Goal: Task Accomplishment & Management: Complete application form

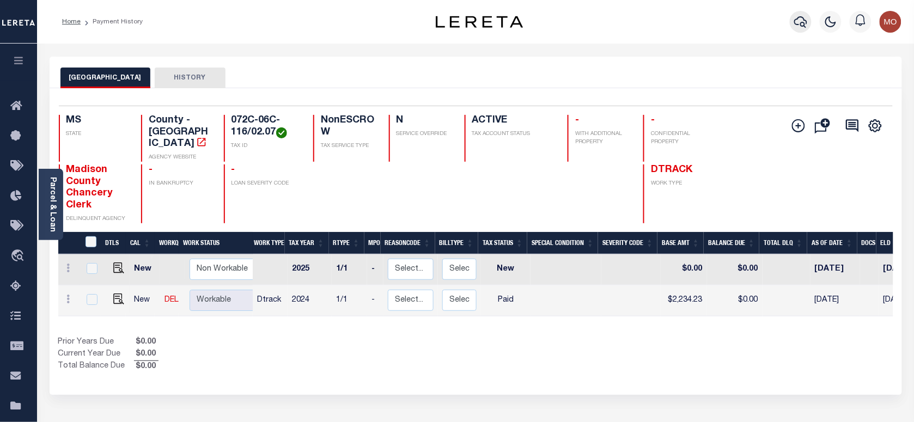
click at [800, 18] on icon "button" at bounding box center [800, 21] width 13 height 13
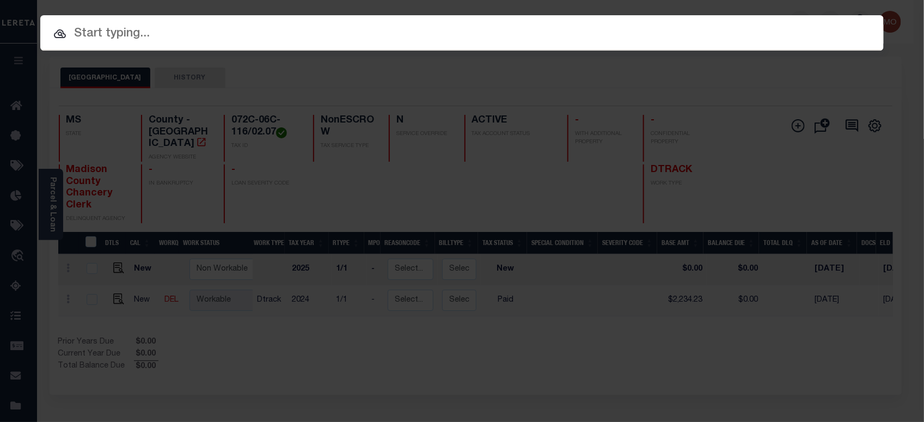
click at [150, 22] on div at bounding box center [461, 32] width 843 height 35
click at [133, 33] on input "text" at bounding box center [461, 34] width 843 height 19
paste input "942200012923"
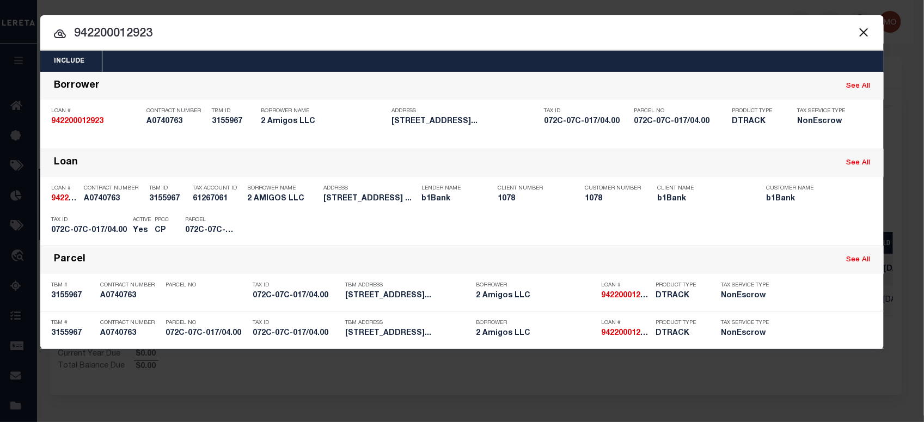
drag, startPoint x: 195, startPoint y: 34, endPoint x: 2, endPoint y: 41, distance: 193.4
click at [2, 41] on div "Include Loans TBM Customers Borrowers Payments (Lender Non-Disb) Payments (Lend…" at bounding box center [462, 211] width 924 height 422
paste input "1070004537"
type input "1070004537"
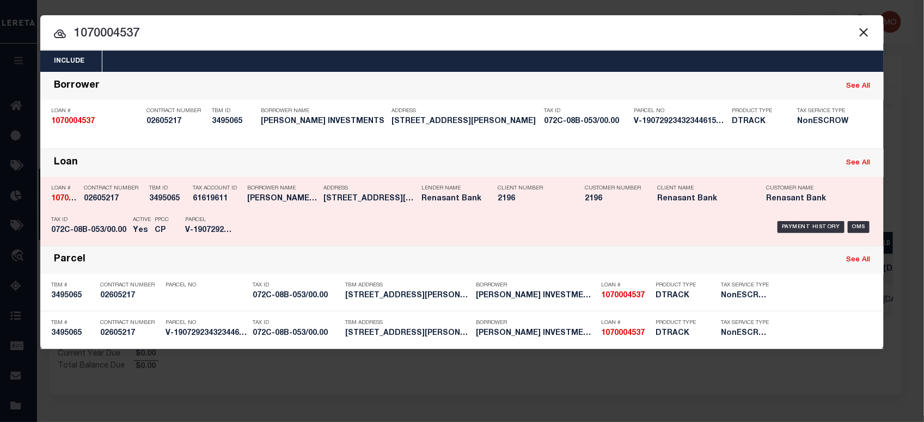
click at [153, 221] on div "PPCC CP" at bounding box center [161, 227] width 30 height 32
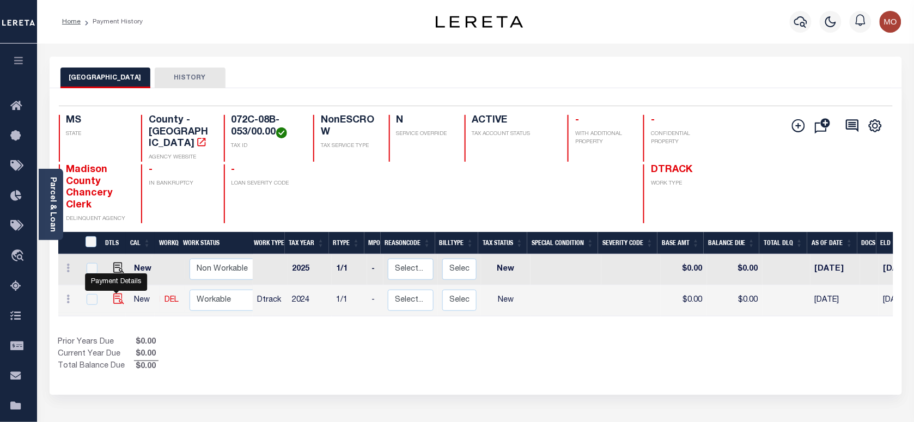
click at [113, 293] on img "" at bounding box center [118, 298] width 11 height 11
checkbox input "true"
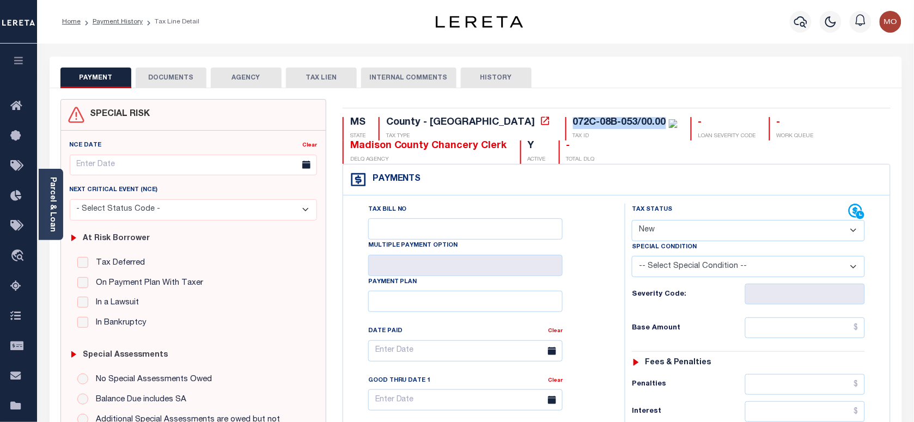
drag, startPoint x: 575, startPoint y: 120, endPoint x: 481, endPoint y: 123, distance: 94.2
click at [573, 123] on div "072C-08B-053/00.00" at bounding box center [625, 123] width 105 height 12
copy div "072C-08B-053/00.00"
drag, startPoint x: 674, startPoint y: 236, endPoint x: 679, endPoint y: 241, distance: 7.3
click at [675, 236] on select "- Select Status Code - Open Due/Unpaid Paid Incomplete No Tax Due Internal Refu…" at bounding box center [748, 230] width 233 height 21
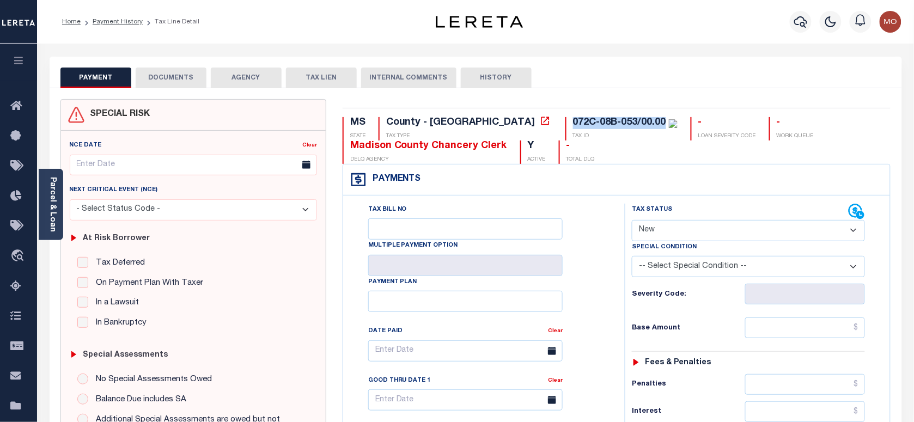
select select "PYD"
click at [632, 221] on select "- Select Status Code - Open Due/Unpaid Paid Incomplete No Tax Due Internal Refu…" at bounding box center [748, 230] width 233 height 21
type input "[DATE]"
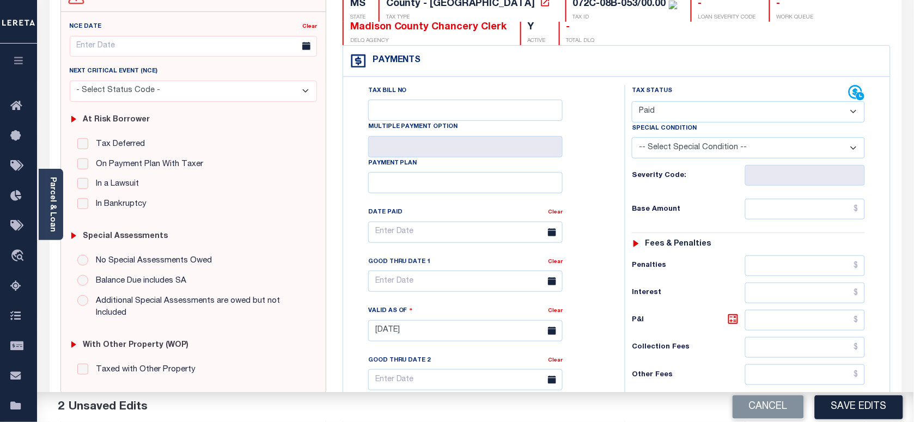
scroll to position [272, 0]
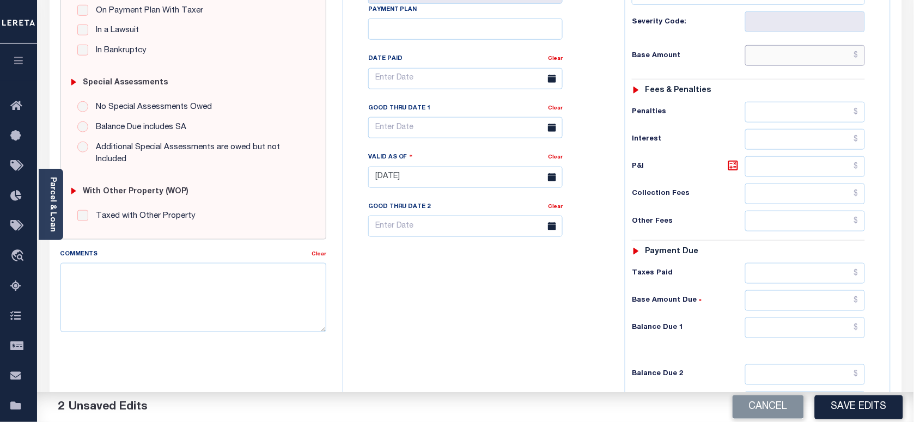
drag, startPoint x: 780, startPoint y: 57, endPoint x: 757, endPoint y: 63, distance: 23.0
click at [780, 57] on input "text" at bounding box center [805, 55] width 120 height 21
paste input "2,224.44"
type input "$2,224.44"
click at [610, 126] on div "Tax Bill No Multiple Payment Option Payment Plan Clear" at bounding box center [481, 171] width 271 height 481
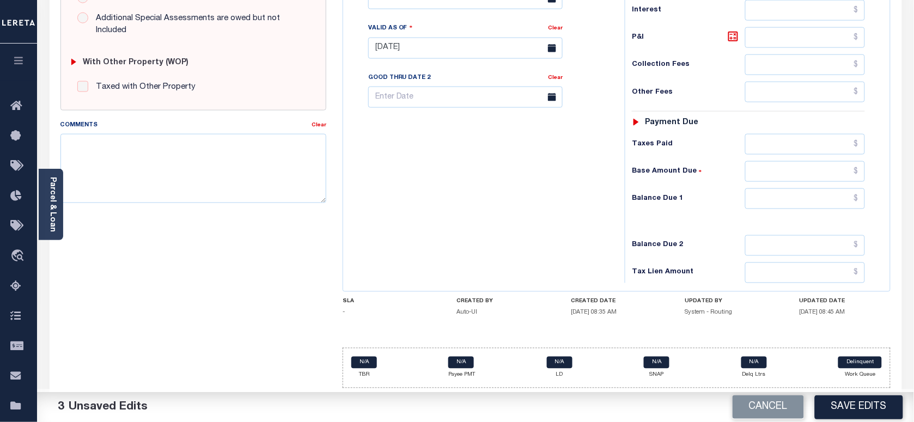
scroll to position [408, 0]
drag, startPoint x: 805, startPoint y: 195, endPoint x: 639, endPoint y: 194, distance: 166.1
click at [805, 195] on input "text" at bounding box center [805, 198] width 120 height 21
type input "$0.00"
click at [640, 194] on h6 "Balance Due 1" at bounding box center [688, 198] width 113 height 9
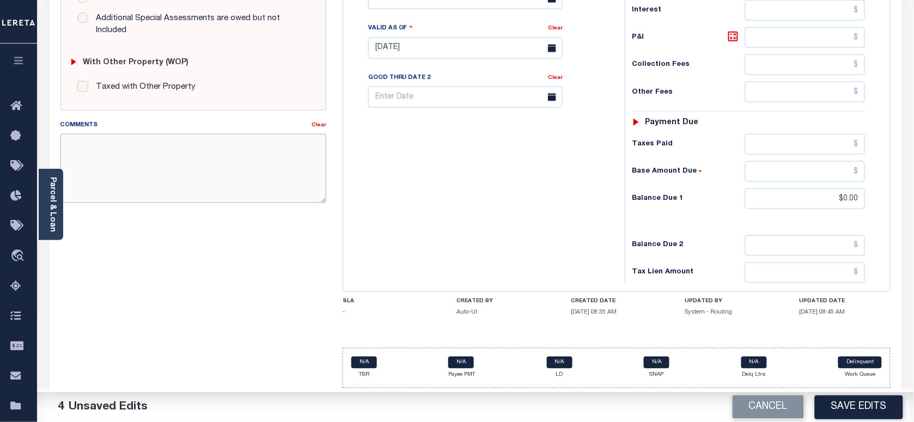
click at [252, 154] on textarea "Comments" at bounding box center [193, 168] width 266 height 69
click at [180, 153] on textarea "Comments" at bounding box center [193, 168] width 266 height 69
paste textarea "Information taken verbally"
type textarea "Information taken verbally"
click at [865, 404] on button "Save Edits" at bounding box center [859, 406] width 88 height 23
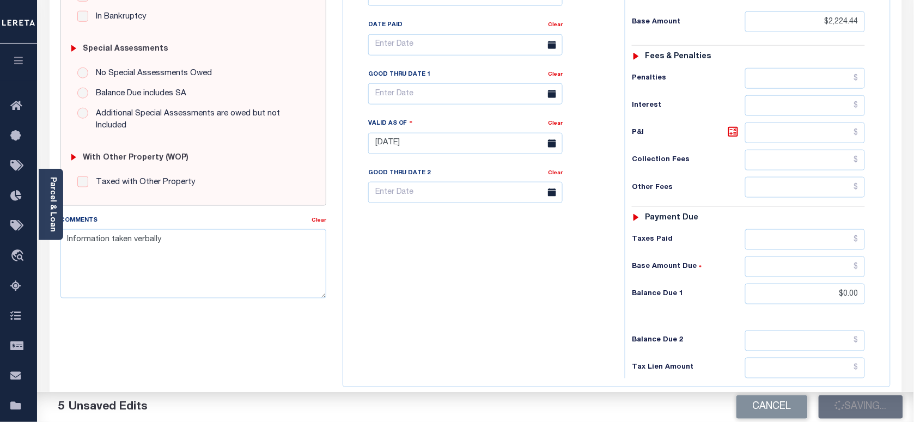
scroll to position [136, 0]
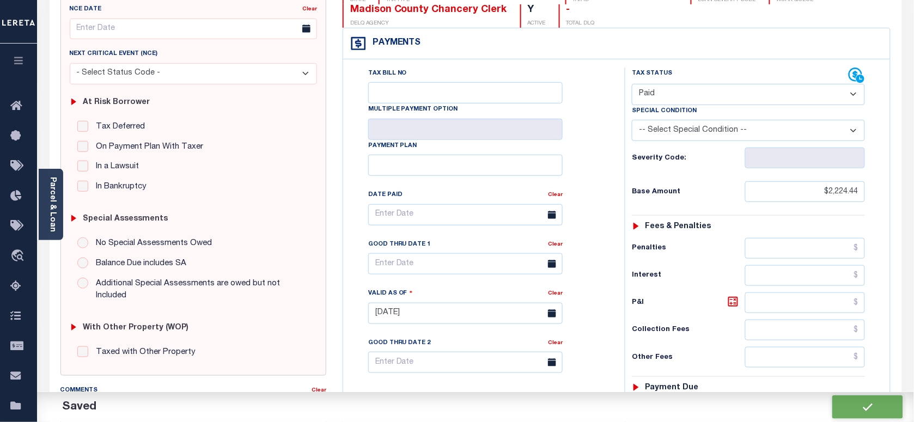
checkbox input "false"
type input "$2,224.44"
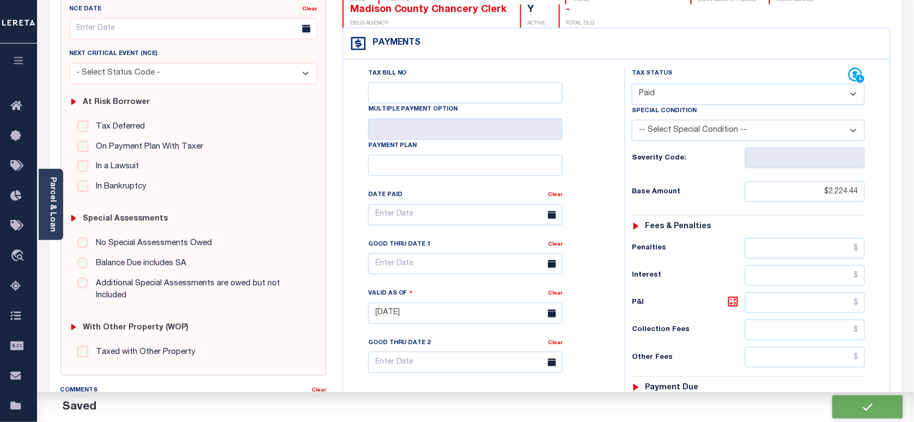
type input "$0"
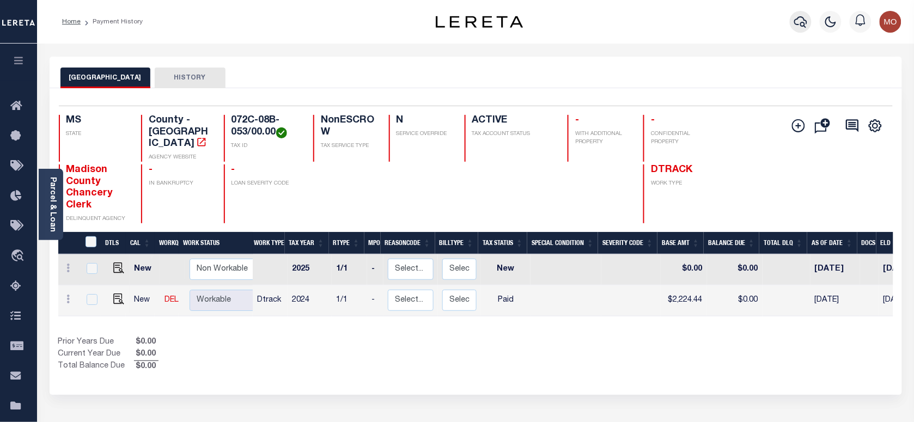
click at [800, 20] on icon "button" at bounding box center [800, 21] width 13 height 13
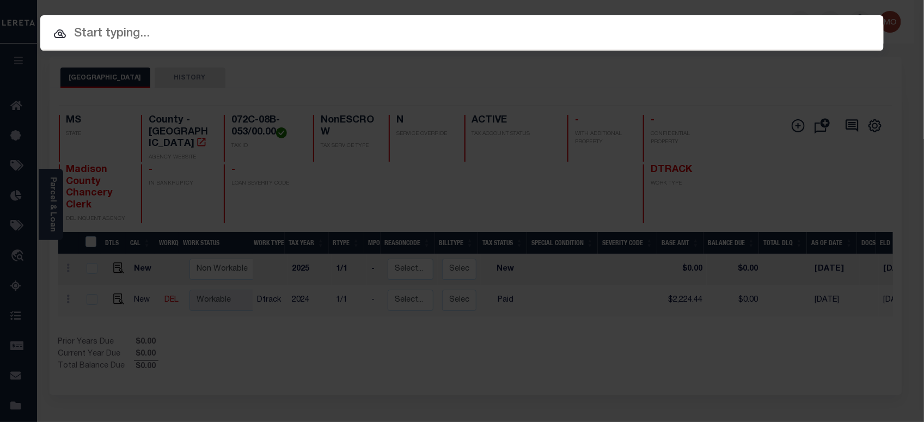
click at [199, 37] on input "text" at bounding box center [461, 34] width 843 height 19
paste input "8213623"
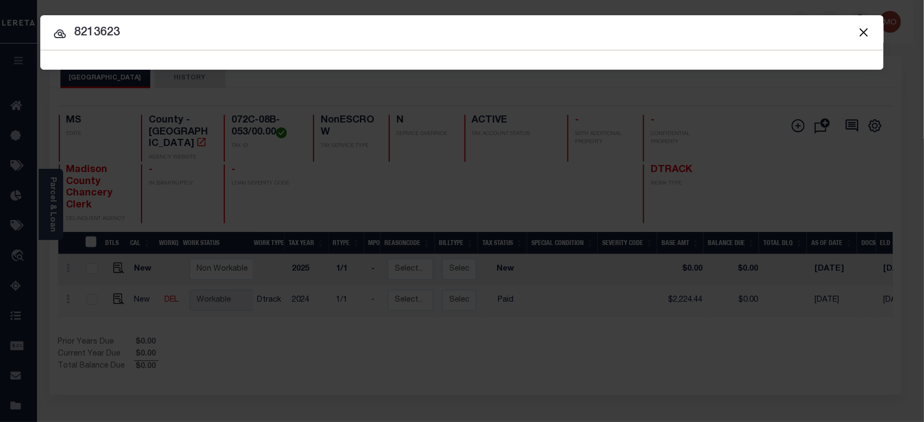
type input "8213623"
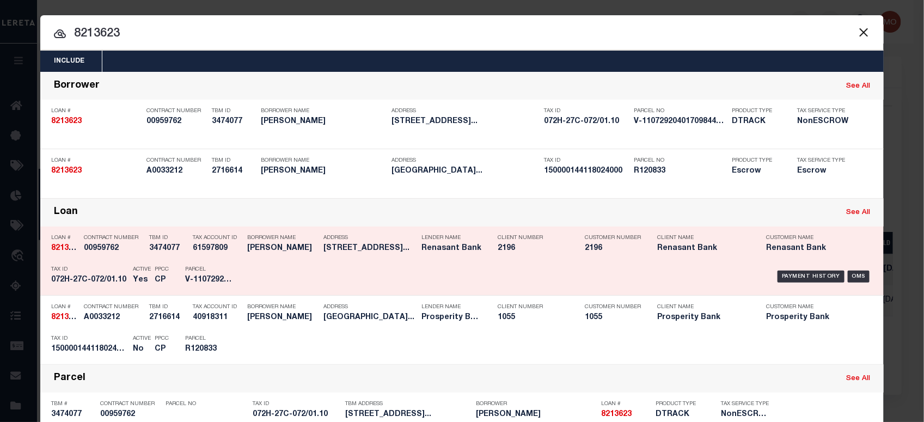
click at [93, 276] on h5 "072H-27C-072/01.10" at bounding box center [89, 280] width 76 height 9
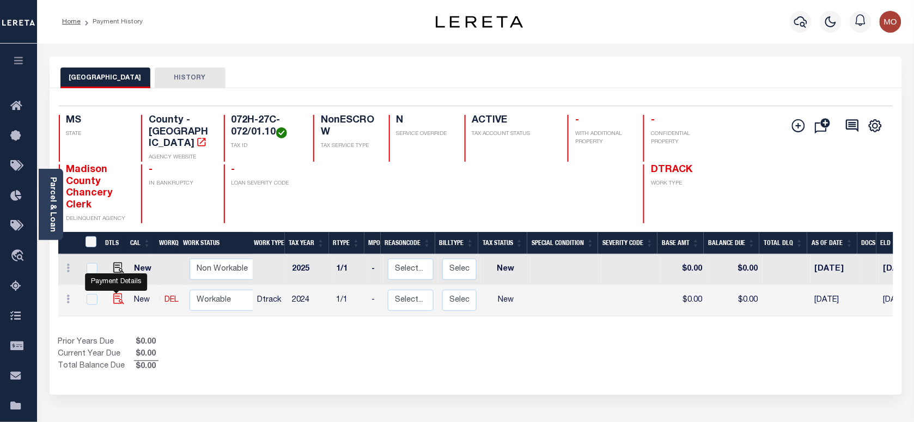
click at [115, 293] on img "" at bounding box center [118, 298] width 11 height 11
checkbox input "true"
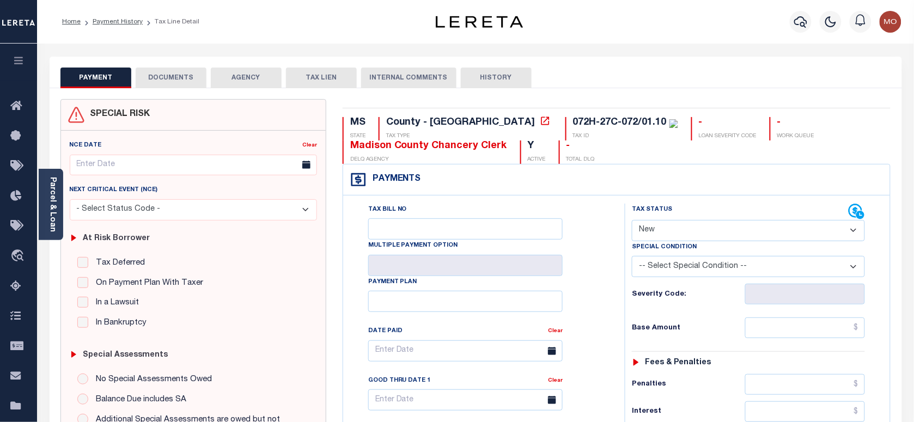
click at [660, 229] on select "- Select Status Code - Open Due/Unpaid Paid Incomplete No Tax Due Internal Refu…" at bounding box center [748, 230] width 233 height 21
select select "PYD"
click at [632, 221] on select "- Select Status Code - Open Due/Unpaid Paid Incomplete No Tax Due Internal Refu…" at bounding box center [748, 230] width 233 height 21
type input "[DATE]"
click at [625, 296] on div "Severity Code:" at bounding box center [747, 290] width 249 height 27
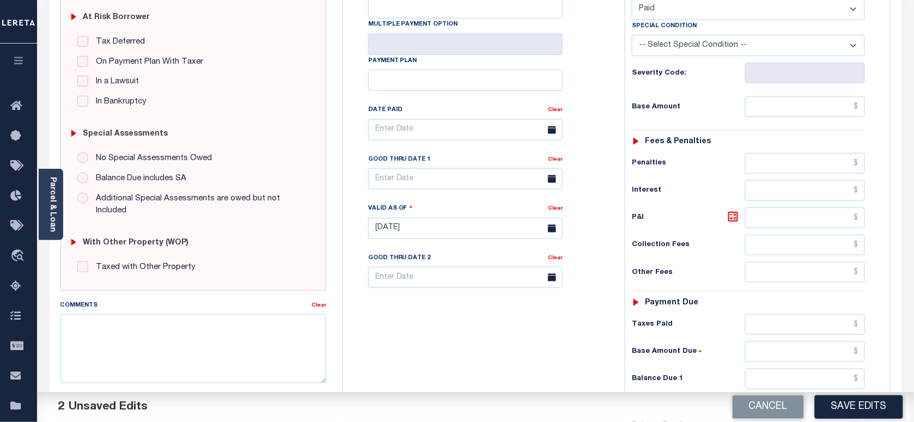
scroll to position [272, 0]
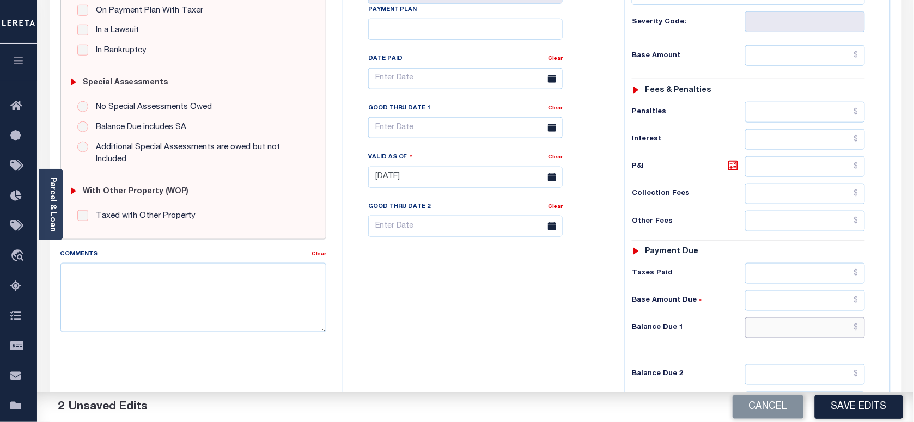
click at [764, 330] on input "text" at bounding box center [805, 327] width 120 height 21
type input "$0.00"
click at [166, 296] on textarea "Comments" at bounding box center [193, 297] width 266 height 69
paste textarea "Information taken verbally"
type textarea "Information taken verbally"
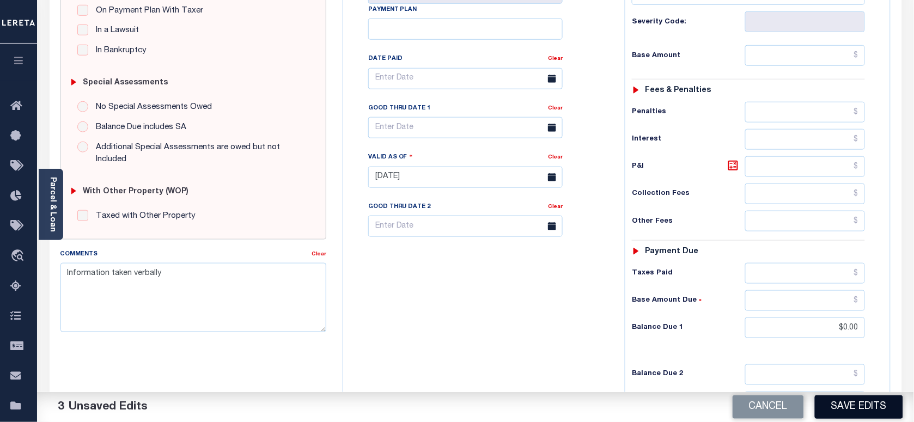
click at [856, 396] on button "Save Edits" at bounding box center [859, 406] width 88 height 23
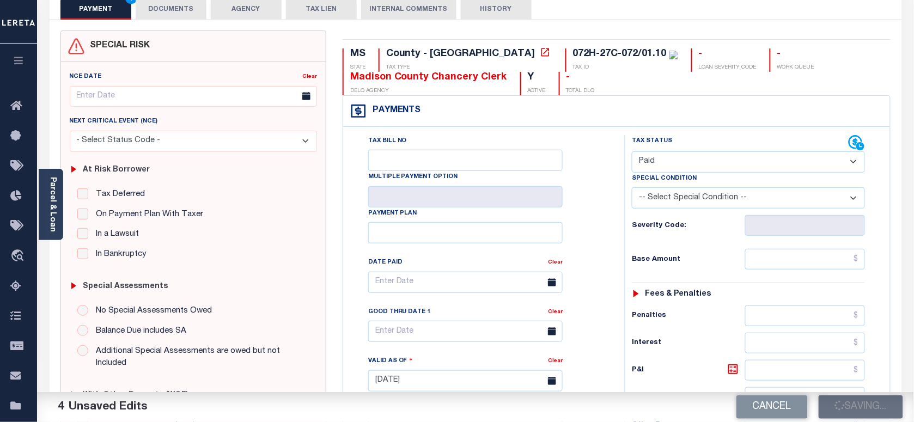
scroll to position [68, 0]
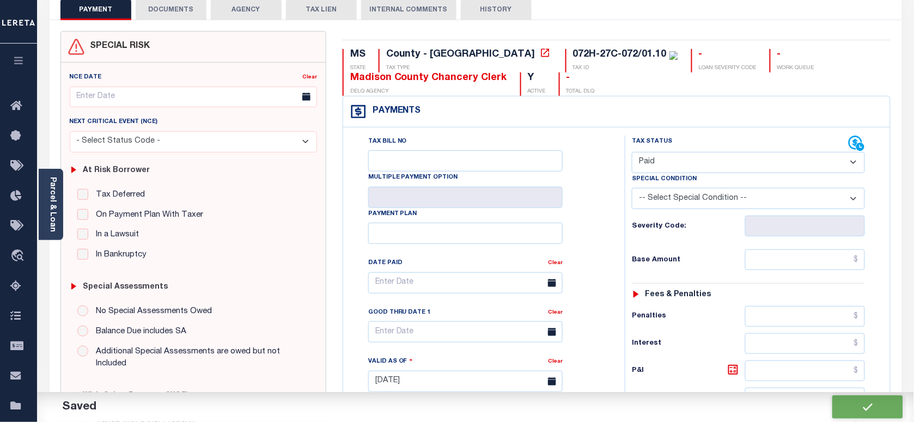
checkbox input "false"
type input "$0"
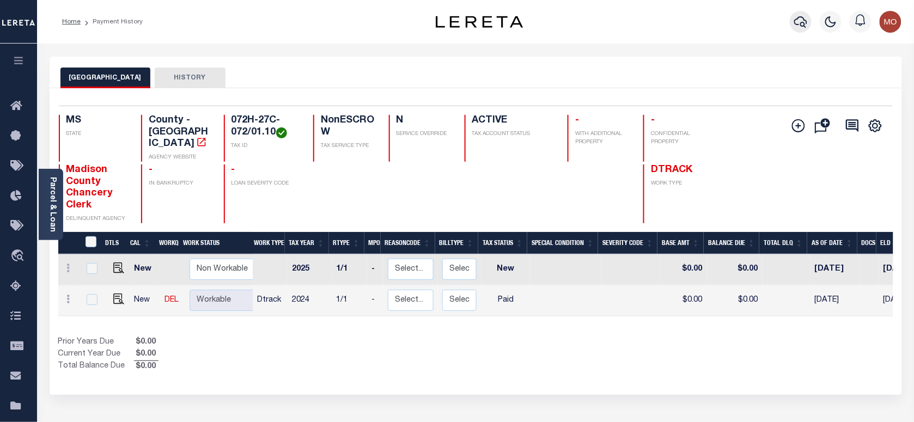
click at [804, 17] on icon "button" at bounding box center [800, 21] width 13 height 13
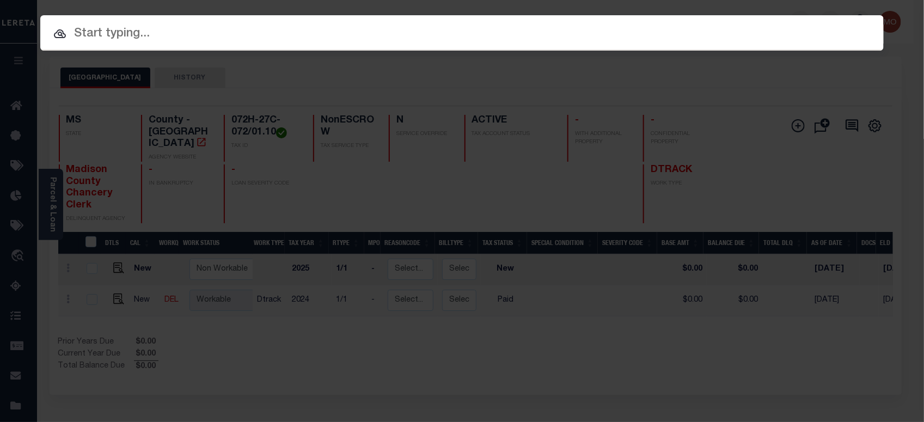
click at [223, 33] on input "text" at bounding box center [461, 34] width 843 height 19
paste input "9181660"
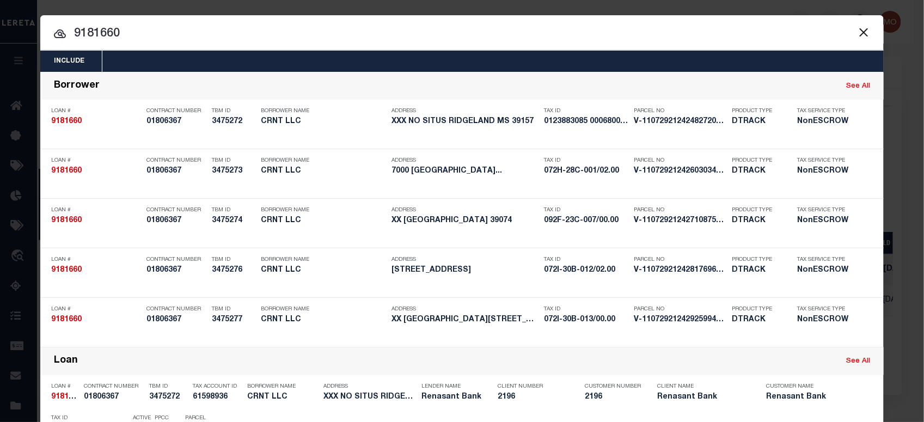
drag, startPoint x: 137, startPoint y: 32, endPoint x: 3, endPoint y: 41, distance: 134.3
click at [3, 41] on div "Include Loans TBM Customers Borrowers Payments (Lender Non-Disb) Payments (Lend…" at bounding box center [462, 211] width 924 height 422
paste input "8070000392"
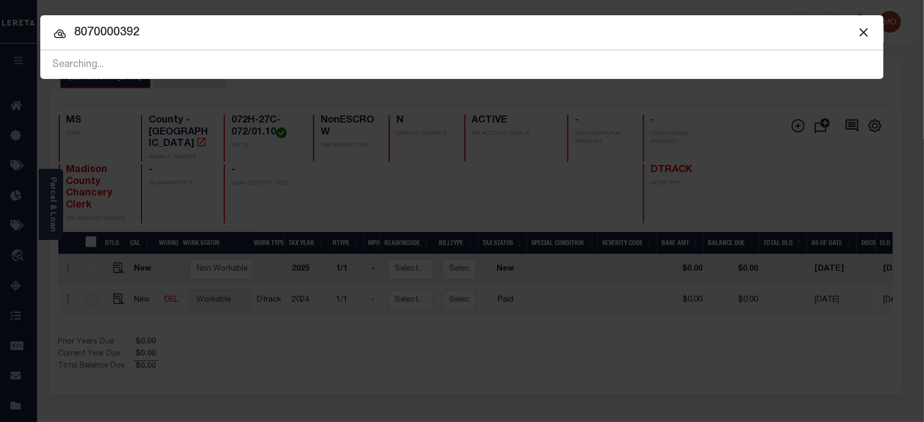
type input "8070000392"
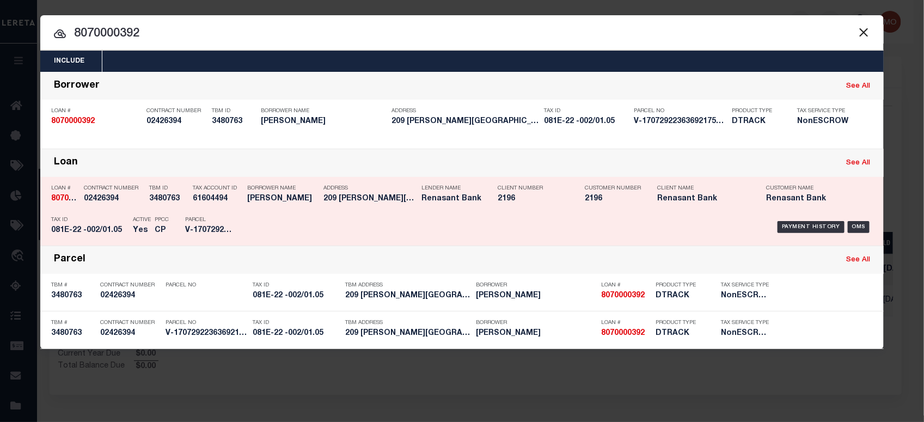
click at [178, 207] on div "TBM ID 3480763" at bounding box center [168, 196] width 38 height 32
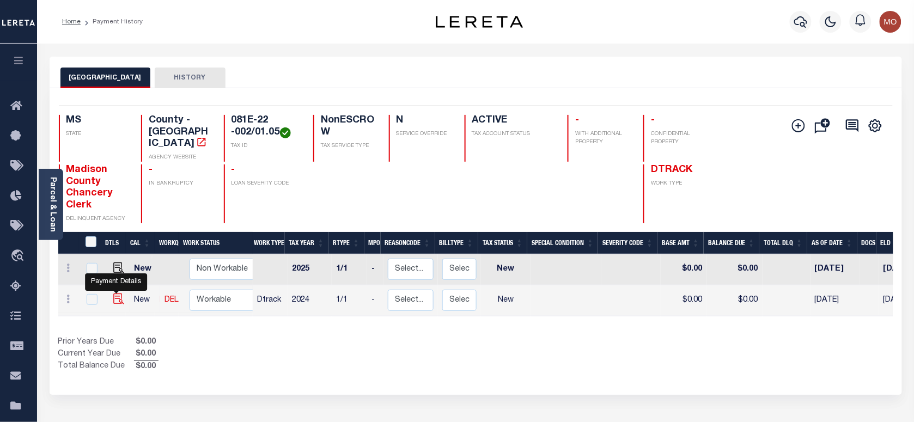
click at [115, 293] on img "" at bounding box center [118, 298] width 11 height 11
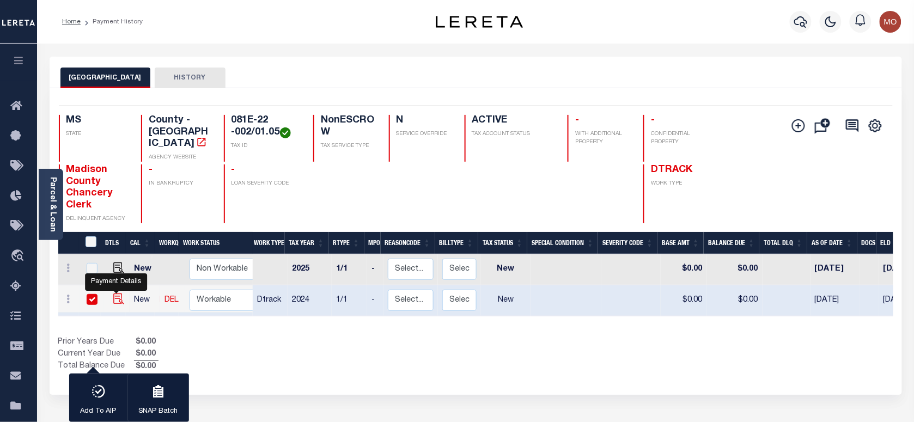
checkbox input "true"
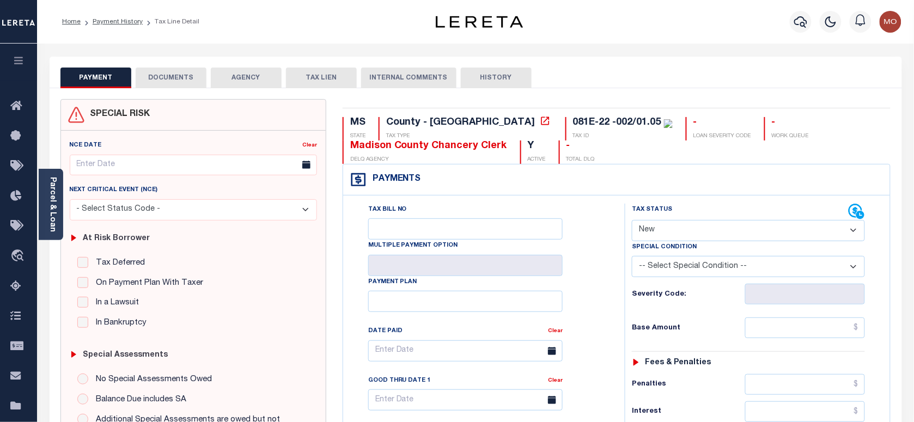
click at [674, 232] on select "- Select Status Code - Open Due/Unpaid Paid Incomplete No Tax Due Internal Refu…" at bounding box center [748, 230] width 233 height 21
select select "PYD"
click at [632, 221] on select "- Select Status Code - Open Due/Unpaid Paid Incomplete No Tax Due Internal Refu…" at bounding box center [748, 230] width 233 height 21
type input "[DATE]"
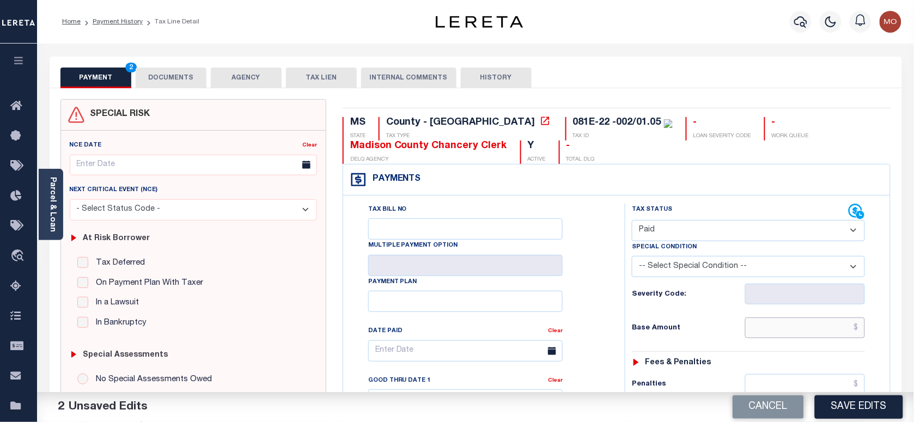
drag, startPoint x: 777, startPoint y: 327, endPoint x: 758, endPoint y: 325, distance: 19.1
click at [777, 327] on input "text" at bounding box center [805, 327] width 120 height 21
paste input "18,197.74"
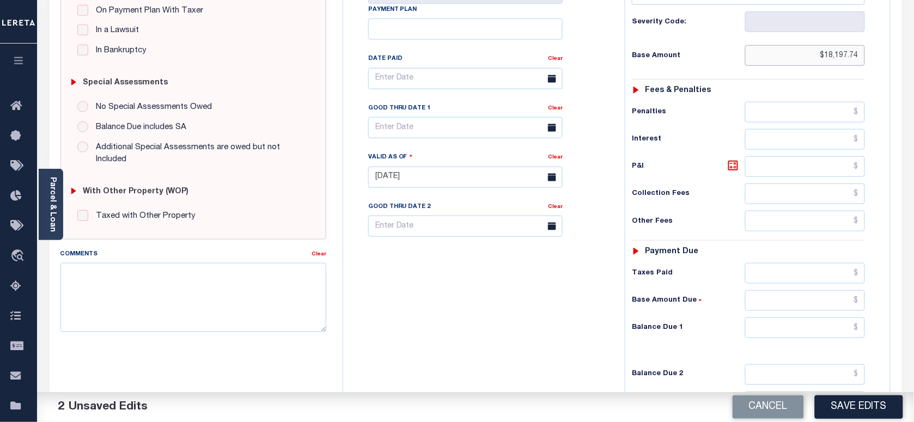
type input "$18,197.74"
click at [771, 334] on input "text" at bounding box center [805, 327] width 120 height 21
type input "$0.00"
click at [569, 327] on div "Tax Bill No Multiple Payment Option Payment Plan Clear" at bounding box center [481, 171] width 271 height 481
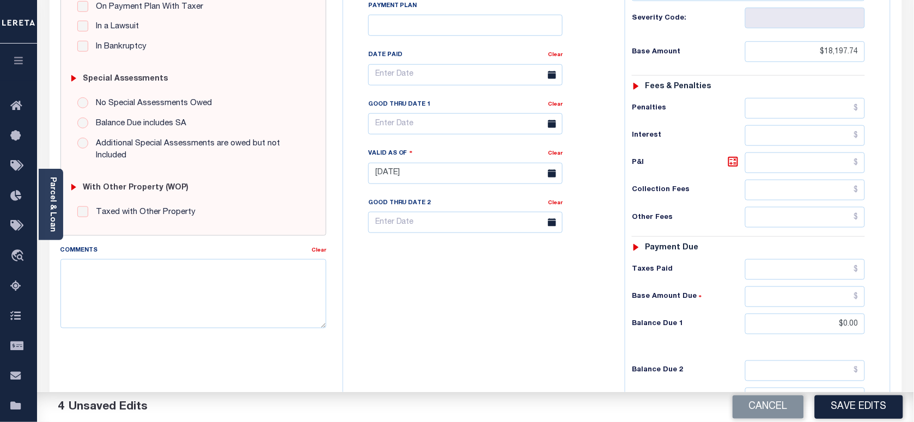
scroll to position [340, 0]
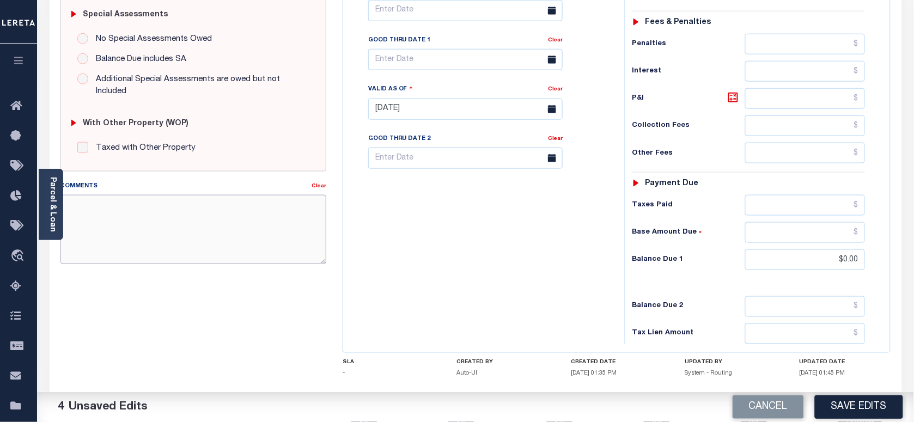
click at [143, 231] on textarea "Comments" at bounding box center [193, 229] width 266 height 69
paste textarea "Information taken verbally"
type textarea "Information taken verbally"
click at [861, 404] on button "Save Edits" at bounding box center [859, 406] width 88 height 23
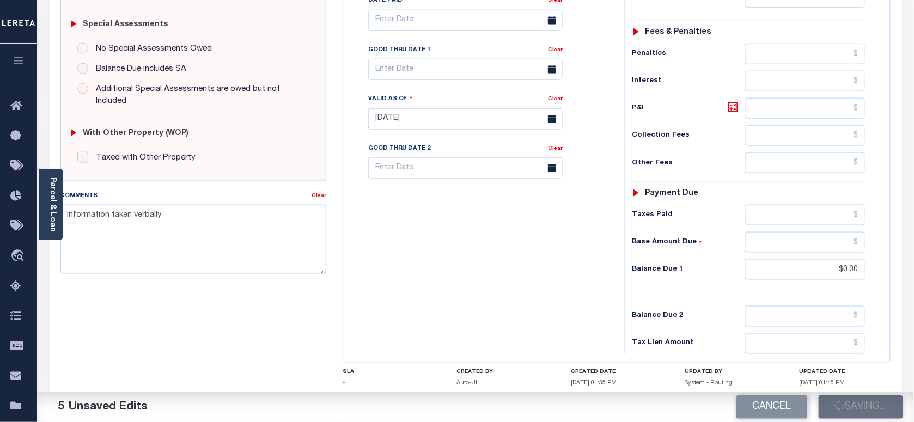
scroll to position [204, 0]
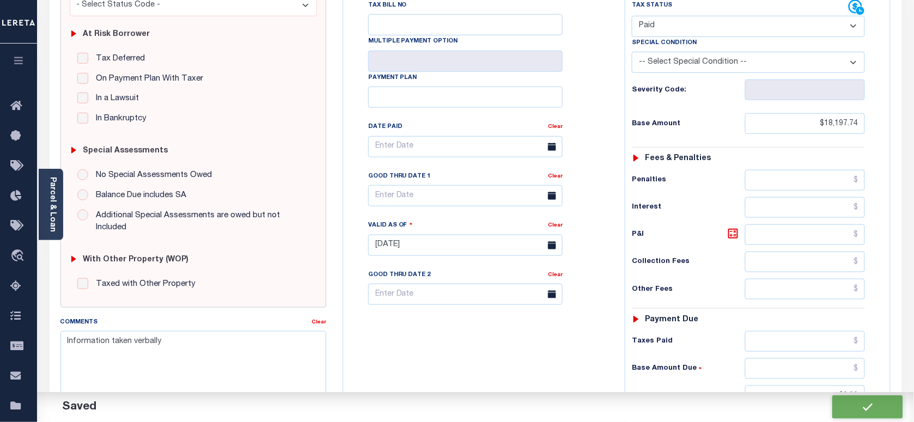
checkbox input "false"
type input "$18,197.74"
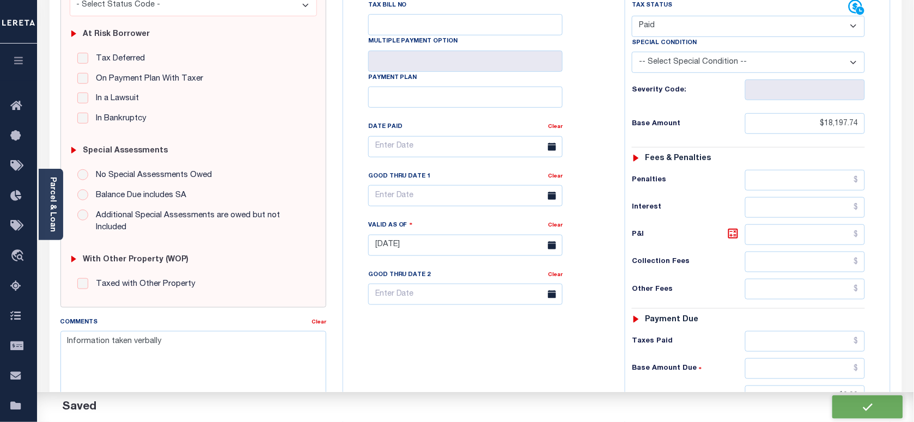
type input "$0"
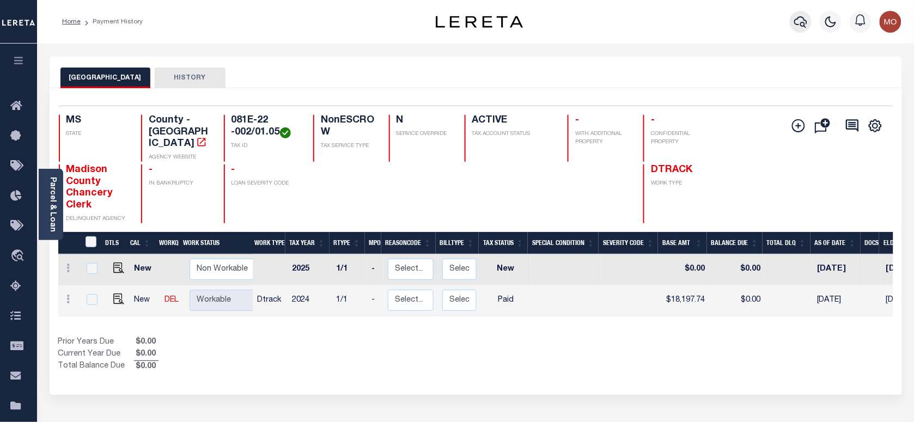
click at [801, 15] on icon "button" at bounding box center [800, 21] width 13 height 13
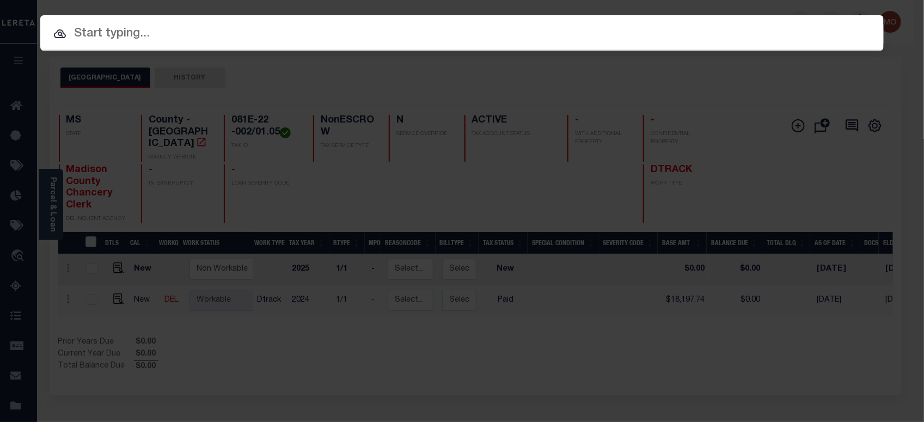
click at [142, 22] on div at bounding box center [461, 32] width 843 height 35
click at [125, 36] on input "text" at bounding box center [461, 34] width 843 height 19
paste input "8070000597"
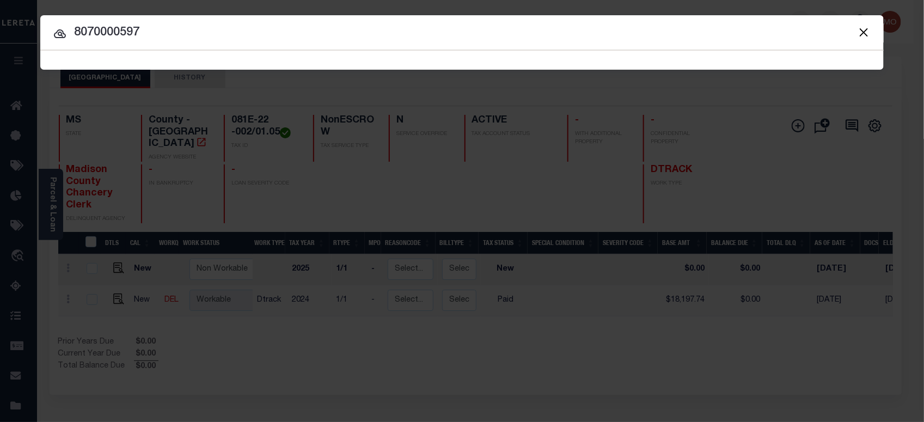
type input "8070000597"
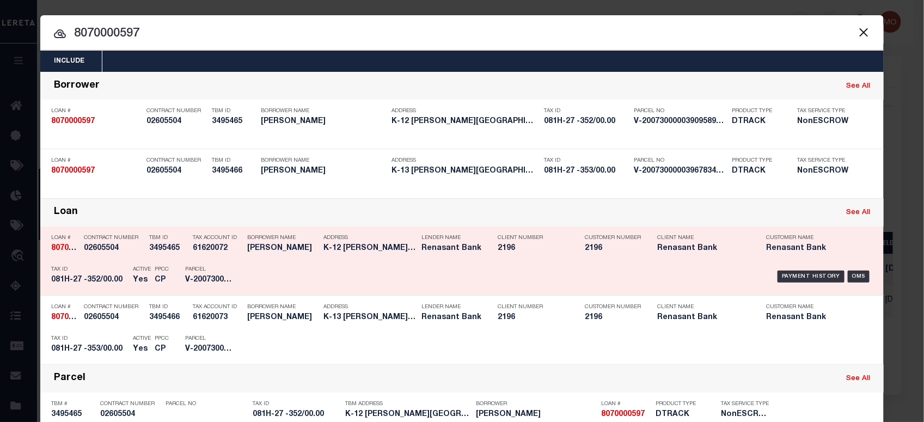
click at [113, 279] on h5 "081H-27 -352/00.00" at bounding box center [89, 280] width 76 height 9
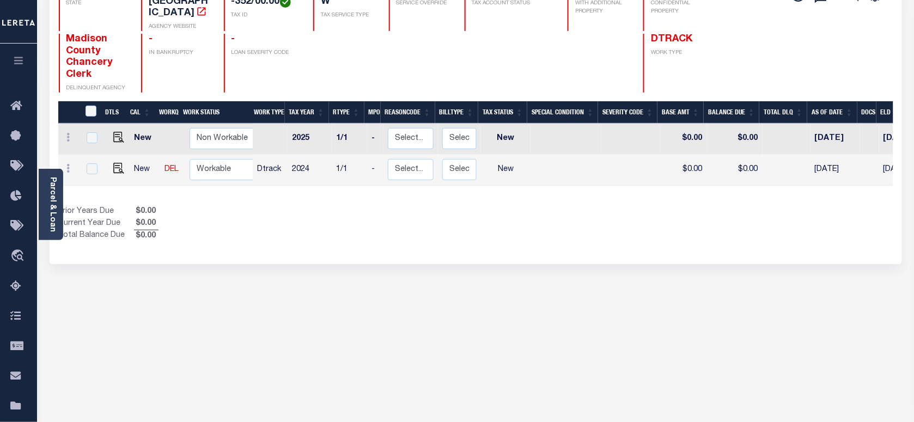
scroll to position [136, 0]
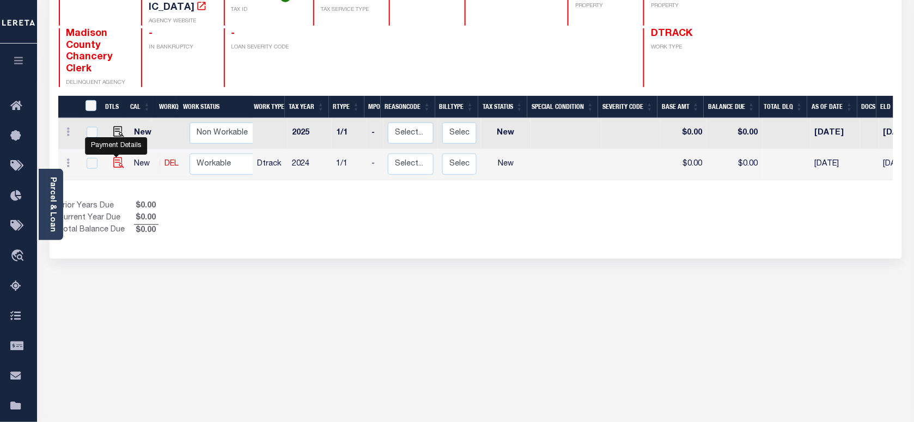
click at [119, 157] on img "" at bounding box center [118, 162] width 11 height 11
checkbox input "true"
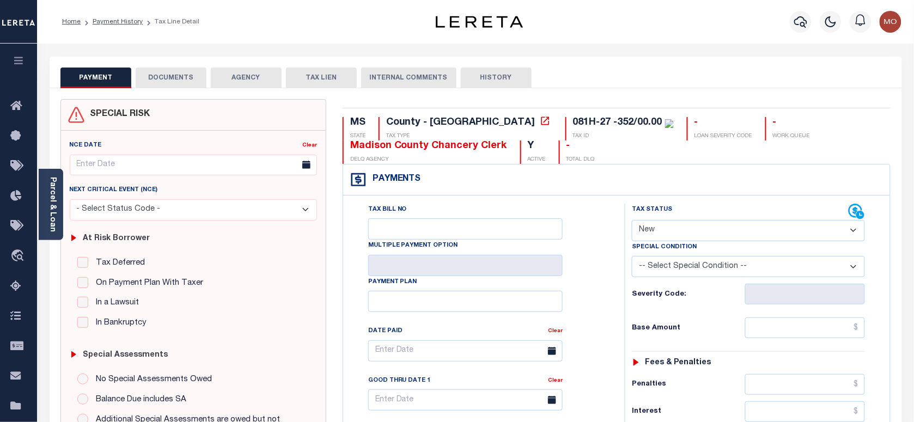
drag, startPoint x: 676, startPoint y: 231, endPoint x: 679, endPoint y: 241, distance: 9.8
click at [677, 231] on select "- Select Status Code - Open Due/Unpaid Paid Incomplete No Tax Due Internal Refu…" at bounding box center [748, 230] width 233 height 21
select select "PYD"
click at [632, 221] on select "- Select Status Code - Open Due/Unpaid Paid Incomplete No Tax Due Internal Refu…" at bounding box center [748, 230] width 233 height 21
type input "[DATE]"
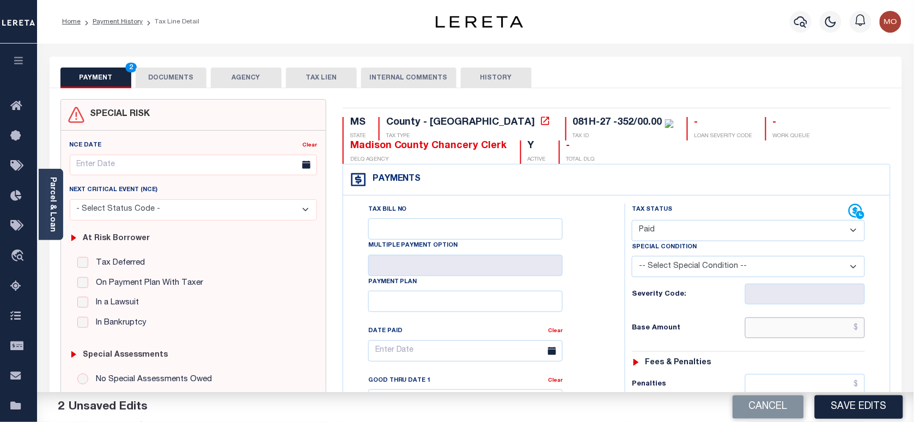
drag, startPoint x: 788, startPoint y: 333, endPoint x: 749, endPoint y: 333, distance: 39.2
click at [786, 333] on input "text" at bounding box center [805, 327] width 120 height 21
paste input "3,278.50"
type input "$3,278.50"
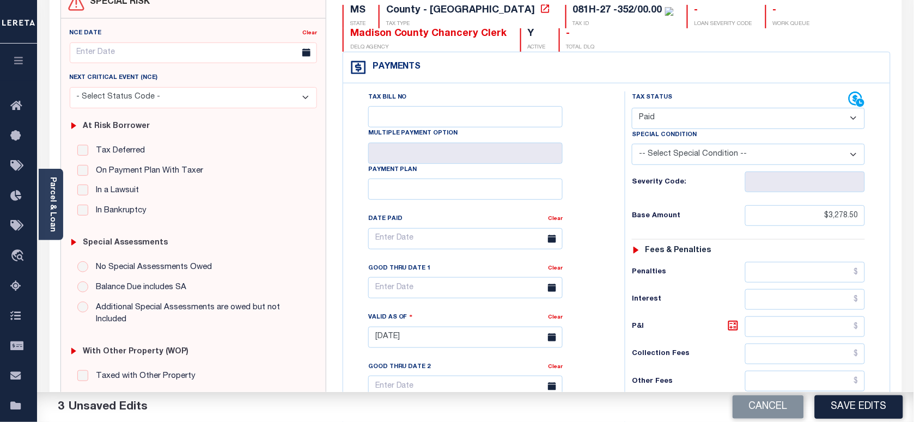
scroll to position [272, 0]
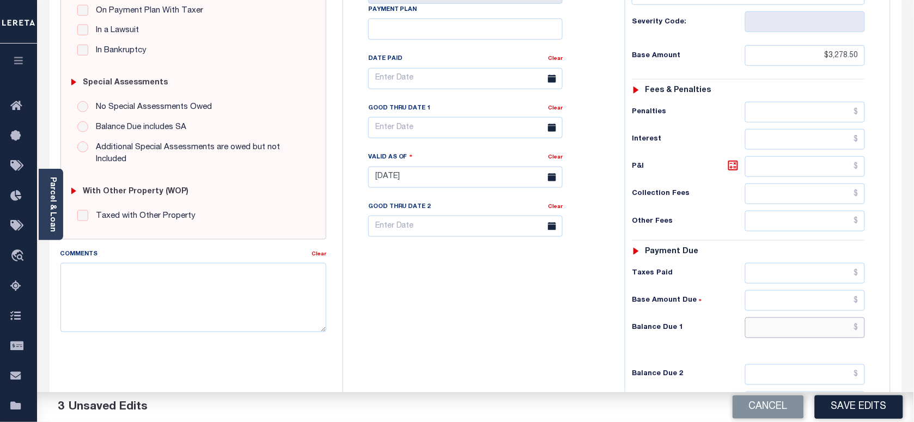
click at [785, 338] on input "text" at bounding box center [805, 327] width 120 height 21
type input "$0.00"
click at [521, 338] on div "Tax Bill No Multiple Payment Option Payment Plan Clear" at bounding box center [481, 171] width 271 height 481
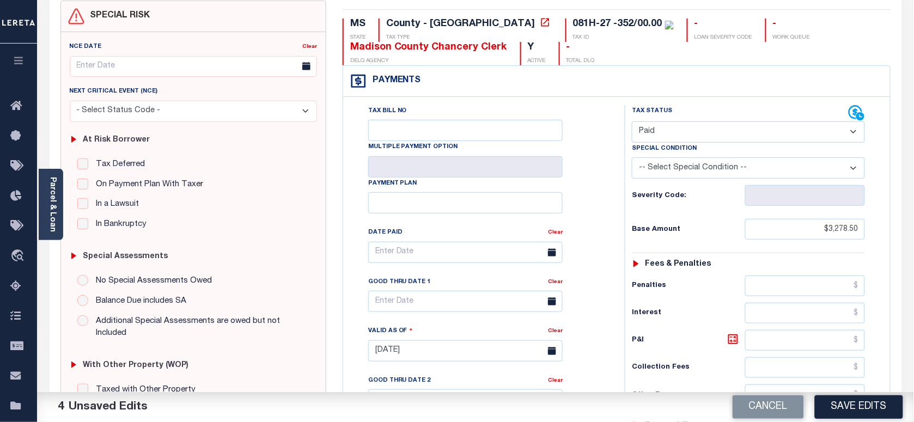
scroll to position [0, 0]
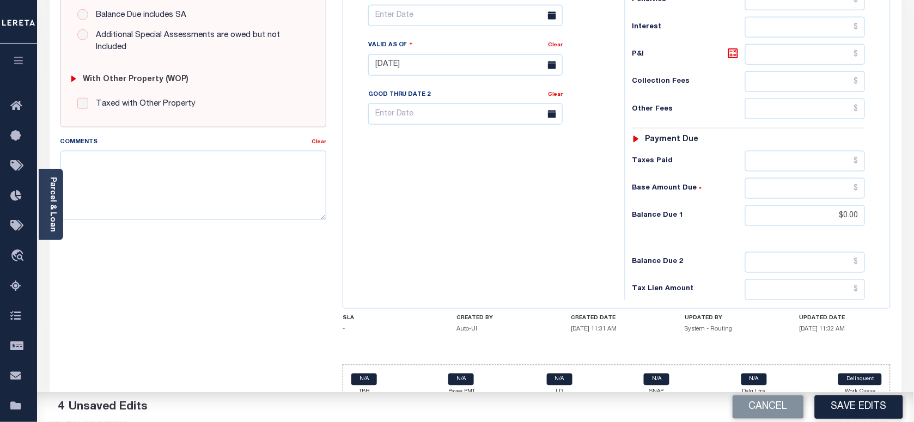
scroll to position [408, 0]
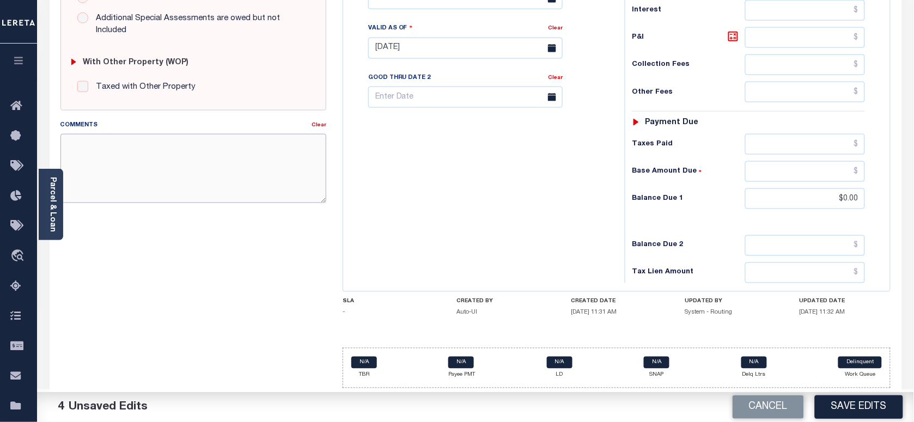
click at [175, 164] on textarea "Comments" at bounding box center [193, 168] width 266 height 69
paste textarea "Information taken verbally"
type textarea "Information taken verbally"
click at [854, 403] on button "Save Edits" at bounding box center [859, 406] width 88 height 23
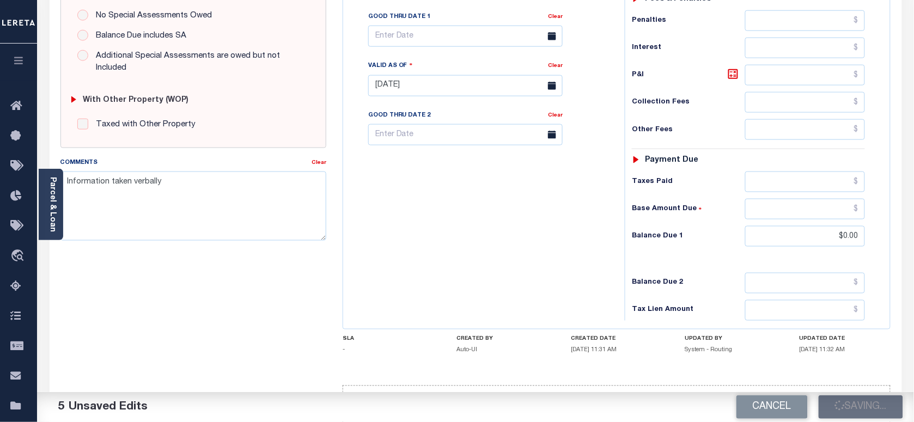
scroll to position [340, 0]
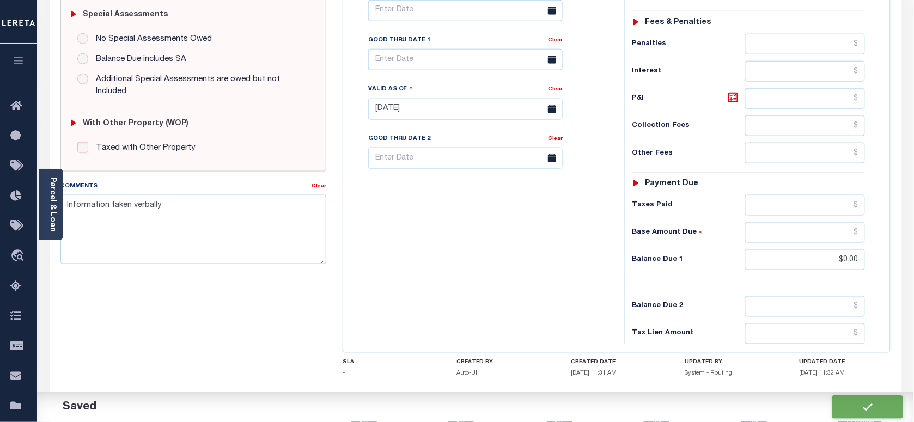
checkbox input "false"
type input "$3,278.5"
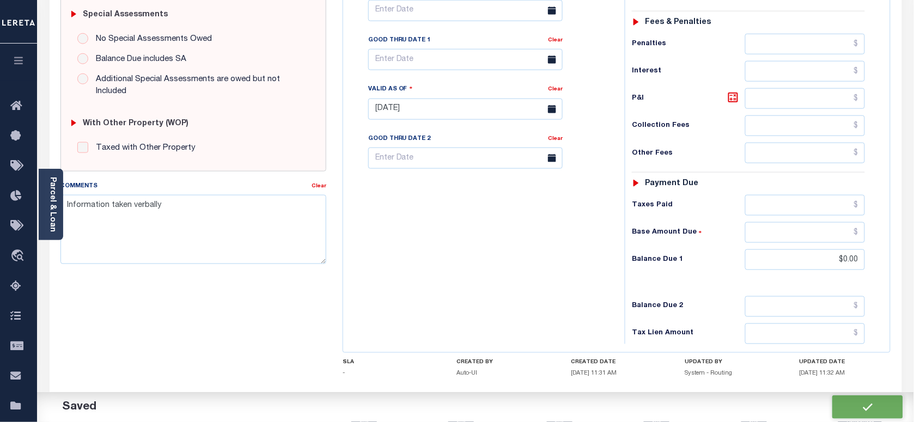
type input "$0"
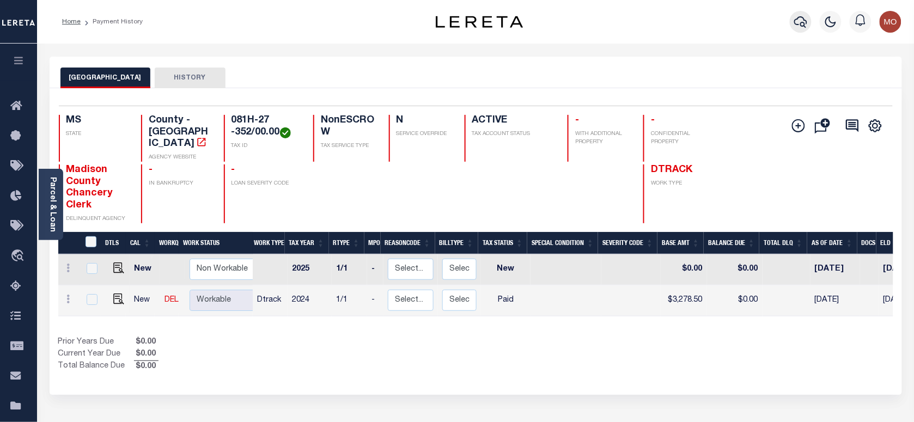
click at [801, 20] on icon "button" at bounding box center [800, 21] width 13 height 13
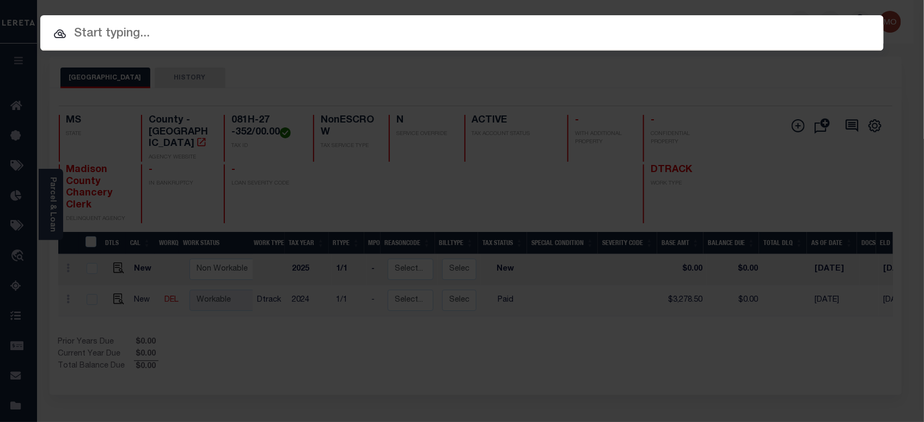
click at [183, 30] on input "text" at bounding box center [461, 34] width 843 height 19
paste input "8070000597"
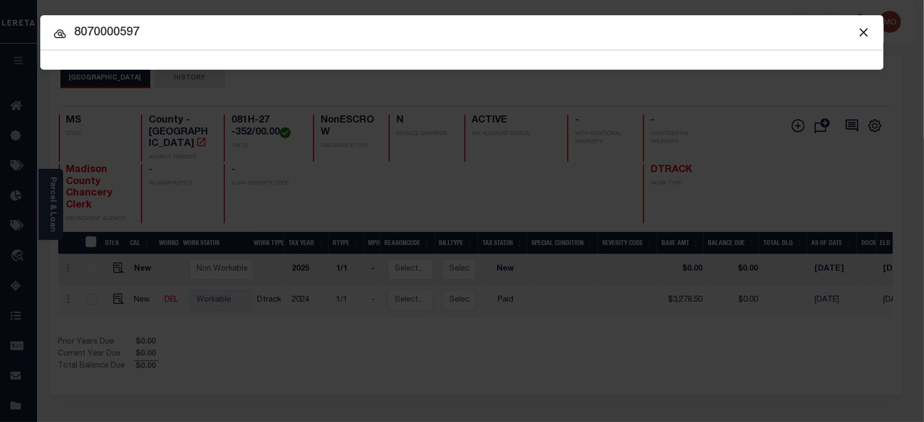
type input "8070000597"
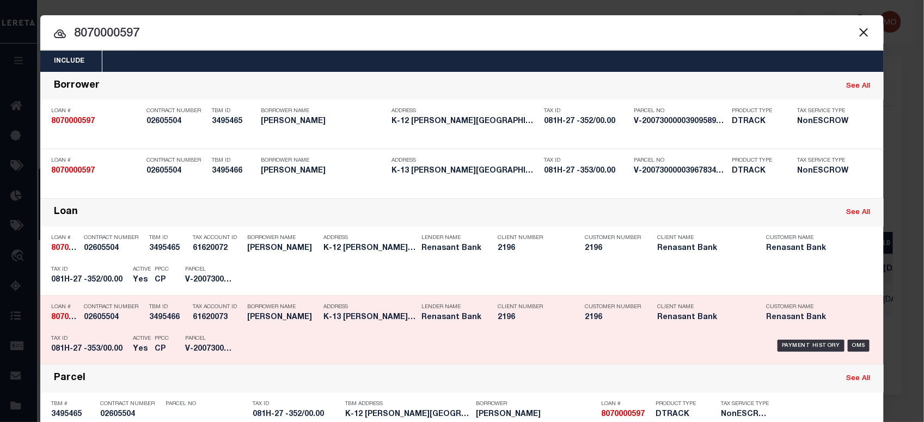
click at [167, 331] on div "PPCC CP" at bounding box center [161, 346] width 30 height 32
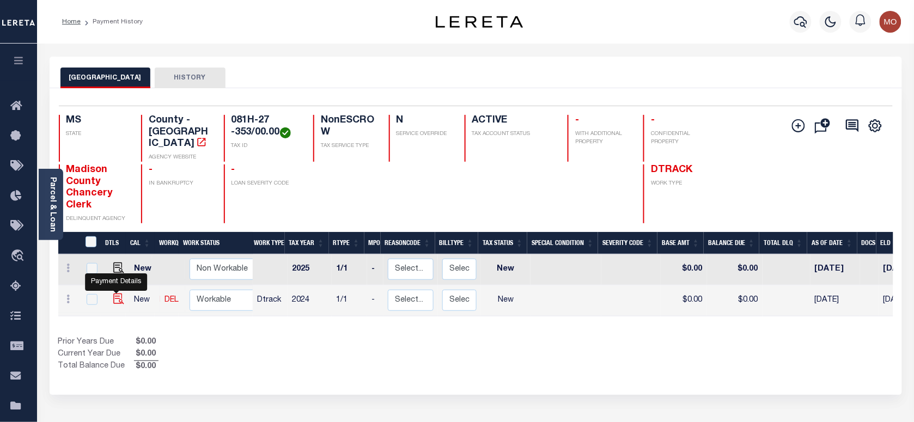
click at [113, 293] on img "" at bounding box center [118, 298] width 11 height 11
checkbox input "true"
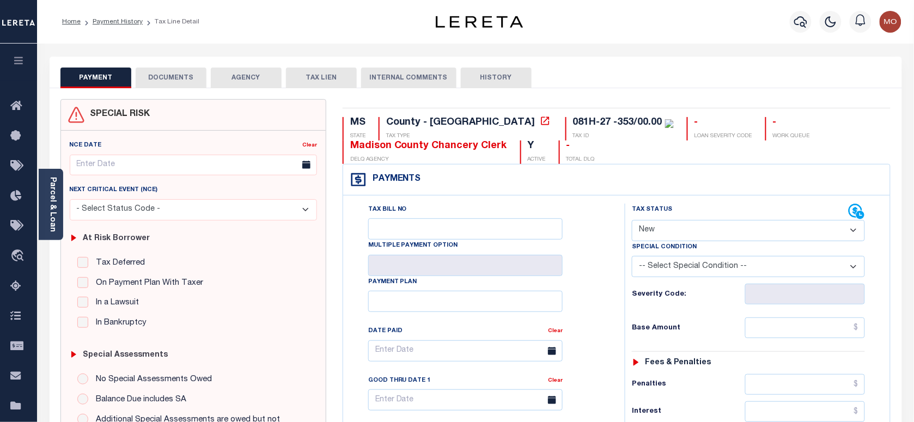
drag, startPoint x: 646, startPoint y: 230, endPoint x: 654, endPoint y: 240, distance: 13.5
click at [647, 230] on select "- Select Status Code - Open Due/Unpaid Paid Incomplete No Tax Due Internal Refu…" at bounding box center [748, 230] width 233 height 21
select select "PYD"
click at [632, 221] on select "- Select Status Code - Open Due/Unpaid Paid Incomplete No Tax Due Internal Refu…" at bounding box center [748, 230] width 233 height 21
type input "[DATE]"
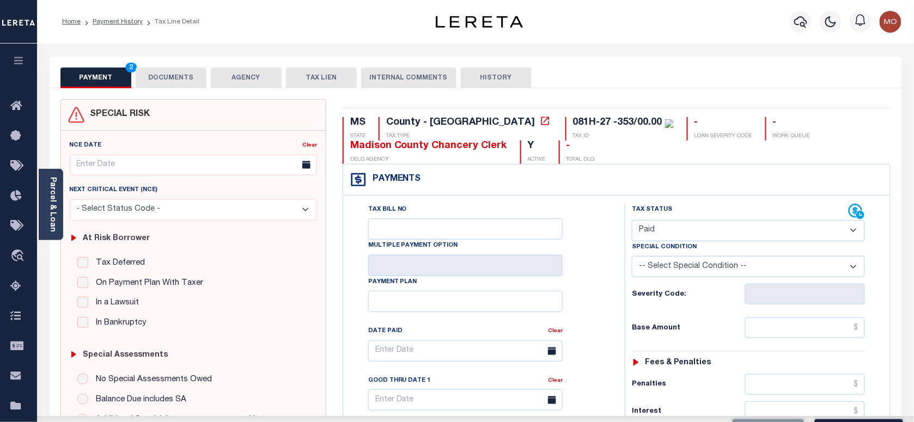
drag, startPoint x: 611, startPoint y: 303, endPoint x: 655, endPoint y: 301, distance: 44.1
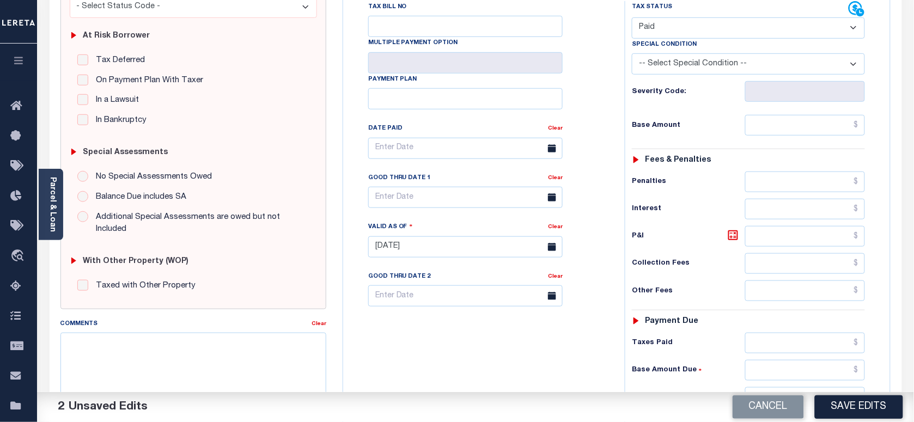
scroll to position [204, 0]
click at [782, 297] on input "text" at bounding box center [805, 289] width 120 height 21
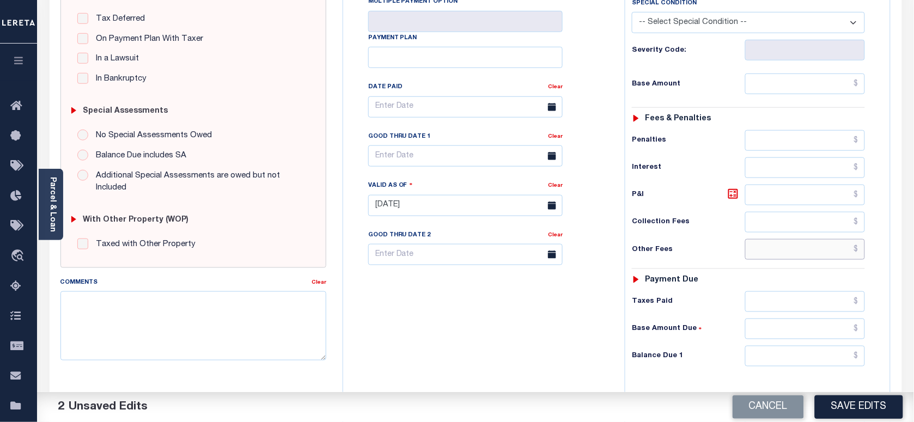
scroll to position [340, 0]
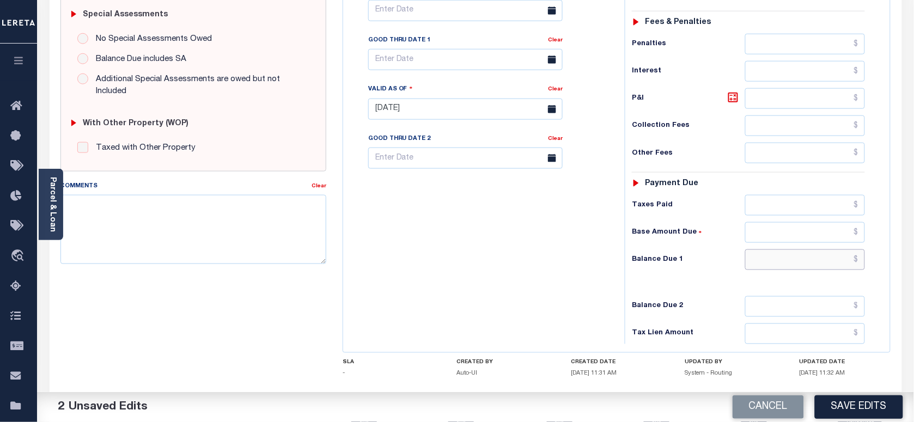
drag, startPoint x: 774, startPoint y: 266, endPoint x: 649, endPoint y: 282, distance: 126.3
click at [774, 266] on input "text" at bounding box center [805, 259] width 120 height 21
type input "$0.00"
click at [550, 276] on div "Tax Bill No Multiple Payment Option Payment Plan Clear" at bounding box center [481, 103] width 271 height 481
click at [140, 233] on textarea "Comments" at bounding box center [193, 229] width 266 height 69
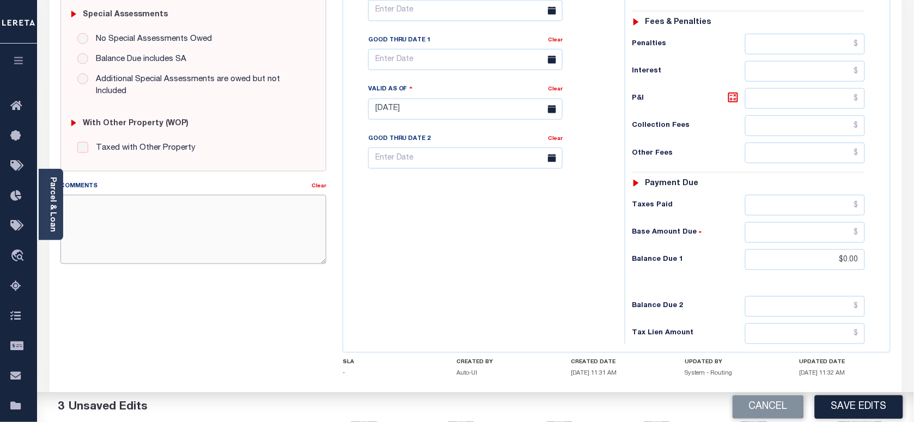
paste textarea "Information taken verbally"
type textarea "Information taken verbally"
click at [853, 395] on button "Save Edits" at bounding box center [859, 406] width 88 height 23
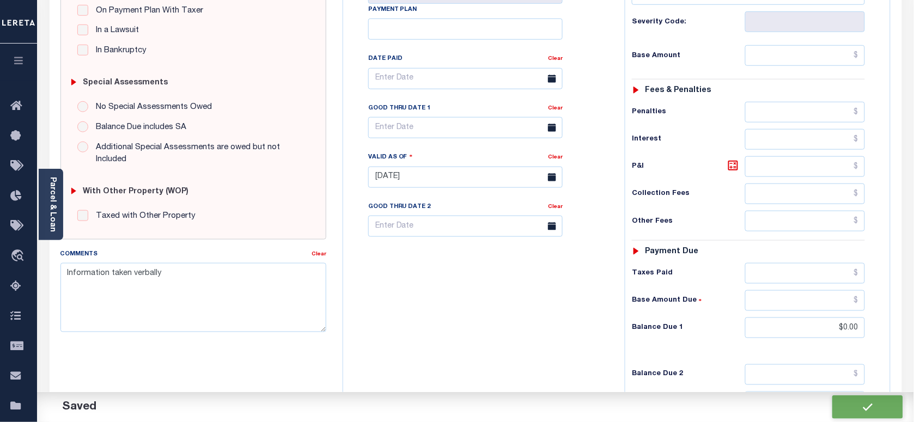
checkbox input "false"
type input "$0"
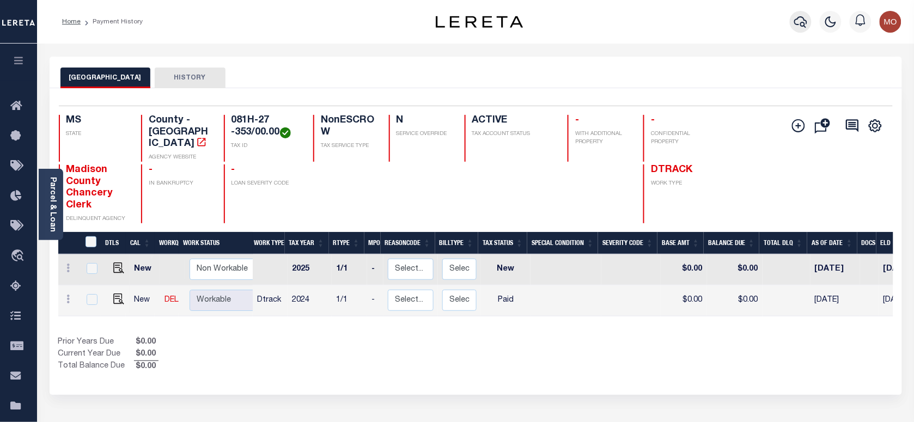
click at [801, 22] on icon "button" at bounding box center [800, 21] width 13 height 13
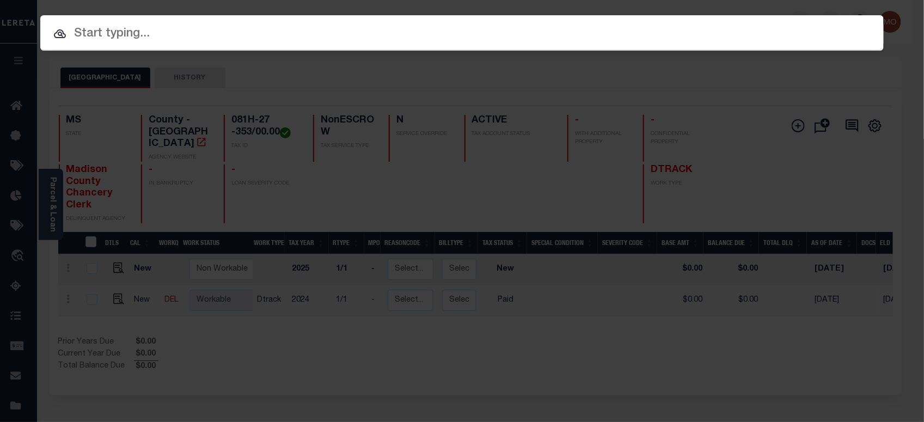
click at [200, 36] on input "text" at bounding box center [461, 34] width 843 height 19
paste input "9156798"
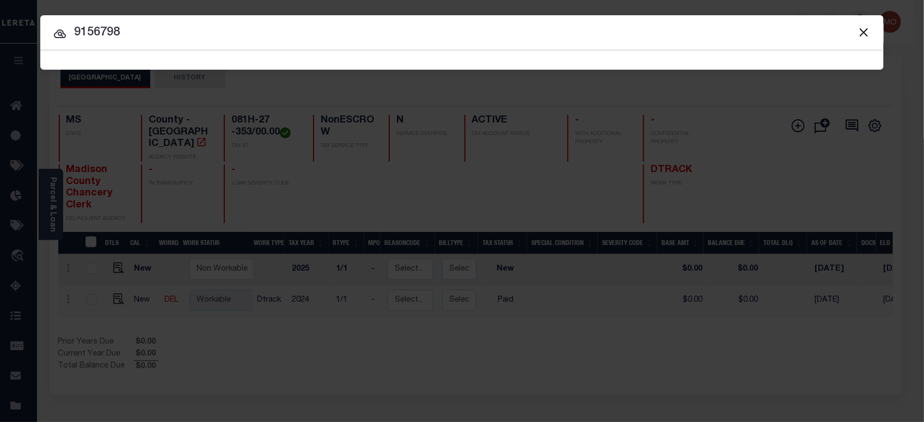
type input "9156798"
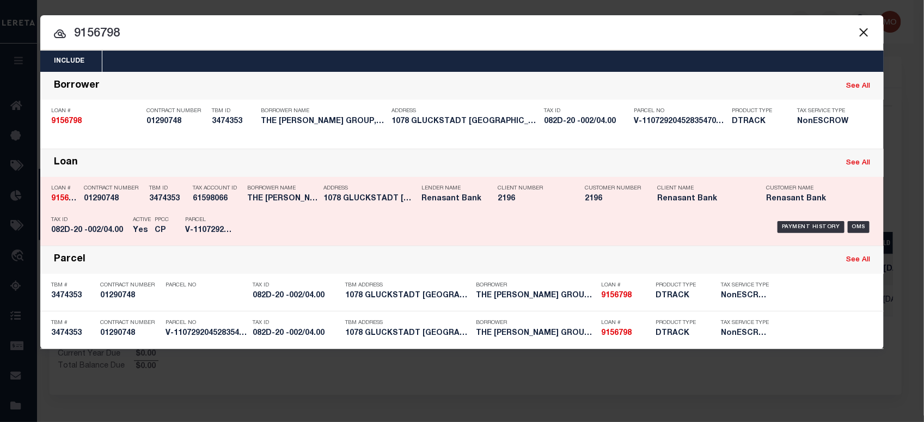
click at [120, 224] on div "Tax ID 082D-20 -002/04.00" at bounding box center [89, 227] width 76 height 32
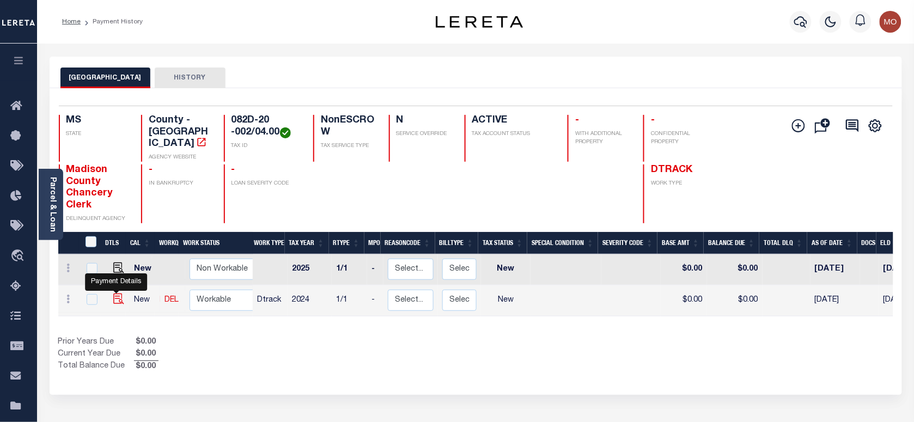
click at [113, 293] on img "" at bounding box center [118, 298] width 11 height 11
checkbox input "true"
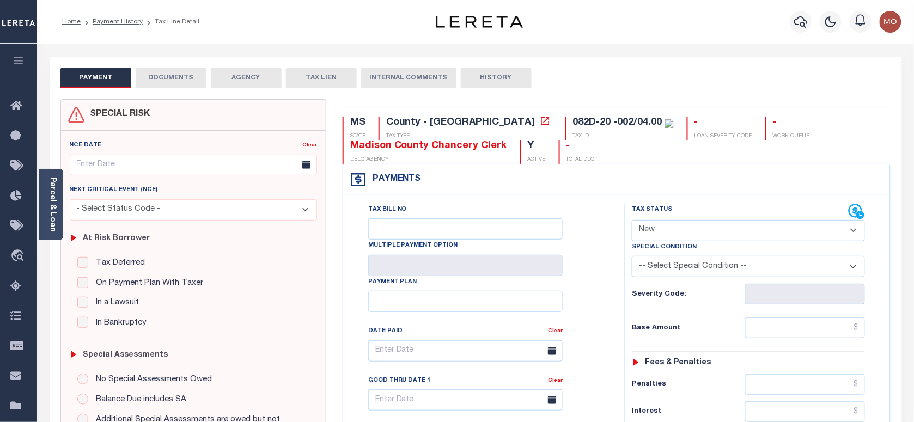
click at [684, 230] on select "- Select Status Code - Open Due/Unpaid Paid Incomplete No Tax Due Internal Refu…" at bounding box center [748, 230] width 233 height 21
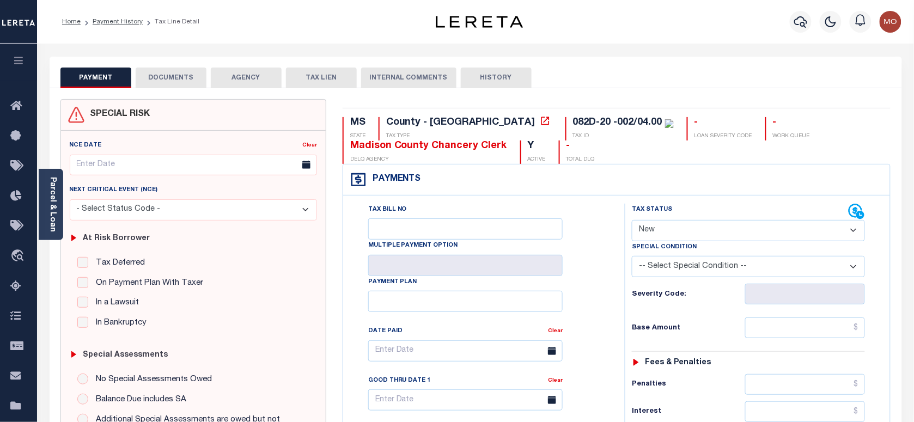
select select "PYD"
click at [632, 221] on select "- Select Status Code - Open Due/Unpaid Paid Incomplete No Tax Due Internal Refu…" at bounding box center [748, 230] width 233 height 21
type input "09/11/2025"
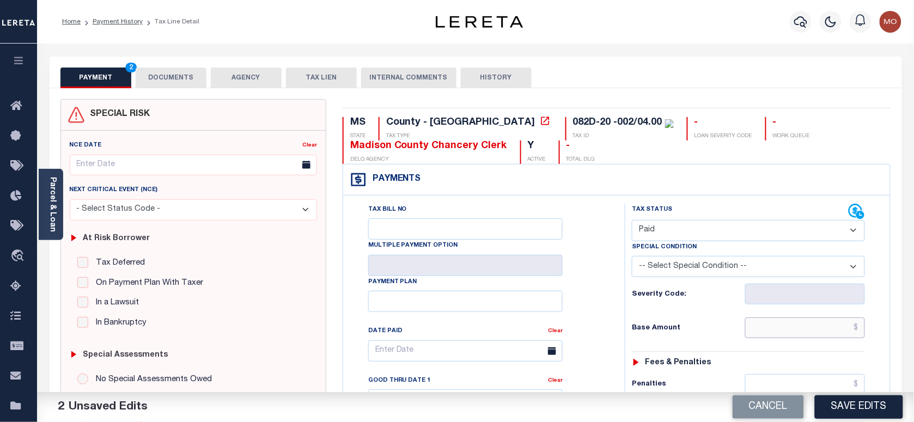
click at [773, 332] on input "text" at bounding box center [805, 327] width 120 height 21
paste input "7,377.48"
type input "$7,377.48"
click at [595, 322] on div "Tax Bill No Multiple Payment Option Payment Plan Clear" at bounding box center [481, 356] width 254 height 305
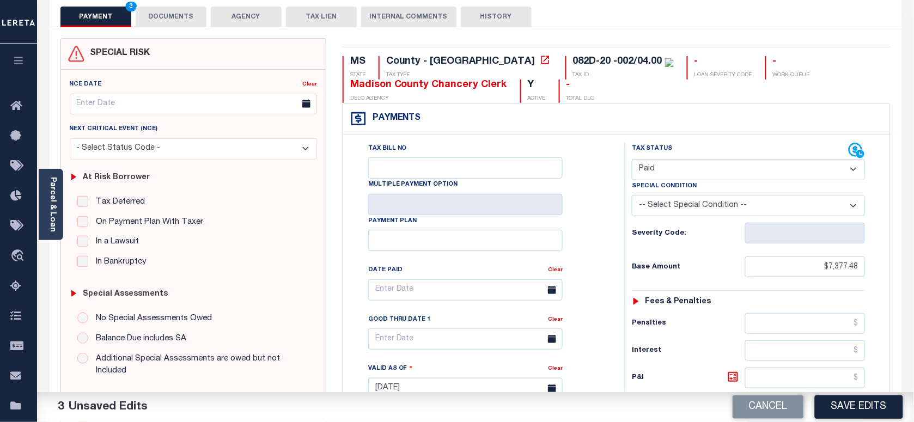
scroll to position [340, 0]
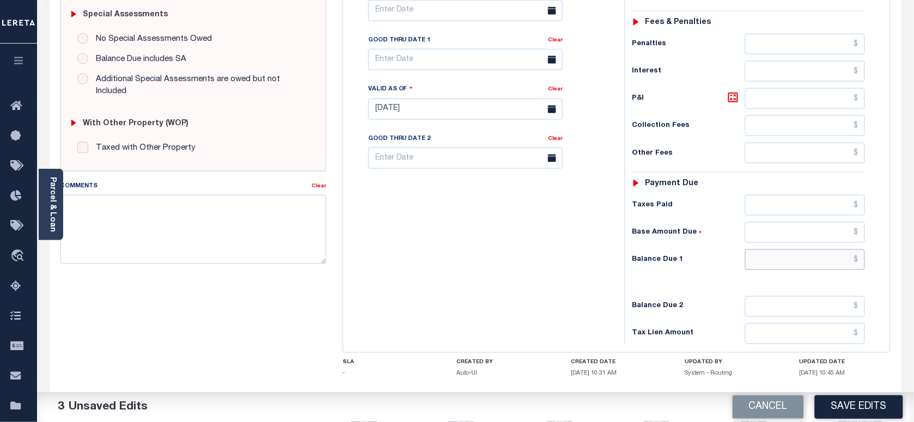
click at [784, 270] on input "text" at bounding box center [805, 259] width 120 height 21
type input "$0.00"
click at [521, 267] on div "Tax Bill No Multiple Payment Option Payment Plan Clear" at bounding box center [481, 103] width 271 height 481
click at [138, 230] on textarea "Comments" at bounding box center [193, 229] width 266 height 69
paste textarea "Information taken verbally"
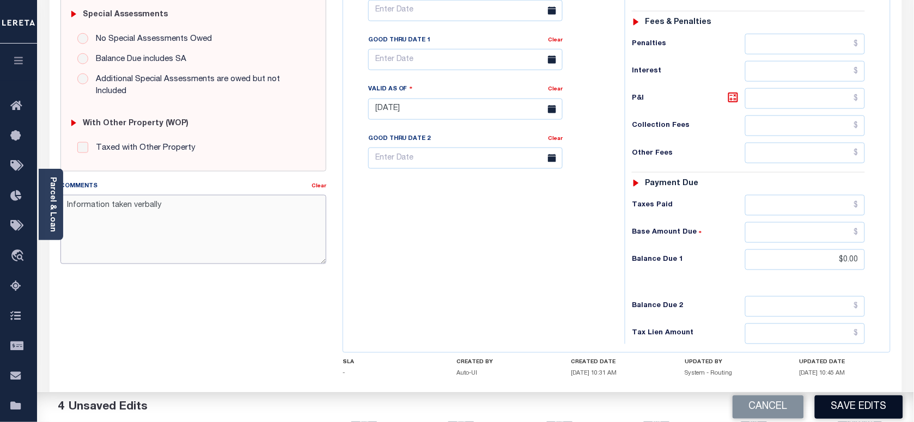
type textarea "Information taken verbally"
click at [854, 409] on button "Save Edits" at bounding box center [859, 406] width 88 height 23
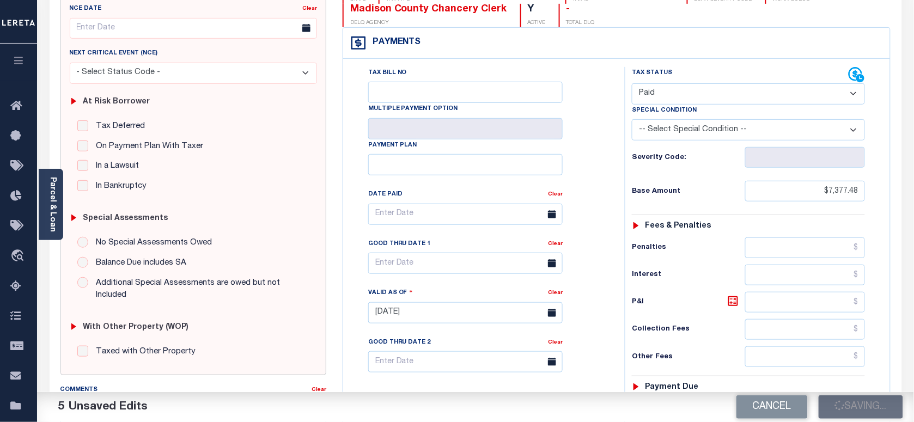
scroll to position [136, 0]
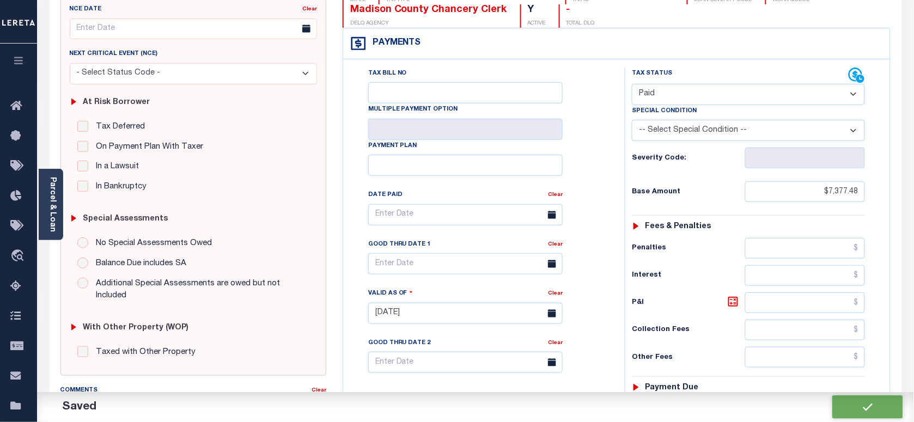
checkbox input "false"
type input "$7,377.48"
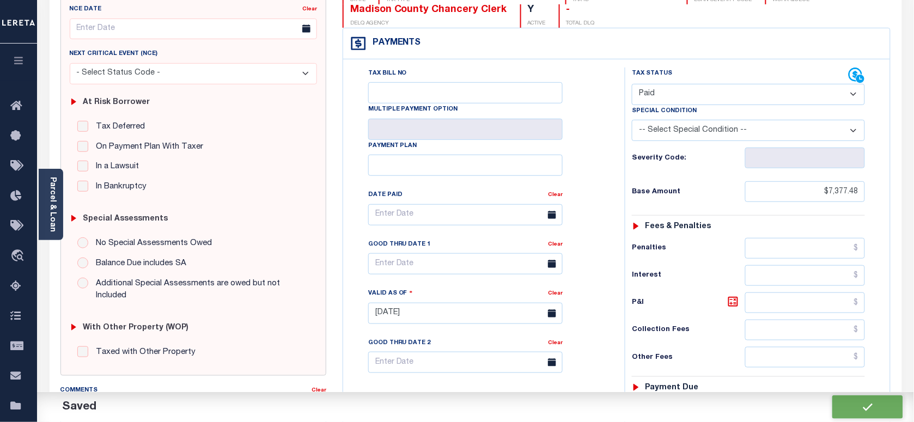
type input "$0"
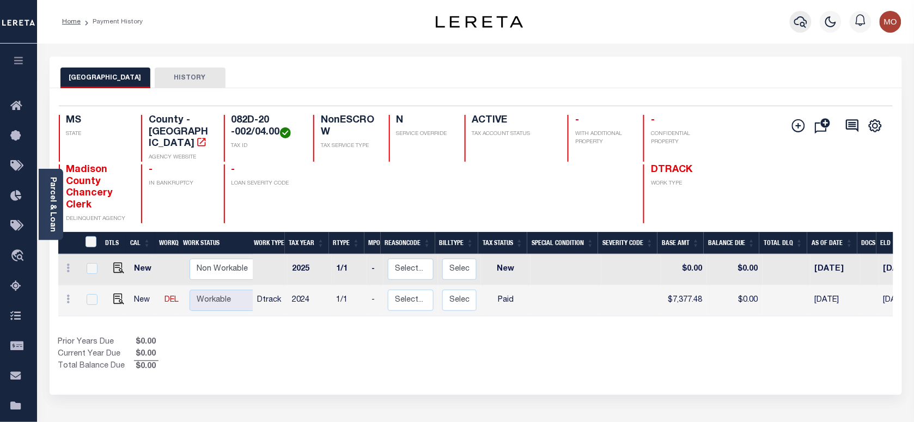
click at [806, 20] on icon "button" at bounding box center [800, 21] width 13 height 13
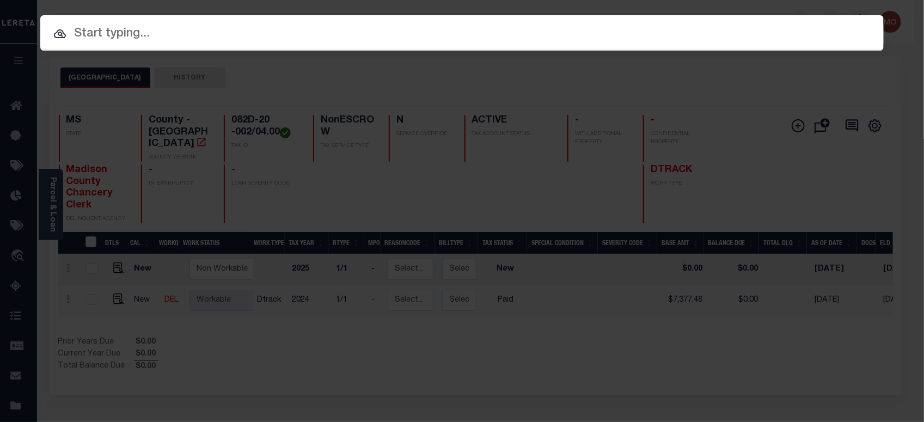
click at [232, 39] on input "text" at bounding box center [461, 34] width 843 height 19
paste input "1070003875"
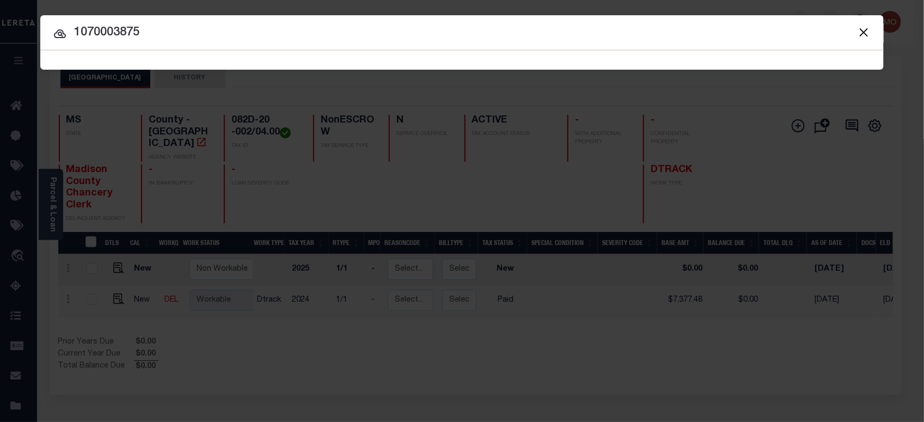
type input "1070003875"
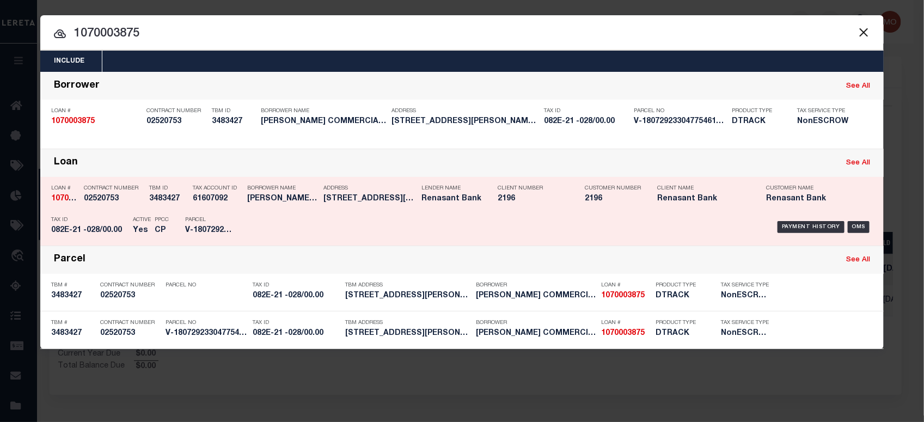
click at [115, 227] on h5 "082E-21 -028/00.00" at bounding box center [89, 230] width 76 height 9
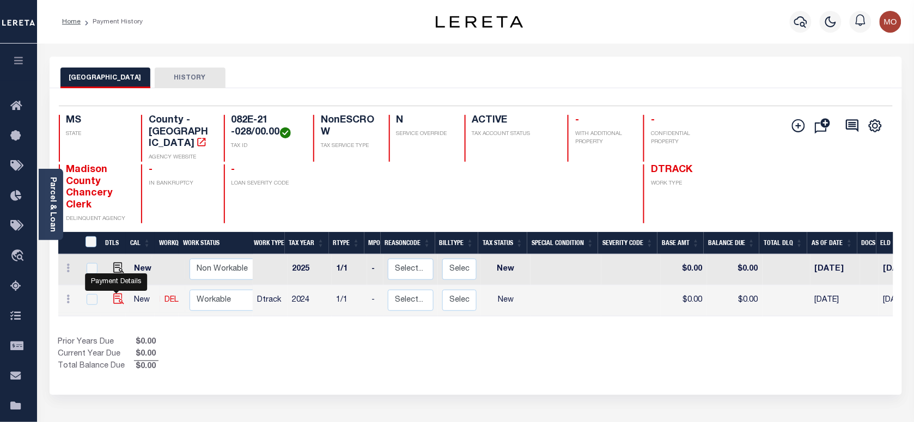
click at [113, 293] on img "" at bounding box center [118, 298] width 11 height 11
checkbox input "true"
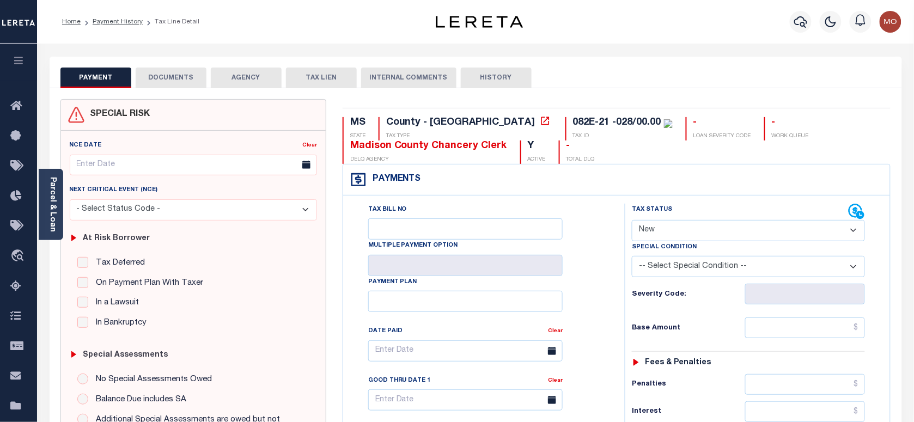
drag, startPoint x: 674, startPoint y: 232, endPoint x: 681, endPoint y: 241, distance: 11.2
click at [674, 232] on select "- Select Status Code - Open Due/Unpaid Paid Incomplete No Tax Due Internal Refu…" at bounding box center [748, 230] width 233 height 21
select select "PYD"
click at [632, 221] on select "- Select Status Code - Open Due/Unpaid Paid Incomplete No Tax Due Internal Refu…" at bounding box center [748, 230] width 233 height 21
type input "[DATE]"
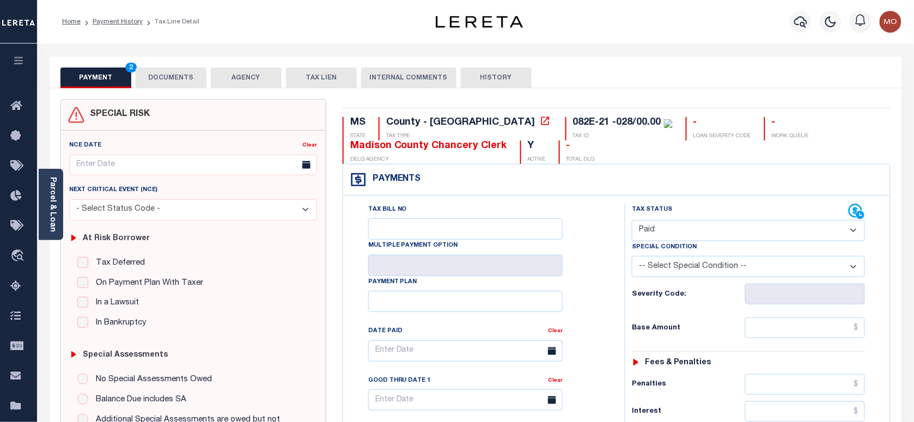
click at [595, 302] on div "Tax Bill No Multiple Payment Option Payment Plan Clear" at bounding box center [481, 356] width 254 height 305
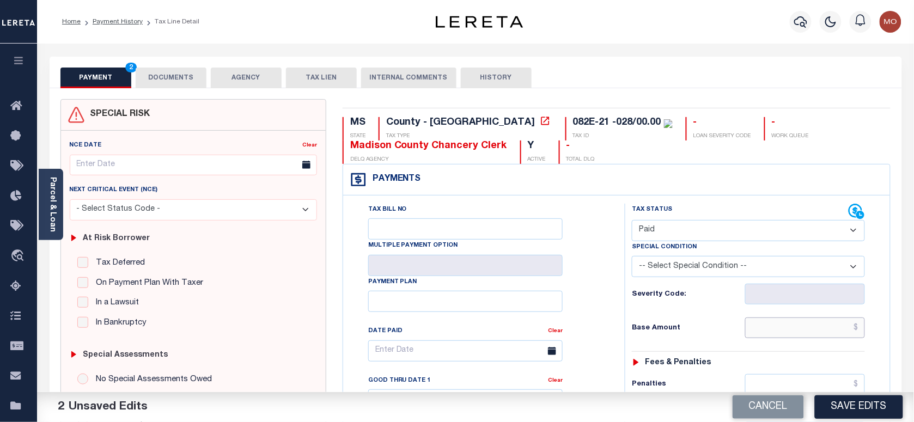
drag, startPoint x: 763, startPoint y: 330, endPoint x: 755, endPoint y: 330, distance: 8.7
click at [763, 330] on input "text" at bounding box center [805, 327] width 120 height 21
paste input "5,741.57"
type input "$5,741.57"
drag, startPoint x: 599, startPoint y: 327, endPoint x: 692, endPoint y: 332, distance: 93.3
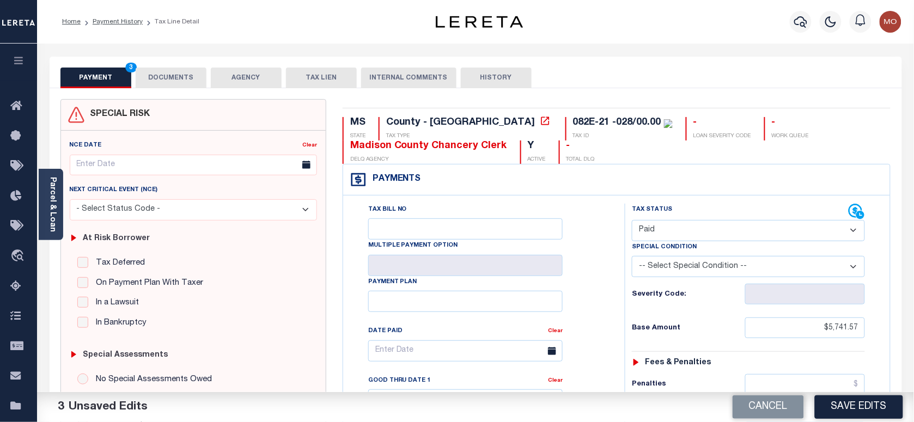
click at [599, 327] on div "Tax Bill No Multiple Payment Option Payment Plan Clear" at bounding box center [481, 356] width 254 height 305
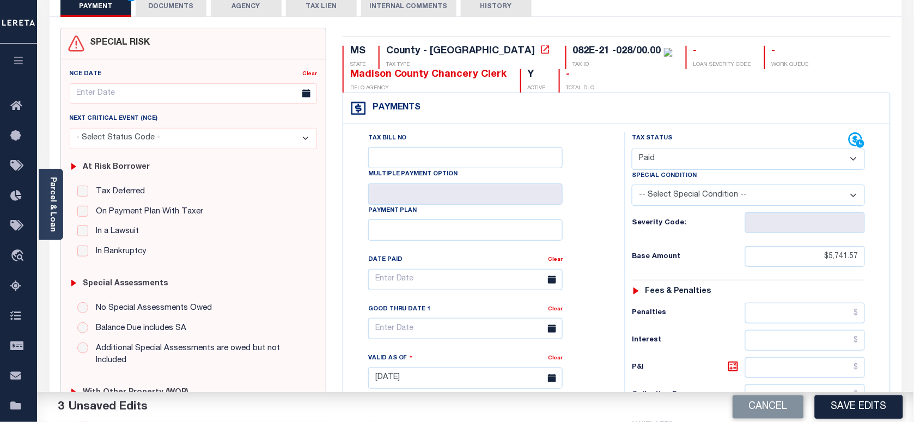
scroll to position [272, 0]
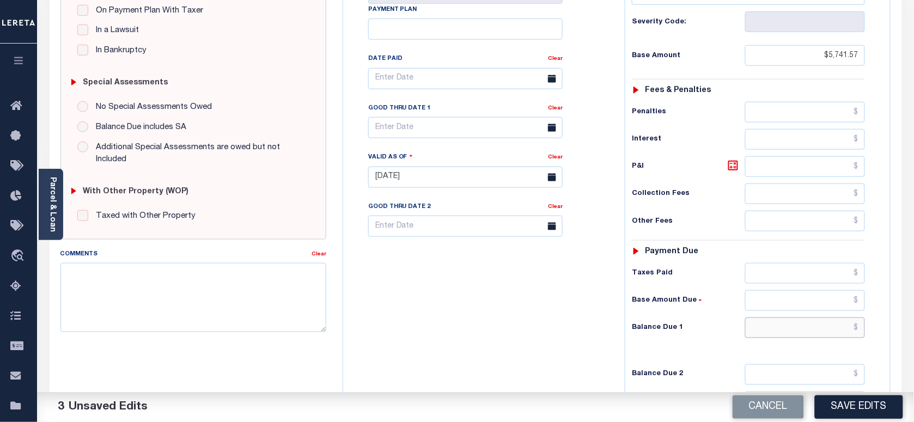
click at [779, 328] on input "text" at bounding box center [805, 327] width 120 height 21
type input "$0.00"
click at [526, 312] on div "Tax Bill No Multiple Payment Option Payment Plan Clear" at bounding box center [481, 171] width 271 height 481
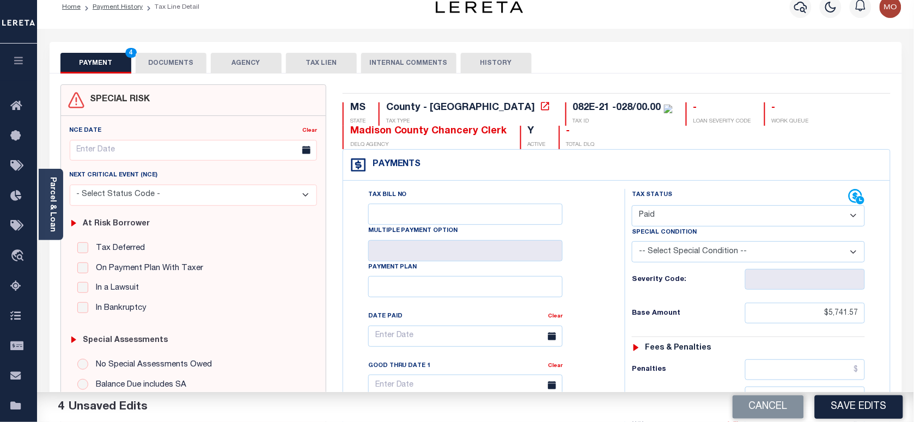
scroll to position [340, 0]
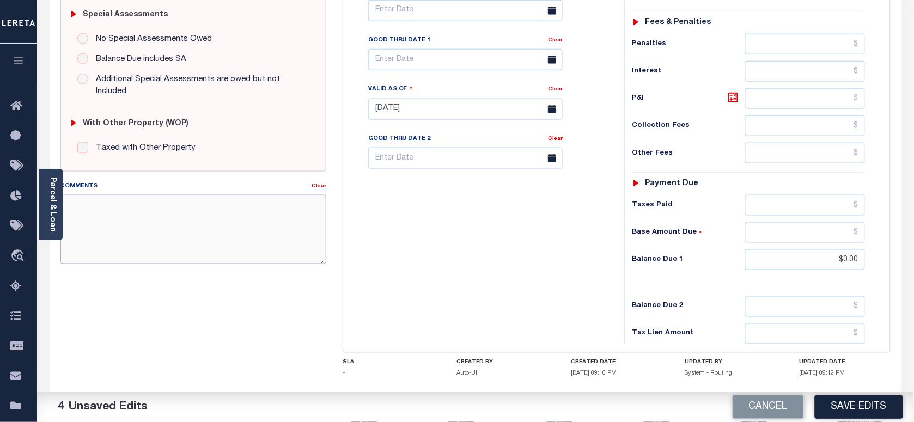
click at [184, 229] on textarea "Comments" at bounding box center [193, 229] width 266 height 69
paste textarea "5,741.57"
drag, startPoint x: 115, startPoint y: 208, endPoint x: 58, endPoint y: 211, distance: 56.7
click at [58, 211] on div "Parcel & Loan Tax Bill Details 082E-21 -028/00.00 TAX ID AGENCY 2024/2024 1/1" at bounding box center [475, 93] width 868 height 780
paste textarea "Information taken verbally"
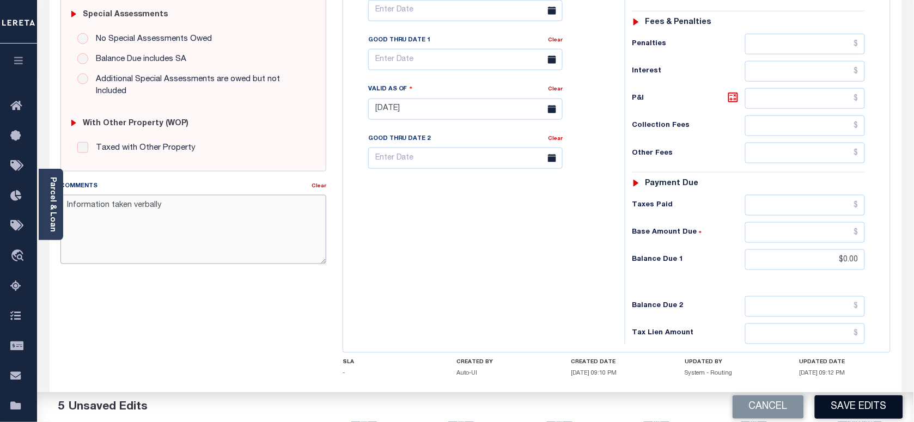
type textarea "Information taken verbally"
click at [843, 408] on button "Save Edits" at bounding box center [859, 406] width 88 height 23
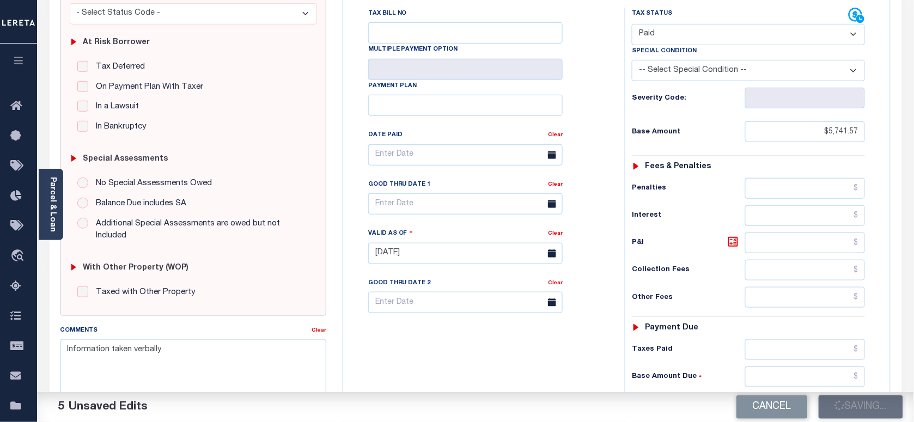
scroll to position [68, 0]
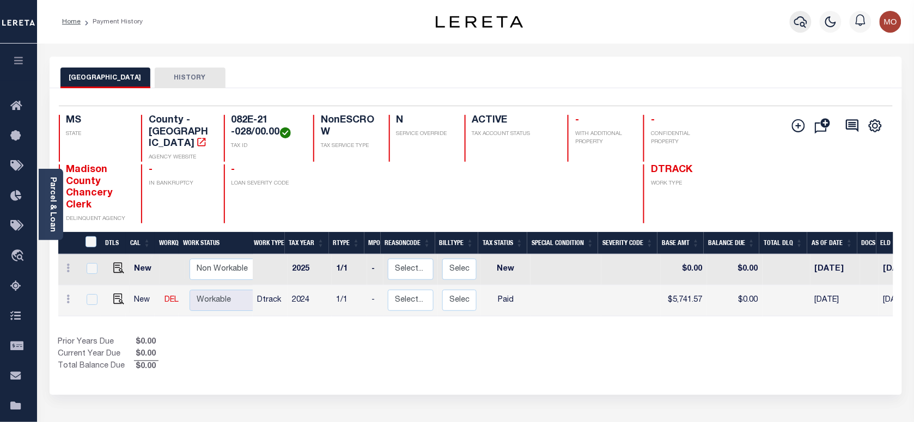
click at [806, 23] on icon "button" at bounding box center [800, 21] width 13 height 13
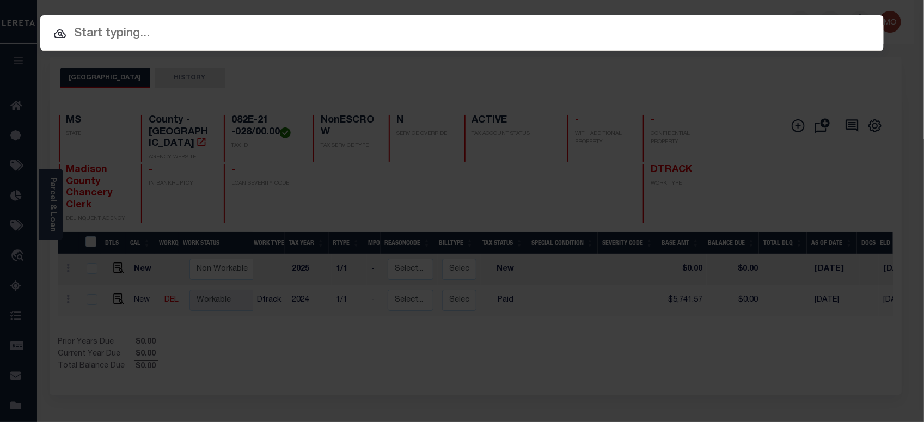
click at [182, 41] on input "text" at bounding box center [461, 34] width 843 height 19
paste input "7318101599-00001"
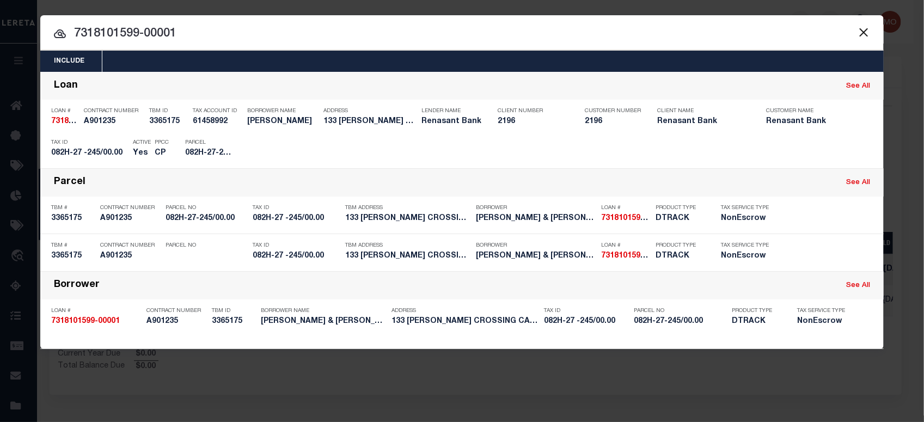
drag, startPoint x: 202, startPoint y: 30, endPoint x: 15, endPoint y: 52, distance: 188.6
click at [15, 52] on div "Include Loans TBM Customers Borrowers Payments (Lender Non-Disb) Payments (Lend…" at bounding box center [462, 211] width 924 height 422
paste input "FTF_15882_59670"
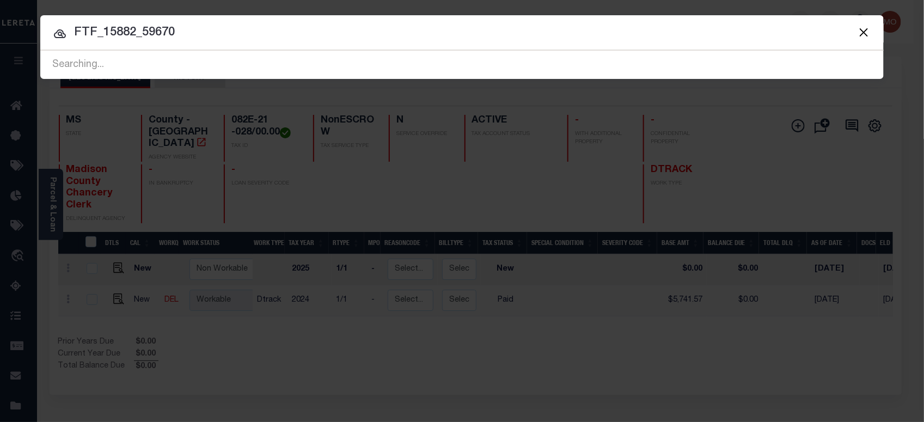
type input "FTF_15882_59670"
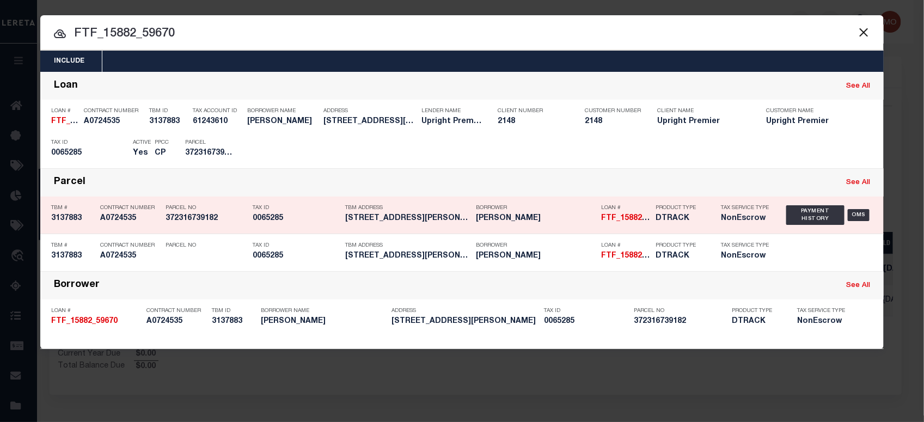
click at [177, 229] on div "Parcel No 372316739182" at bounding box center [207, 215] width 82 height 32
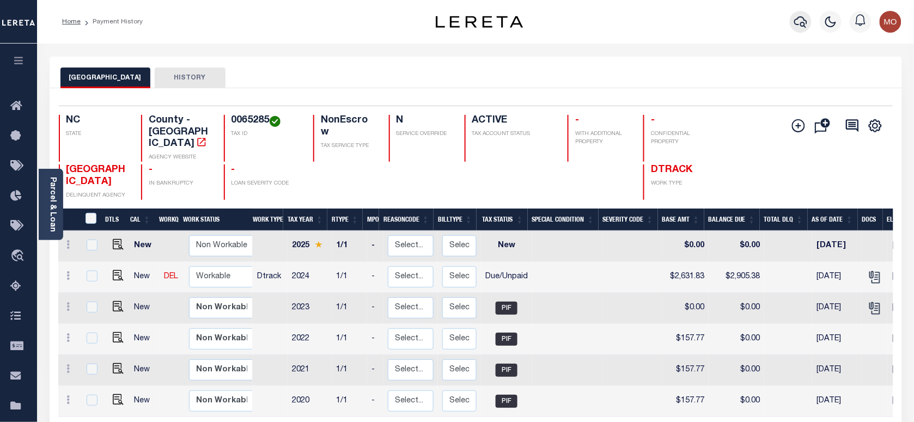
click at [797, 20] on icon "button" at bounding box center [800, 21] width 13 height 11
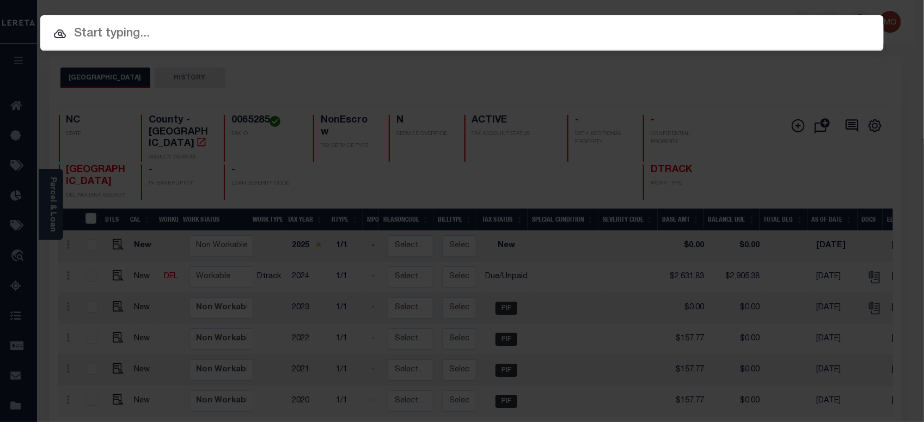
click at [206, 28] on input "text" at bounding box center [461, 34] width 843 height 19
paste input "20010000511932"
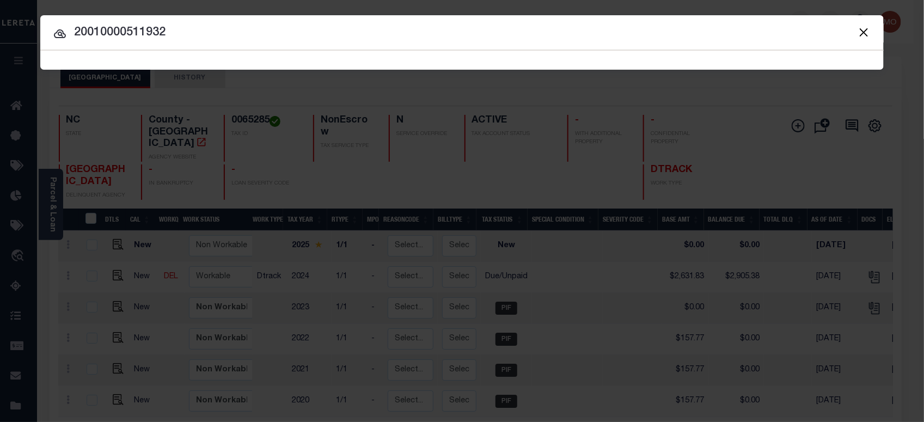
type input "20010000511932"
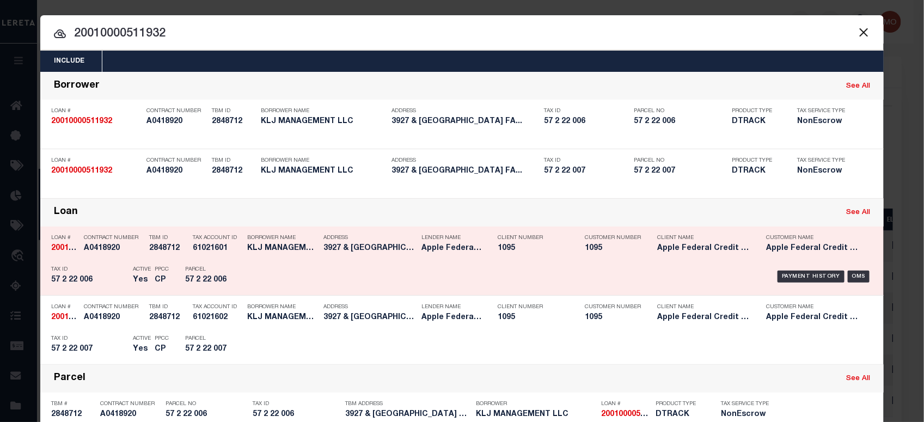
click at [125, 277] on div "Active Yes" at bounding box center [136, 277] width 22 height 32
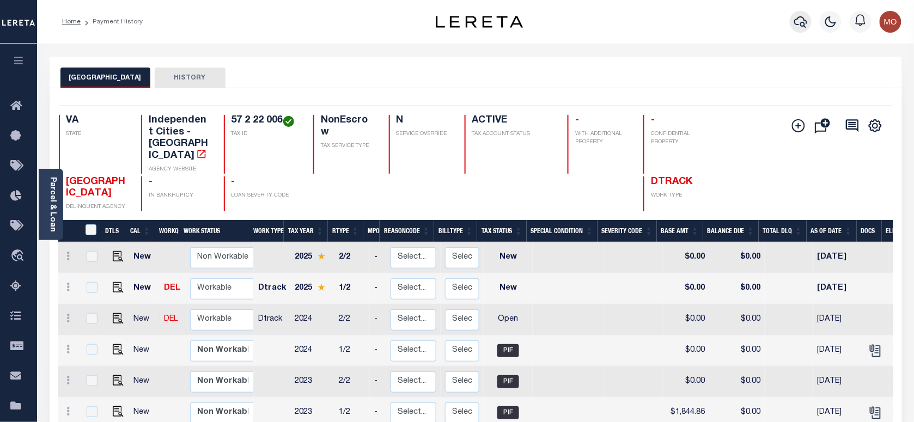
click at [801, 26] on icon "button" at bounding box center [800, 21] width 13 height 13
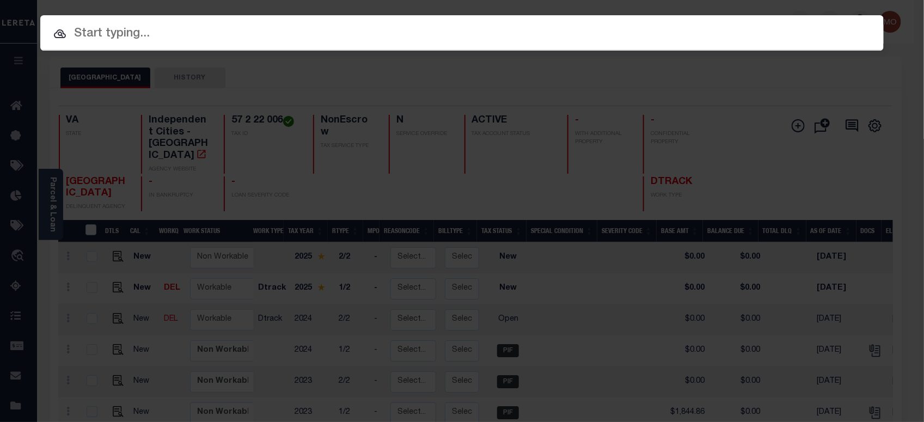
click at [140, 42] on input "text" at bounding box center [461, 34] width 843 height 19
paste input "7517070175-00001"
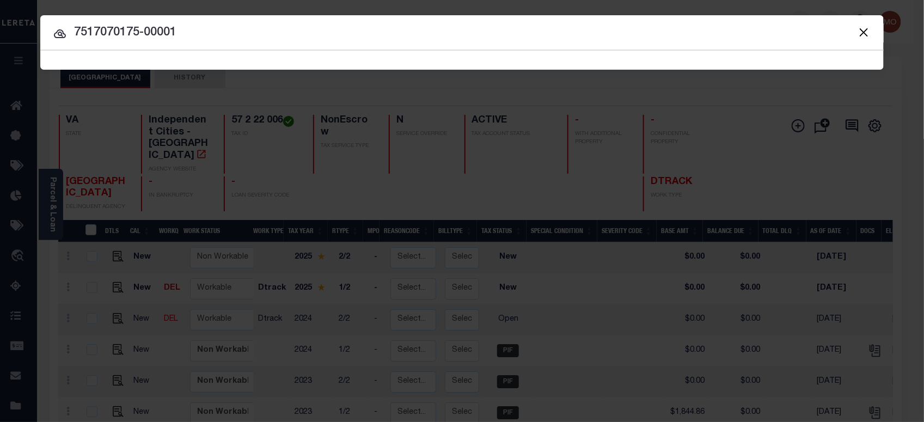
type input "7517070175-00001"
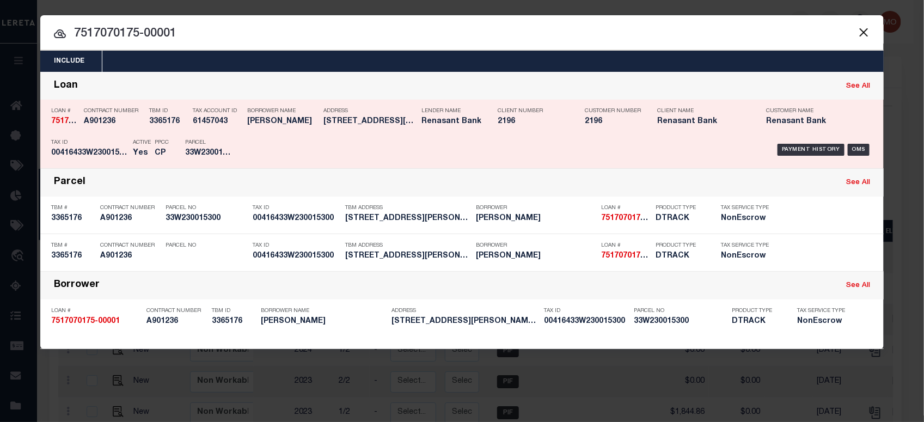
click at [151, 150] on div "PPCC CP" at bounding box center [161, 150] width 30 height 32
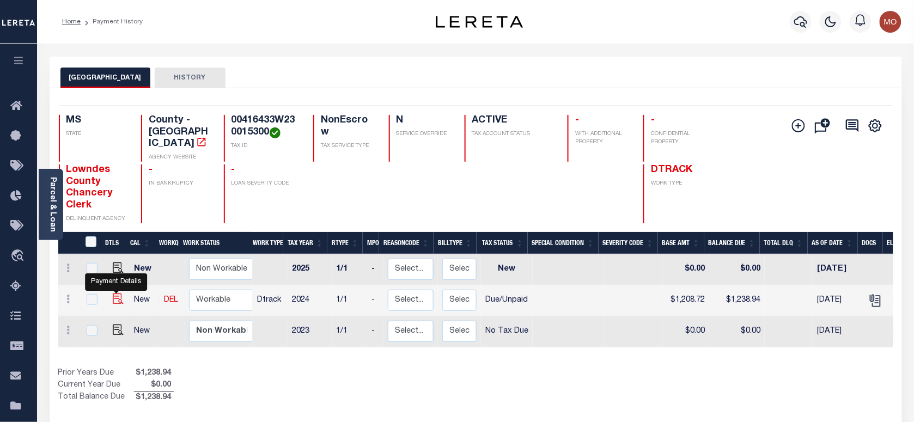
click at [118, 295] on img "" at bounding box center [118, 298] width 11 height 11
checkbox input "true"
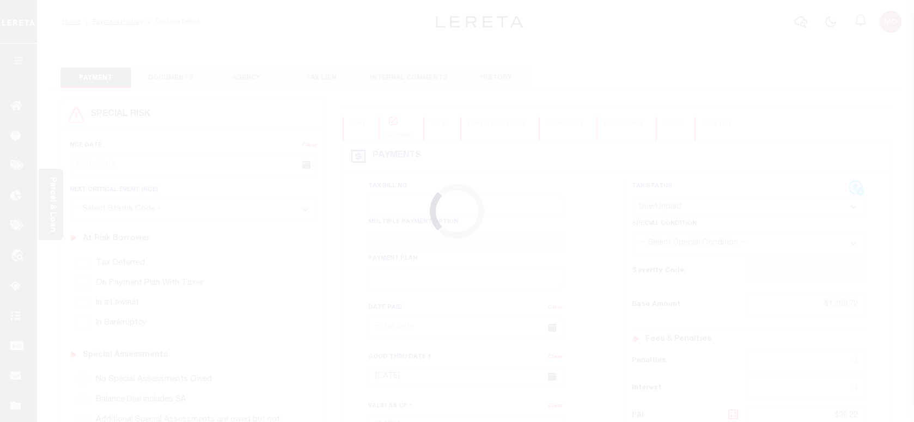
select select "DUE"
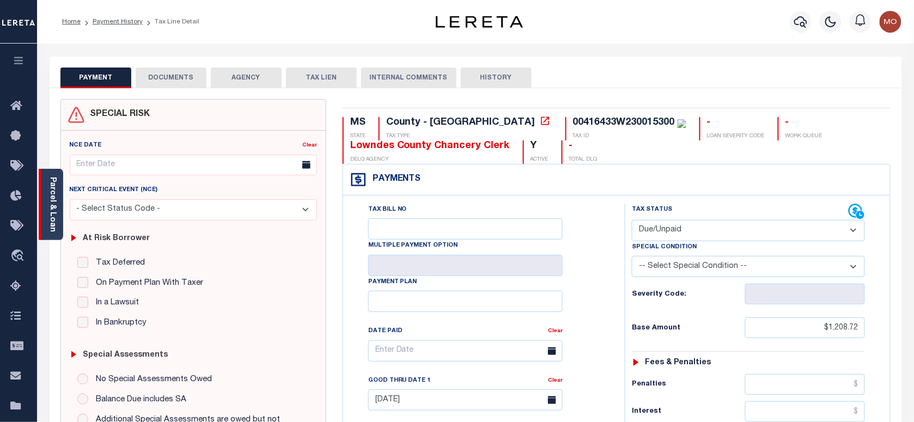
click at [56, 210] on link "Parcel & Loan" at bounding box center [52, 204] width 8 height 55
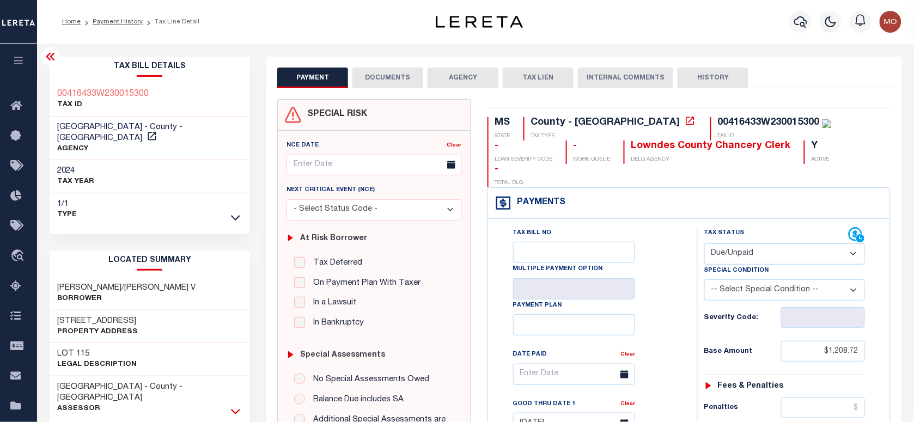
click at [238, 406] on icon at bounding box center [235, 411] width 9 height 11
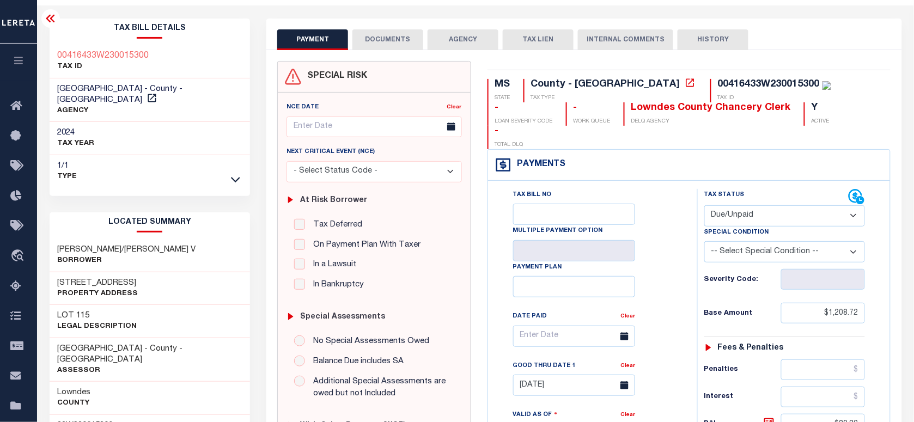
scroll to position [68, 0]
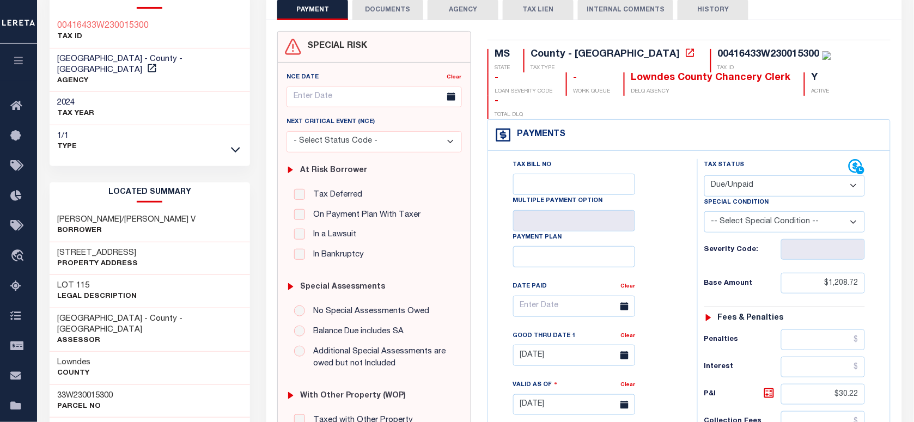
click at [83, 390] on h3 "33W230015300" at bounding box center [86, 395] width 56 height 11
copy h3 "33W230015300"
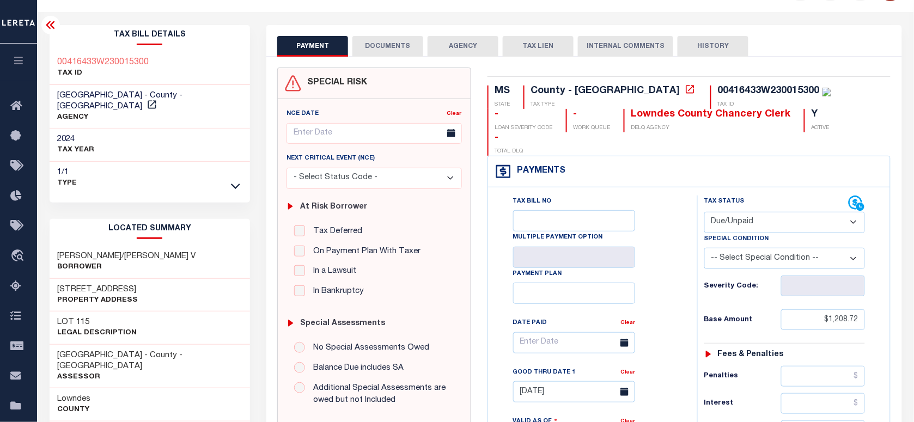
scroll to position [0, 0]
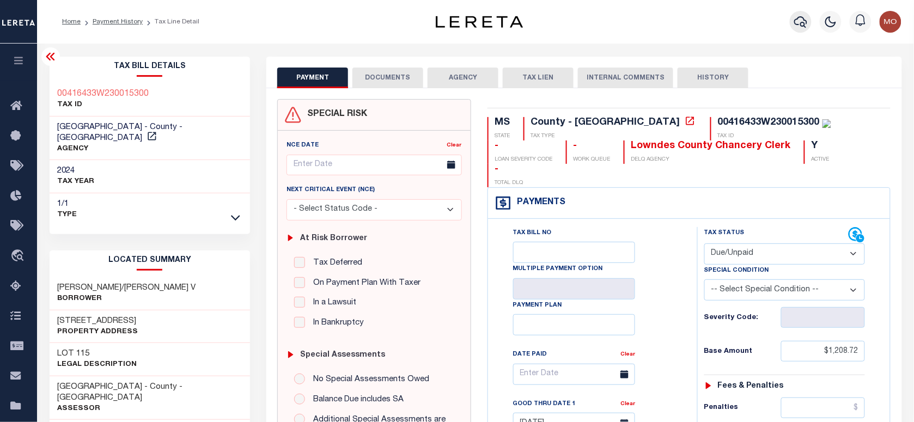
click at [806, 23] on icon "button" at bounding box center [800, 21] width 13 height 11
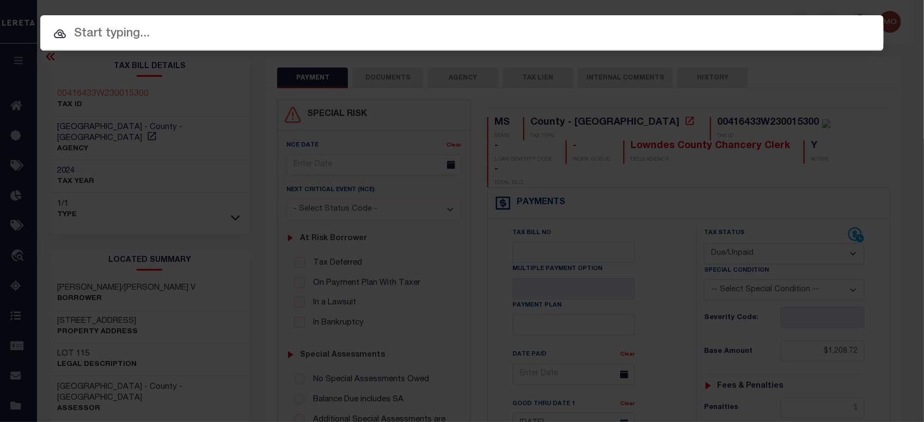
click at [183, 40] on input "text" at bounding box center [461, 34] width 843 height 19
paste input "FTF_15882_54955"
type input "FTF_15882_54955"
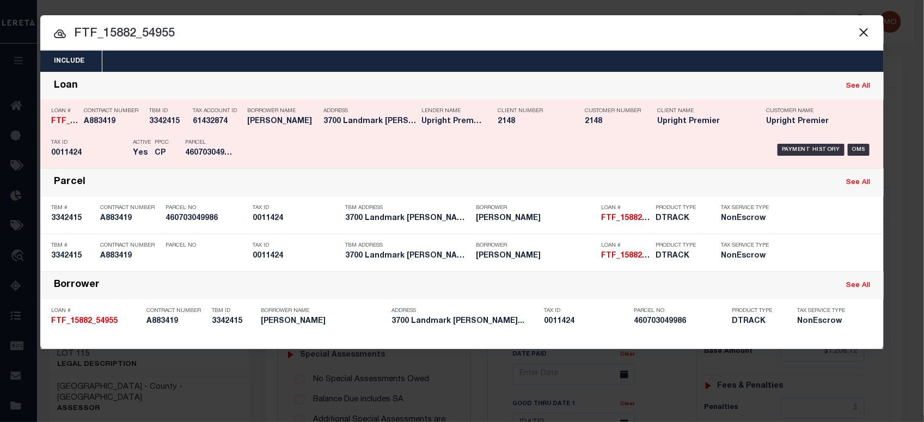
click at [136, 152] on h5 "Yes" at bounding box center [141, 153] width 16 height 9
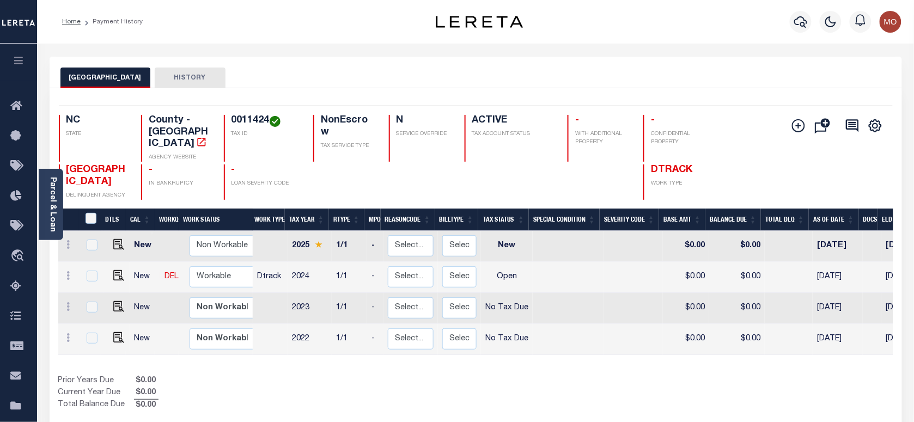
click at [243, 121] on h4 "0011424" at bounding box center [265, 121] width 69 height 12
copy h4 "0011424"
click at [53, 192] on link "Parcel & Loan" at bounding box center [52, 204] width 8 height 55
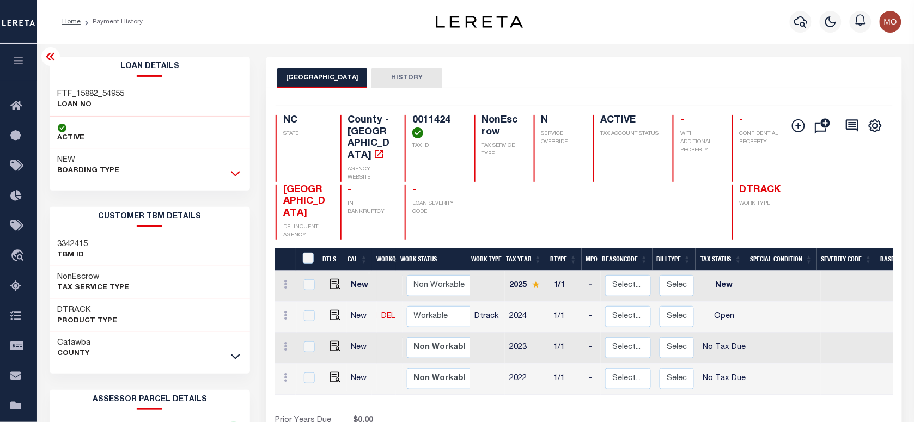
click at [235, 173] on icon at bounding box center [235, 173] width 9 height 11
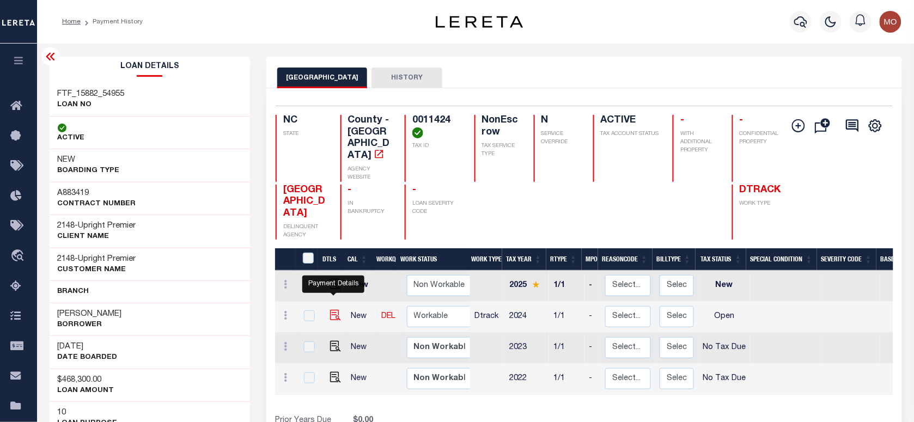
click at [335, 310] on img "" at bounding box center [335, 315] width 11 height 11
checkbox input "true"
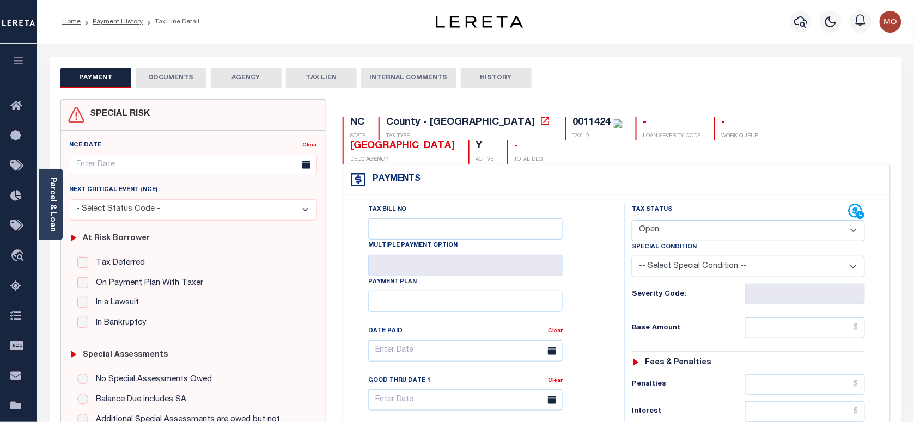
drag, startPoint x: 700, startPoint y: 212, endPoint x: 695, endPoint y: 221, distance: 9.3
click at [700, 220] on select "- Select Status Code - Open Due/Unpaid Paid Incomplete No Tax Due Internal Refu…" at bounding box center [748, 230] width 233 height 21
select select "DUE"
click at [632, 220] on select "- Select Status Code - Open Due/Unpaid Paid Incomplete No Tax Due Internal Refu…" at bounding box center [748, 230] width 233 height 21
type input "[DATE]"
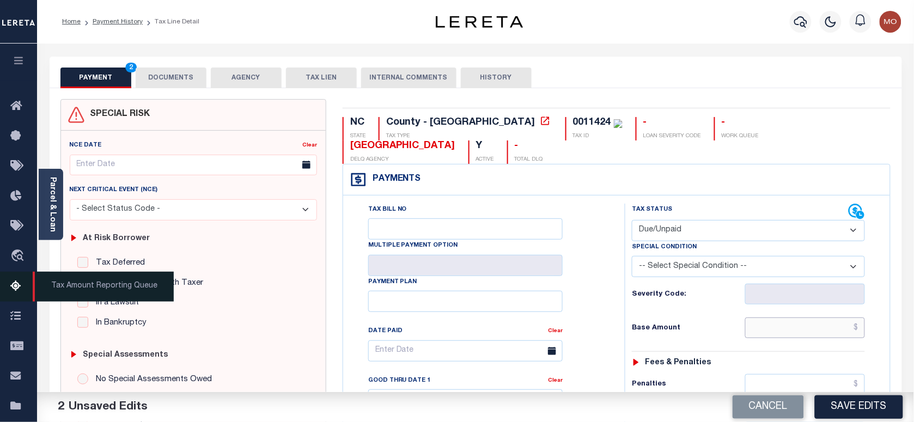
drag, startPoint x: 771, startPoint y: 311, endPoint x: 0, endPoint y: 297, distance: 771.1
click at [771, 317] on input "text" at bounding box center [805, 327] width 120 height 21
paste input "416.65"
type input "$416.65"
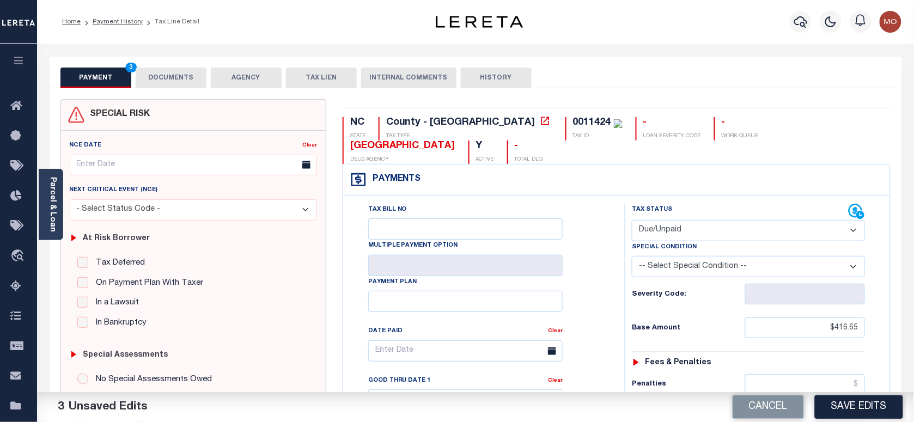
click at [687, 317] on div "Base Amount $416.65" at bounding box center [748, 327] width 233 height 21
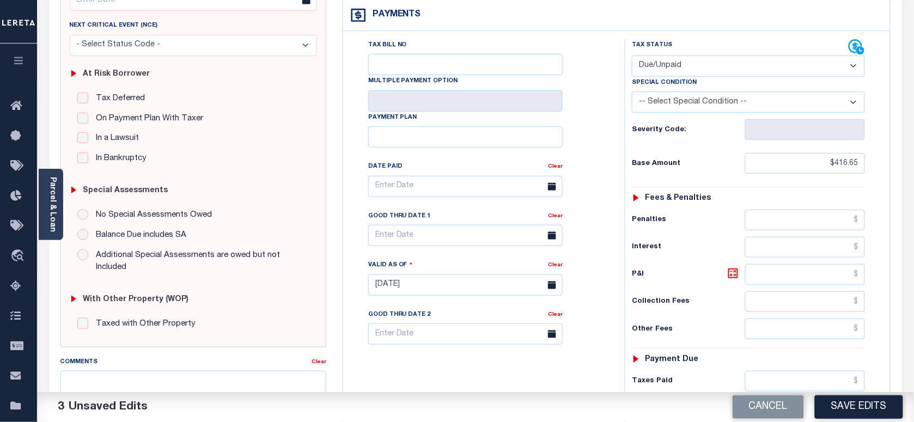
scroll to position [272, 0]
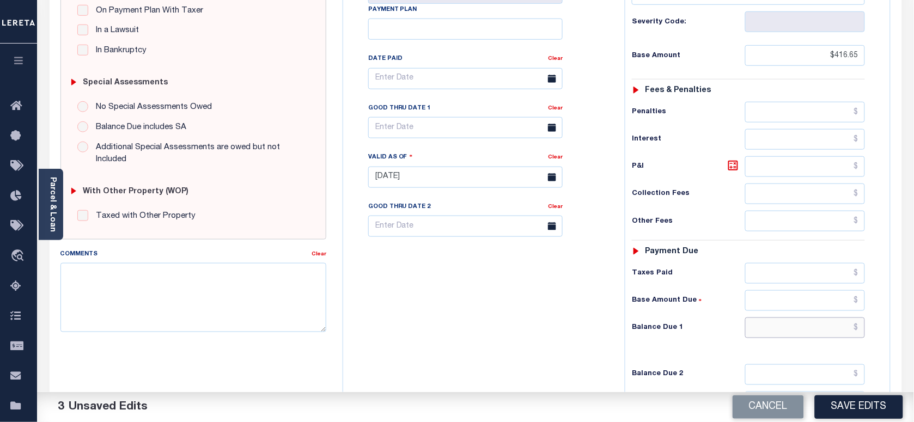
click at [786, 317] on input "text" at bounding box center [805, 327] width 120 height 21
paste input "452.98"
type input "$452.98"
click at [733, 159] on icon at bounding box center [732, 165] width 13 height 13
type input "$36.33"
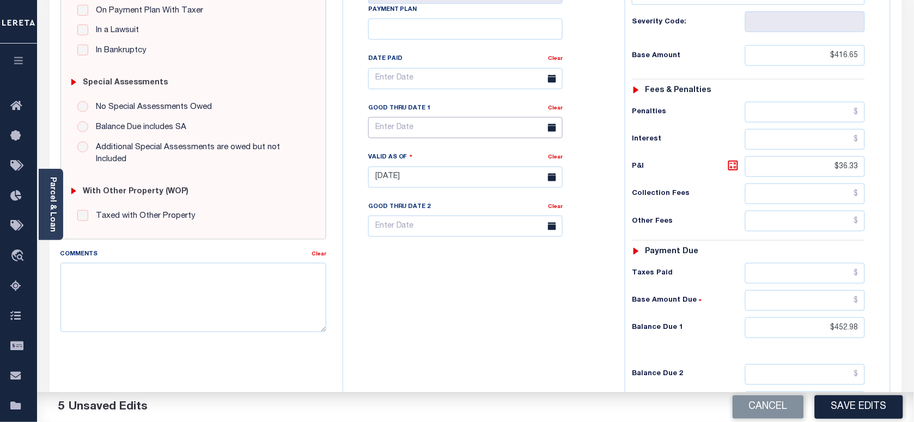
click at [410, 117] on input "text" at bounding box center [465, 127] width 194 height 21
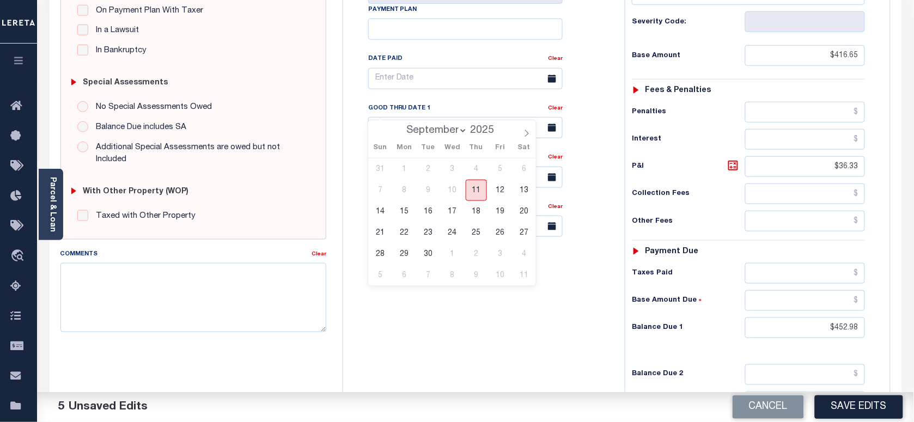
click at [474, 191] on span "11" at bounding box center [476, 190] width 21 height 21
type input "09/11/2025"
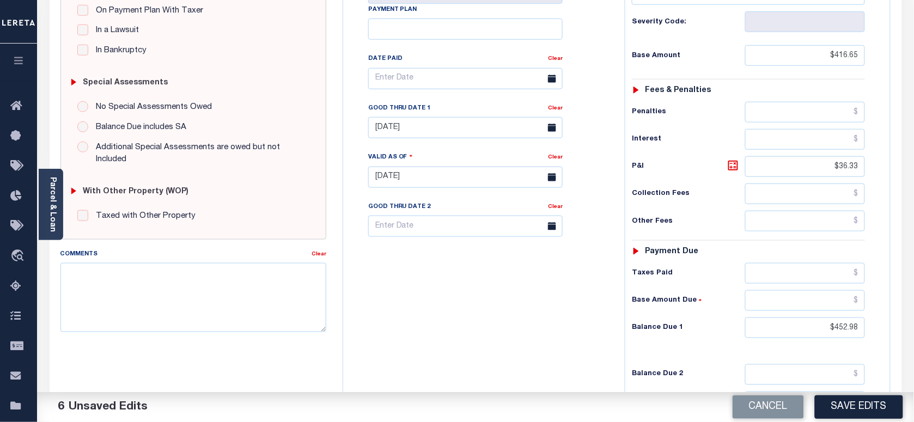
drag, startPoint x: 427, startPoint y: 290, endPoint x: 428, endPoint y: 322, distance: 31.6
click at [428, 290] on div "Tax Bill No Multiple Payment Option Payment Plan Clear" at bounding box center [481, 171] width 271 height 481
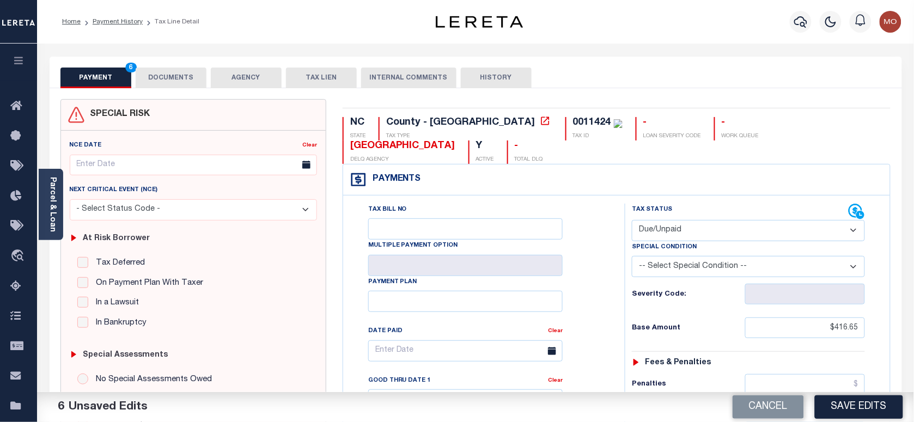
click at [155, 64] on div "PAYMENT 6 DOCUMENTS AGENCY DELINQUENT PAYEE TAX LIEN" at bounding box center [476, 73] width 852 height 32
click at [164, 78] on button "DOCUMENTS" at bounding box center [171, 78] width 71 height 21
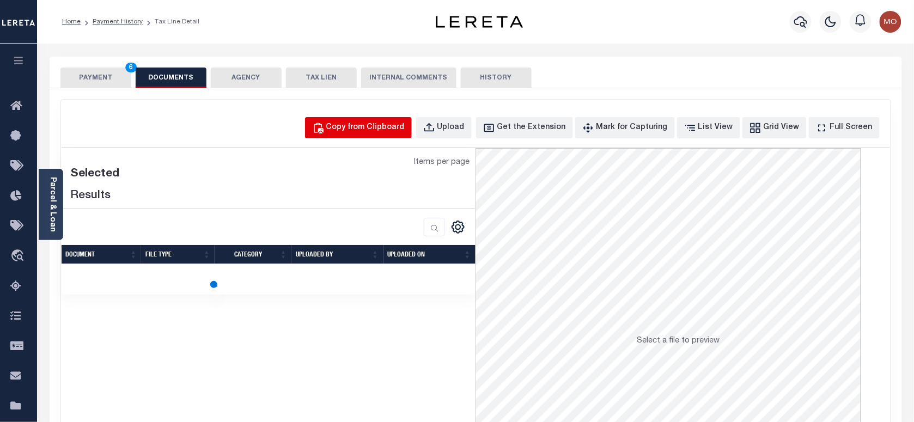
click at [379, 131] on div "Copy from Clipboard" at bounding box center [365, 128] width 78 height 12
select select "POP"
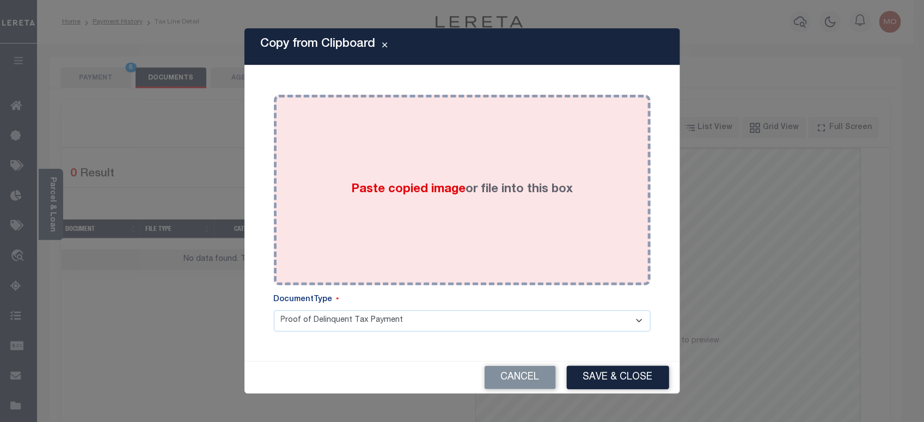
click at [395, 210] on div "Paste copied image or file into this box" at bounding box center [462, 190] width 360 height 174
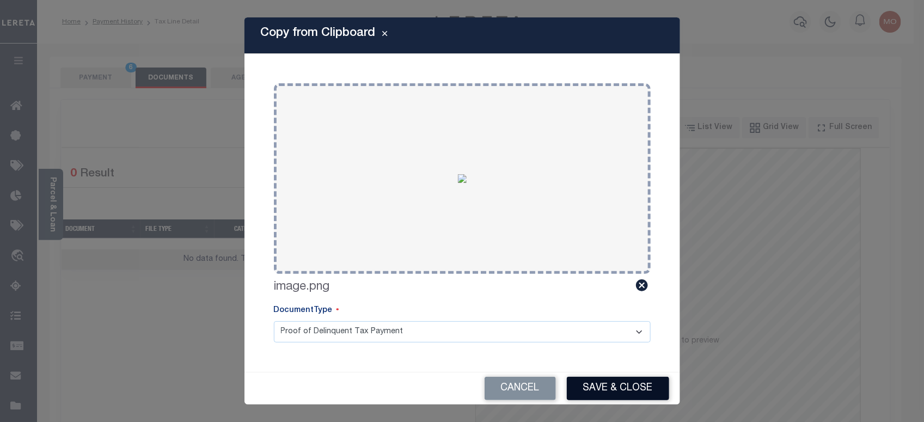
click at [630, 380] on button "Save & Close" at bounding box center [618, 388] width 102 height 23
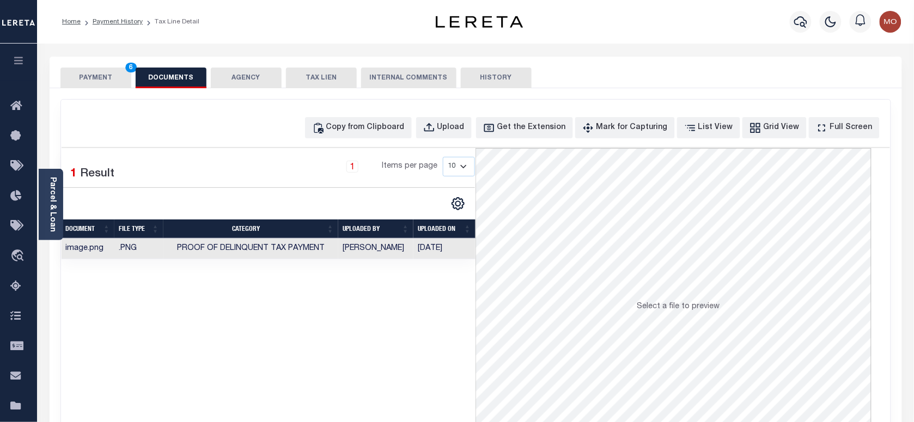
click at [104, 76] on button "PAYMENT 6" at bounding box center [95, 78] width 71 height 21
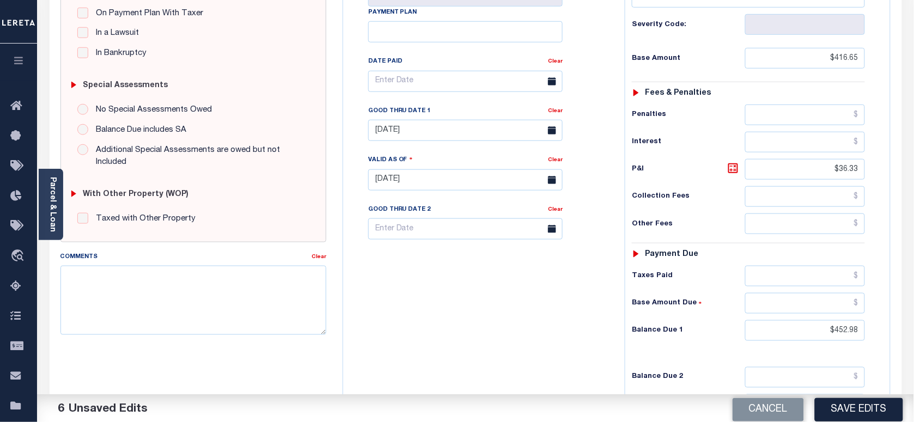
scroll to position [272, 0]
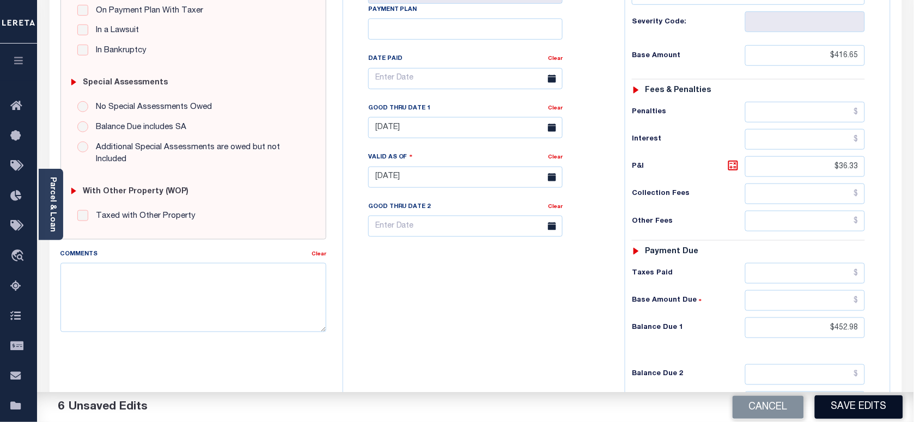
click at [878, 412] on button "Save Edits" at bounding box center [859, 406] width 88 height 23
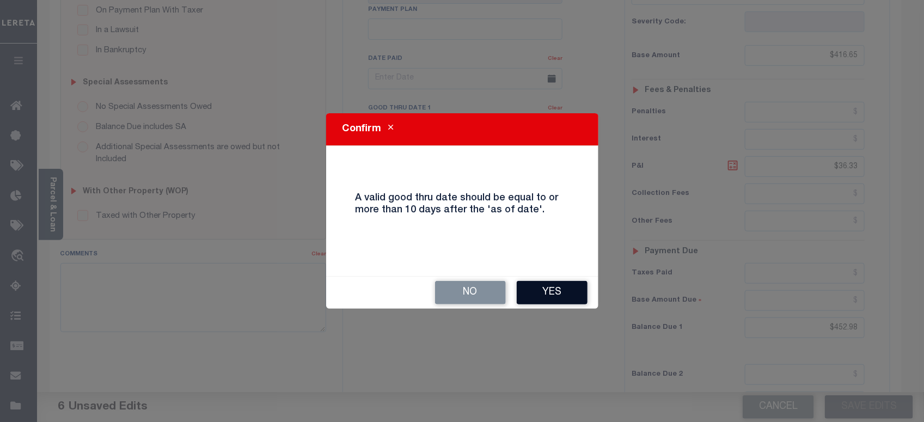
click at [558, 292] on button "Yes" at bounding box center [552, 292] width 71 height 23
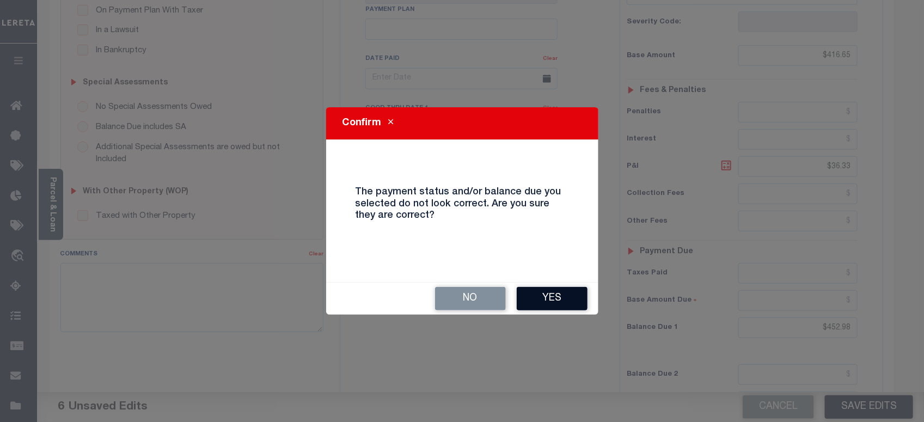
click at [551, 296] on button "Yes" at bounding box center [552, 298] width 71 height 23
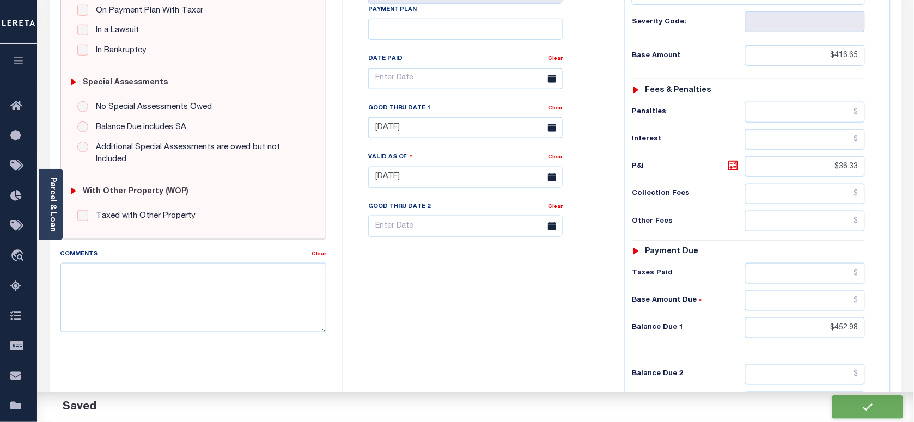
checkbox input "false"
type input "$416.65"
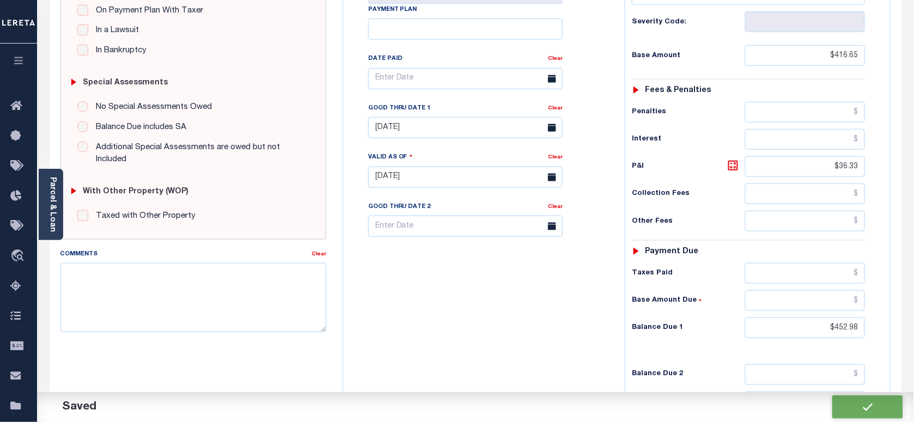
type input "$36.33"
type input "$452.98"
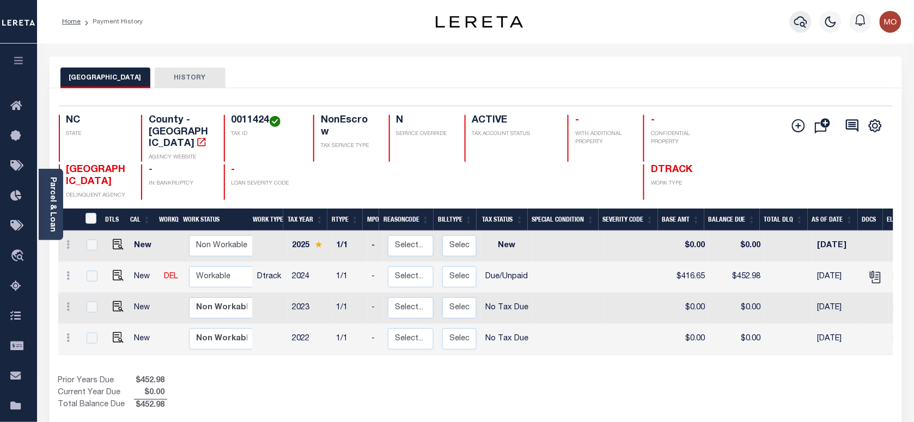
click at [806, 22] on icon "button" at bounding box center [800, 21] width 13 height 13
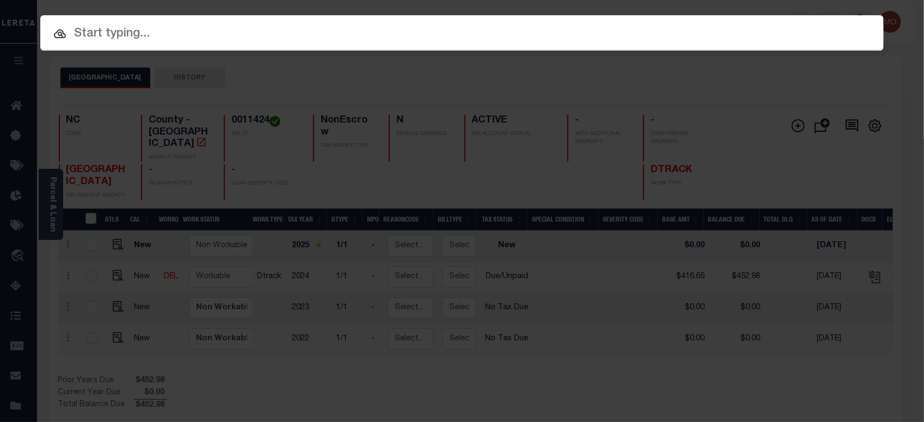
click at [229, 32] on input "text" at bounding box center [461, 34] width 843 height 19
paste input "151891-15"
type input "151891-15"
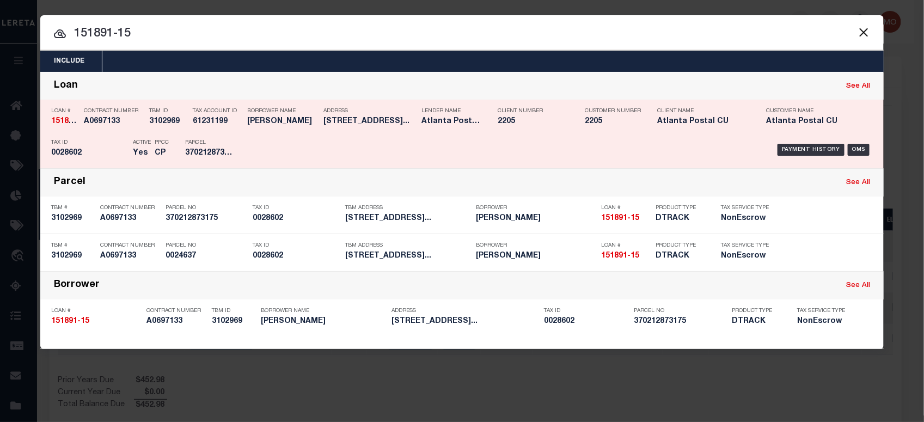
click at [107, 138] on div "Tax ID 0028602" at bounding box center [89, 150] width 76 height 32
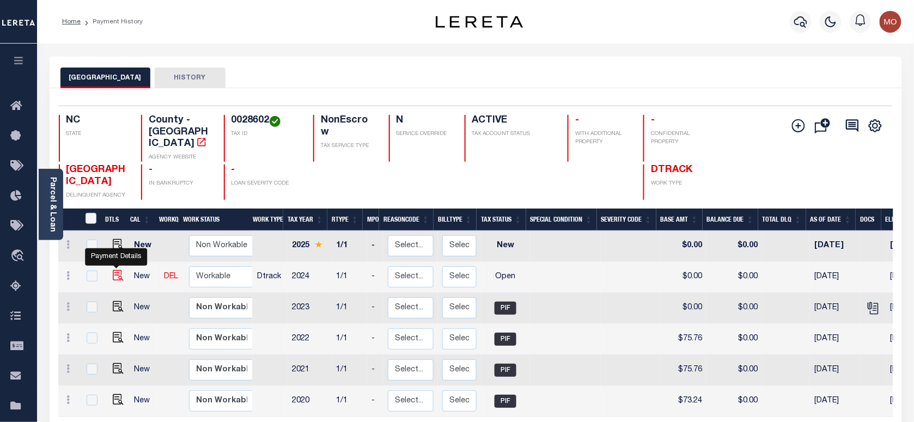
click at [118, 270] on img "" at bounding box center [118, 275] width 11 height 11
checkbox input "true"
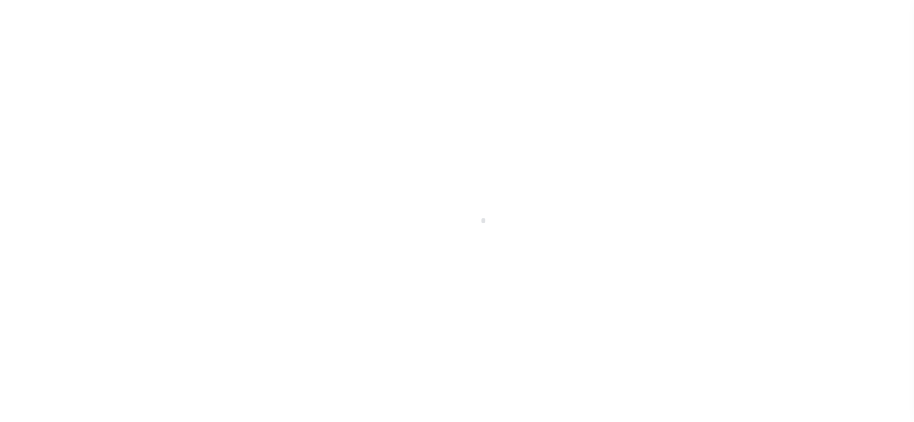
checkbox input "false"
type input "01/07/2025"
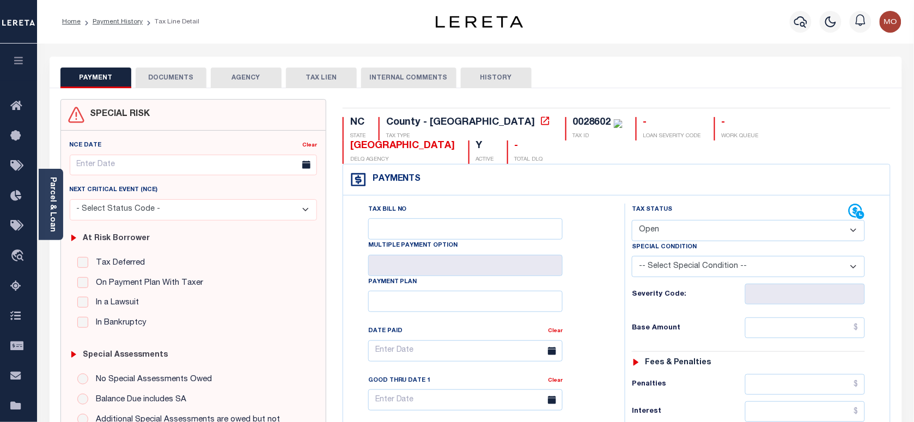
click at [565, 129] on div "0028602 TAX ID" at bounding box center [593, 128] width 57 height 23
click at [573, 124] on div "0028602" at bounding box center [592, 123] width 38 height 10
copy div "0028602"
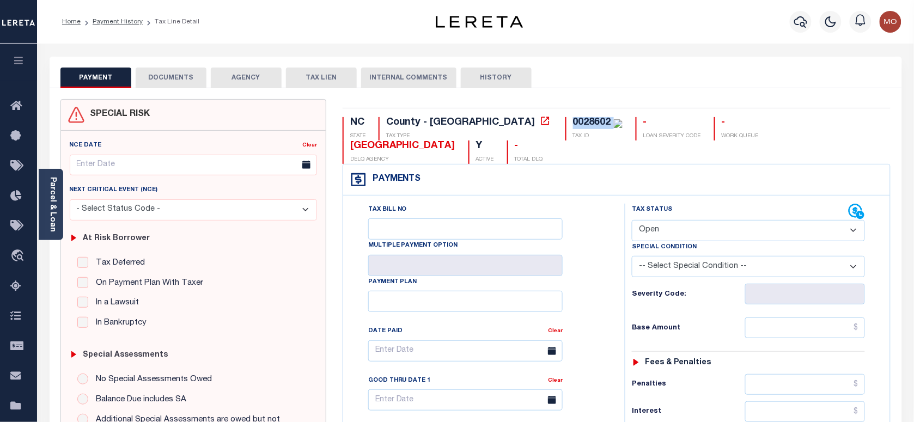
drag, startPoint x: 722, startPoint y: 222, endPoint x: 718, endPoint y: 227, distance: 6.6
click at [722, 241] on div "Special Condition" at bounding box center [748, 248] width 233 height 15
click at [690, 220] on select "- Select Status Code - Open Due/Unpaid Paid Incomplete No Tax Due Internal Refu…" at bounding box center [748, 230] width 233 height 21
select select "PYD"
click at [632, 220] on select "- Select Status Code - Open Due/Unpaid Paid Incomplete No Tax Due Internal Refu…" at bounding box center [748, 230] width 233 height 21
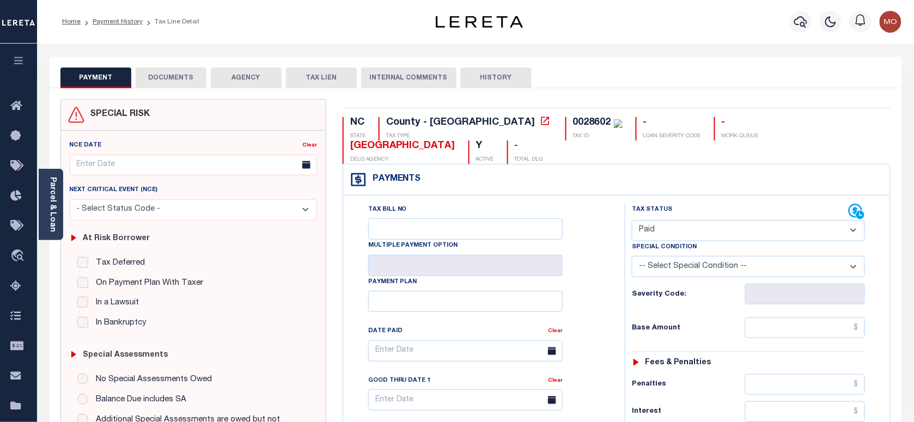
type input "[DATE]"
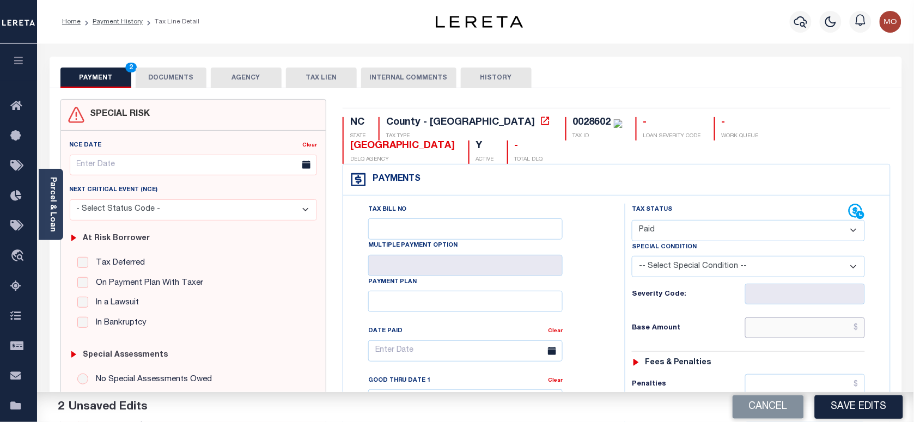
drag, startPoint x: 779, startPoint y: 311, endPoint x: 675, endPoint y: 355, distance: 112.7
click at [779, 317] on input "text" at bounding box center [805, 327] width 120 height 21
paste input "50.36"
type input "$50.36"
click at [583, 310] on div "Tax Bill No Multiple Payment Option Payment Plan Clear" at bounding box center [481, 356] width 254 height 305
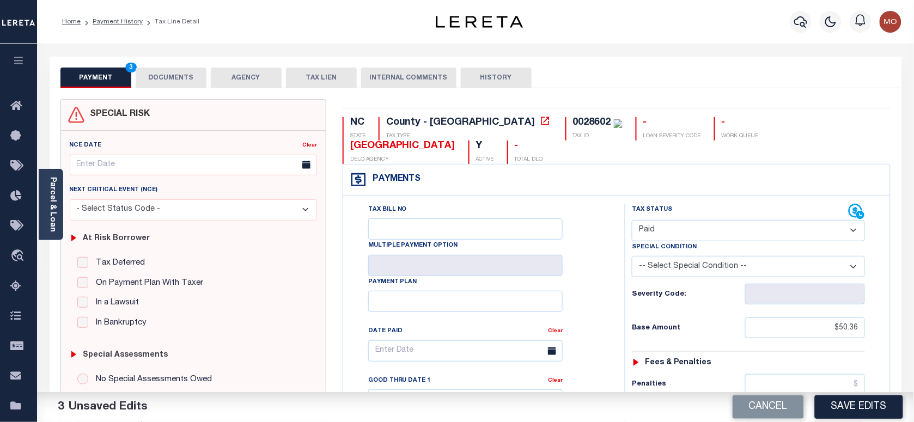
scroll to position [272, 0]
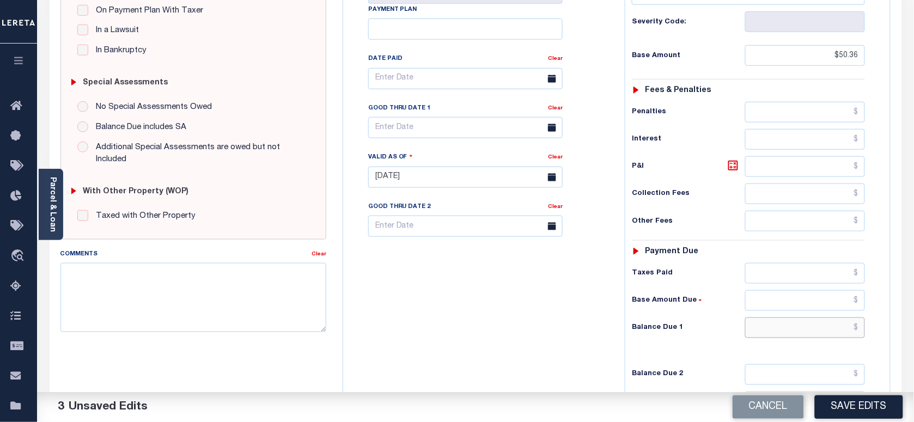
click at [779, 317] on input "text" at bounding box center [805, 327] width 120 height 21
type input "$0.00"
click at [472, 305] on div "Tax Bill No Multiple Payment Option Payment Plan Clear" at bounding box center [481, 171] width 271 height 481
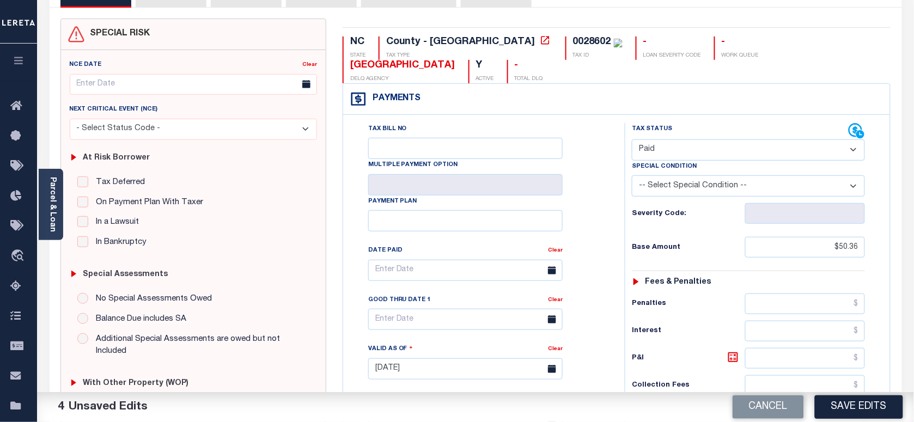
scroll to position [0, 0]
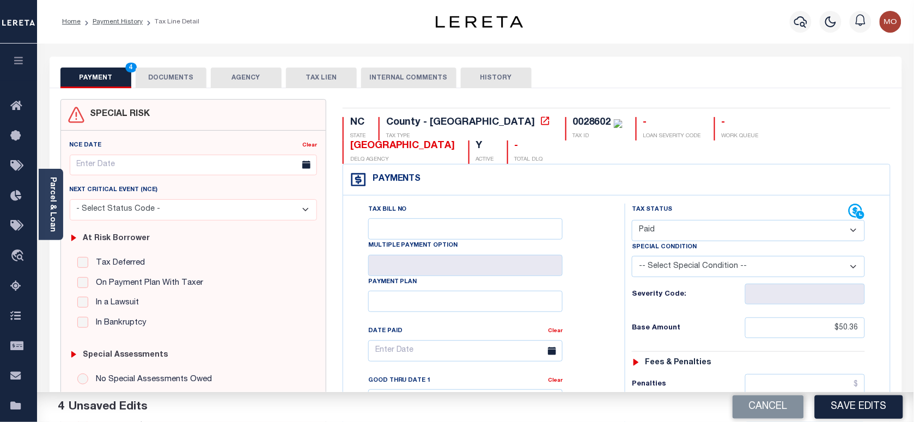
drag, startPoint x: 180, startPoint y: 77, endPoint x: 158, endPoint y: 80, distance: 21.9
click at [180, 77] on button "DOCUMENTS" at bounding box center [171, 78] width 71 height 21
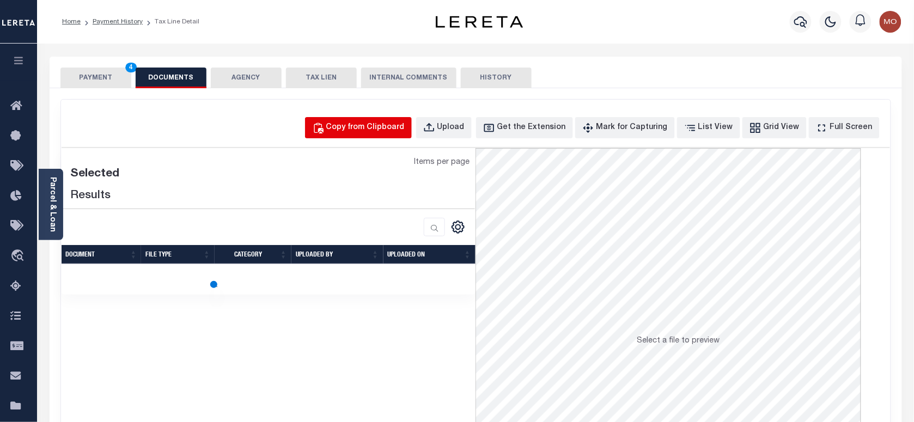
click at [368, 130] on div "Copy from Clipboard" at bounding box center [365, 128] width 78 height 12
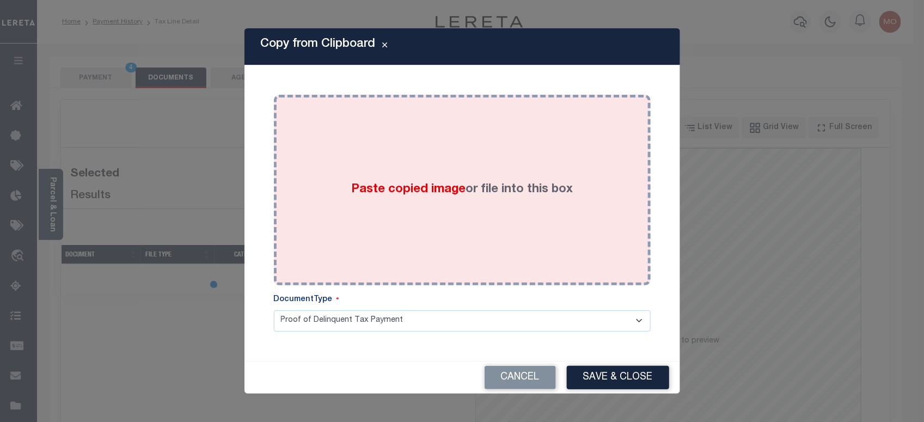
click at [385, 199] on div "Paste copied image or file into this box" at bounding box center [462, 190] width 360 height 174
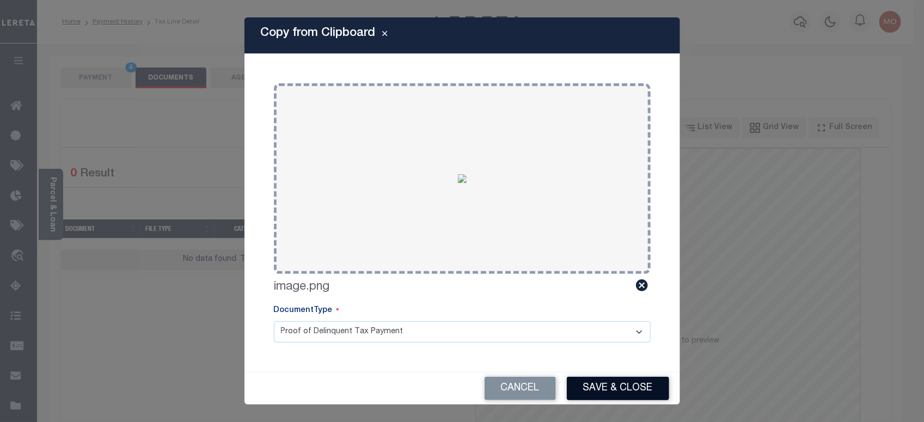
click at [609, 396] on button "Save & Close" at bounding box center [618, 388] width 102 height 23
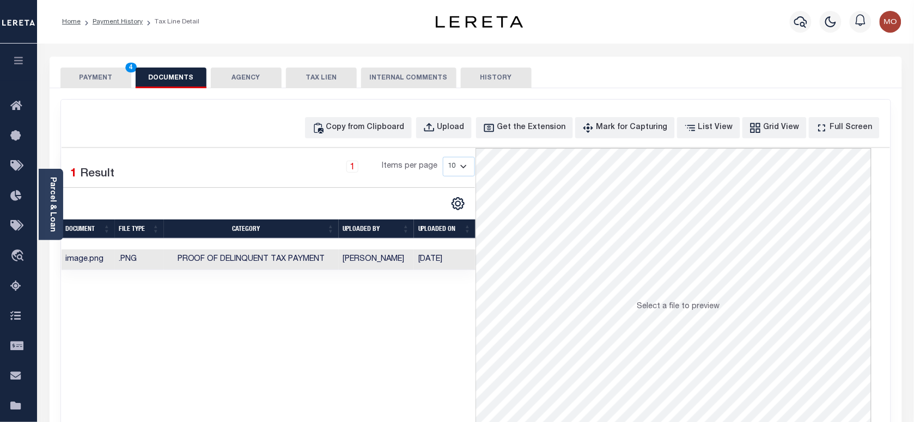
click at [105, 75] on button "PAYMENT 4" at bounding box center [95, 78] width 71 height 21
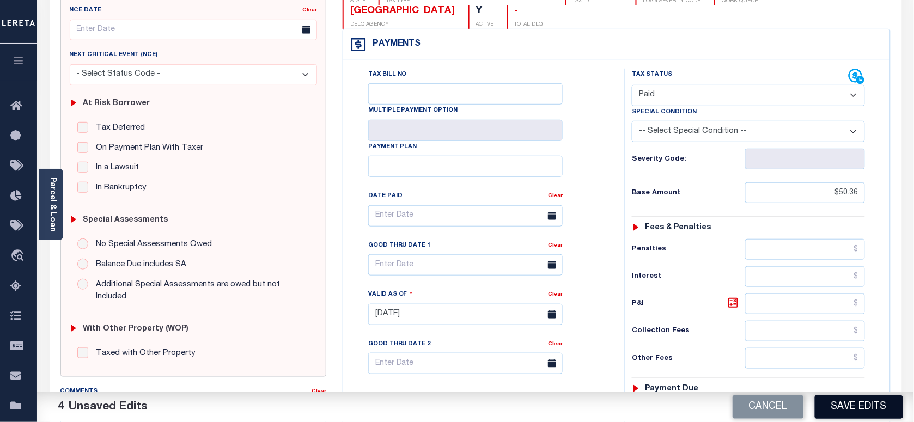
scroll to position [136, 0]
click at [855, 403] on button "Save Edits" at bounding box center [859, 406] width 88 height 23
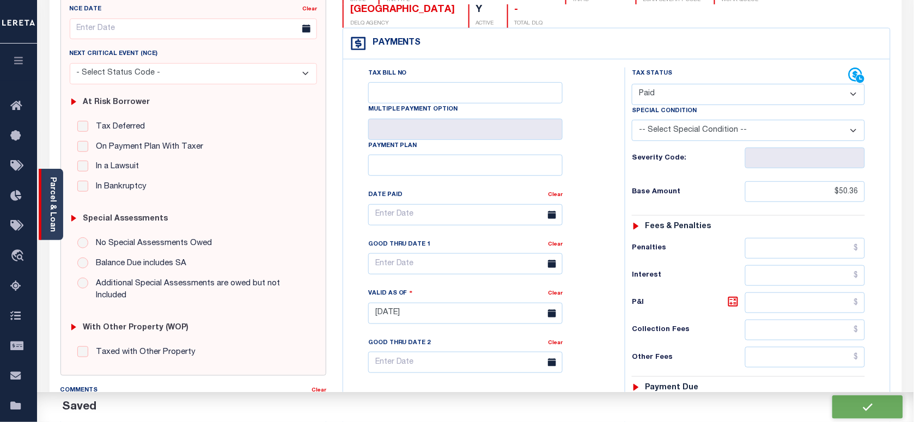
checkbox input "false"
type input "$50.36"
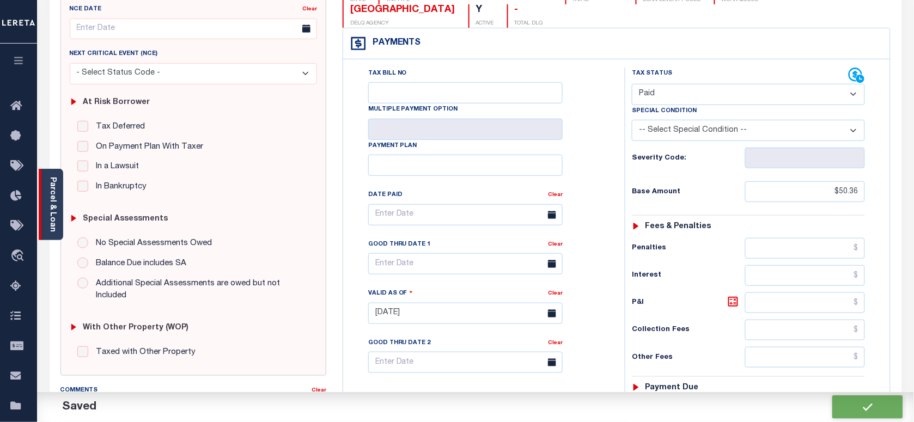
type input "$0"
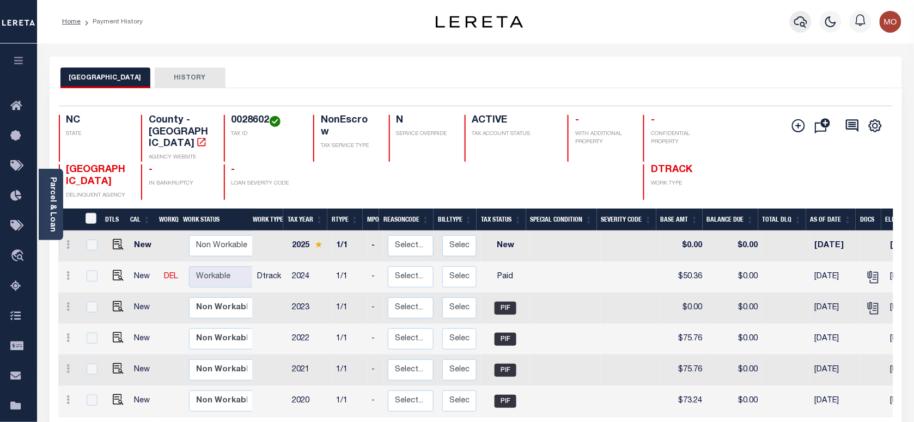
click at [804, 16] on icon "button" at bounding box center [800, 21] width 13 height 13
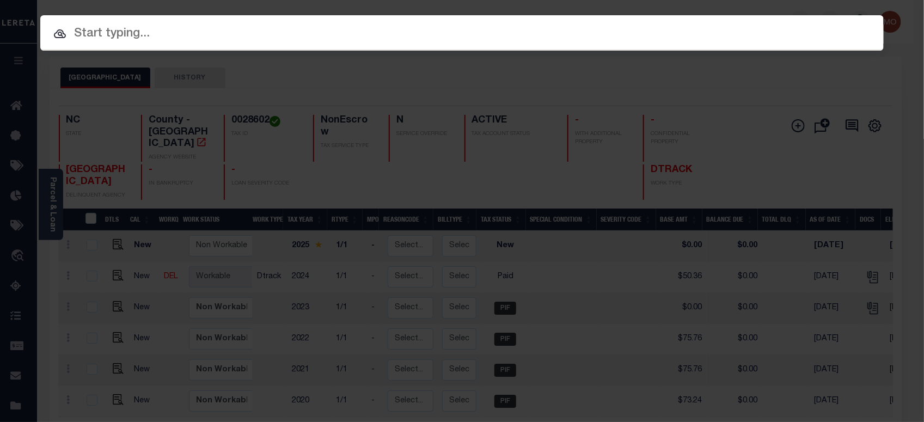
click at [173, 39] on input "text" at bounding box center [461, 34] width 843 height 19
paste input "2190468"
type input "2190468"
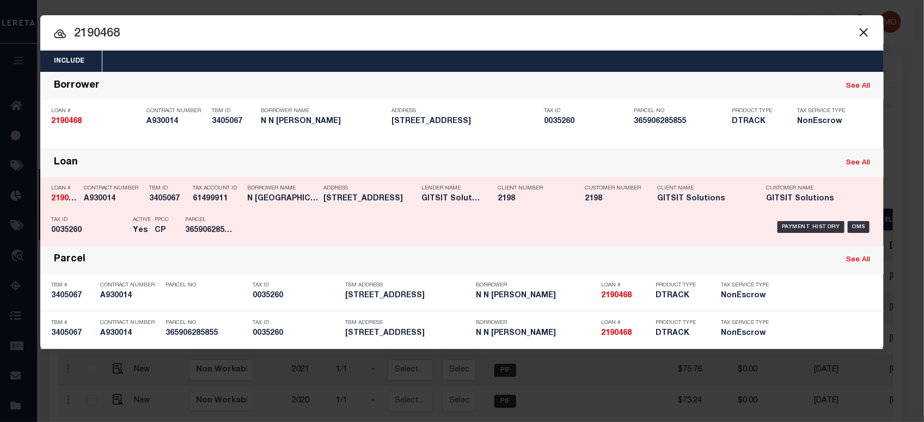
click at [159, 221] on p "PPCC" at bounding box center [162, 220] width 14 height 7
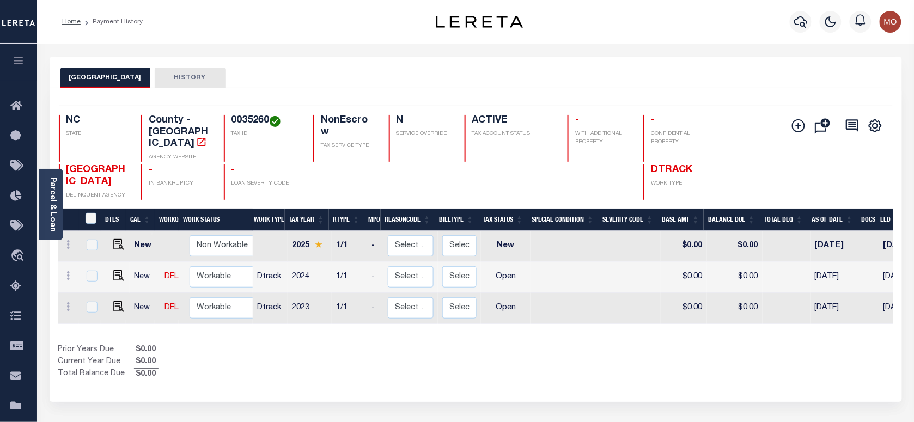
click at [241, 115] on h4 "0035260" at bounding box center [265, 121] width 69 height 12
copy h4 "0035260"
click at [114, 270] on img "" at bounding box center [118, 275] width 11 height 11
checkbox input "true"
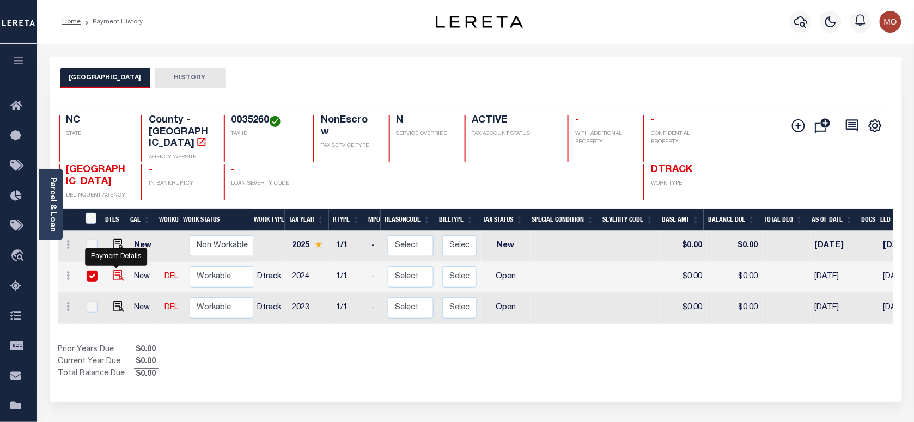
checkbox input "true"
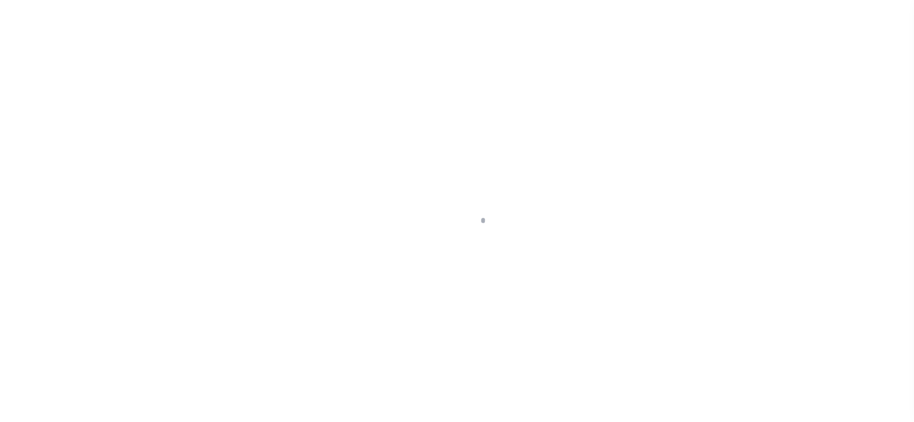
checkbox input "false"
type input "[DATE]"
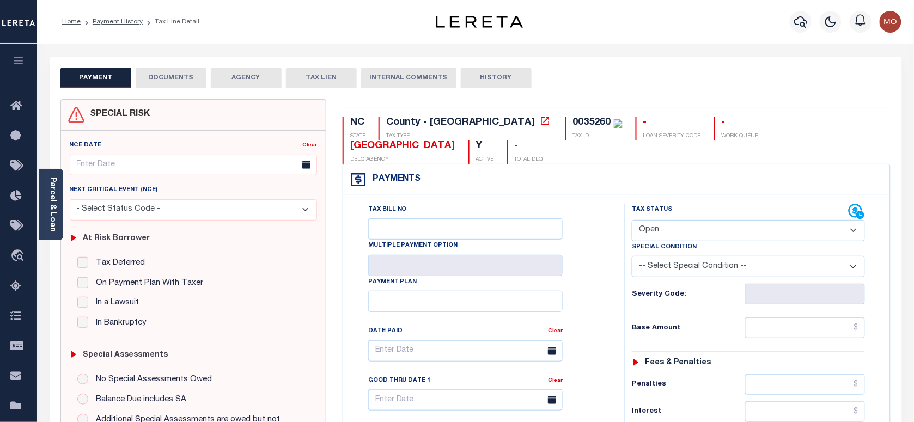
drag, startPoint x: 671, startPoint y: 207, endPoint x: 672, endPoint y: 219, distance: 12.6
click at [671, 220] on select "- Select Status Code - Open Due/Unpaid Paid Incomplete No Tax Due Internal Refu…" at bounding box center [748, 230] width 233 height 21
select select "PYD"
click at [632, 220] on select "- Select Status Code - Open Due/Unpaid Paid Incomplete No Tax Due Internal Refu…" at bounding box center [748, 230] width 233 height 21
type input "[DATE]"
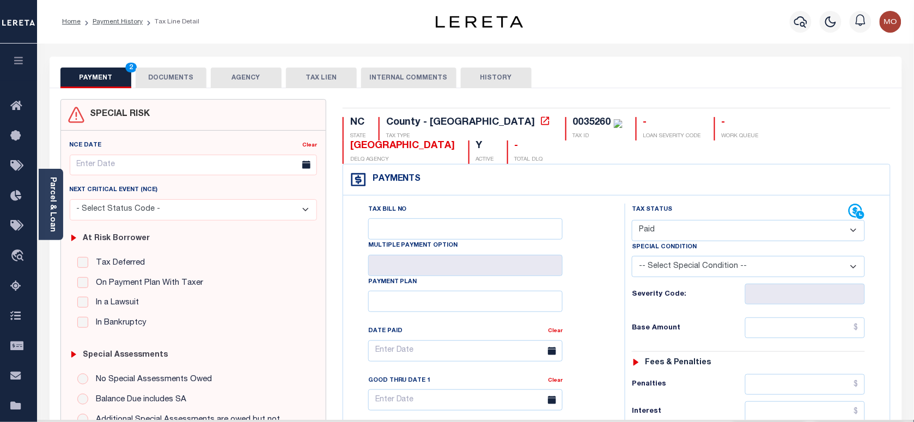
drag, startPoint x: 580, startPoint y: 276, endPoint x: 625, endPoint y: 278, distance: 44.2
click at [581, 276] on div "Tax Bill No Multiple Payment Option Payment Plan Clear" at bounding box center [481, 356] width 254 height 305
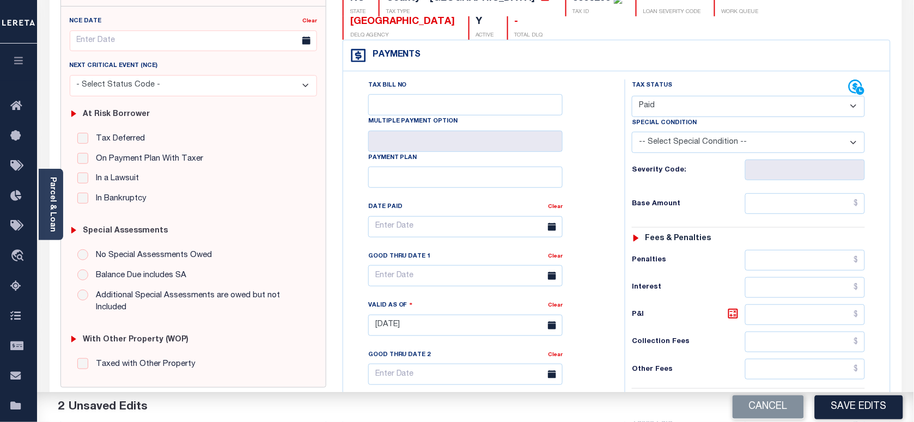
scroll to position [204, 0]
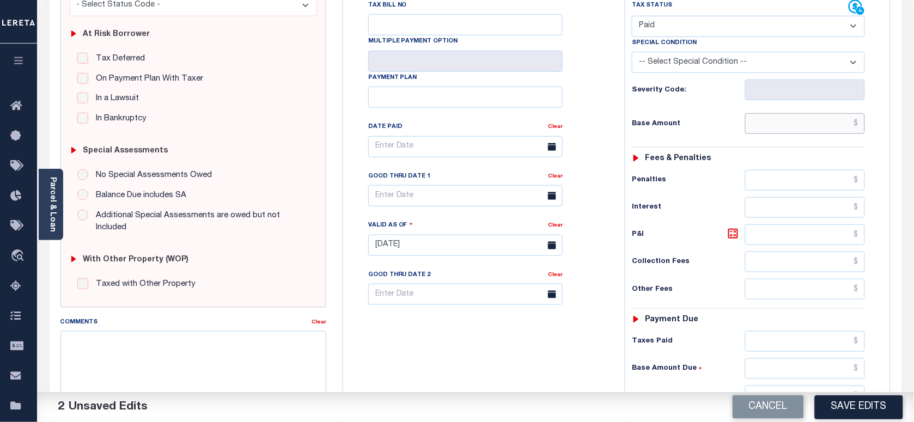
click at [780, 113] on input "text" at bounding box center [805, 123] width 120 height 21
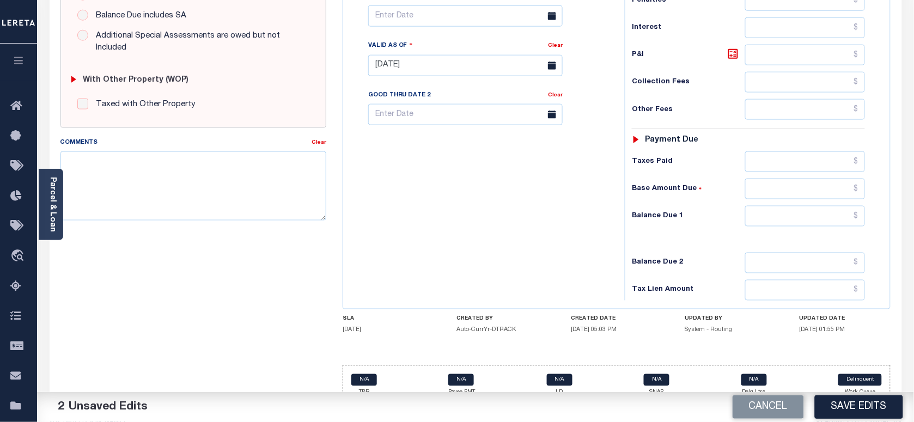
scroll to position [385, 0]
type input "$1,217.78"
click at [797, 205] on input "text" at bounding box center [805, 215] width 120 height 21
type input "$0.00"
click at [450, 195] on div "Tax Bill No Multiple Payment Option Payment Plan Clear" at bounding box center [481, 59] width 271 height 481
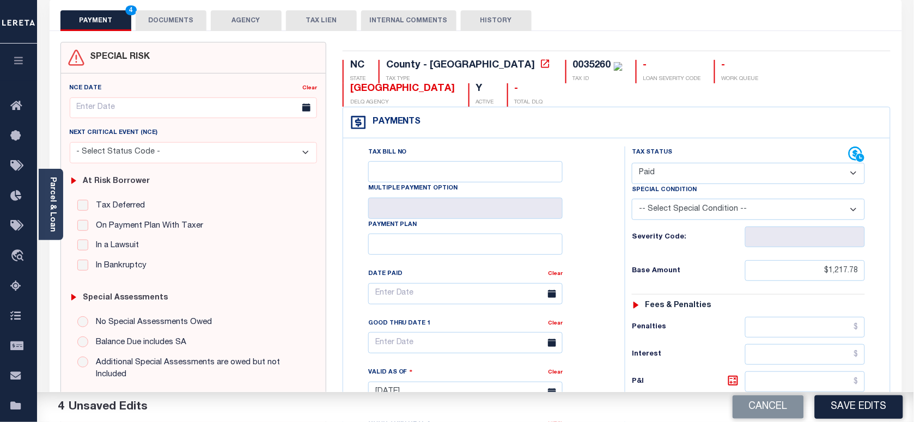
scroll to position [0, 0]
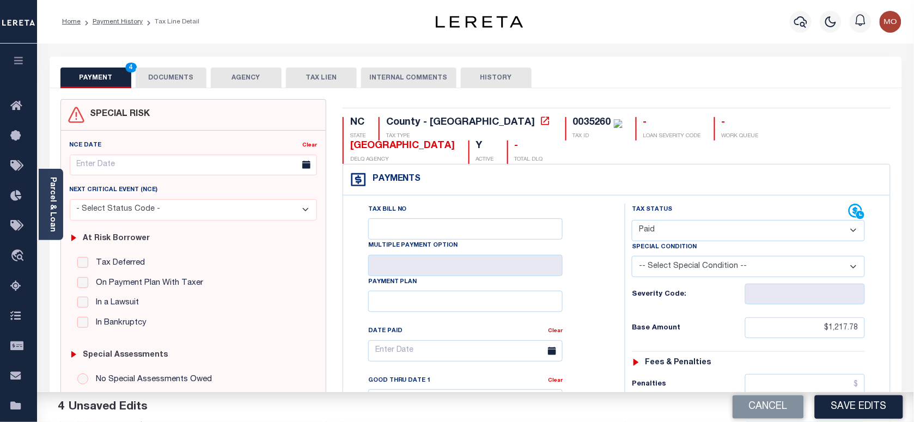
click at [170, 79] on button "DOCUMENTS" at bounding box center [171, 78] width 71 height 21
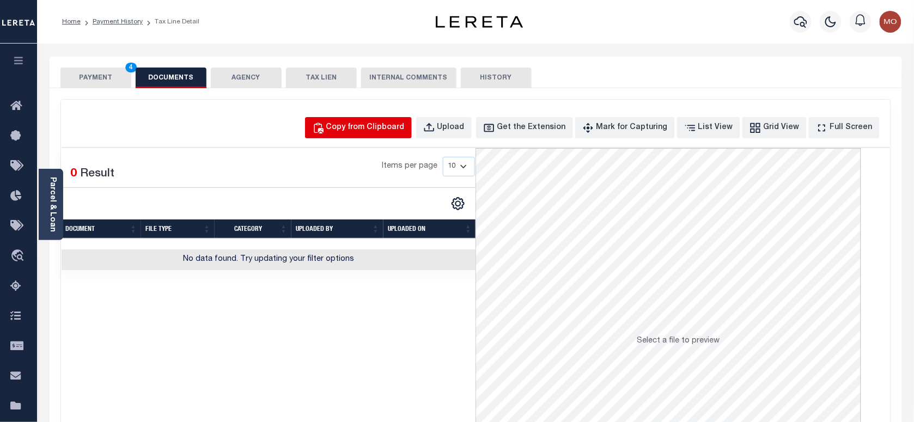
click at [385, 137] on button "Copy from Clipboard" at bounding box center [358, 127] width 107 height 21
select select "POP"
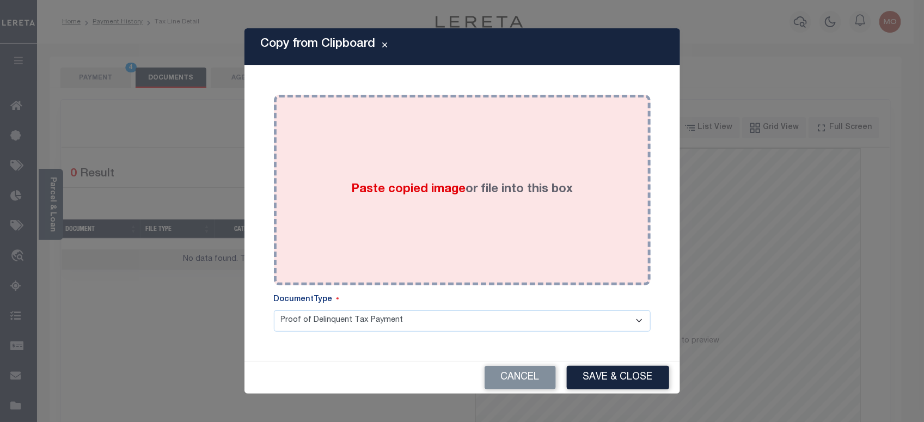
click at [372, 203] on div "Paste copied image or file into this box" at bounding box center [462, 190] width 360 height 174
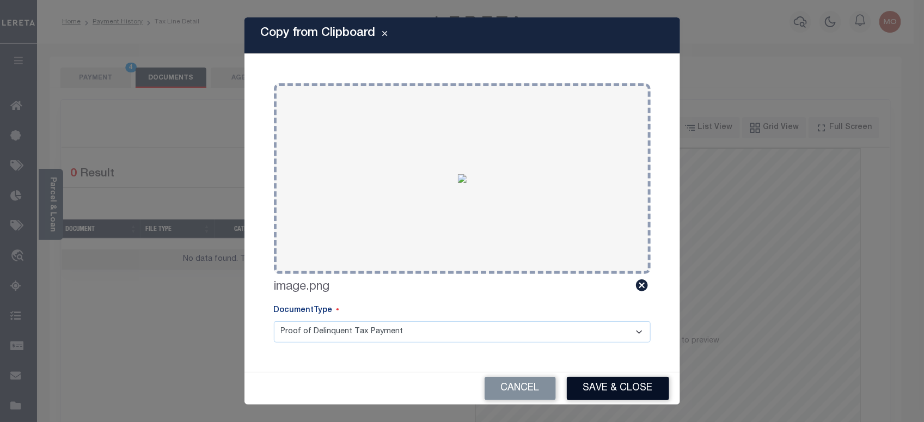
click at [607, 389] on button "Save & Close" at bounding box center [618, 388] width 102 height 23
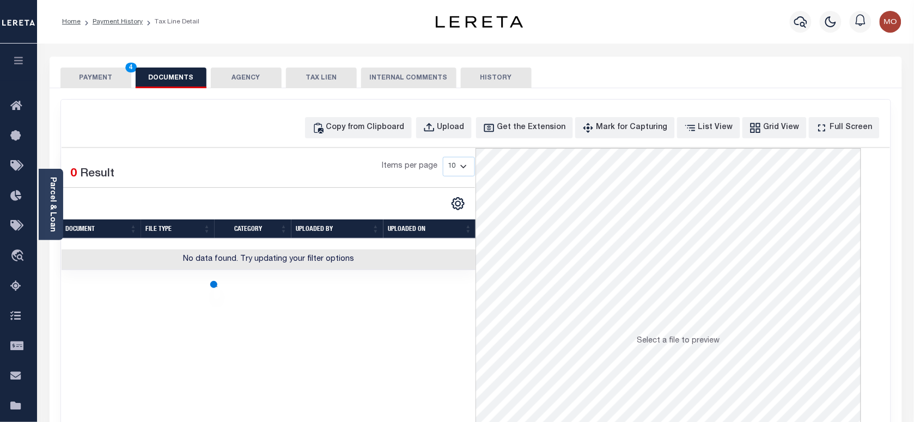
click at [100, 81] on button "PAYMENT 4" at bounding box center [95, 78] width 71 height 21
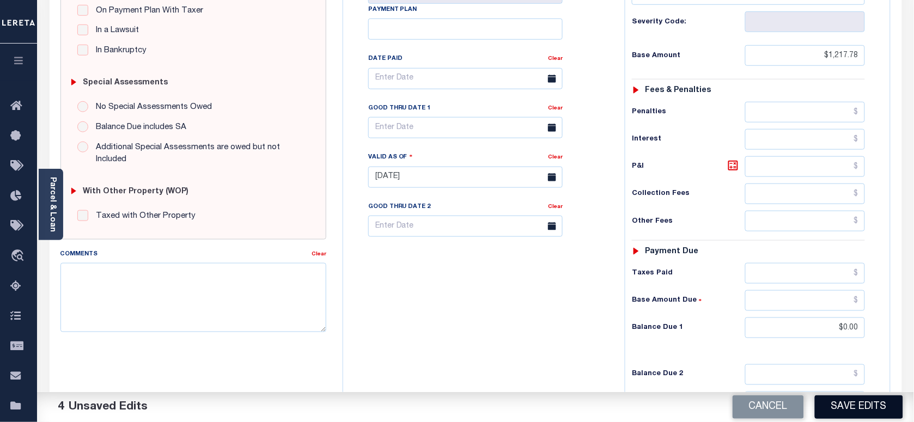
click at [851, 406] on button "Save Edits" at bounding box center [859, 406] width 88 height 23
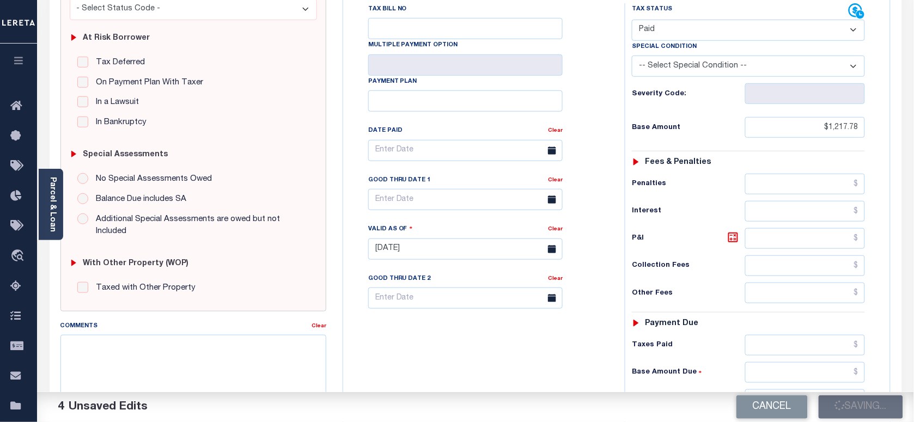
scroll to position [136, 0]
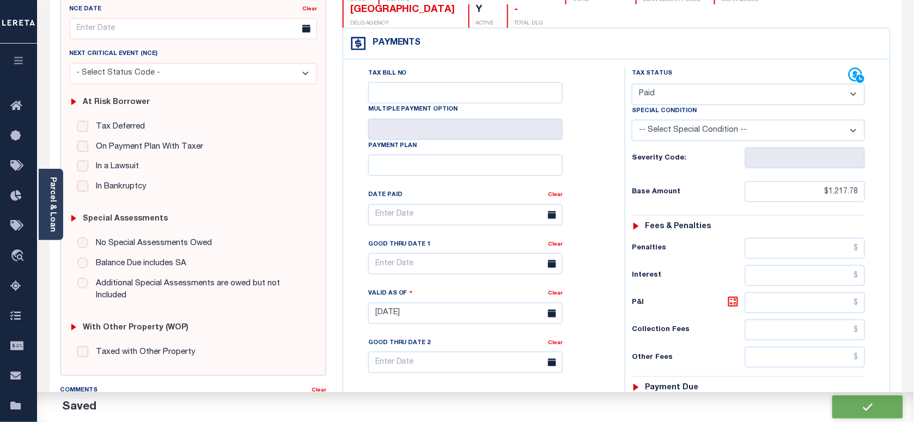
checkbox input "false"
type input "$1,217.78"
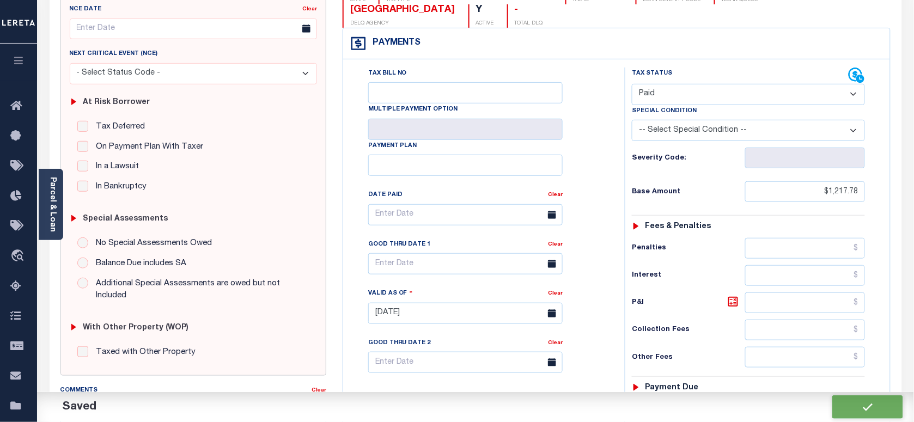
type input "$0"
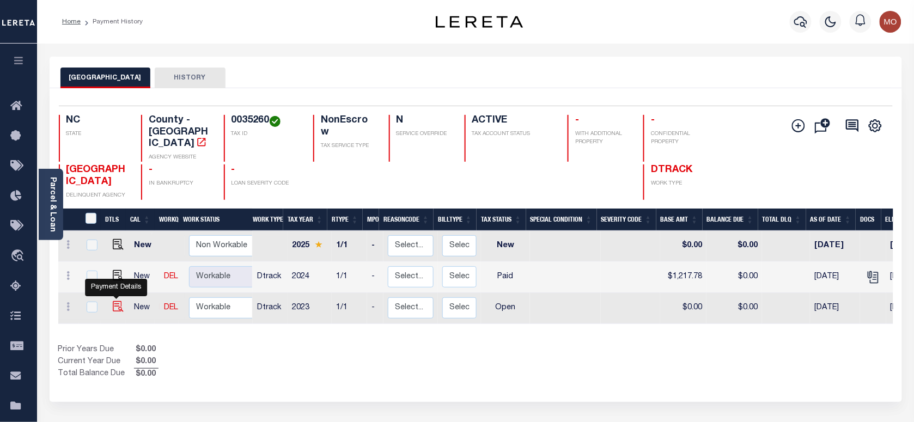
click at [113, 301] on img "" at bounding box center [118, 306] width 11 height 11
checkbox input "true"
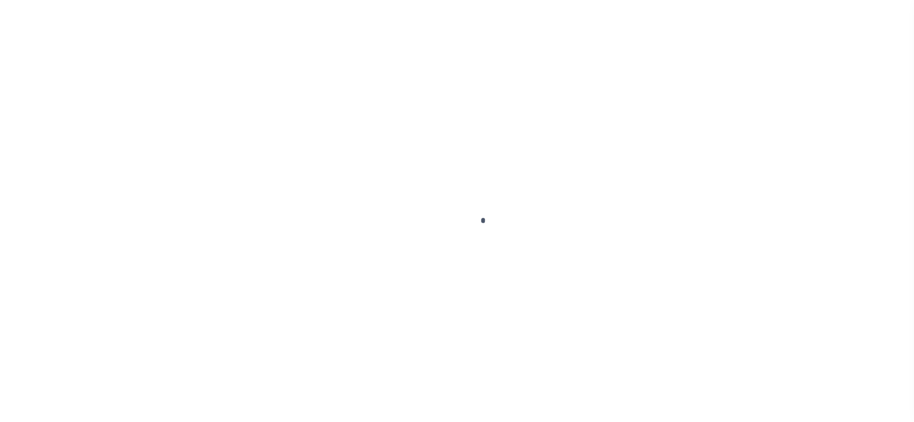
checkbox input "false"
type input "12/27/2024"
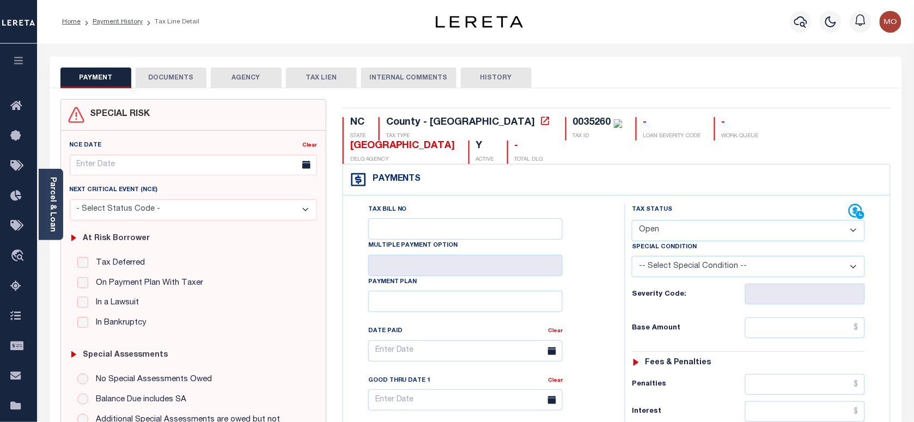
drag, startPoint x: 667, startPoint y: 213, endPoint x: 671, endPoint y: 217, distance: 5.8
click at [667, 220] on select "- Select Status Code - Open Due/Unpaid Paid Incomplete No Tax Due Internal Refu…" at bounding box center [748, 230] width 233 height 21
select select "PYD"
click at [632, 220] on select "- Select Status Code - Open Due/Unpaid Paid Incomplete No Tax Due Internal Refu…" at bounding box center [748, 230] width 233 height 21
type input "[DATE]"
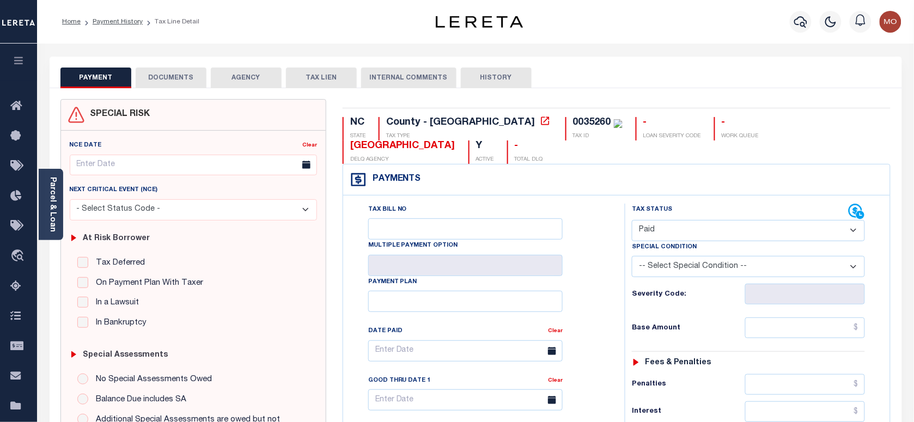
drag, startPoint x: 595, startPoint y: 270, endPoint x: 614, endPoint y: 265, distance: 20.3
click at [595, 268] on div "Tax Bill No Multiple Payment Option Payment Plan Clear" at bounding box center [481, 356] width 254 height 305
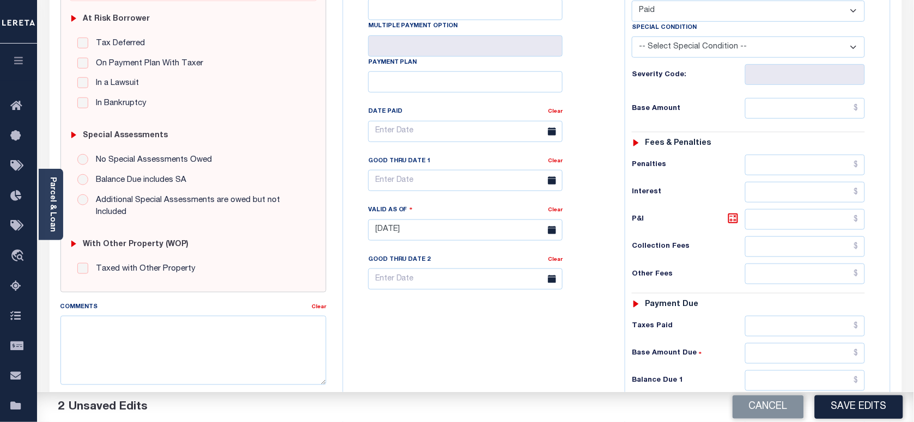
scroll to position [272, 0]
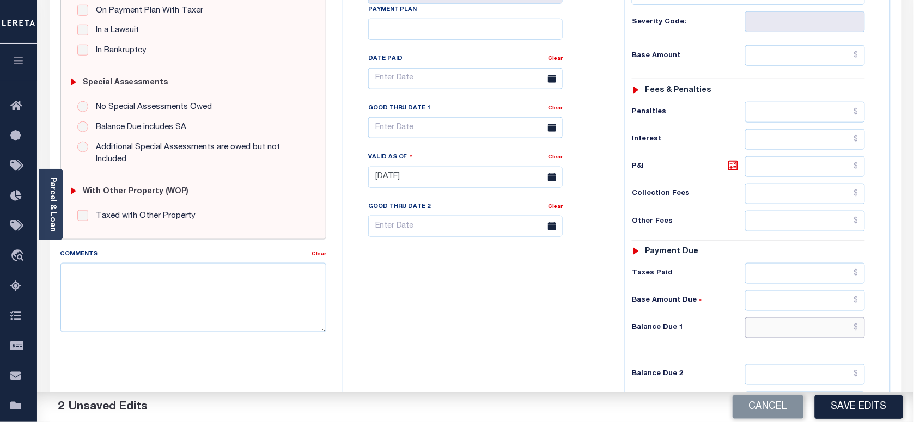
click at [761, 317] on input "text" at bounding box center [805, 327] width 120 height 21
type input "$0.00"
click at [592, 308] on div "Tax Bill No Multiple Payment Option Payment Plan Clear" at bounding box center [481, 171] width 271 height 481
click at [259, 306] on textarea "Comments" at bounding box center [193, 297] width 266 height 69
type textarea "Refer 2024 year for doc"
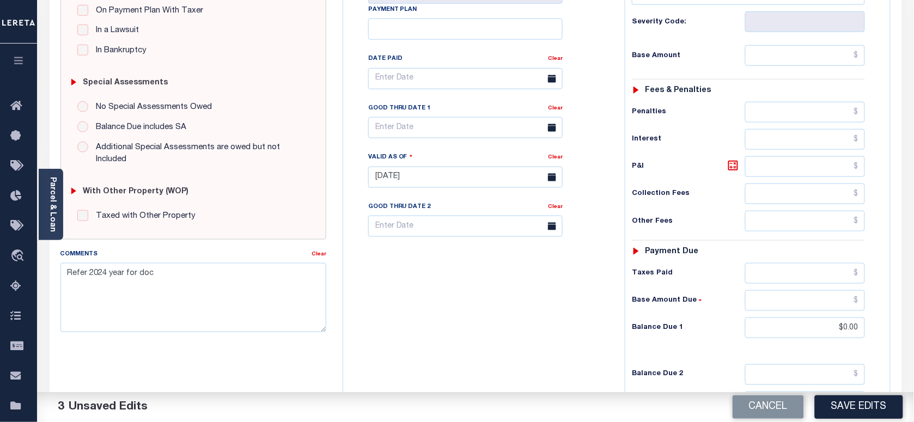
drag, startPoint x: 835, startPoint y: 409, endPoint x: 809, endPoint y: 399, distance: 28.1
click at [835, 409] on button "Save Edits" at bounding box center [859, 406] width 88 height 23
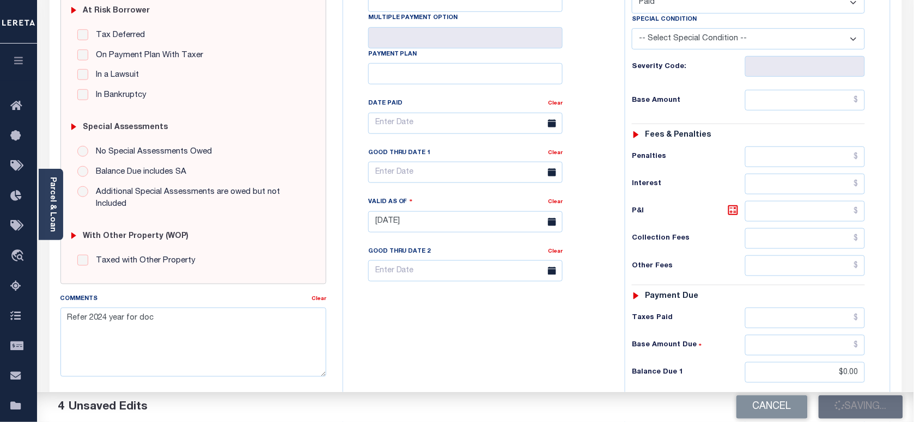
scroll to position [204, 0]
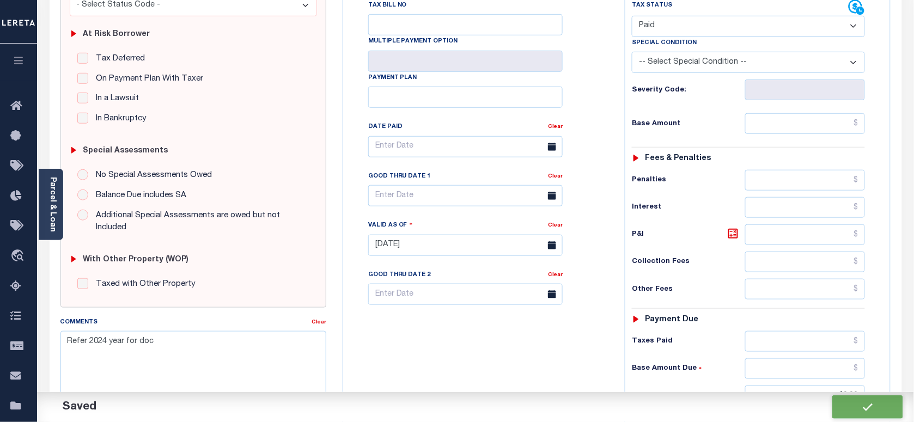
checkbox input "false"
type input "$0"
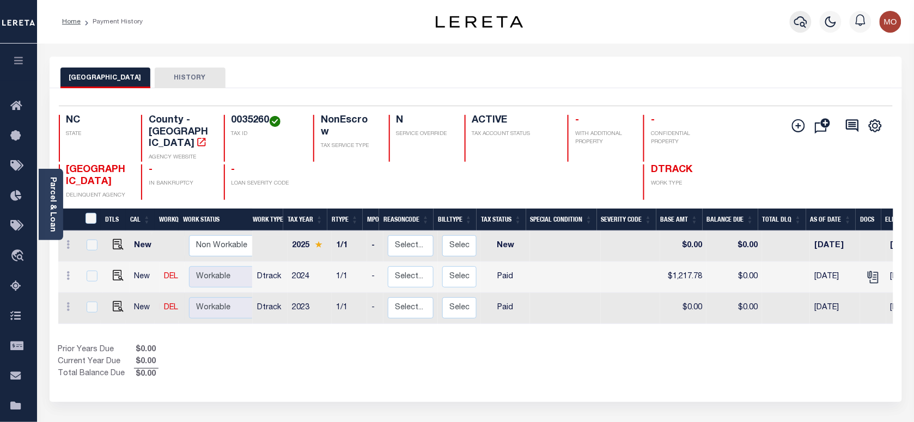
click at [804, 22] on icon "button" at bounding box center [800, 21] width 13 height 13
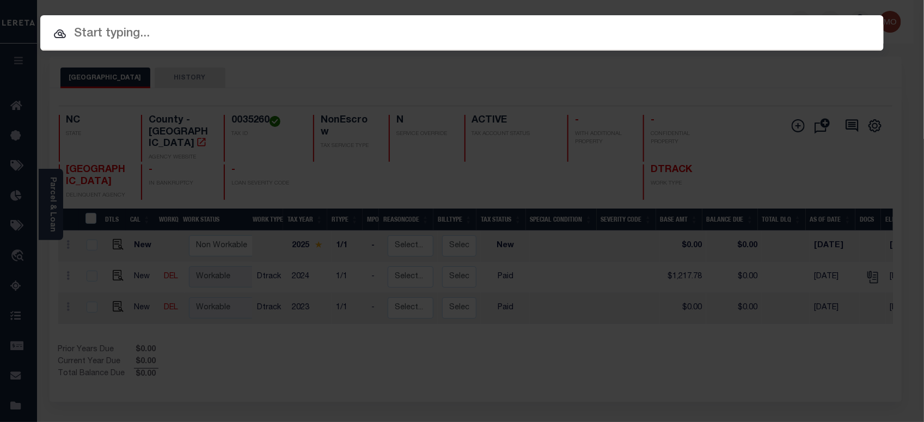
click at [157, 37] on input "text" at bounding box center [461, 34] width 843 height 19
paste input "2190432"
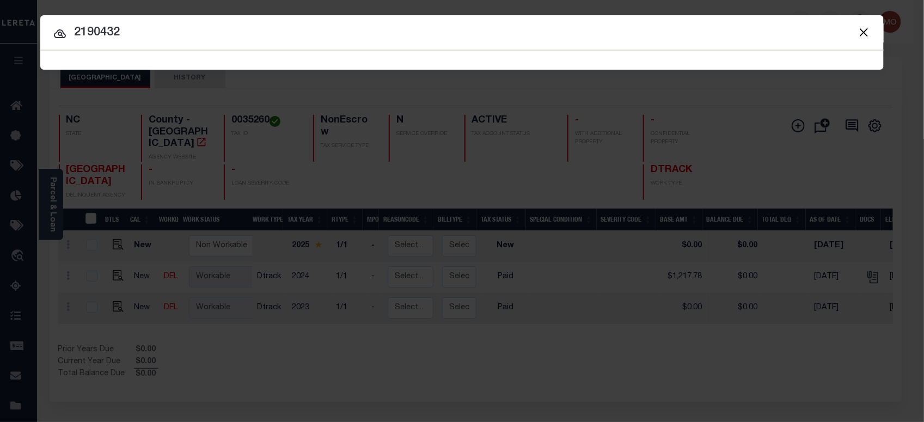
type input "2190432"
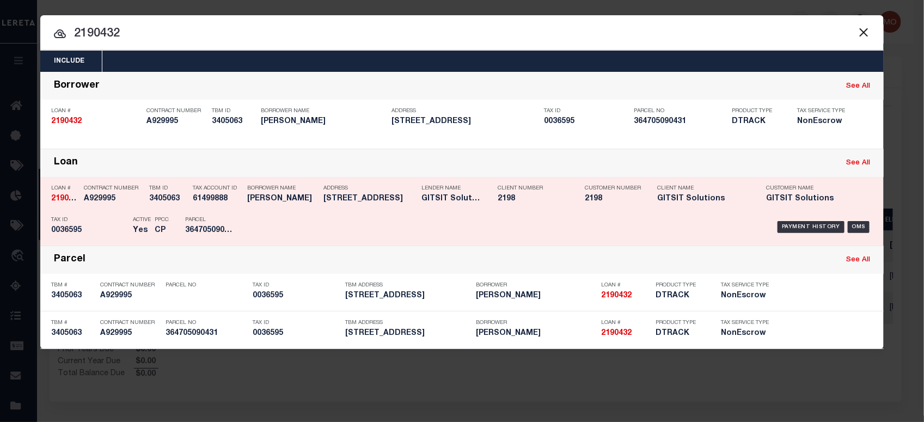
click at [175, 219] on div "PPCC CP" at bounding box center [161, 227] width 30 height 32
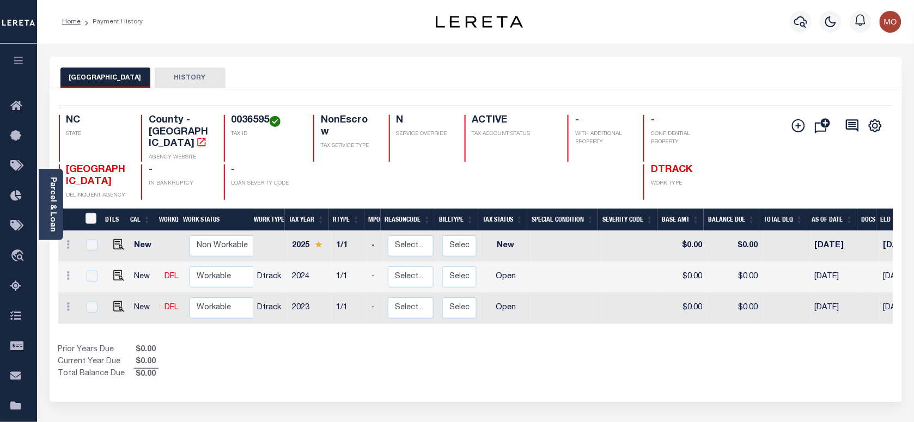
click at [242, 120] on h4 "0036595" at bounding box center [265, 121] width 69 height 12
copy h4 "0036595"
click at [113, 270] on img "" at bounding box center [118, 275] width 11 height 11
checkbox input "true"
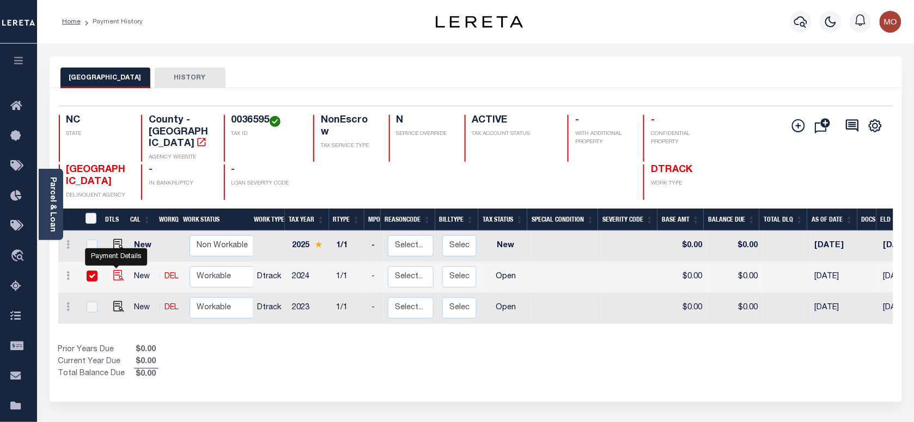
checkbox input "true"
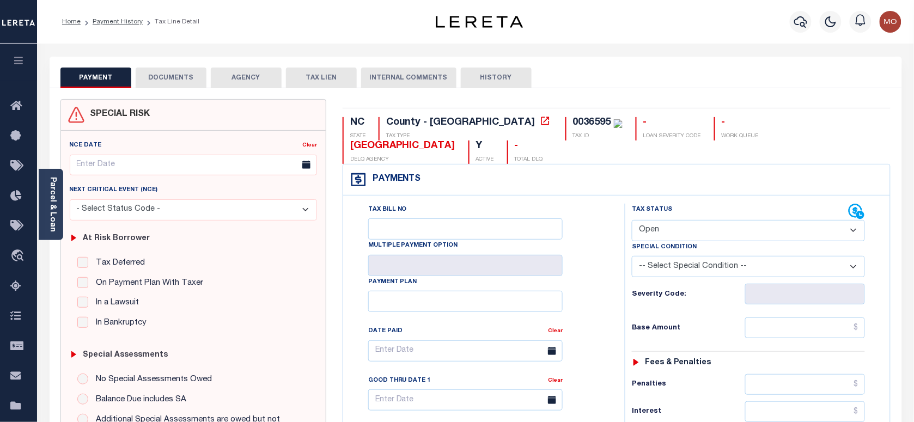
click at [669, 220] on select "- Select Status Code - Open Due/Unpaid Paid Incomplete No Tax Due Internal Refu…" at bounding box center [748, 230] width 233 height 21
select select "PYD"
click at [632, 220] on select "- Select Status Code - Open Due/Unpaid Paid Incomplete No Tax Due Internal Refu…" at bounding box center [748, 230] width 233 height 21
type input "[DATE]"
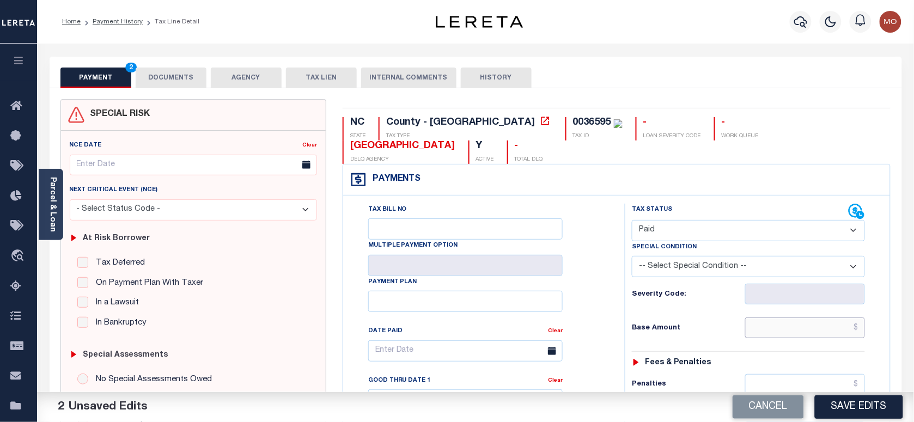
click at [772, 317] on input "text" at bounding box center [805, 327] width 120 height 21
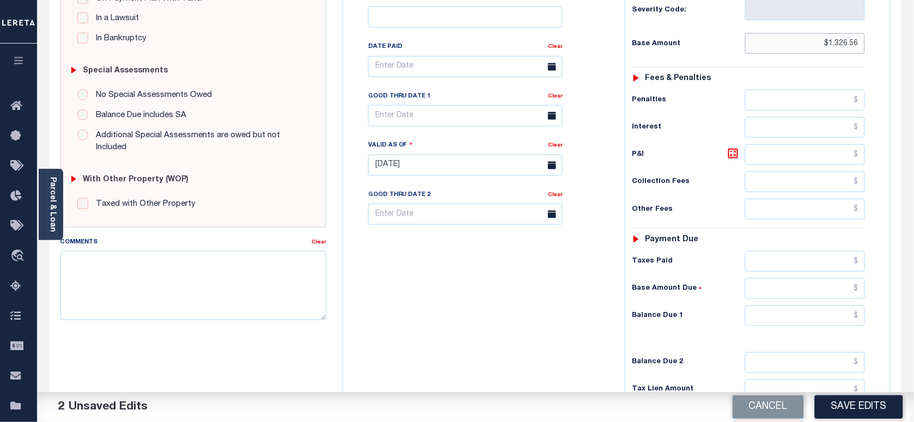
scroll to position [340, 0]
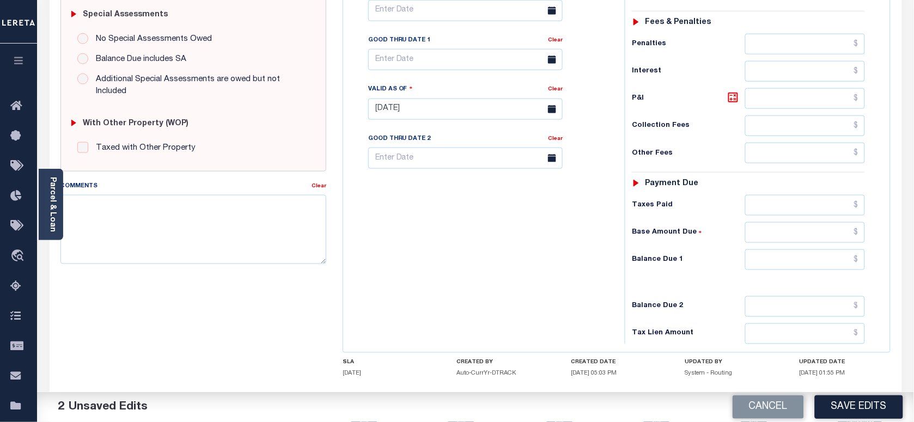
type input "$1,326.56"
click at [801, 249] on input "text" at bounding box center [805, 259] width 120 height 21
type input "$0.00"
click at [545, 251] on div "Tax Bill No Multiple Payment Option Payment Plan Clear" at bounding box center [481, 103] width 271 height 481
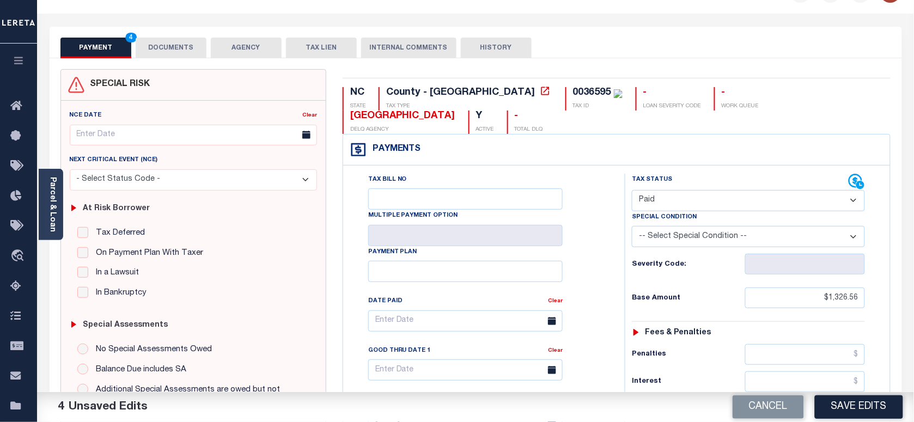
scroll to position [0, 0]
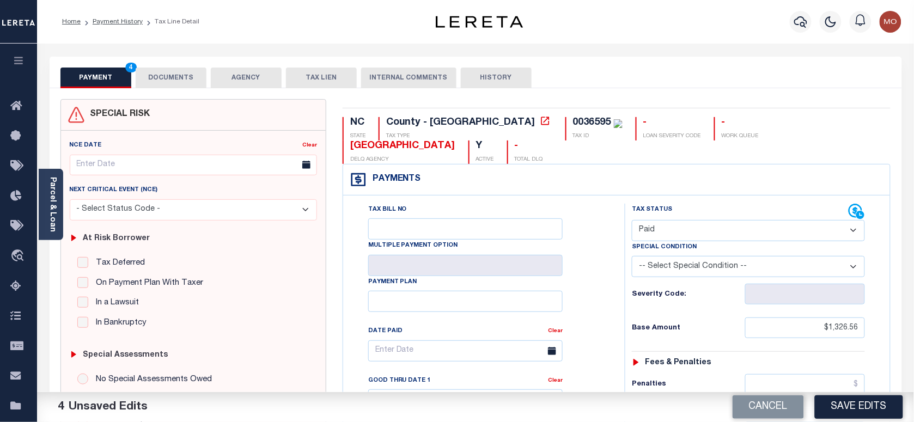
click at [172, 70] on button "DOCUMENTS" at bounding box center [171, 78] width 71 height 21
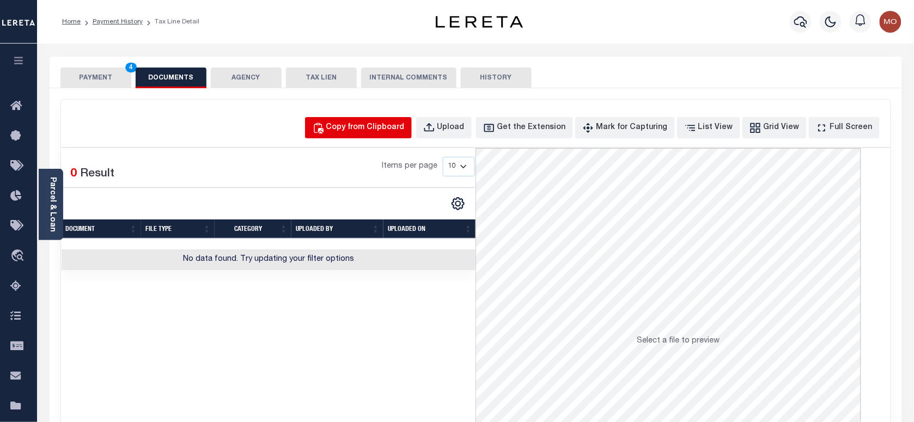
click at [388, 126] on div "Copy from Clipboard" at bounding box center [365, 128] width 78 height 12
select select "POP"
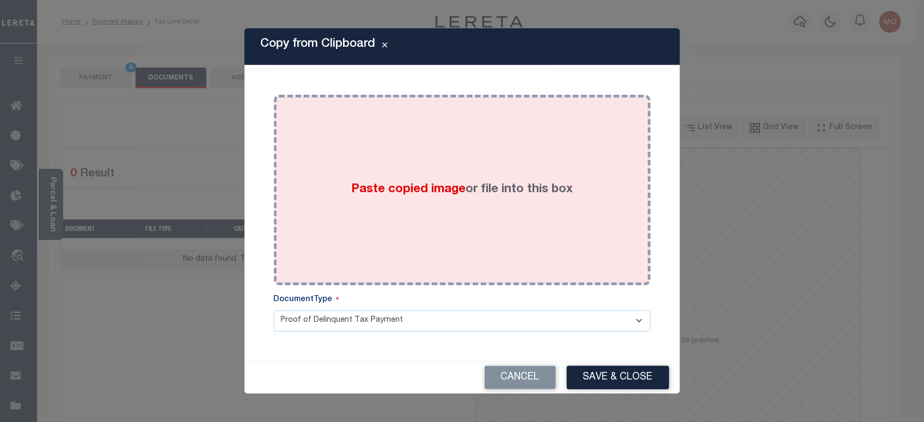
click at [341, 207] on div "Paste copied image or file into this box" at bounding box center [462, 190] width 360 height 174
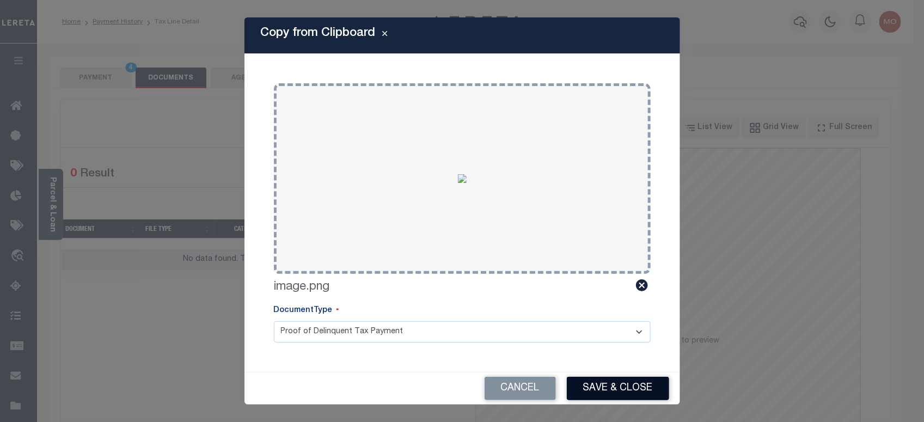
click at [620, 385] on button "Save & Close" at bounding box center [618, 388] width 102 height 23
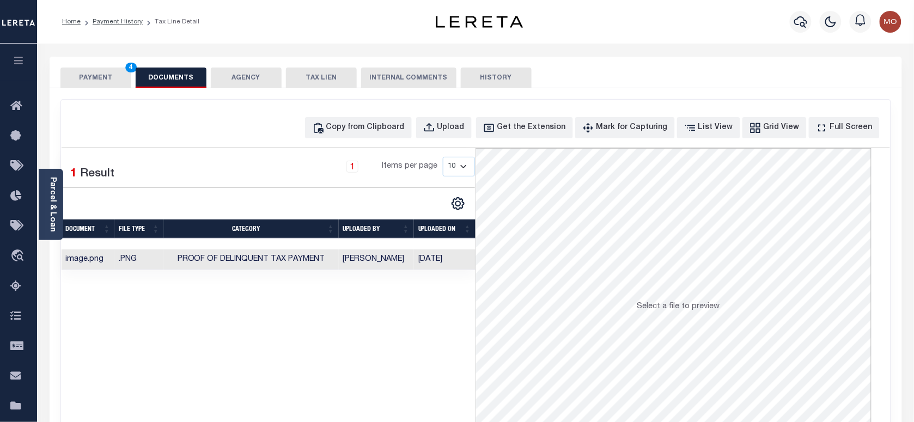
click at [110, 72] on button "PAYMENT 4" at bounding box center [95, 78] width 71 height 21
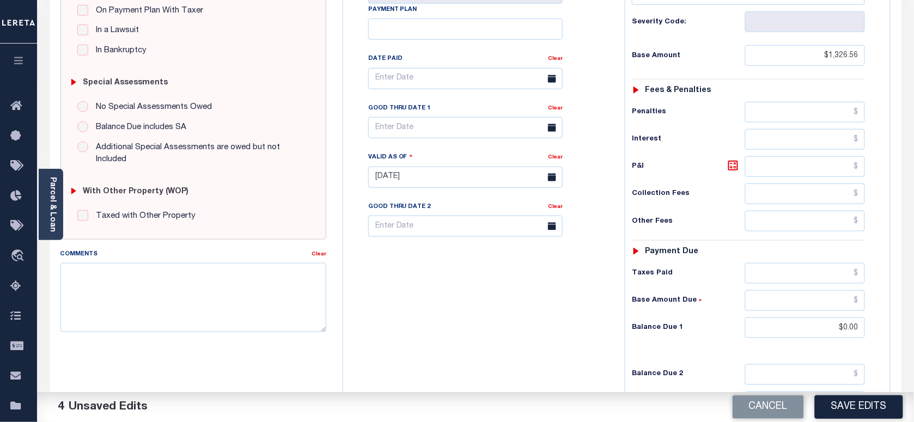
click at [849, 403] on button "Save Edits" at bounding box center [859, 406] width 88 height 23
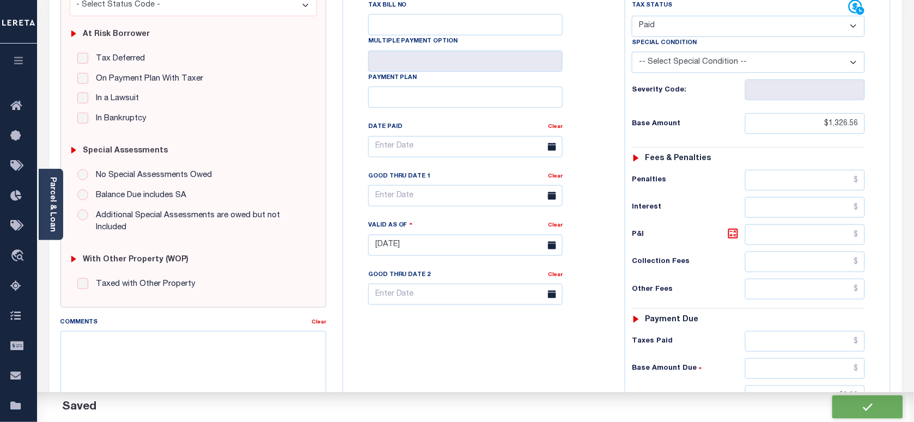
checkbox input "false"
type input "$1,326.56"
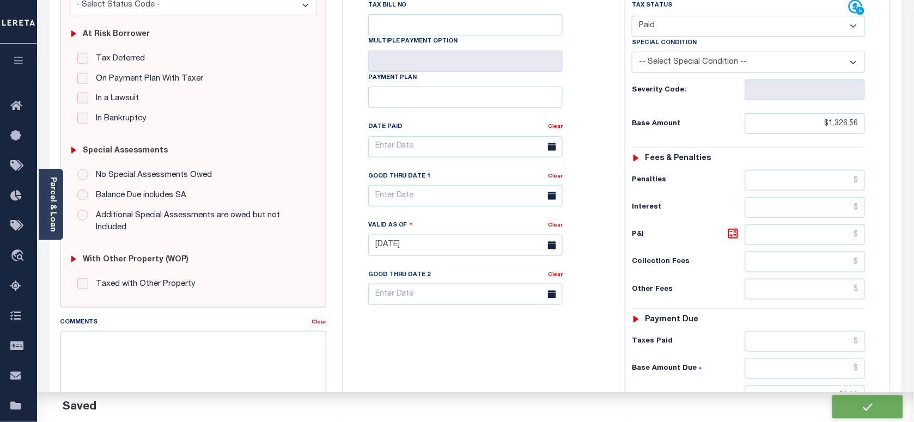
type input "$0"
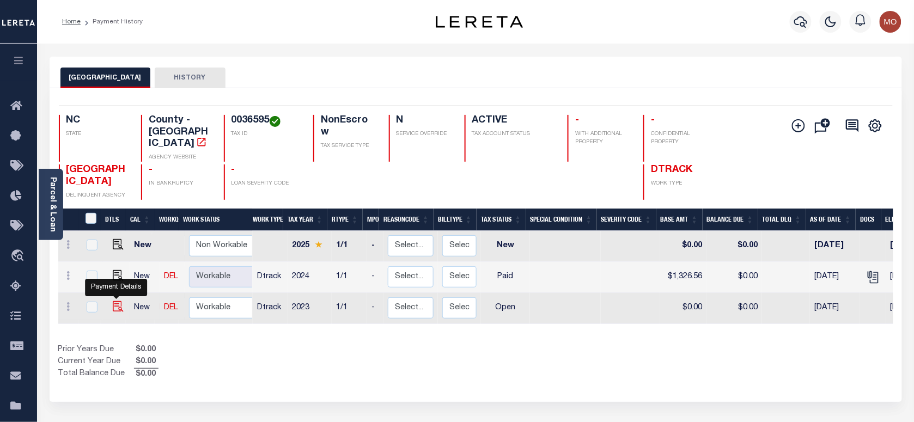
click at [115, 301] on img "" at bounding box center [118, 306] width 11 height 11
checkbox input "true"
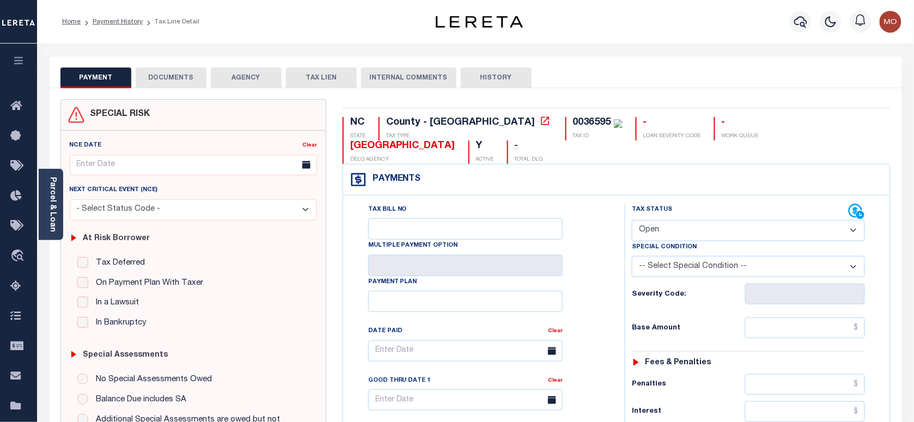
click at [696, 220] on select "- Select Status Code - Open Due/Unpaid Paid Incomplete No Tax Due Internal Refu…" at bounding box center [748, 230] width 233 height 21
select select "PYD"
click at [632, 220] on select "- Select Status Code - Open Due/Unpaid Paid Incomplete No Tax Due Internal Refu…" at bounding box center [748, 230] width 233 height 21
type input "[DATE]"
drag, startPoint x: 592, startPoint y: 262, endPoint x: 605, endPoint y: 260, distance: 13.9
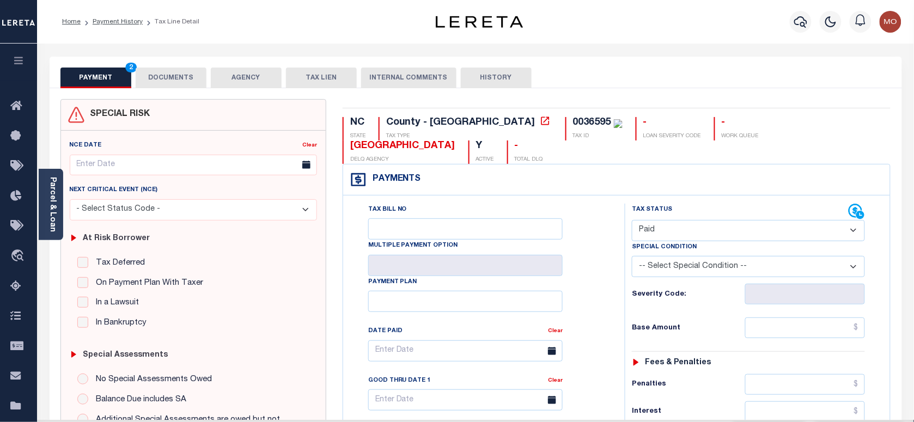
click at [591, 262] on div "Tax Bill No Multiple Payment Option Payment Plan Clear" at bounding box center [481, 356] width 254 height 305
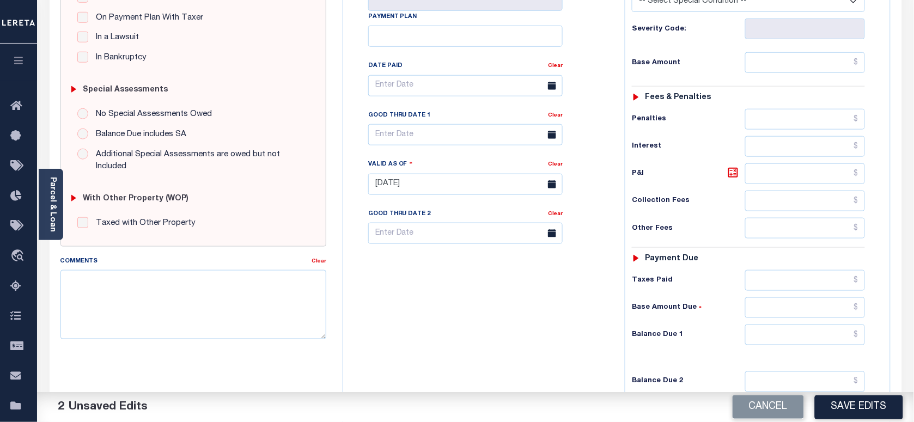
scroll to position [340, 0]
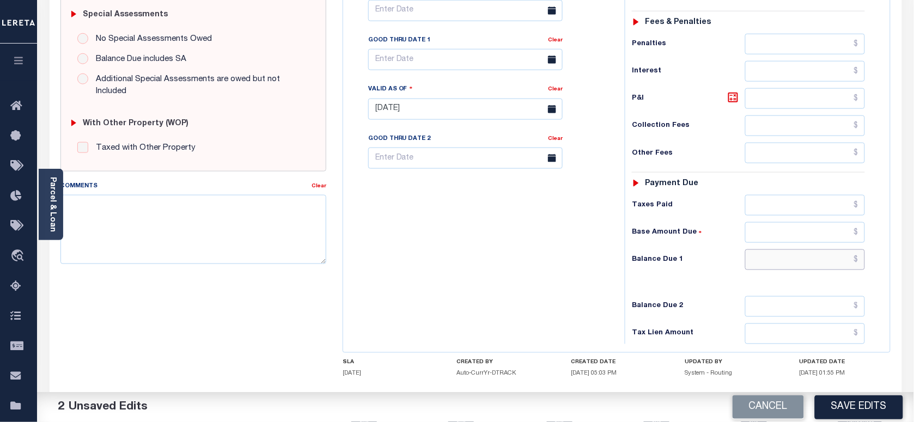
click at [775, 249] on input "text" at bounding box center [805, 259] width 120 height 21
type input "$0.00"
click at [280, 246] on textarea "Comments" at bounding box center [193, 229] width 266 height 69
click at [126, 265] on div "Comments Clear Refer 2024-year fior doc" at bounding box center [193, 226] width 282 height 93
type textarea "Refer 2024-year for doc"
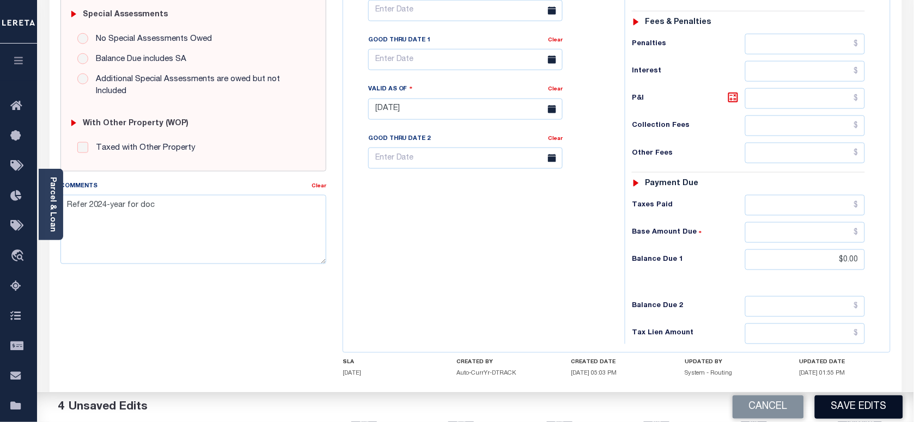
click at [844, 401] on button "Save Edits" at bounding box center [859, 406] width 88 height 23
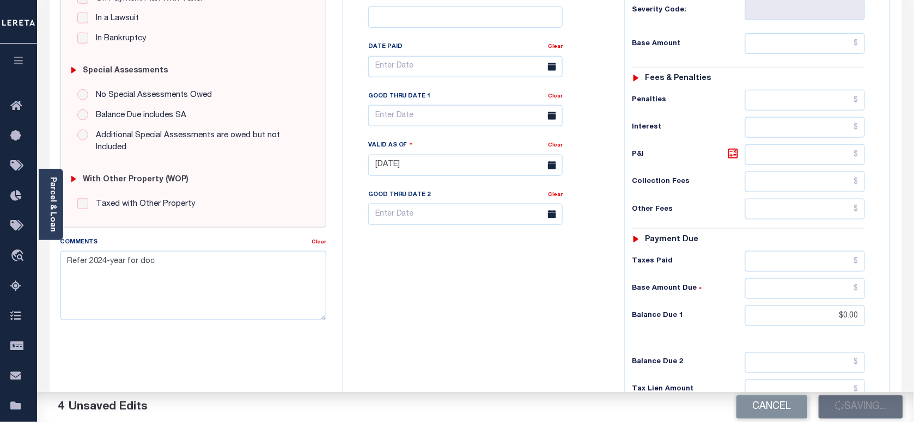
scroll to position [136, 0]
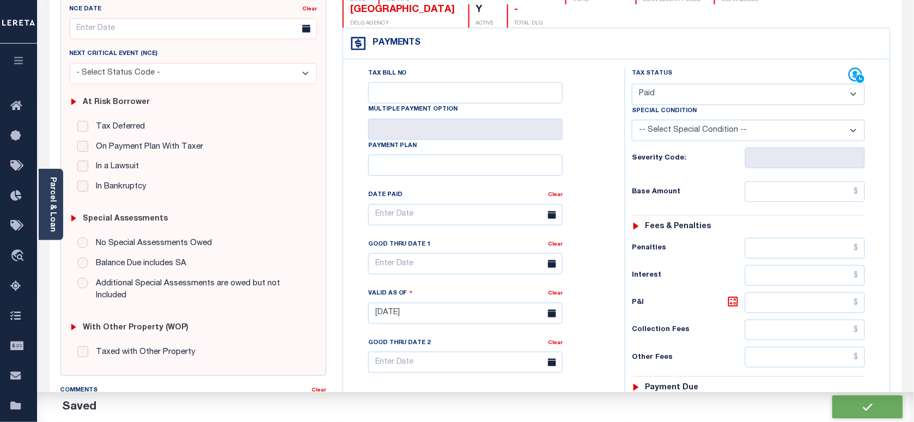
checkbox input "false"
type input "$0"
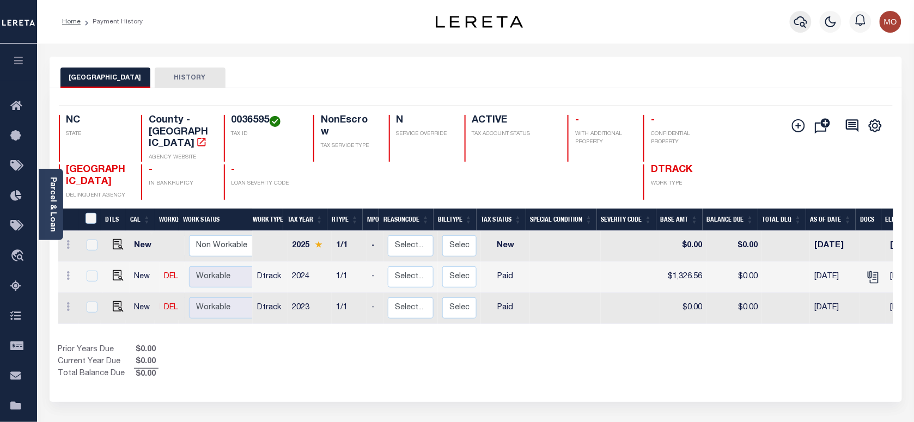
click at [791, 19] on button "button" at bounding box center [800, 22] width 22 height 22
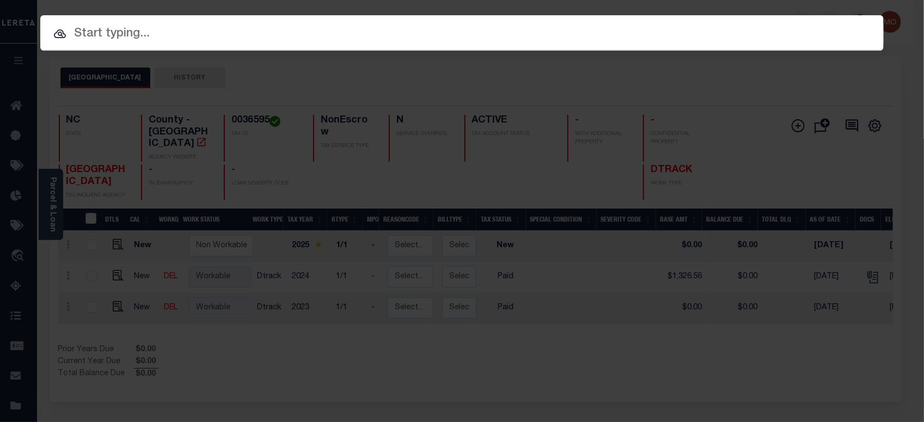
click at [157, 35] on input "text" at bounding box center [461, 34] width 843 height 19
paste input "07091200798-00101"
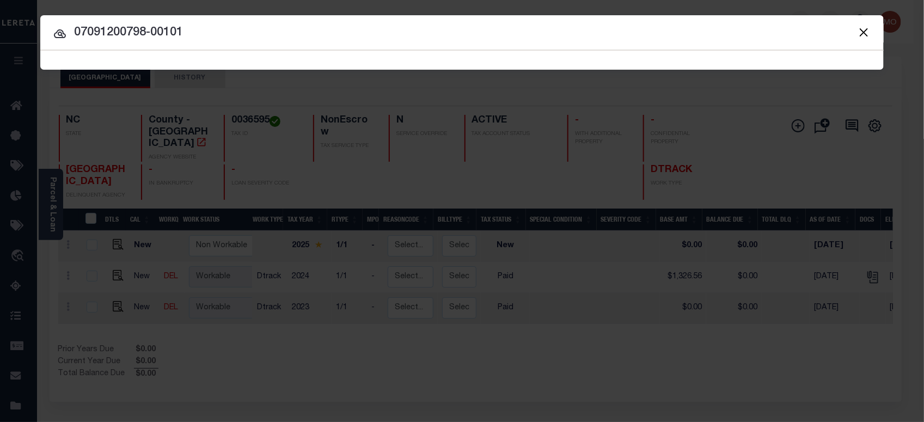
type input "07091200798-00101"
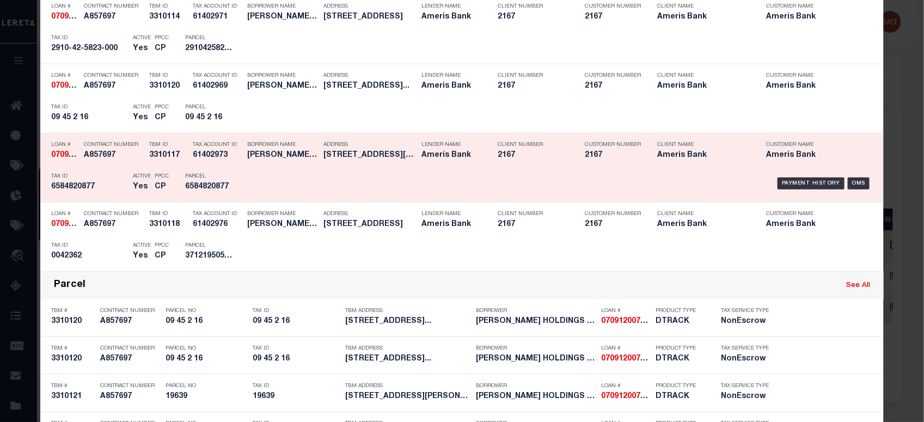
scroll to position [408, 0]
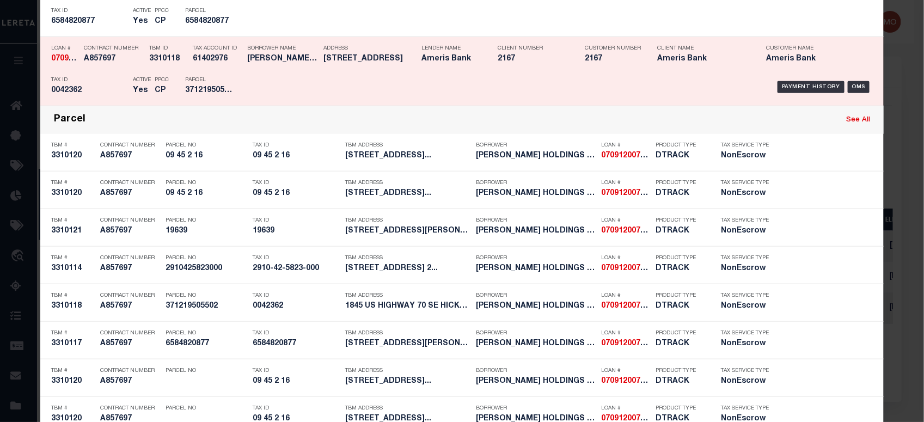
click at [102, 84] on div "Tax ID 0042362" at bounding box center [89, 87] width 76 height 32
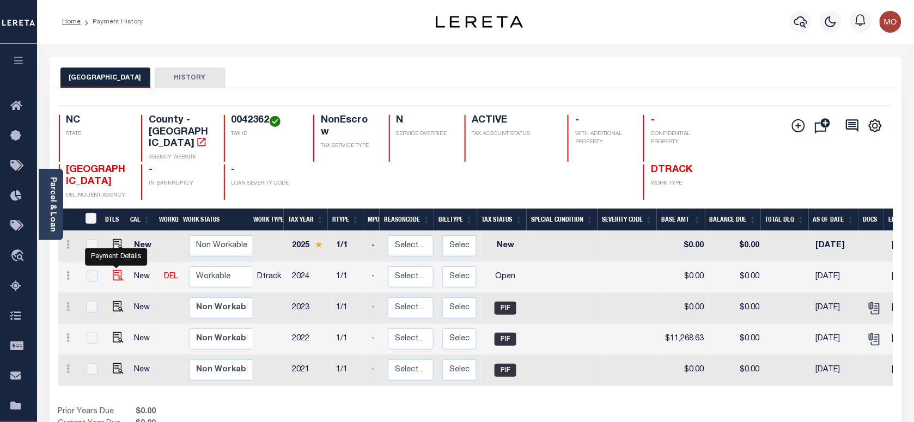
click at [116, 270] on img "" at bounding box center [118, 275] width 11 height 11
checkbox input "true"
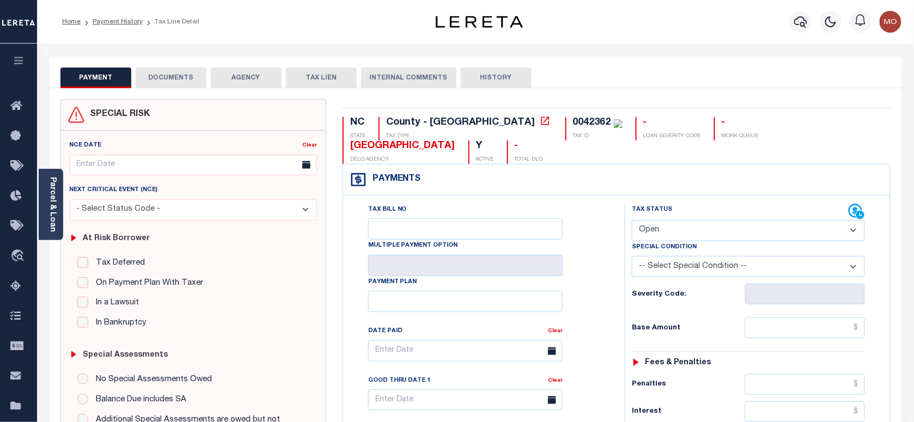
click at [573, 118] on div "0042362" at bounding box center [592, 123] width 38 height 10
copy div "0042362"
drag, startPoint x: 665, startPoint y: 206, endPoint x: 676, endPoint y: 218, distance: 16.2
click at [665, 220] on select "- Select Status Code - Open Due/Unpaid Paid Incomplete No Tax Due Internal Refu…" at bounding box center [748, 230] width 233 height 21
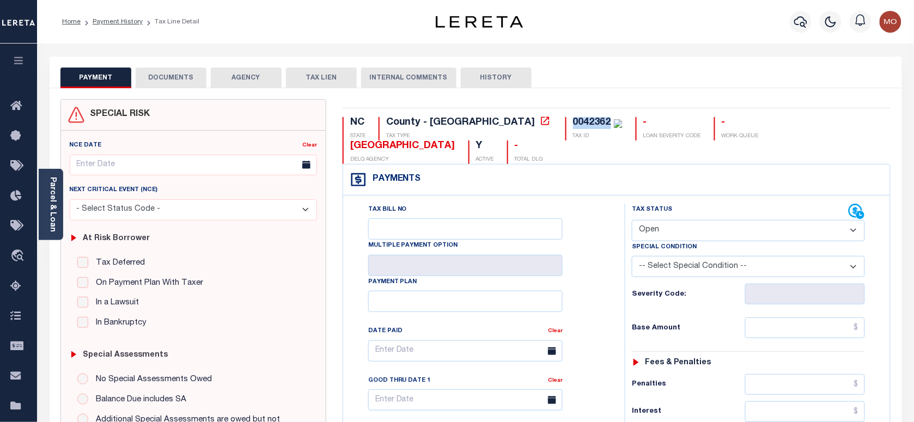
select select "PYD"
click at [632, 220] on select "- Select Status Code - Open Due/Unpaid Paid Incomplete No Tax Due Internal Refu…" at bounding box center [748, 230] width 233 height 21
type input "[DATE]"
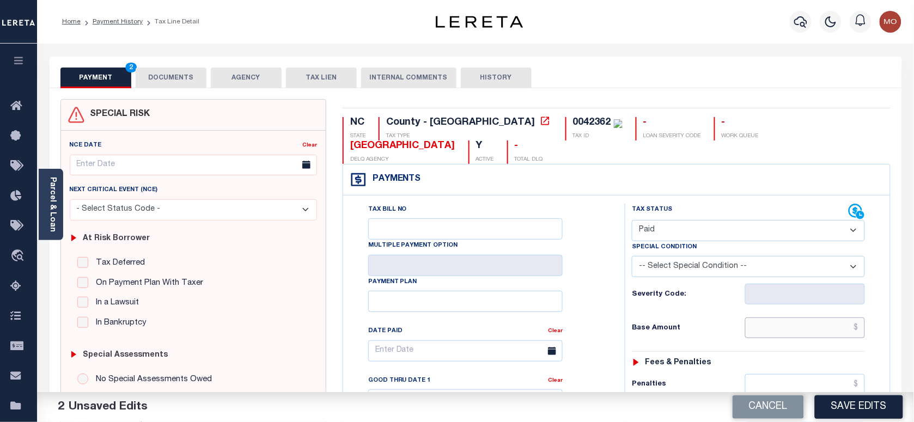
click at [779, 317] on input "text" at bounding box center [805, 327] width 120 height 21
paste input "10,186.53"
type input "$10,186.53"
click at [595, 286] on div "Tax Bill No Multiple Payment Option Payment Plan Clear" at bounding box center [481, 356] width 254 height 305
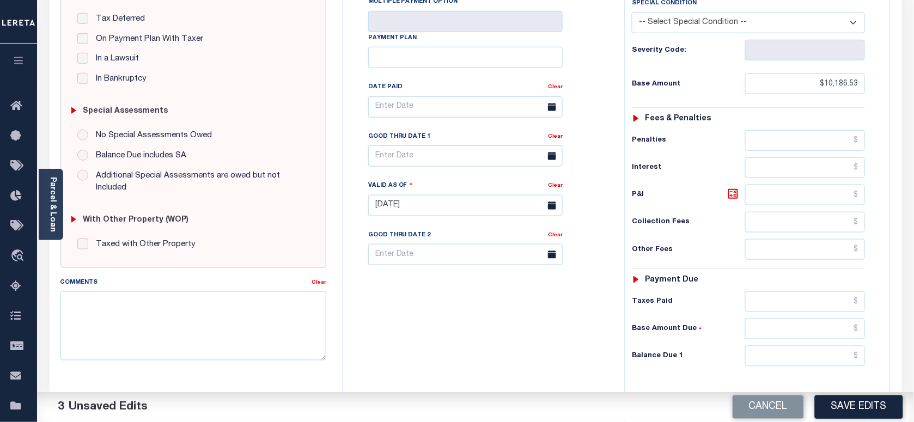
scroll to position [385, 0]
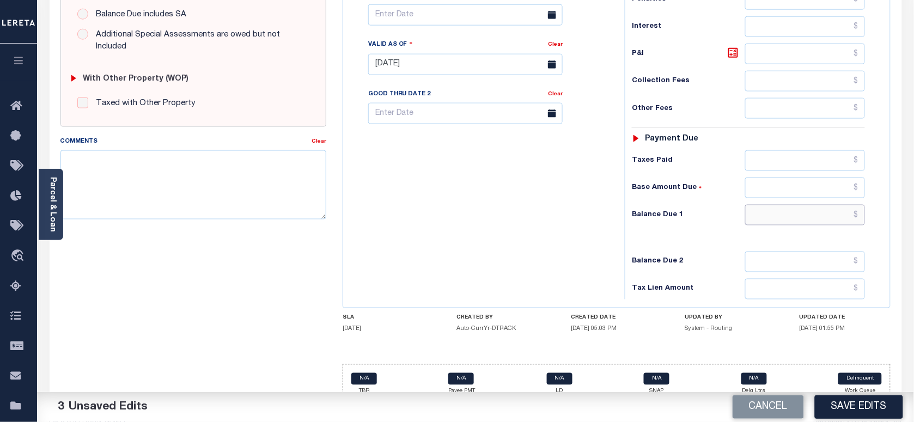
click at [779, 205] on input "text" at bounding box center [805, 215] width 120 height 21
type input "$0.00"
click at [452, 184] on div "Tax Bill No Multiple Payment Option Payment Plan Clear" at bounding box center [481, 59] width 271 height 481
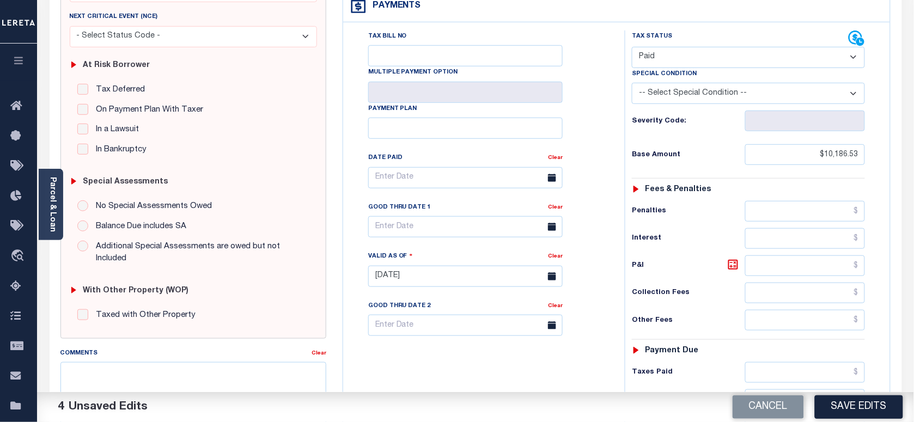
scroll to position [0, 0]
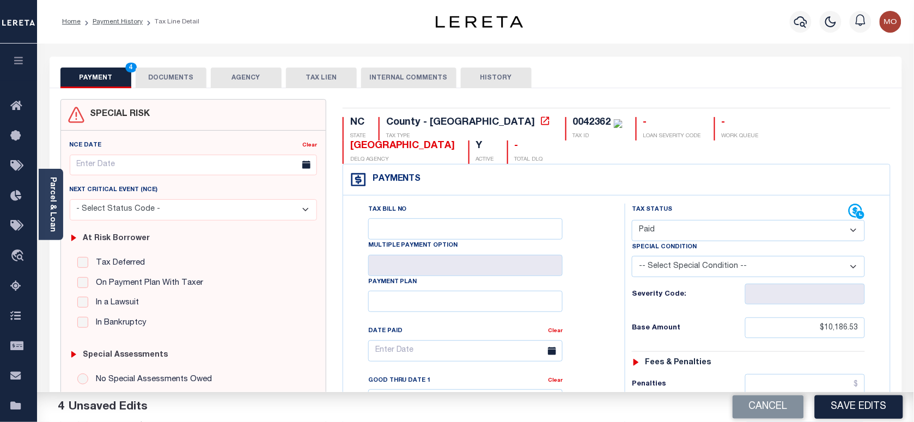
click at [161, 72] on button "DOCUMENTS" at bounding box center [171, 78] width 71 height 21
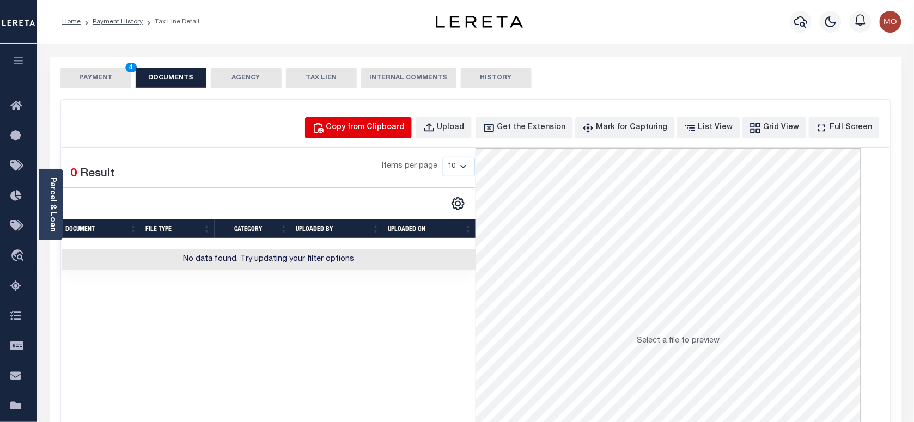
click at [382, 133] on button "Copy from Clipboard" at bounding box center [358, 127] width 107 height 21
select select "POP"
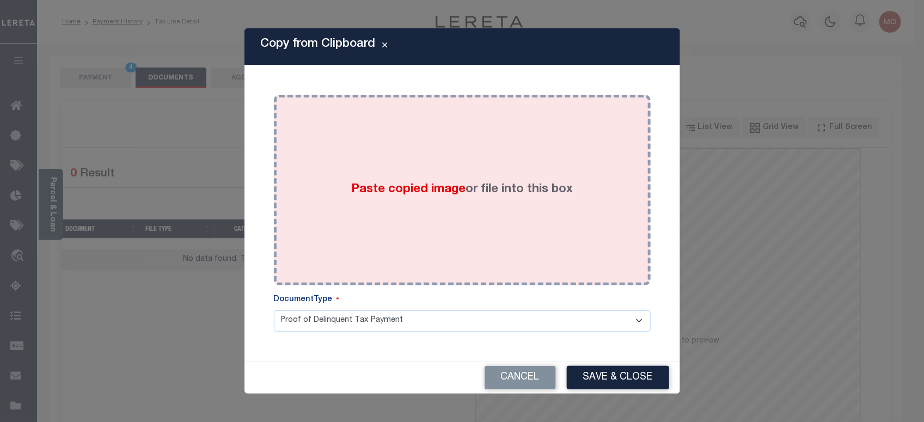
drag, startPoint x: 371, startPoint y: 196, endPoint x: 377, endPoint y: 195, distance: 5.6
click at [373, 195] on span "Paste copied image" at bounding box center [408, 189] width 114 height 12
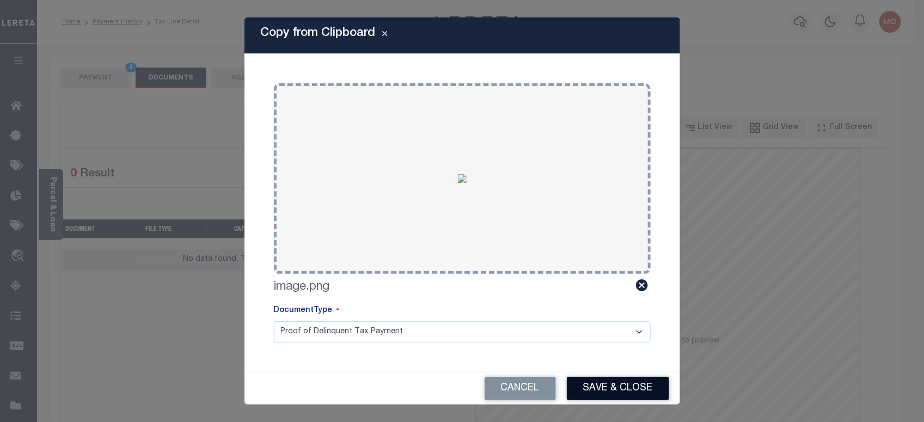
click at [625, 388] on button "Save & Close" at bounding box center [618, 388] width 102 height 23
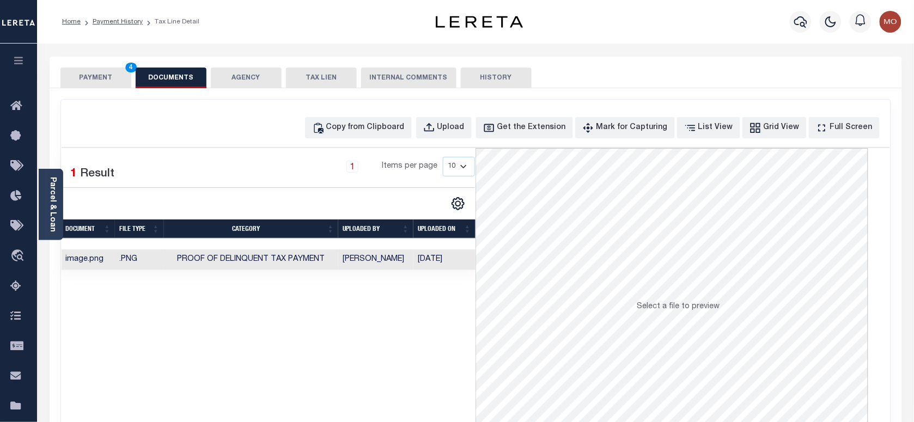
click at [105, 75] on button "PAYMENT 4" at bounding box center [95, 78] width 71 height 21
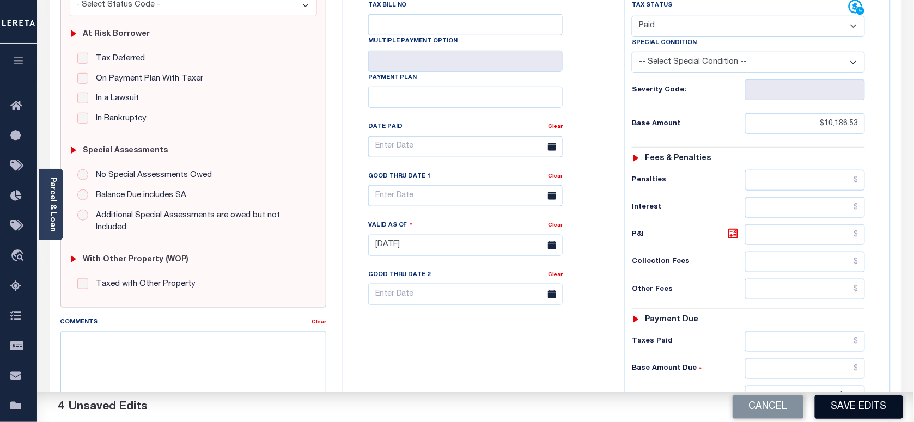
click at [855, 404] on button "Save Edits" at bounding box center [859, 406] width 88 height 23
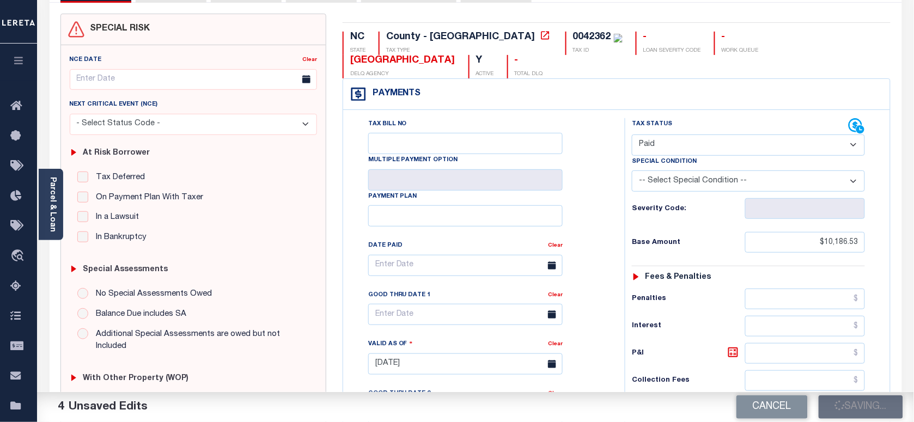
scroll to position [68, 0]
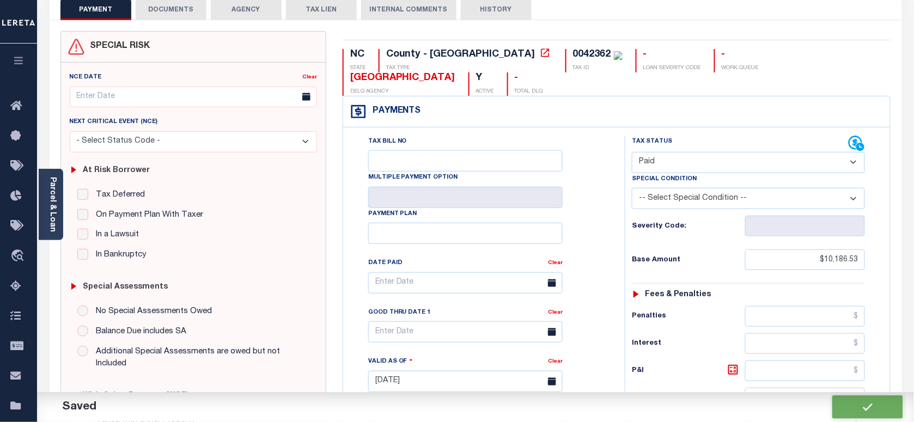
checkbox input "false"
type input "$10,186.53"
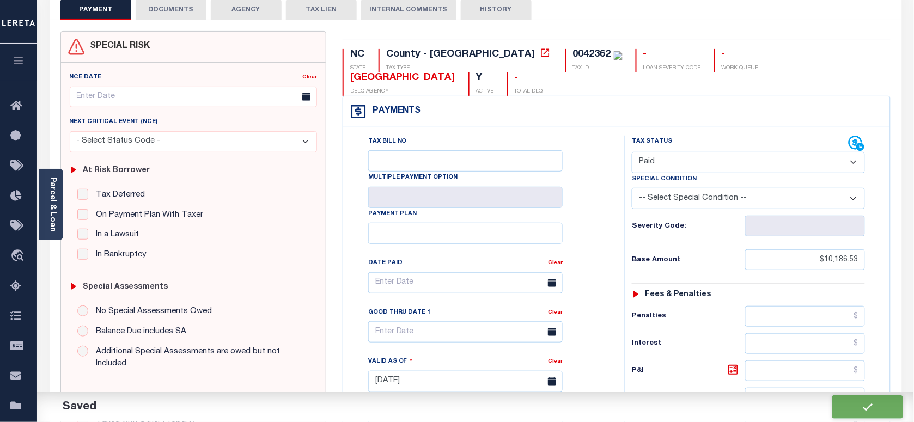
type input "$0"
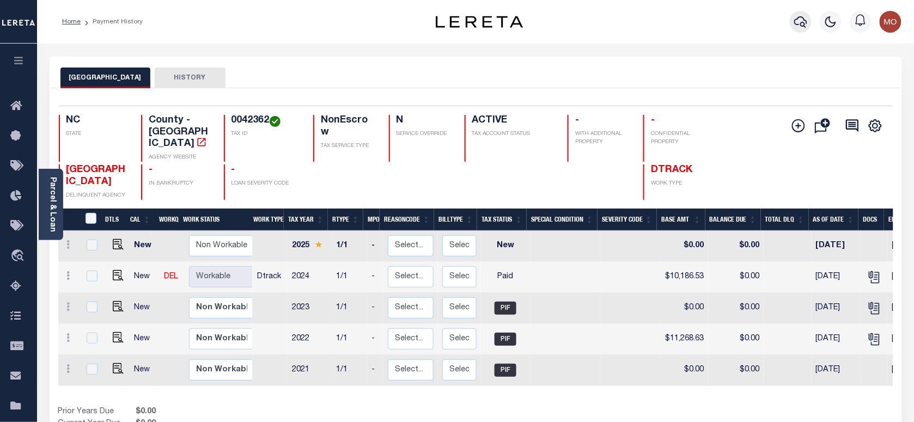
click at [801, 13] on button "button" at bounding box center [800, 22] width 22 height 22
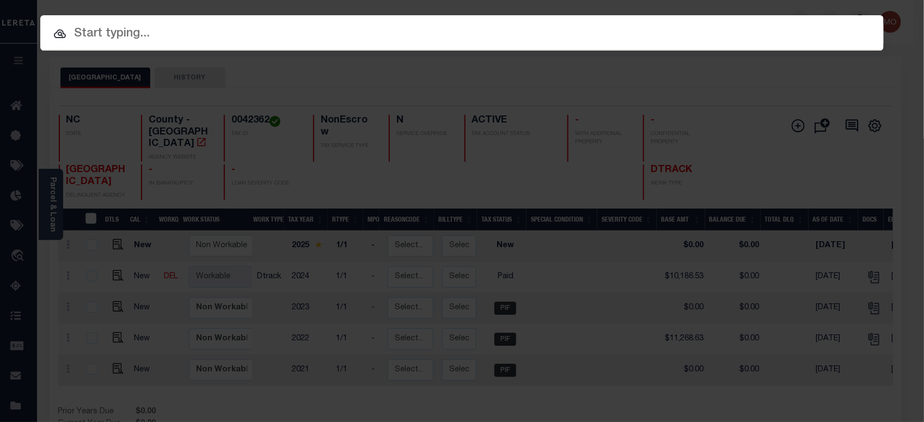
click at [165, 35] on input "text" at bounding box center [461, 34] width 843 height 19
paste input "444007874"
type input "444007874"
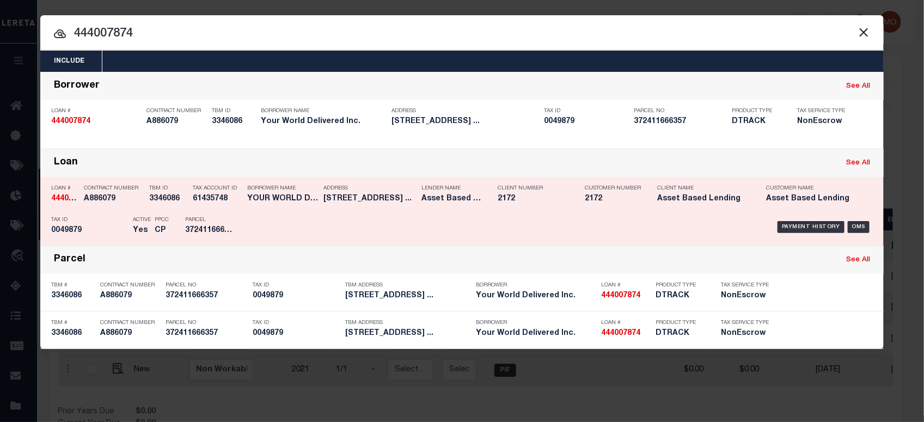
click at [147, 216] on div "PPCC CP" at bounding box center [161, 227] width 30 height 32
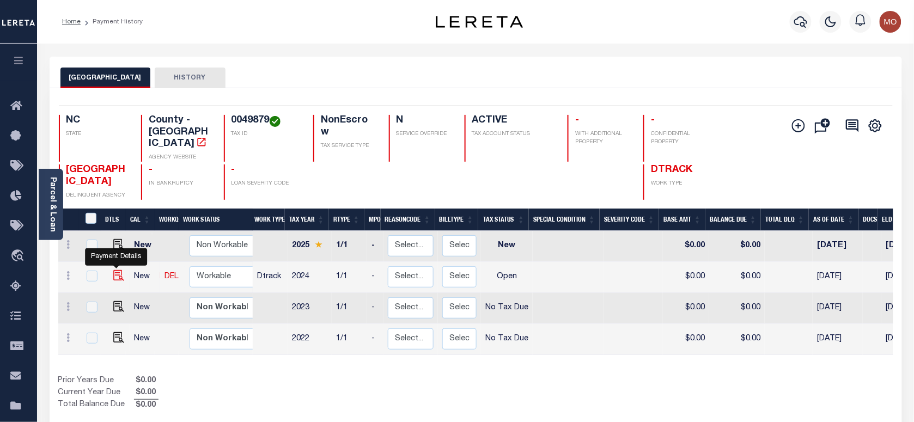
click at [114, 270] on img "" at bounding box center [118, 275] width 11 height 11
checkbox input "true"
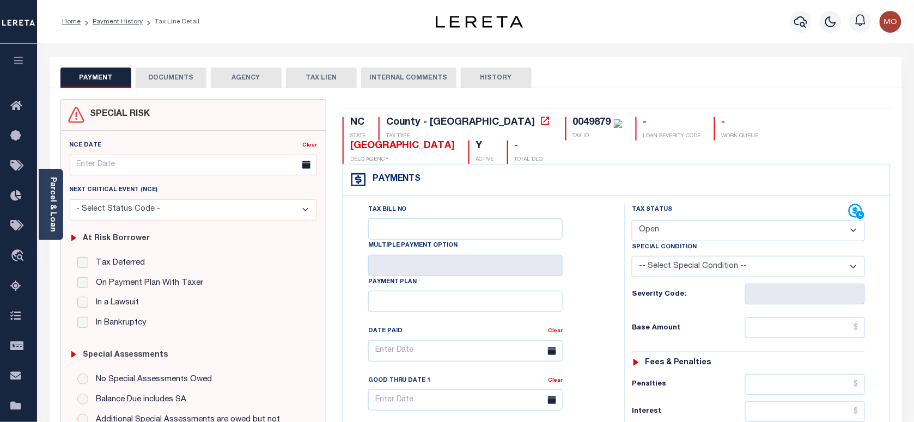
click at [573, 119] on div "0049879" at bounding box center [592, 123] width 38 height 10
copy div "0049879"
click at [690, 220] on select "- Select Status Code - Open Due/Unpaid Paid Incomplete No Tax Due Internal Refu…" at bounding box center [748, 230] width 233 height 21
select select "PYD"
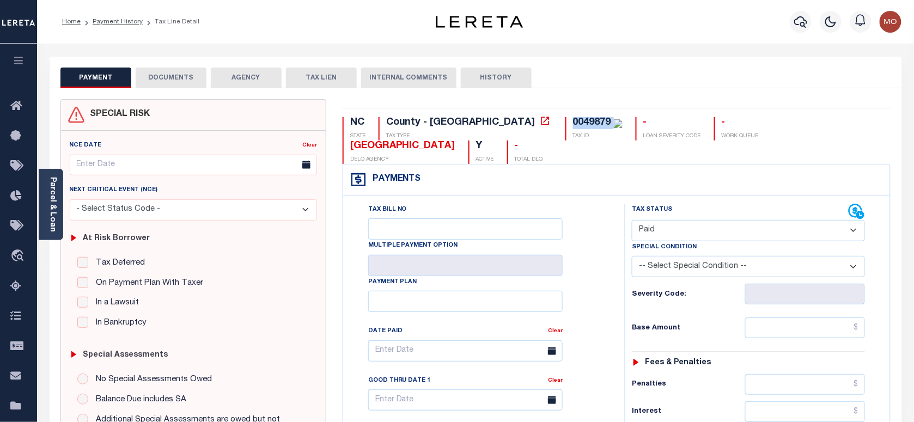
click at [632, 220] on select "- Select Status Code - Open Due/Unpaid Paid Incomplete No Tax Due Internal Refu…" at bounding box center [748, 230] width 233 height 21
type input "[DATE]"
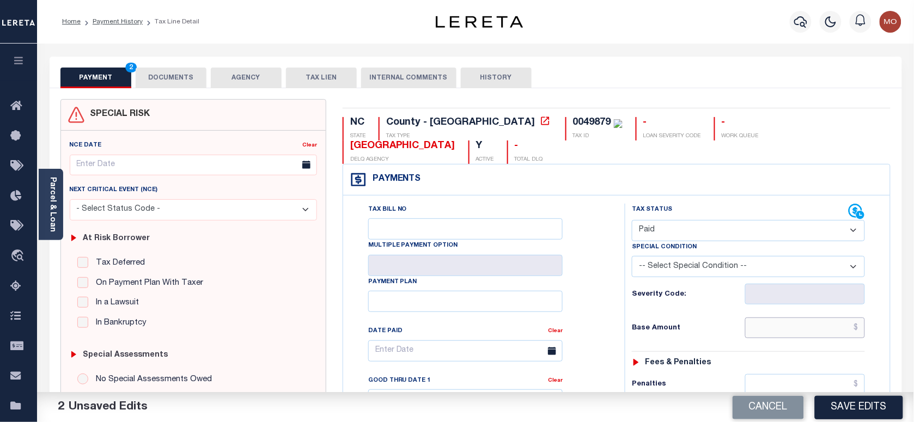
click at [793, 317] on input "text" at bounding box center [805, 327] width 120 height 21
paste input "1,213.77"
type input "$1,213.77"
click at [601, 305] on div "Tax Bill No Multiple Payment Option Payment Plan Clear" at bounding box center [481, 356] width 254 height 305
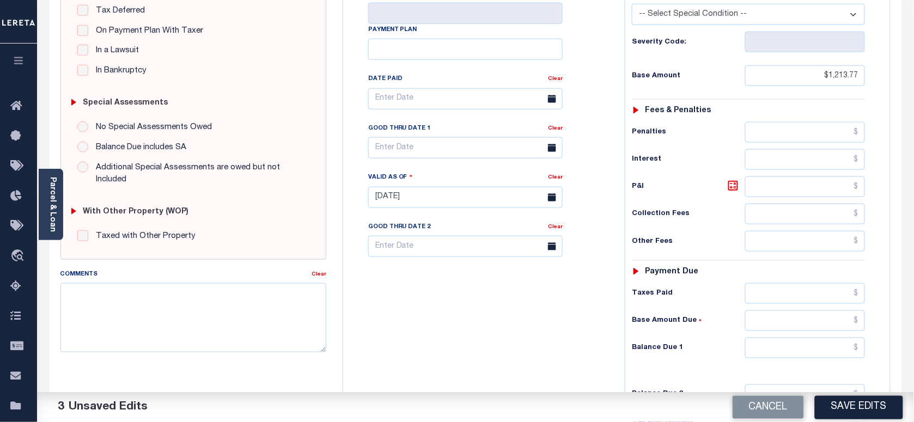
scroll to position [272, 0]
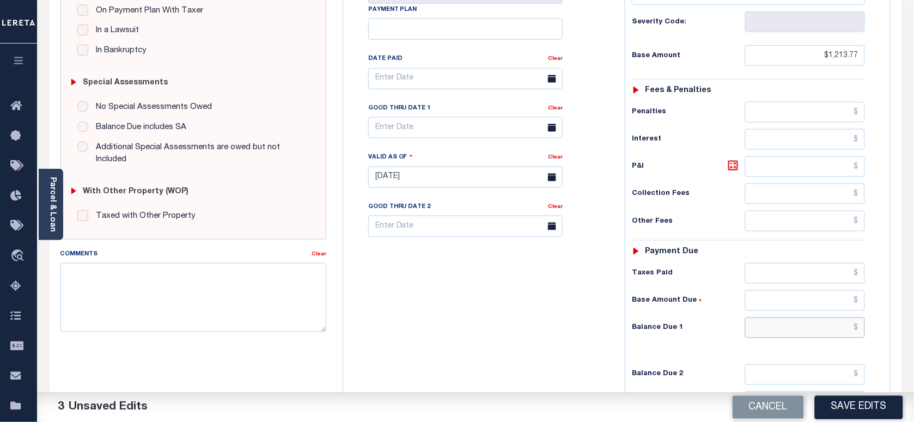
drag, startPoint x: 776, startPoint y: 314, endPoint x: 733, endPoint y: 308, distance: 43.4
click at [776, 317] on input "text" at bounding box center [805, 327] width 120 height 21
type input "$0.00"
click at [474, 316] on div "Tax Bill No Multiple Payment Option Payment Plan Clear" at bounding box center [481, 171] width 271 height 481
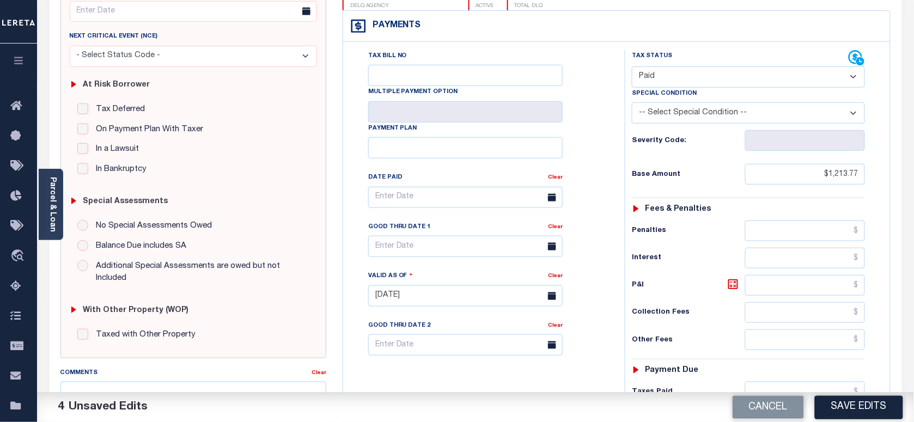
scroll to position [0, 0]
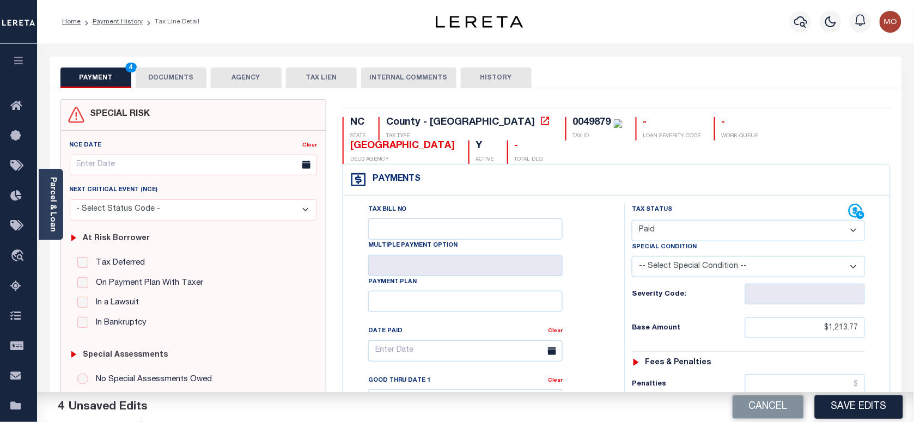
drag, startPoint x: 161, startPoint y: 67, endPoint x: 158, endPoint y: 91, distance: 24.7
click at [161, 68] on button "DOCUMENTS" at bounding box center [171, 78] width 71 height 21
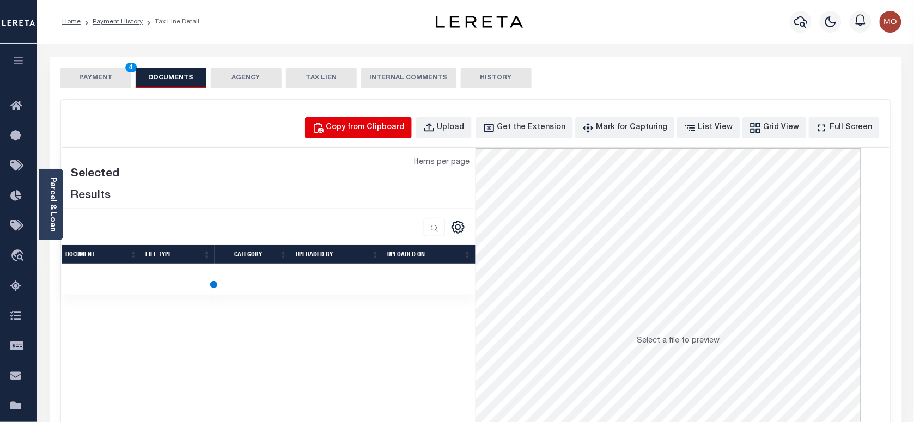
click at [377, 134] on button "Copy from Clipboard" at bounding box center [358, 127] width 107 height 21
select select "POP"
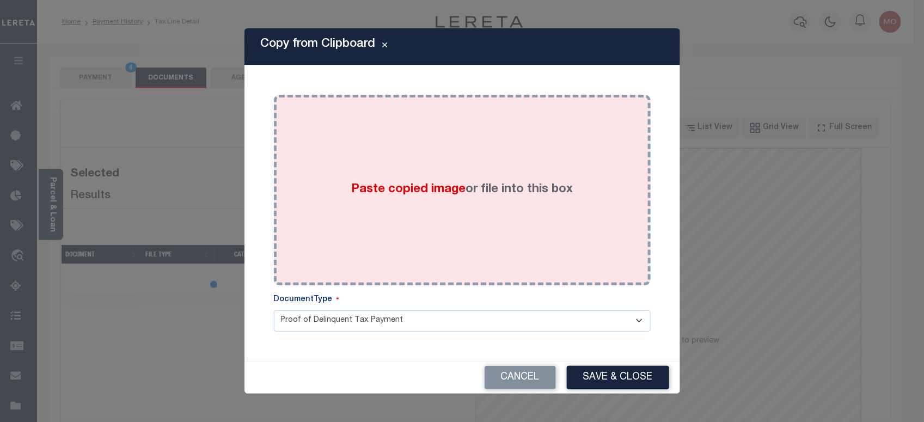
click at [362, 207] on div "Paste copied image or file into this box" at bounding box center [462, 190] width 360 height 174
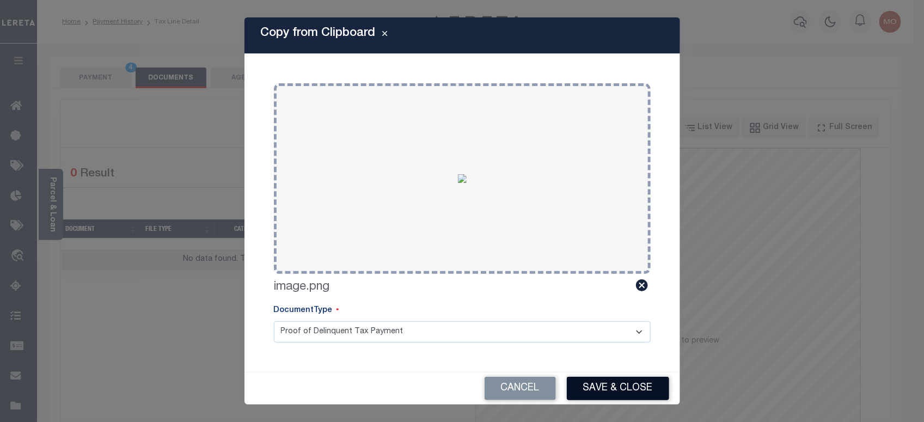
click at [605, 385] on button "Save & Close" at bounding box center [618, 388] width 102 height 23
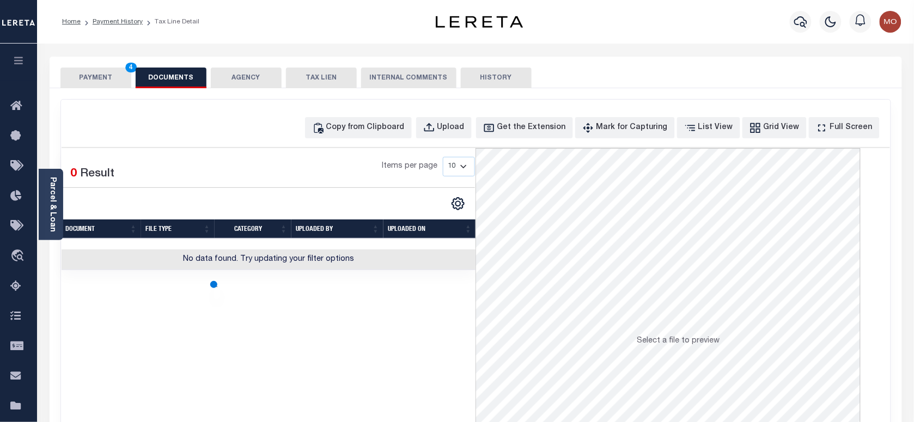
click at [88, 81] on button "PAYMENT 4" at bounding box center [95, 78] width 71 height 21
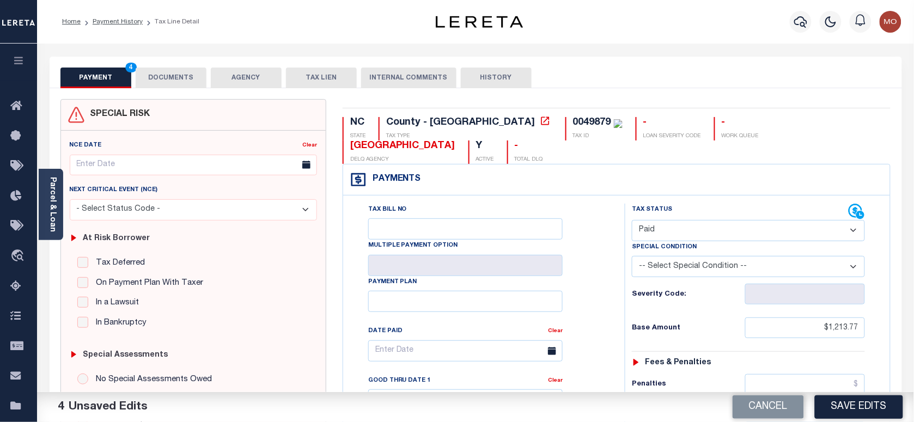
drag, startPoint x: 193, startPoint y: 82, endPoint x: 115, endPoint y: 82, distance: 78.4
click at [192, 82] on button "DOCUMENTS" at bounding box center [171, 78] width 71 height 21
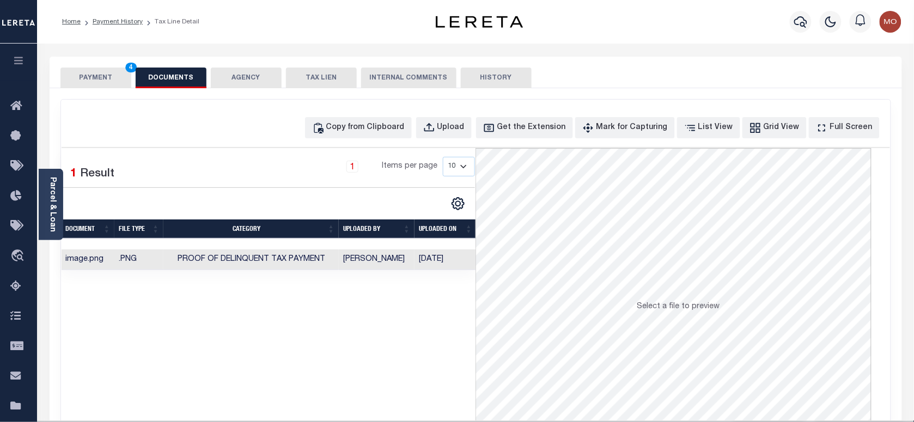
click at [96, 79] on button "PAYMENT 4" at bounding box center [95, 78] width 71 height 21
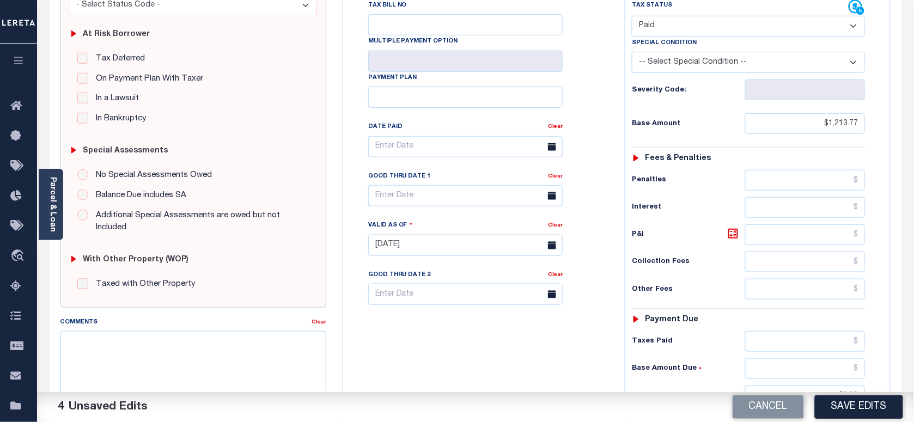
click at [849, 407] on button "Save Edits" at bounding box center [859, 406] width 88 height 23
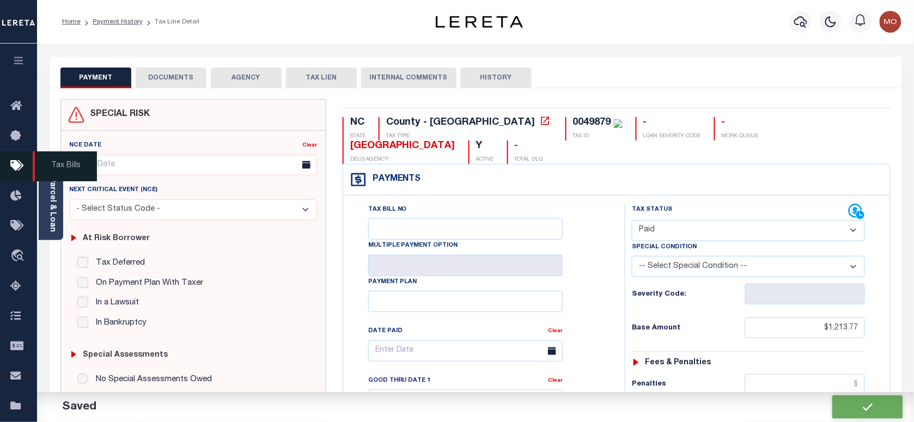
checkbox input "false"
type input "$1,213.77"
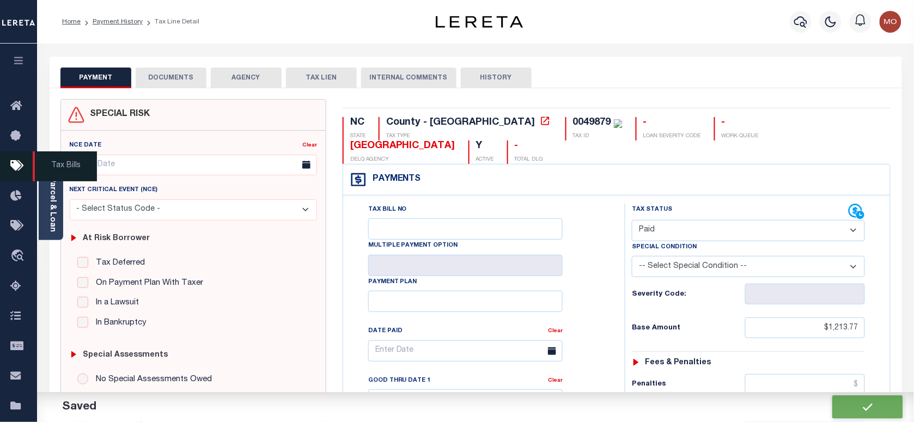
type input "$0"
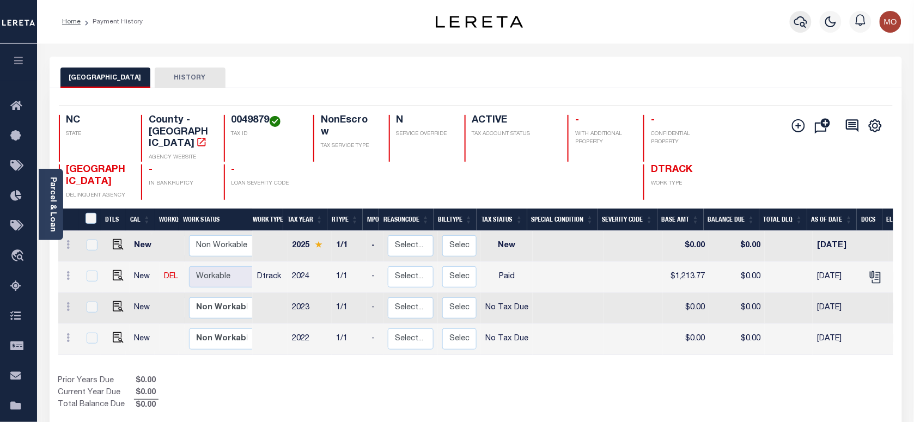
click at [809, 21] on button "button" at bounding box center [800, 22] width 22 height 22
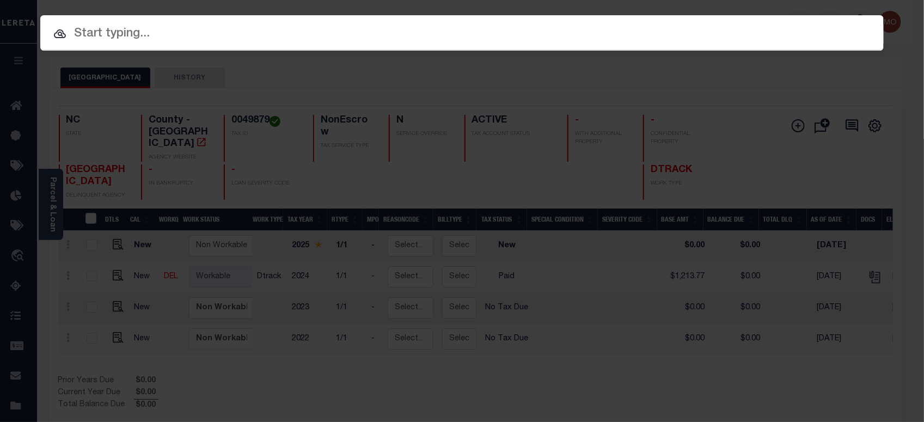
click at [179, 32] on input "text" at bounding box center [461, 34] width 843 height 19
paste input "2190425"
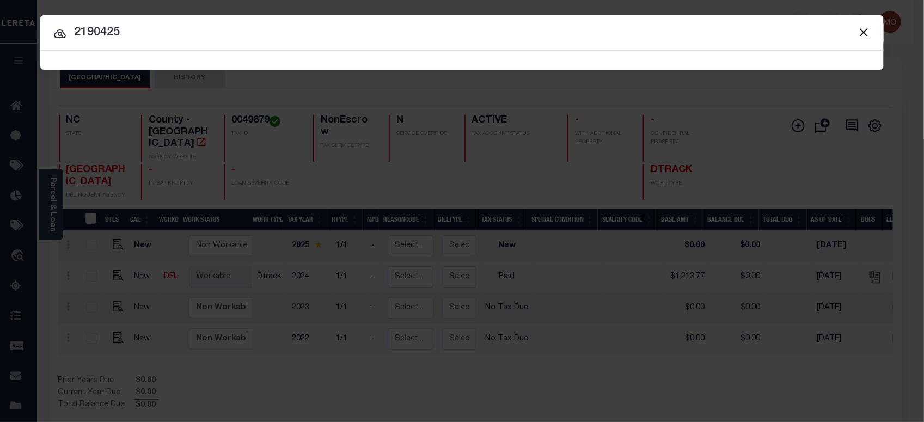
type input "2190425"
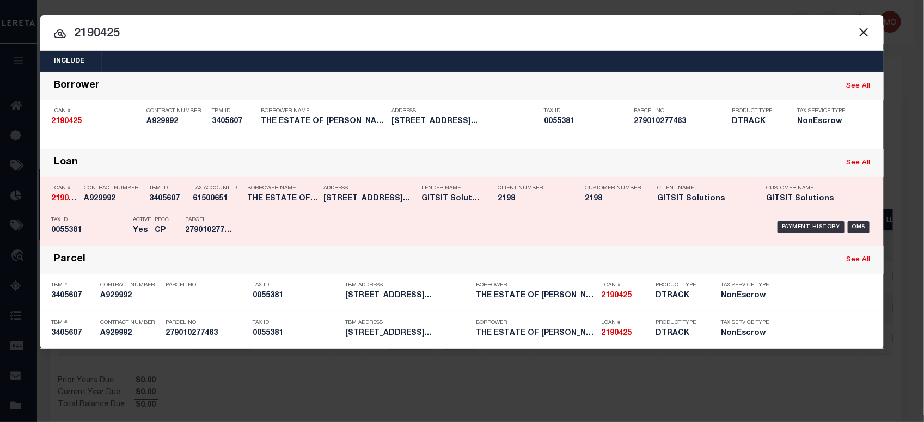
click at [101, 217] on p "Tax ID" at bounding box center [89, 220] width 76 height 7
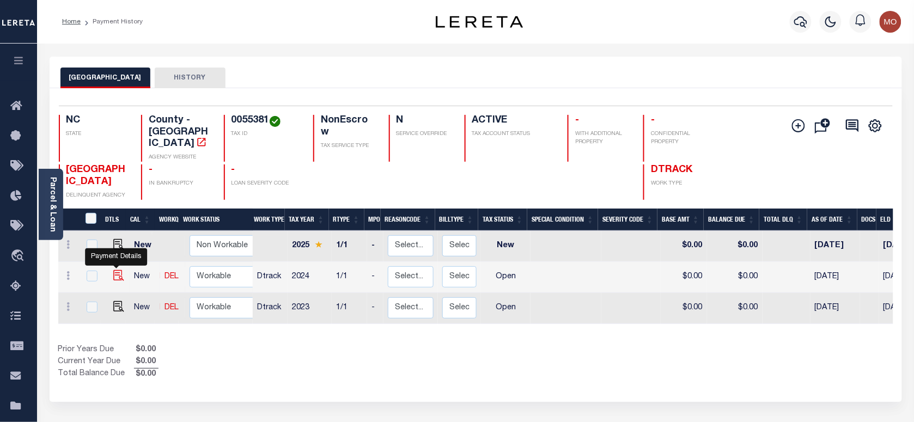
click at [113, 270] on img "" at bounding box center [118, 275] width 11 height 11
checkbox input "true"
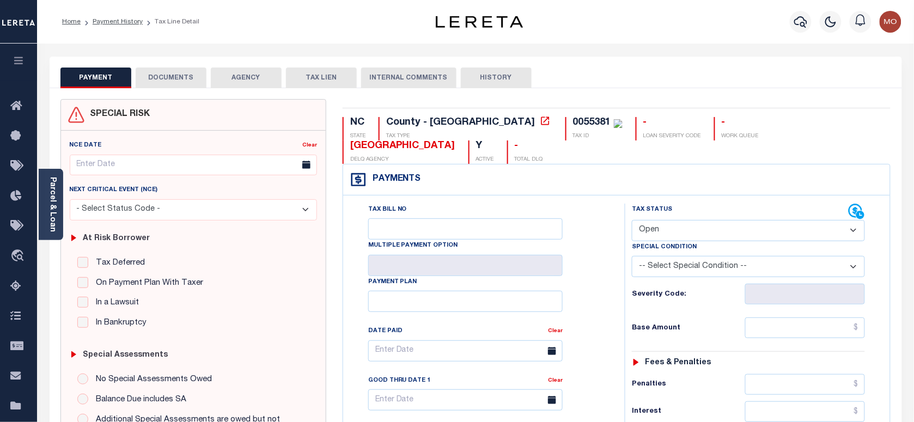
click at [573, 124] on div "0055381" at bounding box center [592, 123] width 38 height 10
click at [573, 120] on div "0055381" at bounding box center [592, 123] width 38 height 10
copy div "0055381"
click at [162, 72] on button "DOCUMENTS" at bounding box center [171, 78] width 71 height 21
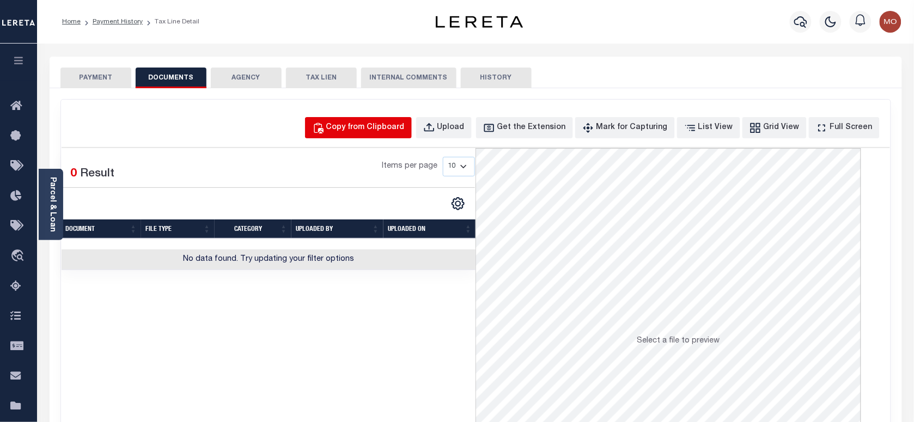
click at [392, 120] on button "Copy from Clipboard" at bounding box center [358, 127] width 107 height 21
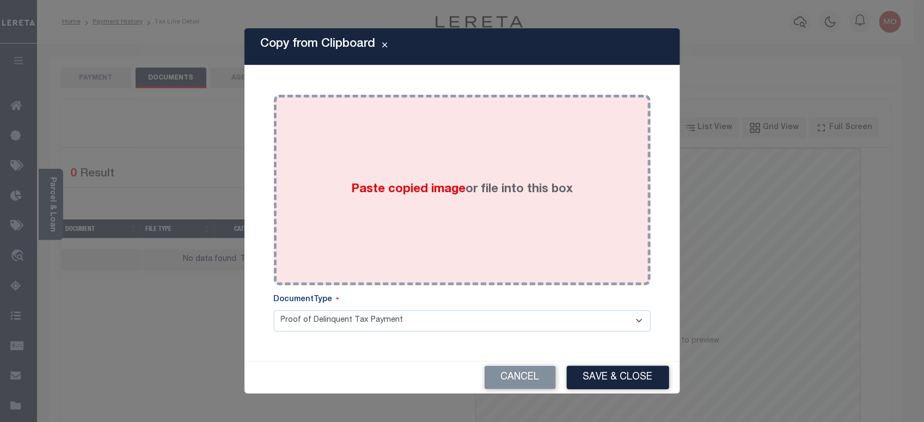
drag, startPoint x: 420, startPoint y: 202, endPoint x: 556, endPoint y: 358, distance: 206.5
click at [421, 202] on div "Paste copied image or file into this box" at bounding box center [462, 190] width 360 height 174
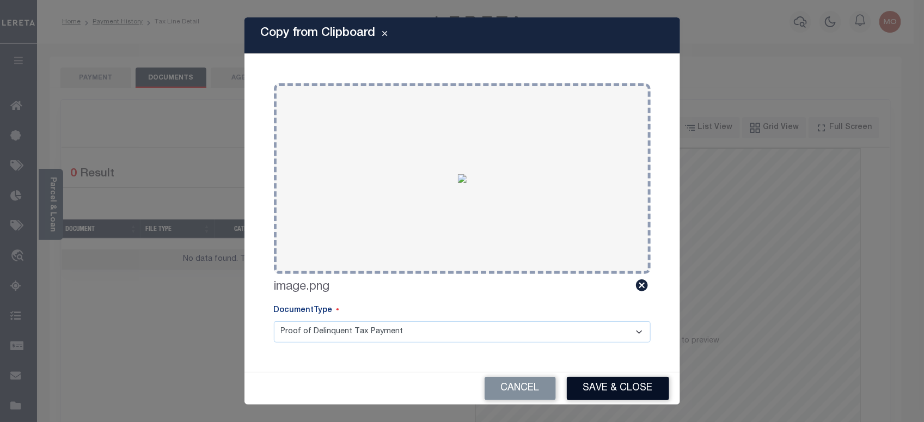
click at [610, 382] on button "Save & Close" at bounding box center [618, 388] width 102 height 23
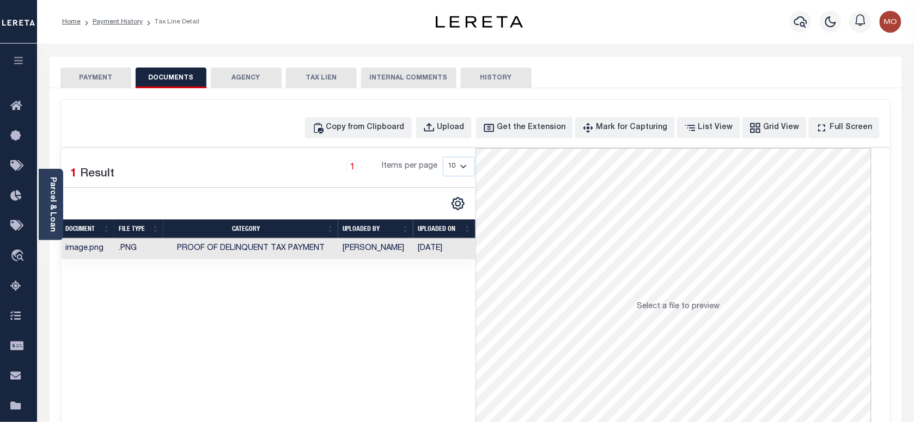
click at [104, 70] on button "PAYMENT" at bounding box center [95, 78] width 71 height 21
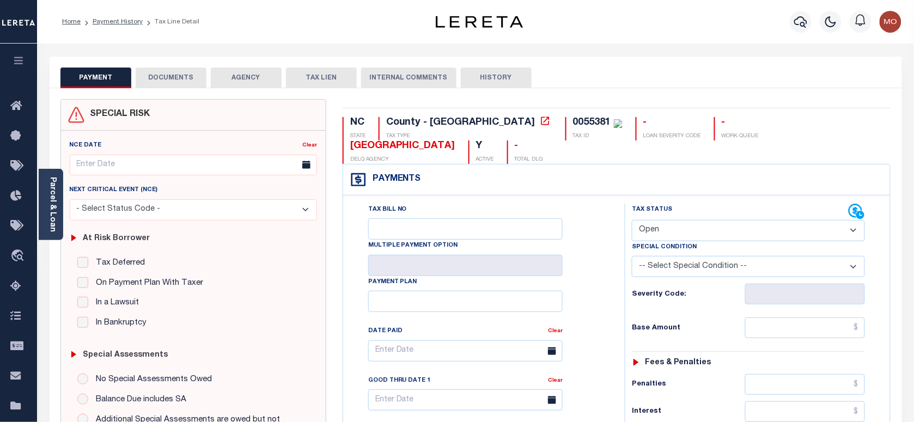
drag, startPoint x: 671, startPoint y: 203, endPoint x: 676, endPoint y: 208, distance: 7.7
click at [670, 220] on select "- Select Status Code - Open Due/Unpaid Paid Incomplete No Tax Due Internal Refu…" at bounding box center [748, 230] width 233 height 21
select select "PYD"
click at [632, 220] on select "- Select Status Code - Open Due/Unpaid Paid Incomplete No Tax Due Internal Refu…" at bounding box center [748, 230] width 233 height 21
type input "[DATE]"
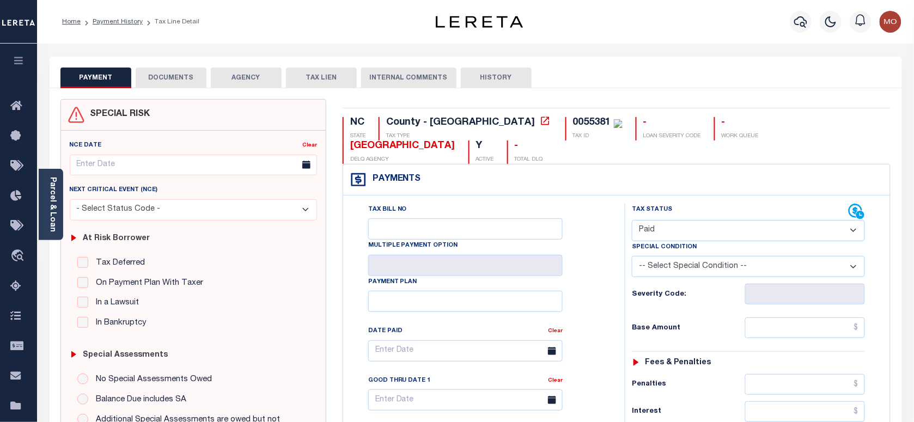
click at [597, 279] on div "Tax Bill No Multiple Payment Option Payment Plan Clear" at bounding box center [481, 356] width 254 height 305
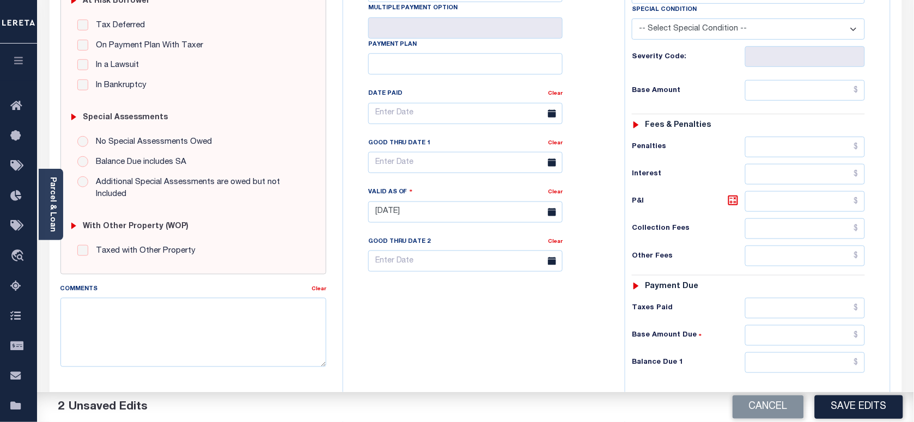
scroll to position [340, 0]
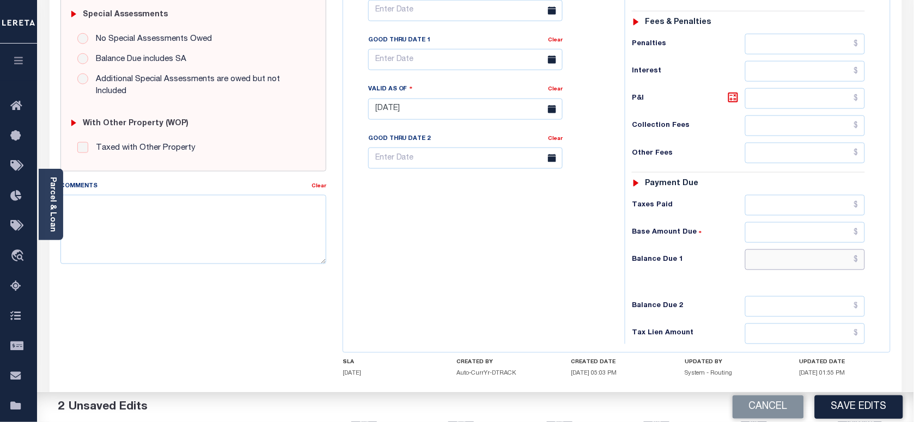
click at [777, 249] on input "text" at bounding box center [805, 259] width 120 height 21
type input "$0.00"
click at [553, 246] on div "Tax Bill No Multiple Payment Option Payment Plan Clear" at bounding box center [481, 103] width 271 height 481
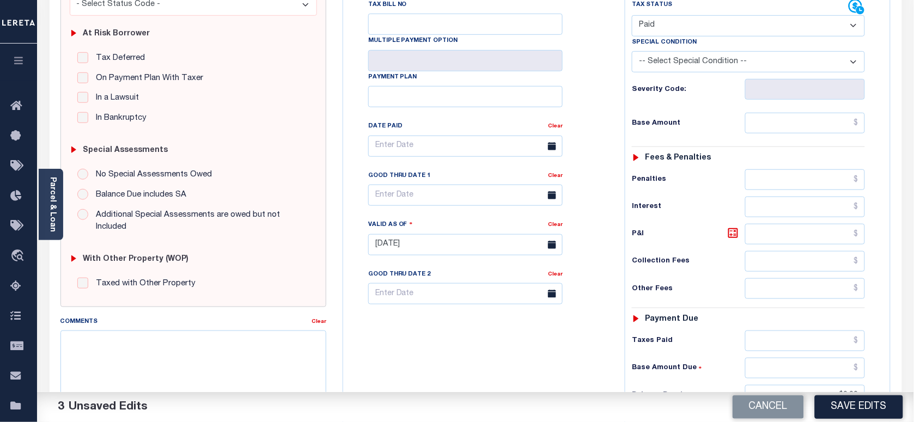
scroll to position [0, 0]
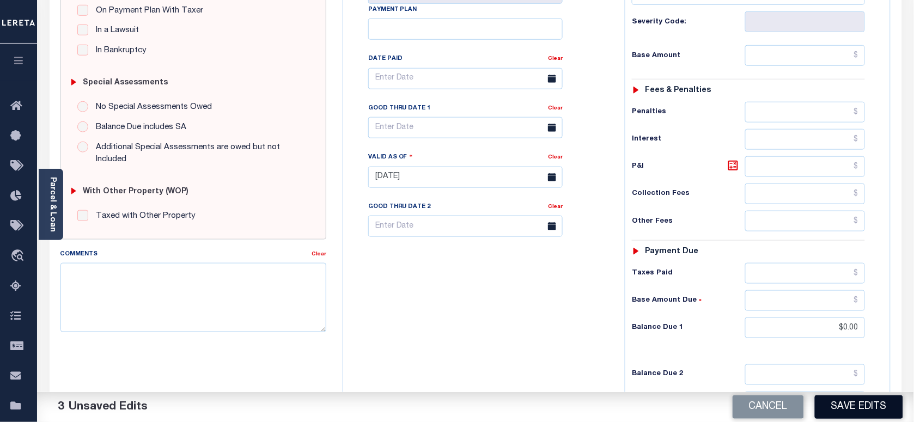
click at [850, 409] on button "Save Edits" at bounding box center [859, 406] width 88 height 23
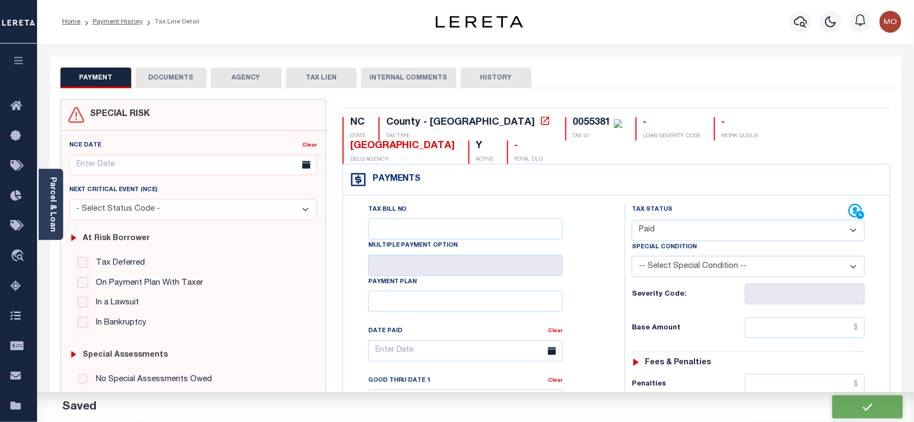
checkbox input "false"
type input "$0"
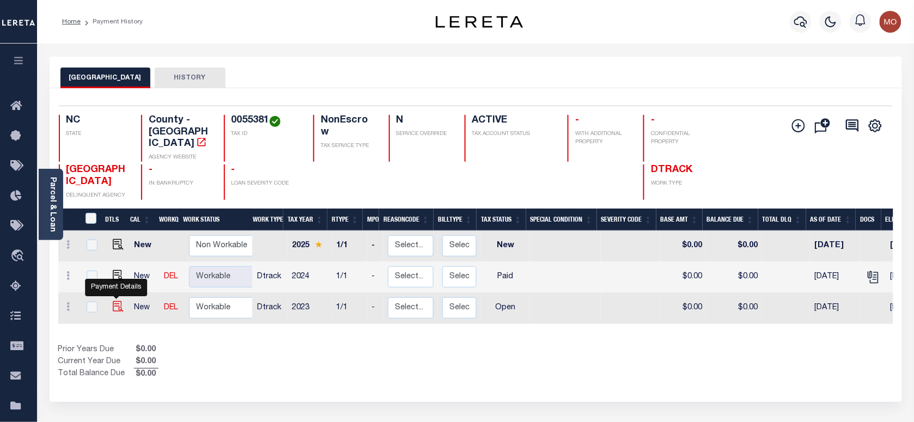
click at [113, 301] on img "" at bounding box center [118, 306] width 11 height 11
checkbox input "true"
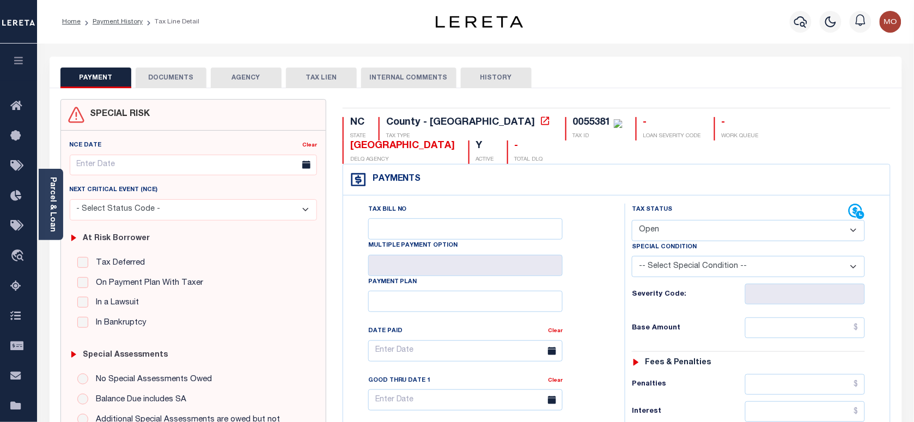
click at [677, 220] on select "- Select Status Code - Open Due/Unpaid Paid Incomplete No Tax Due Internal Refu…" at bounding box center [748, 230] width 233 height 21
select select "PYD"
click at [632, 220] on select "- Select Status Code - Open Due/Unpaid Paid Incomplete No Tax Due Internal Refu…" at bounding box center [748, 230] width 233 height 21
type input "[DATE]"
click at [597, 273] on div "Tax Bill No Multiple Payment Option Payment Plan Clear" at bounding box center [481, 356] width 254 height 305
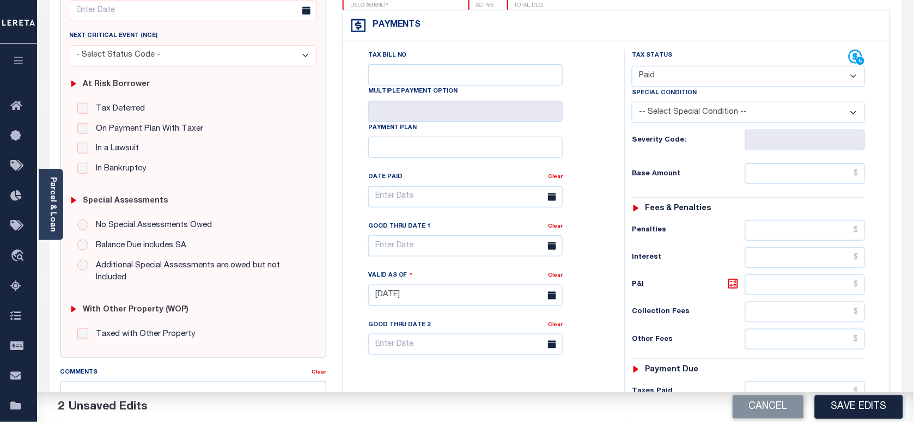
scroll to position [272, 0]
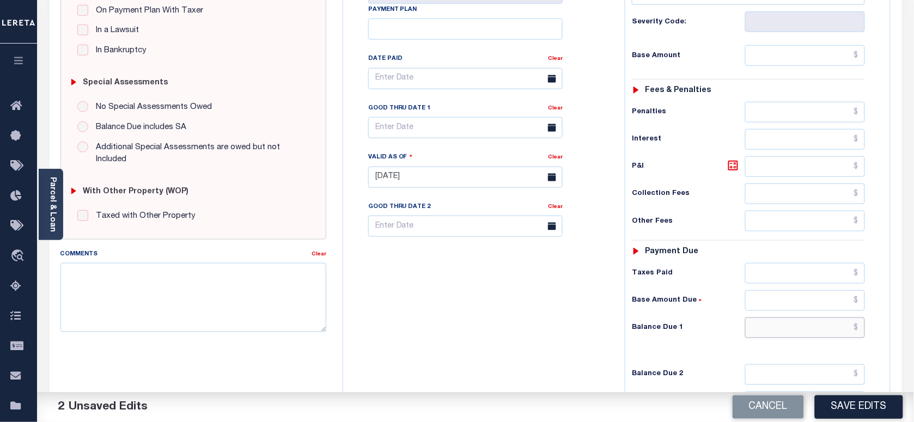
click at [773, 317] on input "text" at bounding box center [805, 327] width 120 height 21
type input "$0.00"
click at [513, 297] on div "Tax Bill No Multiple Payment Option Payment Plan Clear" at bounding box center [481, 171] width 271 height 481
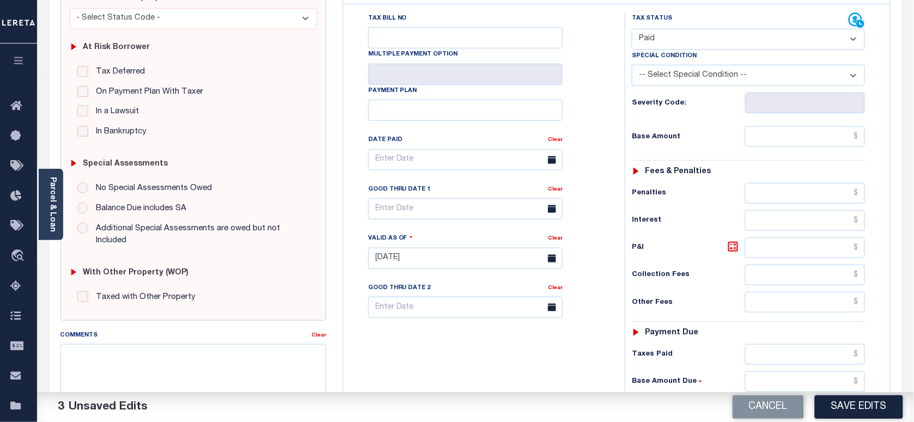
scroll to position [0, 0]
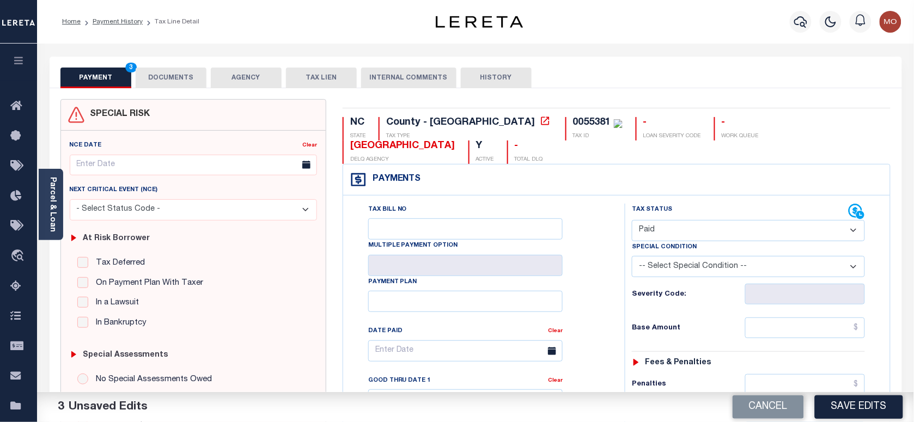
click at [176, 77] on button "DOCUMENTS" at bounding box center [171, 78] width 71 height 21
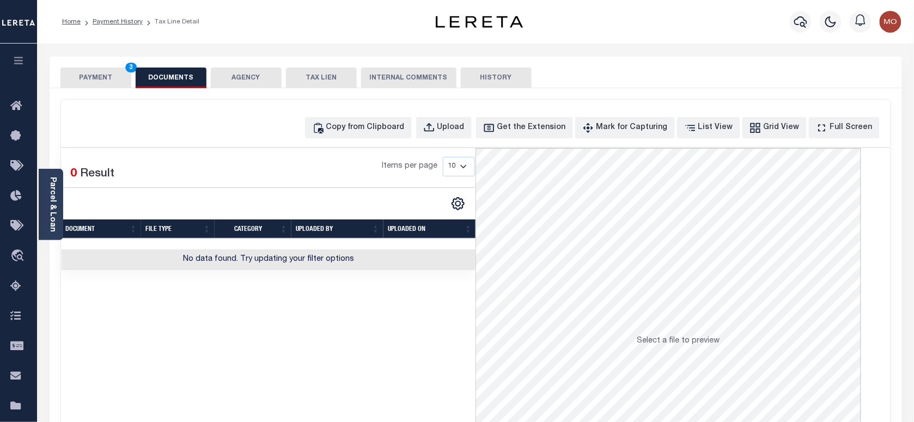
click at [390, 139] on div "Copy from Clipboard Upload Get the Extension Mark for Capturing Got it List Vie…" at bounding box center [475, 292] width 829 height 384
click at [388, 131] on div "Copy from Clipboard" at bounding box center [365, 128] width 78 height 12
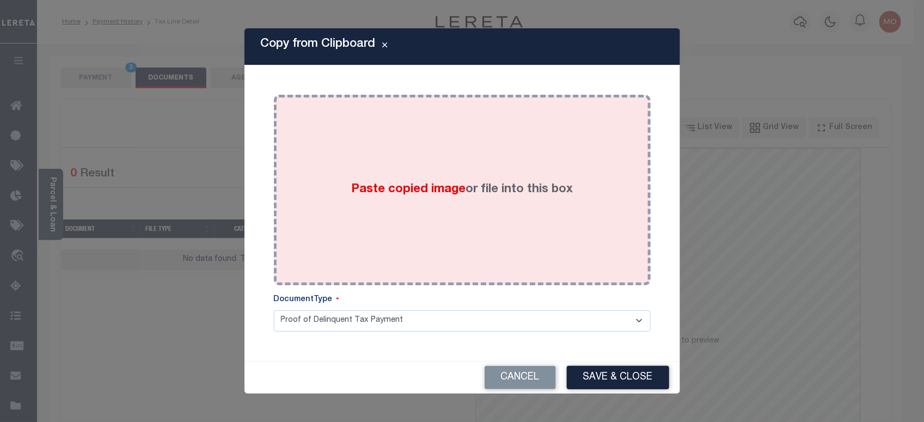
click at [378, 198] on div "Paste copied image or file into this box" at bounding box center [462, 190] width 360 height 174
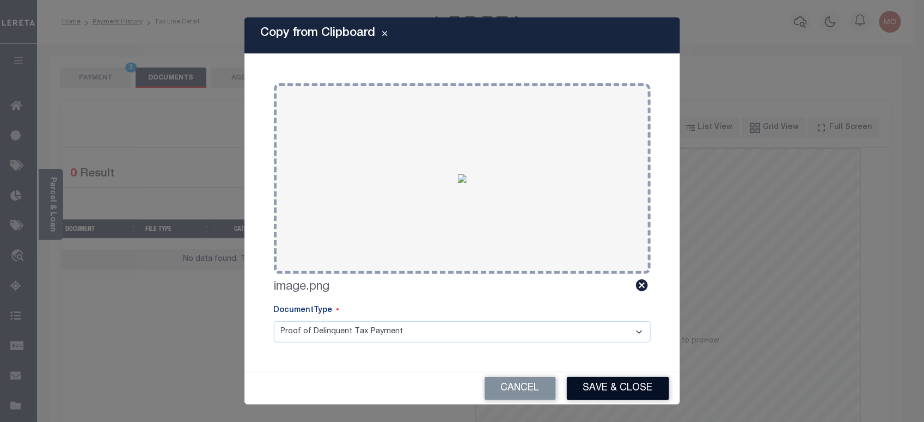
click at [630, 389] on button "Save & Close" at bounding box center [618, 388] width 102 height 23
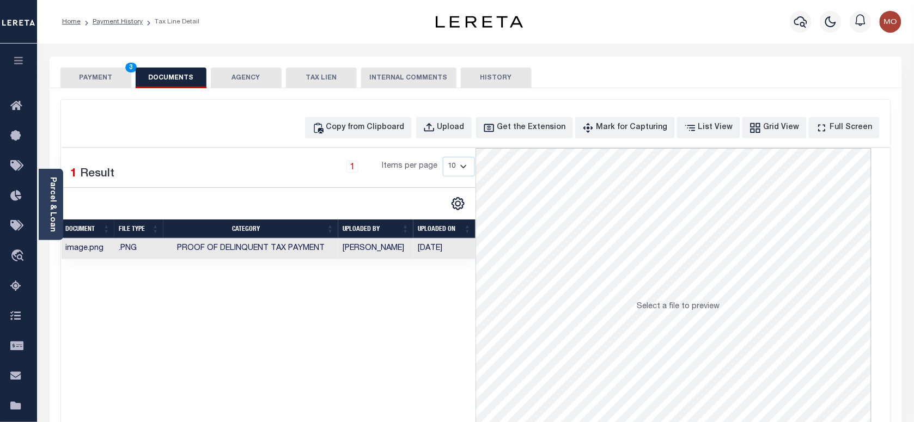
click at [94, 71] on button "PAYMENT 3" at bounding box center [95, 78] width 71 height 21
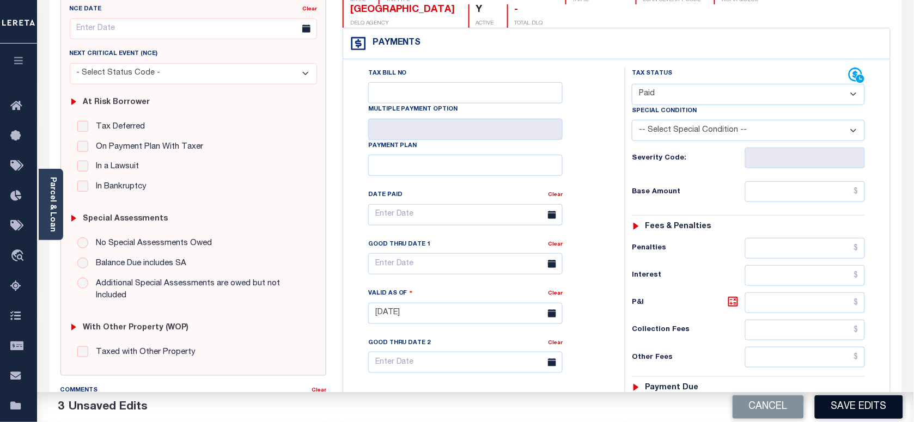
click at [849, 405] on button "Save Edits" at bounding box center [859, 406] width 88 height 23
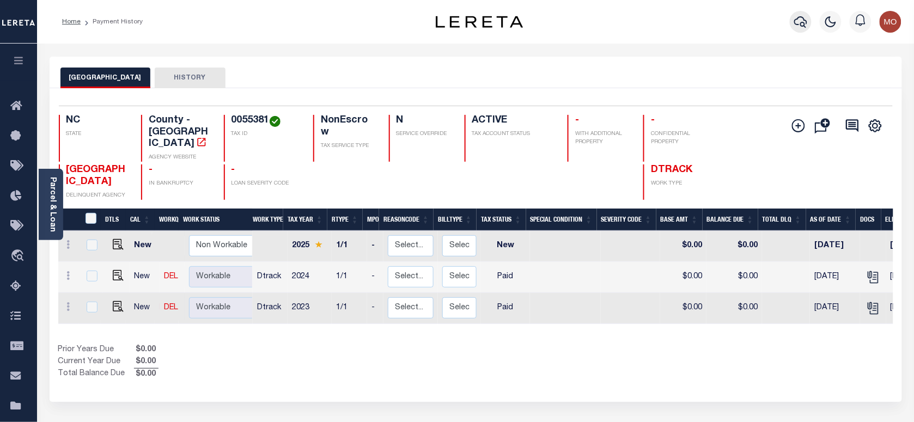
click at [806, 28] on icon "button" at bounding box center [800, 21] width 13 height 13
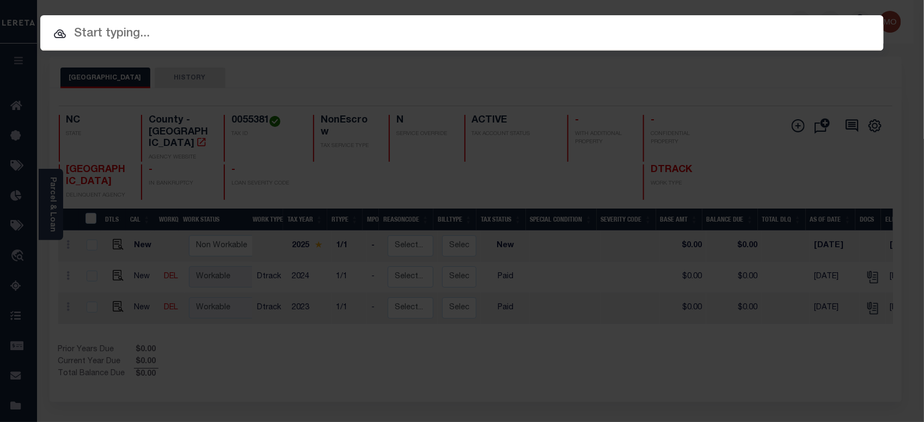
click at [180, 35] on input "text" at bounding box center [461, 34] width 843 height 19
paste input "0018351-25"
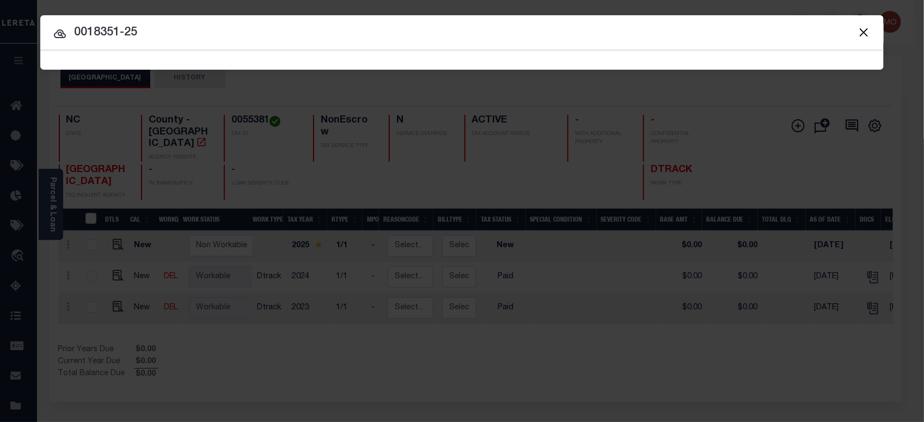
type input "0018351-25"
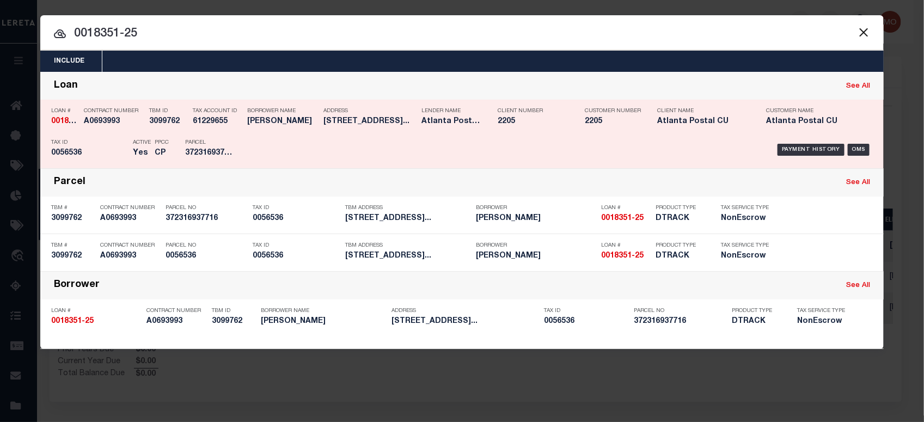
click at [114, 150] on h5 "0056536" at bounding box center [89, 153] width 76 height 9
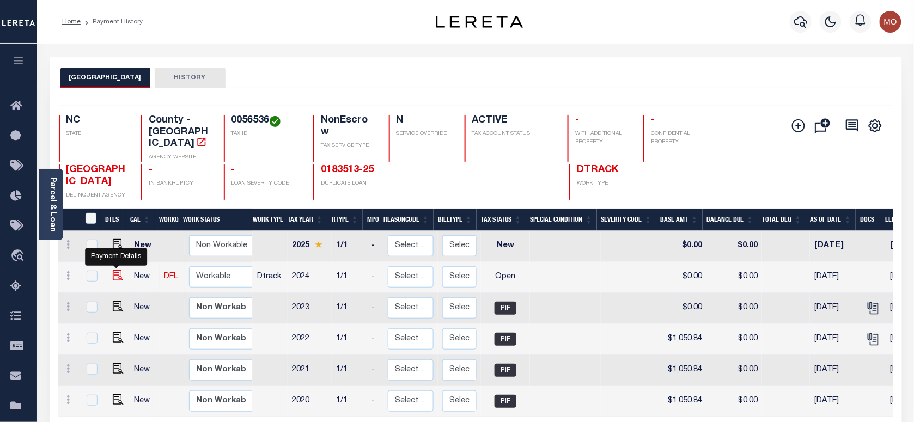
click at [114, 270] on img "" at bounding box center [118, 275] width 11 height 11
checkbox input "true"
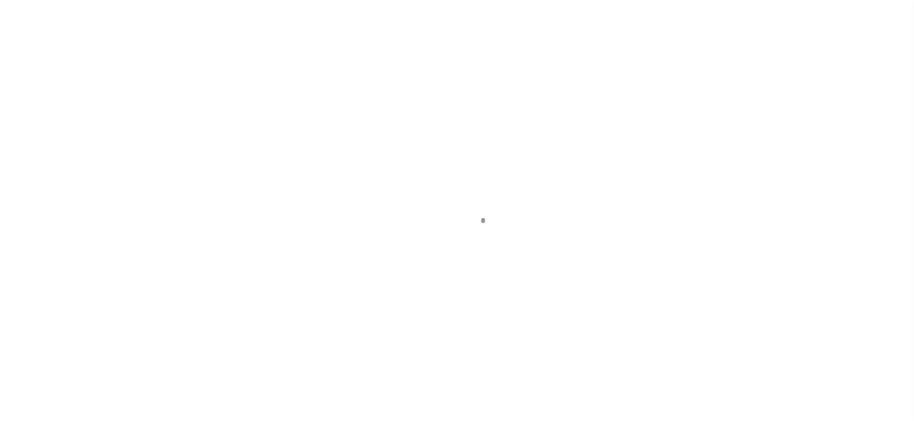
checkbox input "false"
type input "[DATE]"
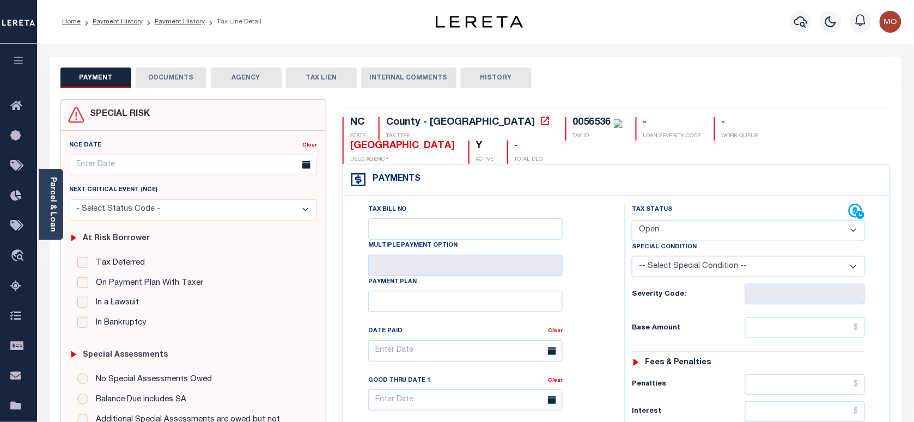
click at [573, 121] on div "0056536" at bounding box center [592, 123] width 38 height 10
copy div "0056536"
drag, startPoint x: 711, startPoint y: 211, endPoint x: 706, endPoint y: 218, distance: 9.4
click at [711, 220] on select "- Select Status Code - Open Due/Unpaid Paid Incomplete No Tax Due Internal Refu…" at bounding box center [748, 230] width 233 height 21
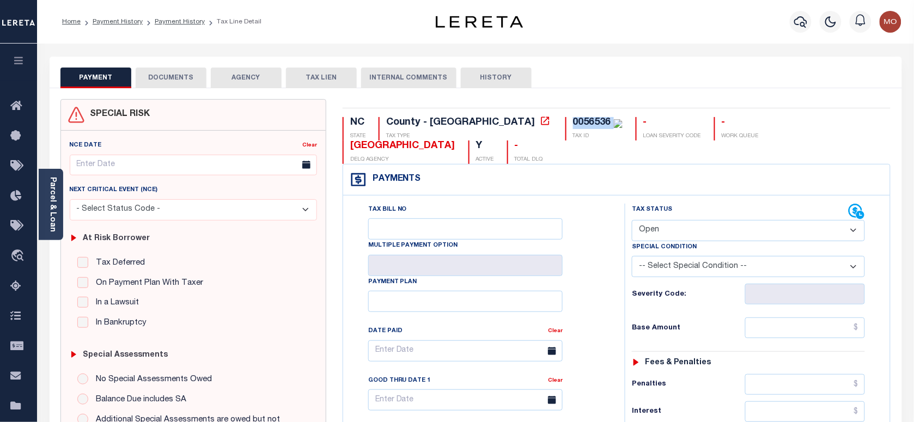
select select "PYD"
click at [632, 220] on select "- Select Status Code - Open Due/Unpaid Paid Incomplete No Tax Due Internal Refu…" at bounding box center [748, 230] width 233 height 21
type input "[DATE]"
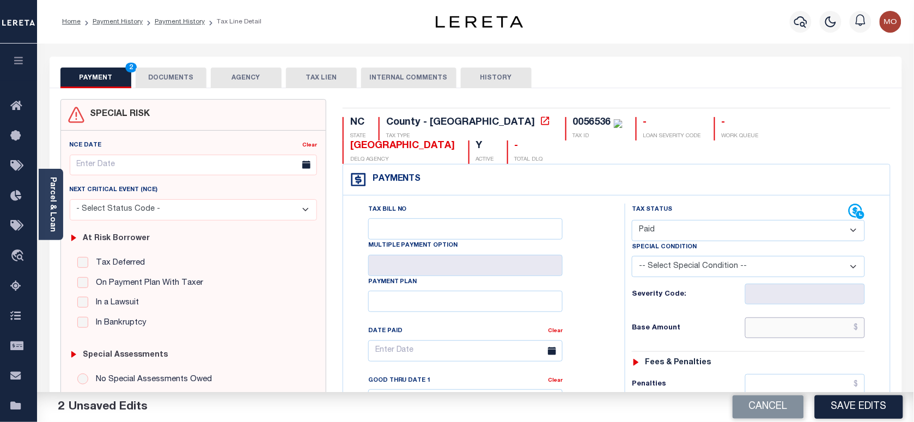
drag, startPoint x: 764, startPoint y: 309, endPoint x: 611, endPoint y: 294, distance: 153.7
click at [763, 317] on input "text" at bounding box center [805, 327] width 120 height 21
paste input "1,350.14"
type input "$1,350.14"
click at [602, 290] on div "Tax Bill No Multiple Payment Option Payment Plan Clear" at bounding box center [481, 356] width 254 height 305
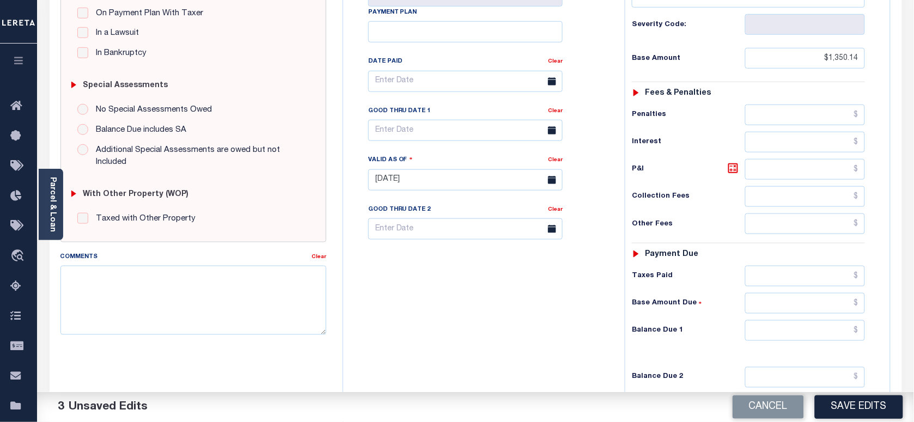
scroll to position [272, 0]
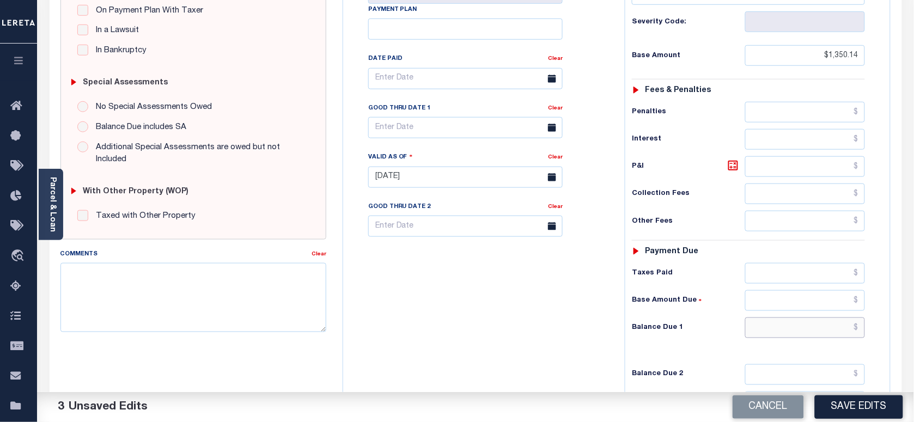
click at [777, 317] on input "text" at bounding box center [805, 327] width 120 height 21
type input "$0.00"
click at [472, 280] on div "Tax Bill No Multiple Payment Option Payment Plan Clear" at bounding box center [481, 171] width 271 height 481
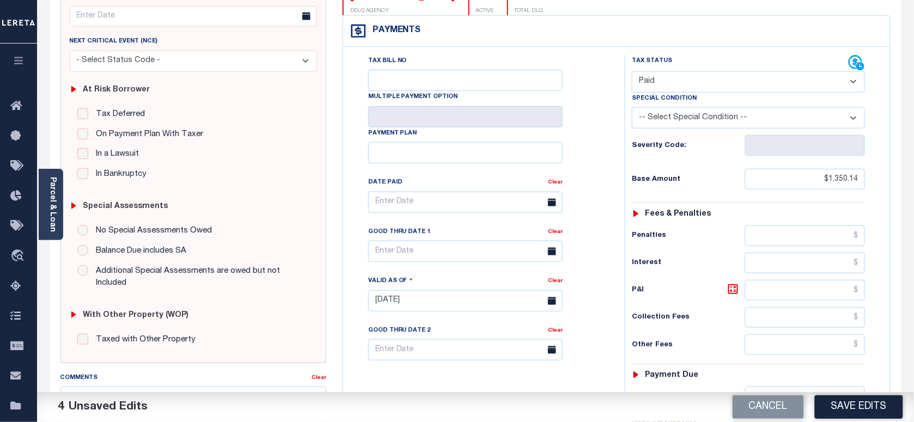
scroll to position [0, 0]
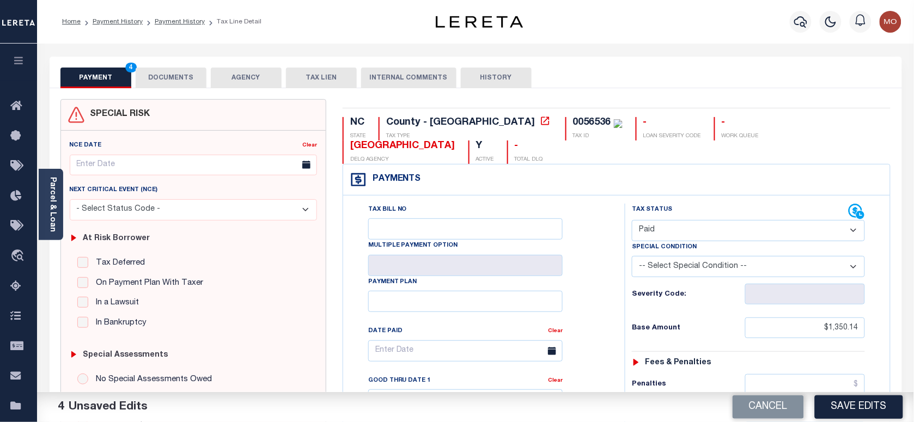
click at [154, 77] on button "DOCUMENTS" at bounding box center [171, 78] width 71 height 21
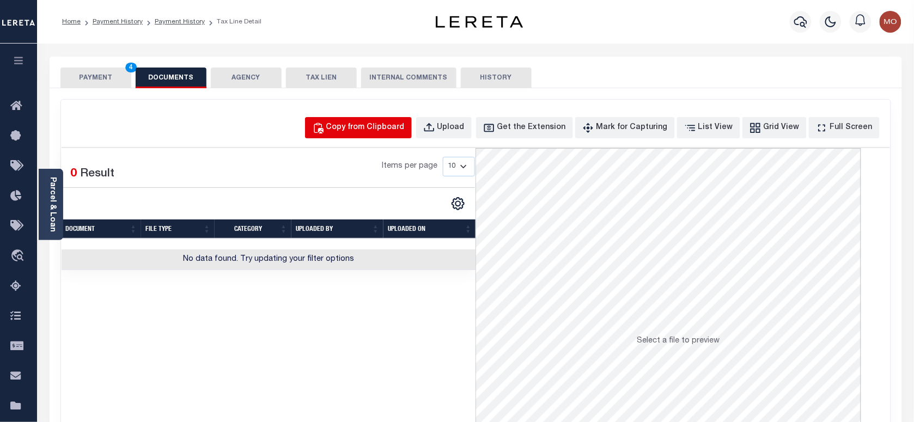
click at [381, 126] on div "Copy from Clipboard" at bounding box center [365, 128] width 78 height 12
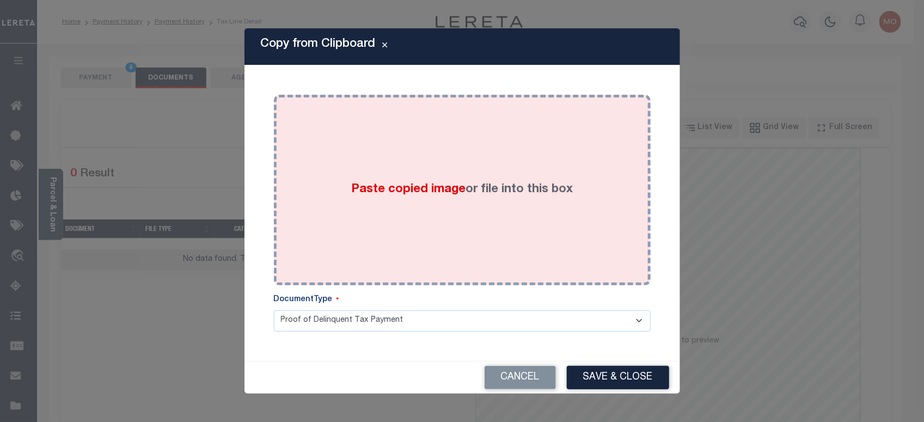
click at [393, 191] on div "Paste copied image or file into this box" at bounding box center [462, 190] width 360 height 174
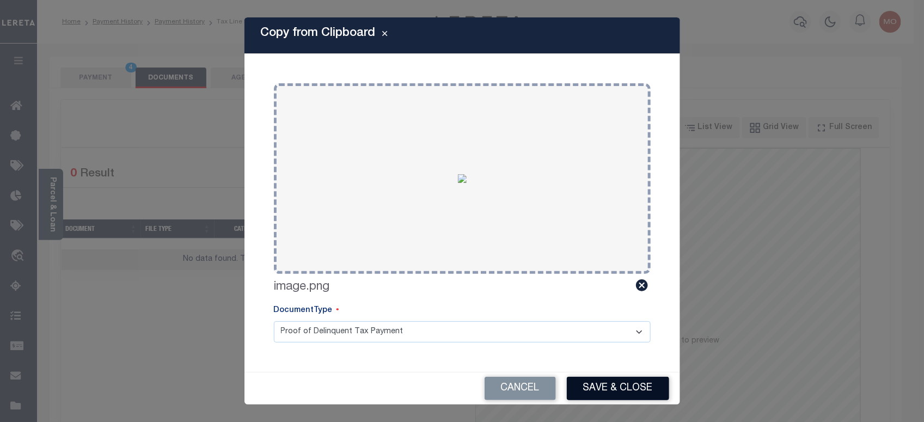
click at [627, 393] on button "Save & Close" at bounding box center [618, 388] width 102 height 23
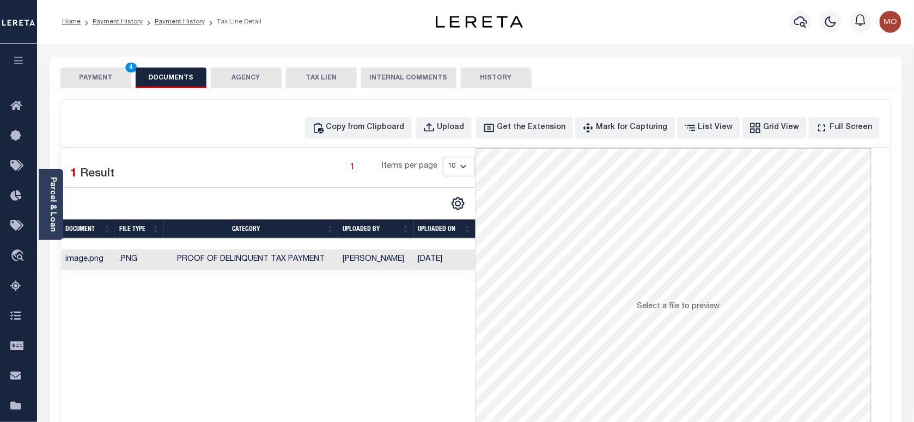
click at [102, 65] on div "PAYMENT 4 DOCUMENTS AGENCY DELINQUENT PAYEE TAX LIEN" at bounding box center [476, 73] width 852 height 32
click at [99, 80] on button "PAYMENT 4" at bounding box center [95, 78] width 71 height 21
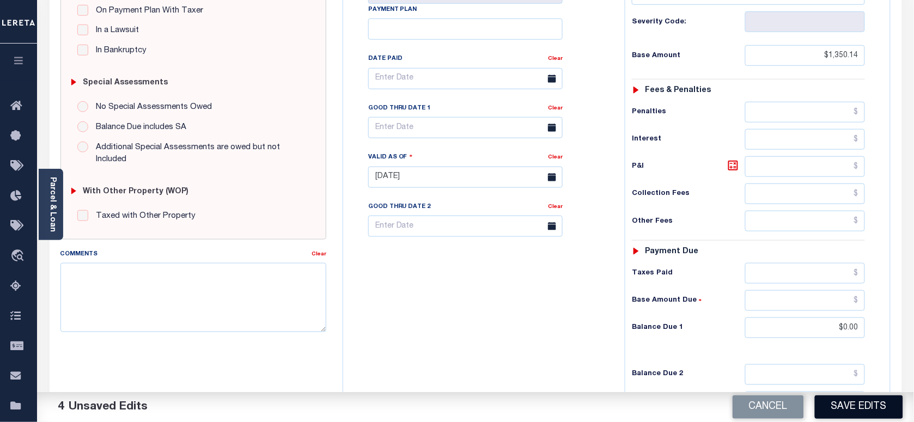
click at [850, 408] on button "Save Edits" at bounding box center [859, 406] width 88 height 23
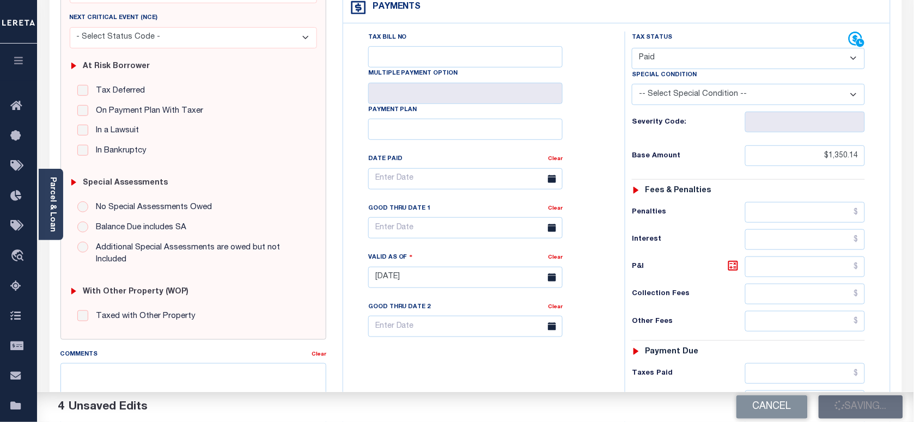
scroll to position [136, 0]
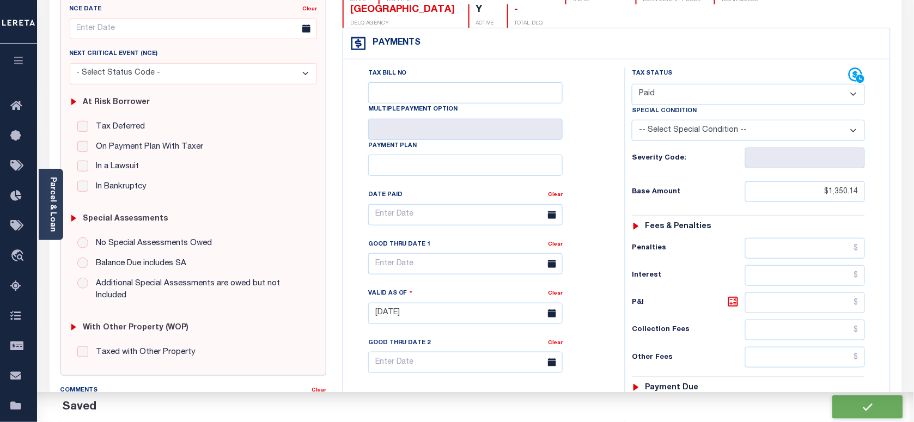
checkbox input "false"
type input "$1,350.14"
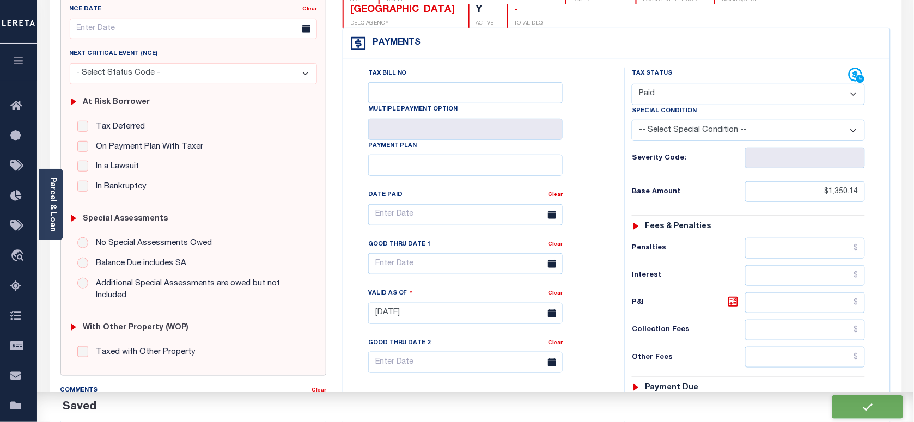
type input "$0"
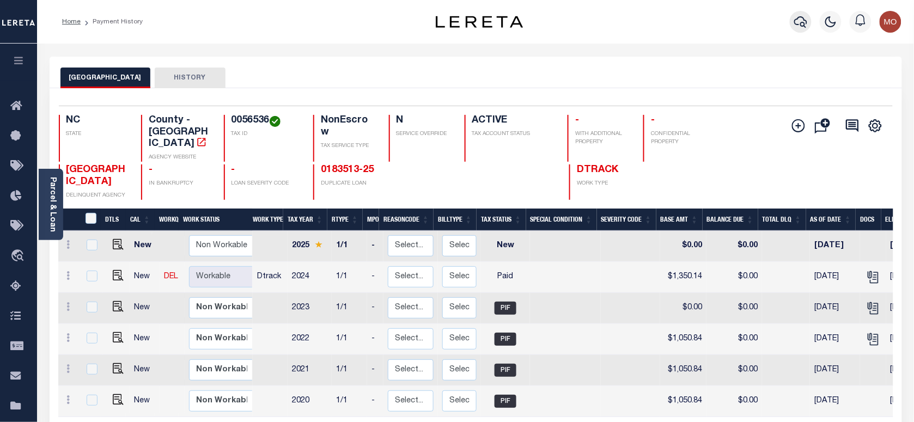
click at [799, 23] on icon "button" at bounding box center [800, 21] width 13 height 13
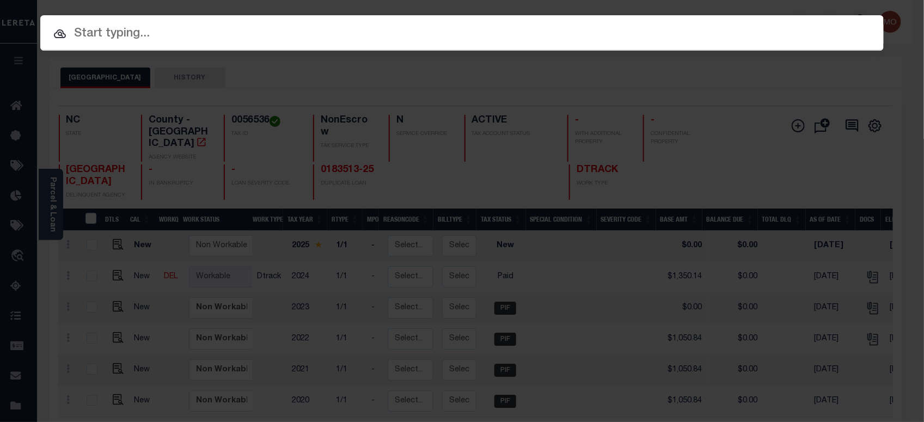
paste input "0183513-25"
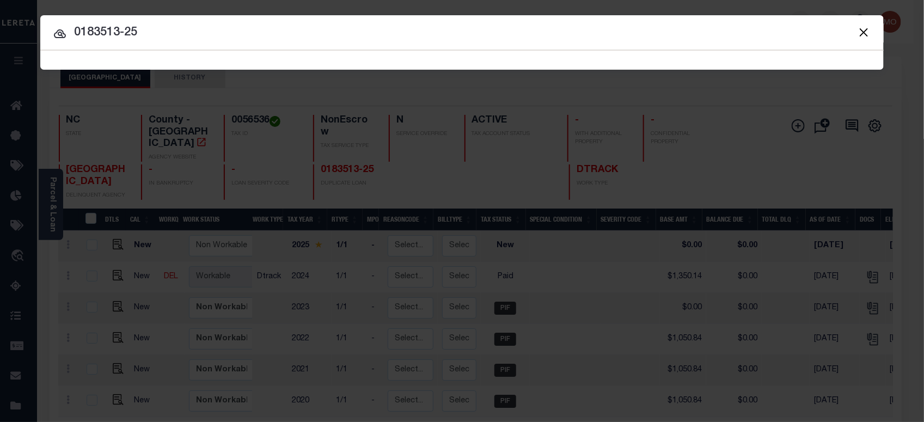
type input "0183513-25"
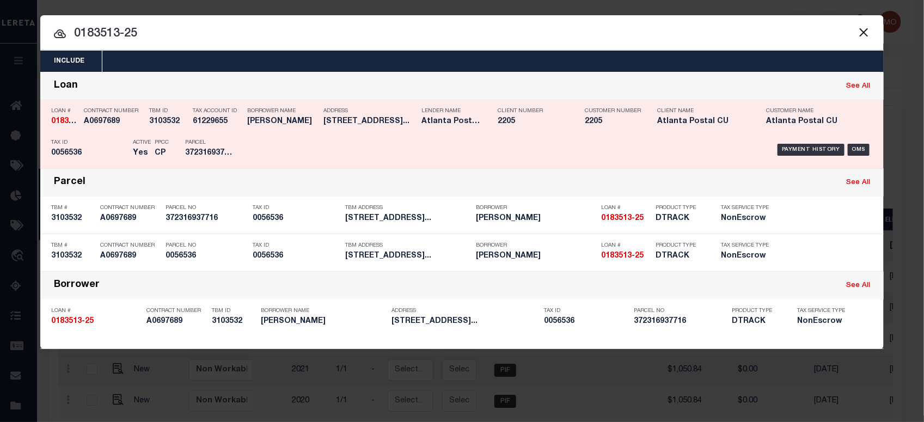
click at [128, 137] on div "Active Yes" at bounding box center [136, 150] width 22 height 32
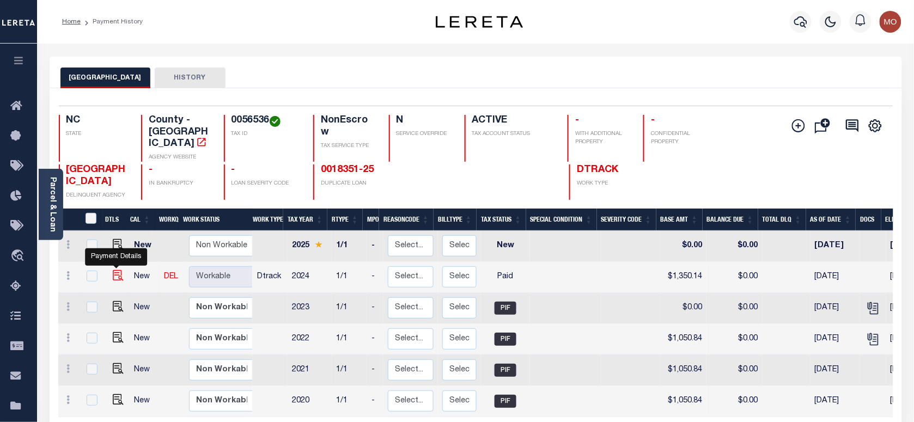
click at [118, 270] on img "" at bounding box center [118, 275] width 11 height 11
checkbox input "true"
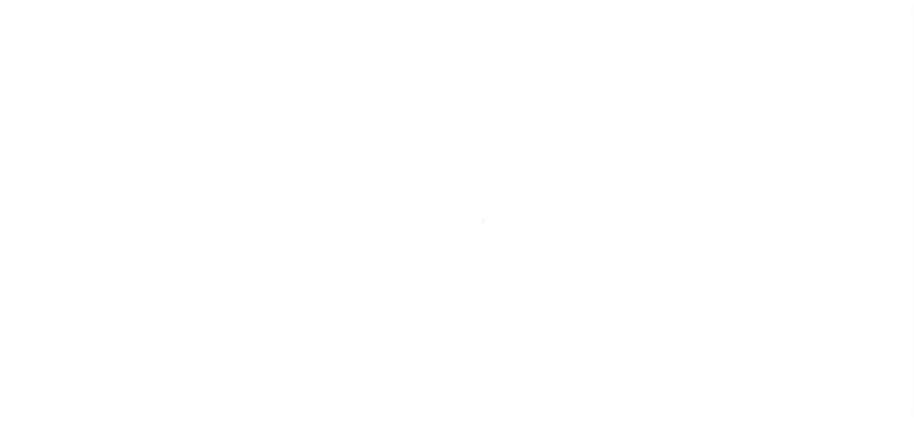
select select "PYD"
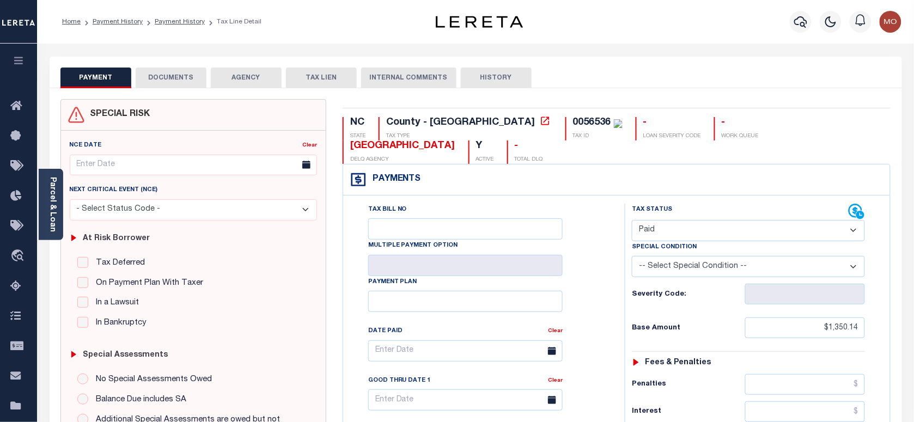
click at [161, 72] on button "DOCUMENTS" at bounding box center [171, 78] width 71 height 21
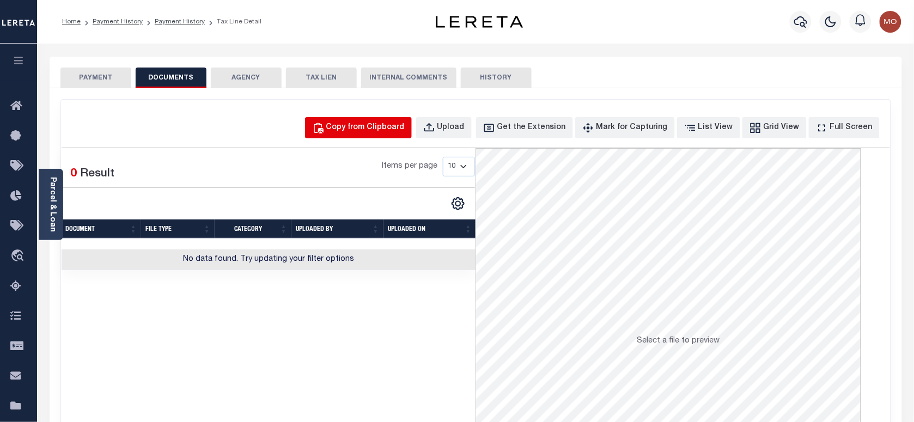
click at [377, 127] on div "Copy from Clipboard" at bounding box center [365, 128] width 78 height 12
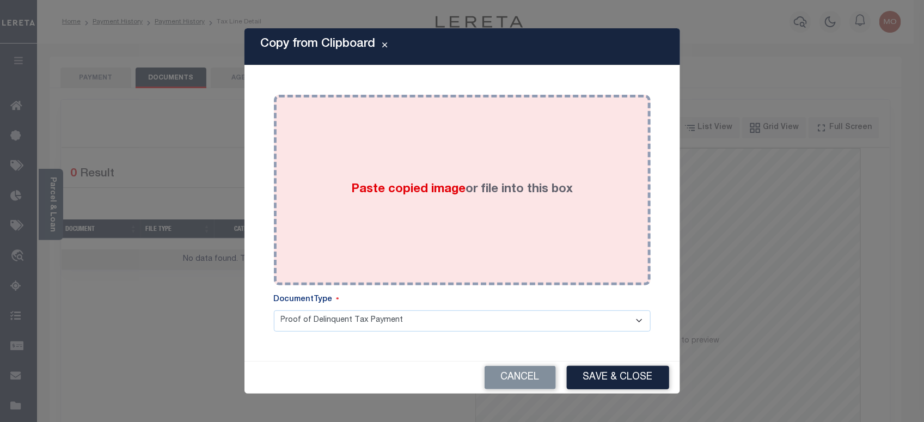
click at [360, 206] on div "Paste copied image or file into this box" at bounding box center [462, 190] width 360 height 174
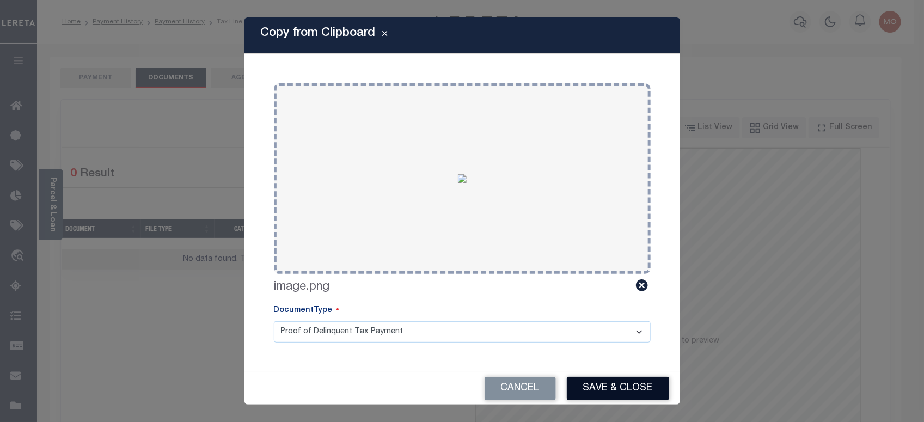
click at [621, 388] on button "Save & Close" at bounding box center [618, 388] width 102 height 23
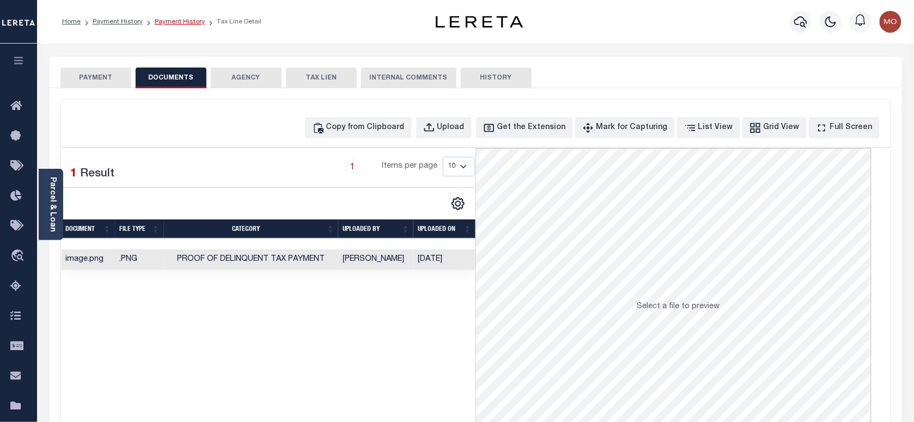
click at [169, 21] on link "Payment History" at bounding box center [180, 22] width 50 height 7
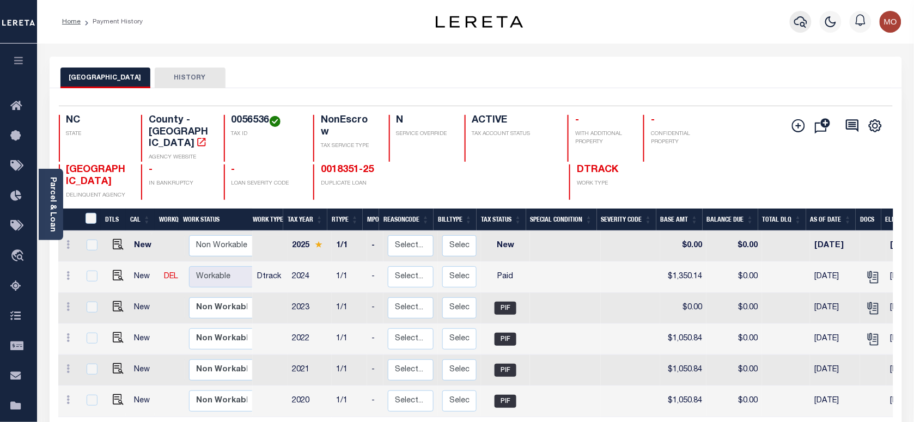
click at [806, 25] on icon "button" at bounding box center [800, 21] width 13 height 13
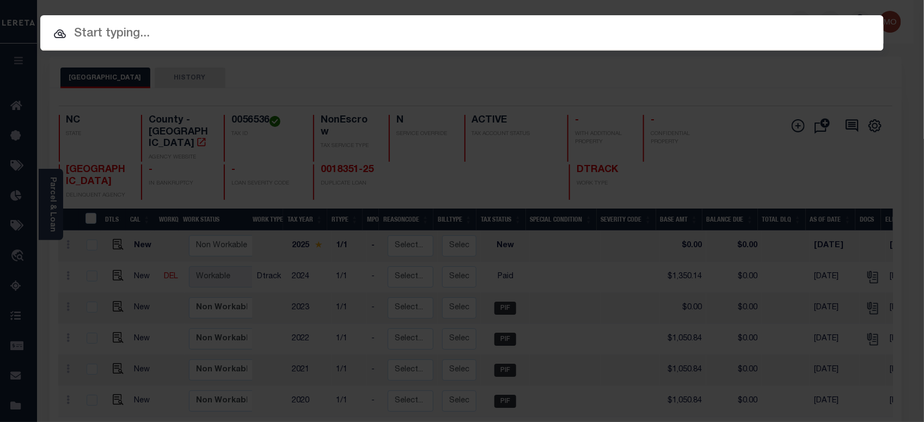
click at [181, 30] on input "text" at bounding box center [461, 34] width 843 height 19
paste input "2190450"
type input "2190450"
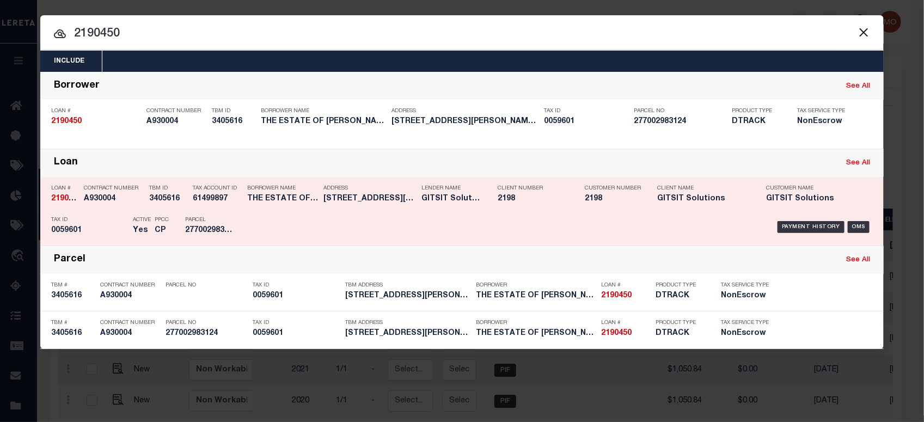
click at [157, 218] on p "PPCC" at bounding box center [162, 220] width 14 height 7
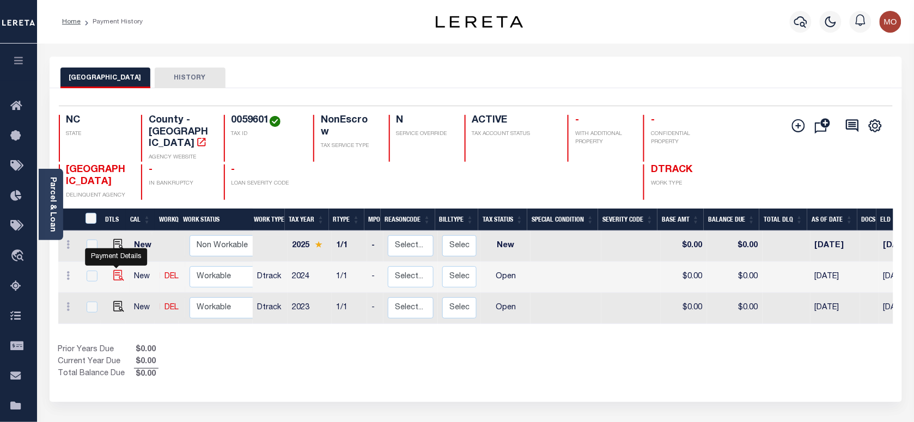
click at [120, 270] on img "" at bounding box center [118, 275] width 11 height 11
checkbox input "true"
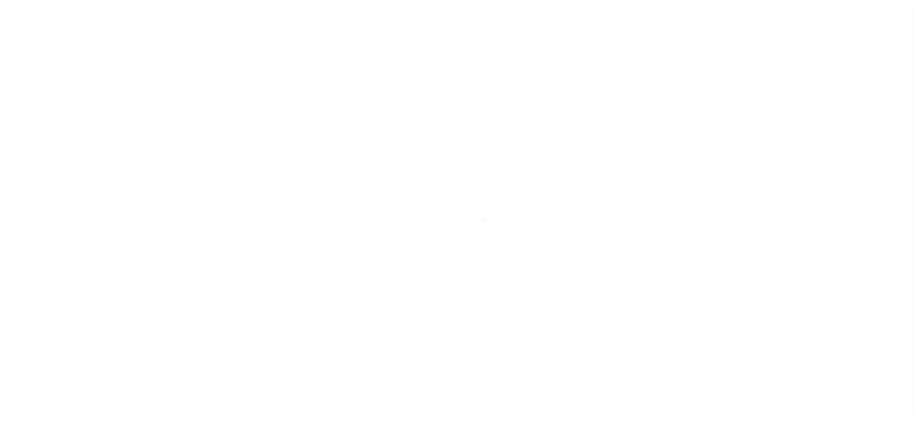
select select "OP2"
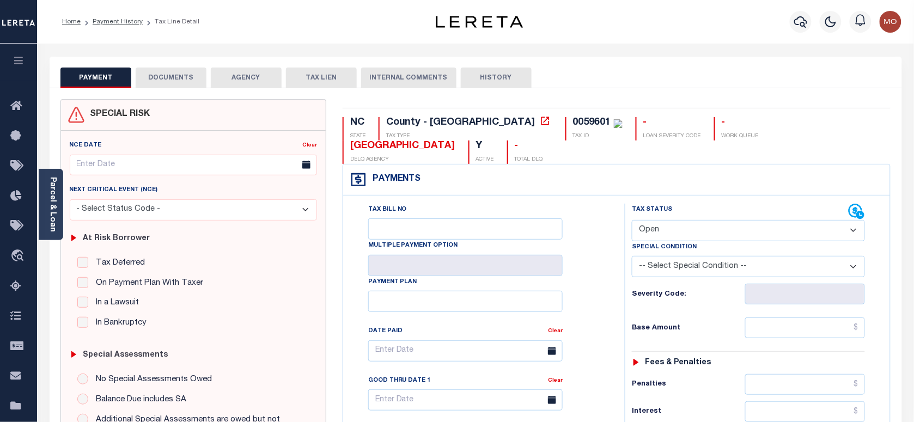
click at [573, 124] on div "0059601" at bounding box center [592, 123] width 38 height 10
copy div "0059601"
click at [182, 76] on button "DOCUMENTS" at bounding box center [171, 78] width 71 height 21
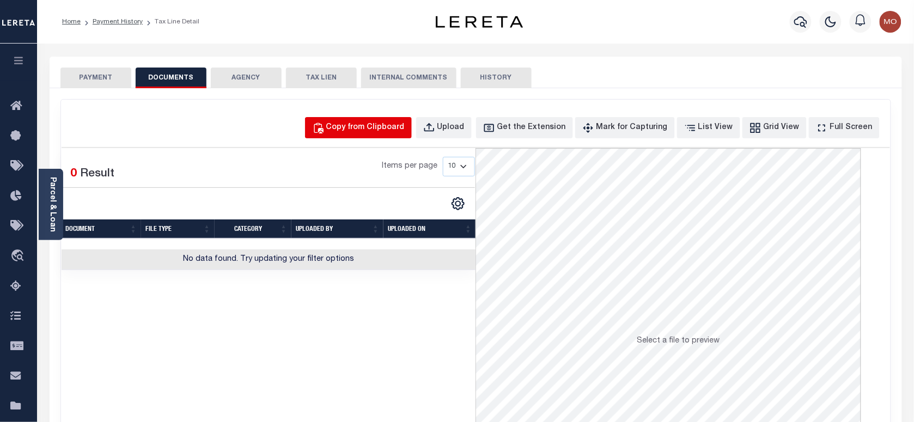
click at [374, 126] on div "Copy from Clipboard" at bounding box center [365, 128] width 78 height 12
select select "POP"
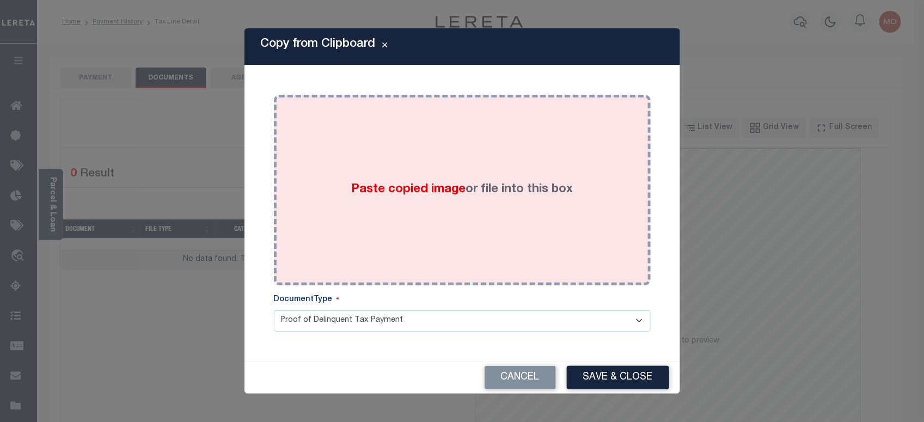
click at [402, 203] on div "Paste copied image or file into this box" at bounding box center [462, 190] width 360 height 174
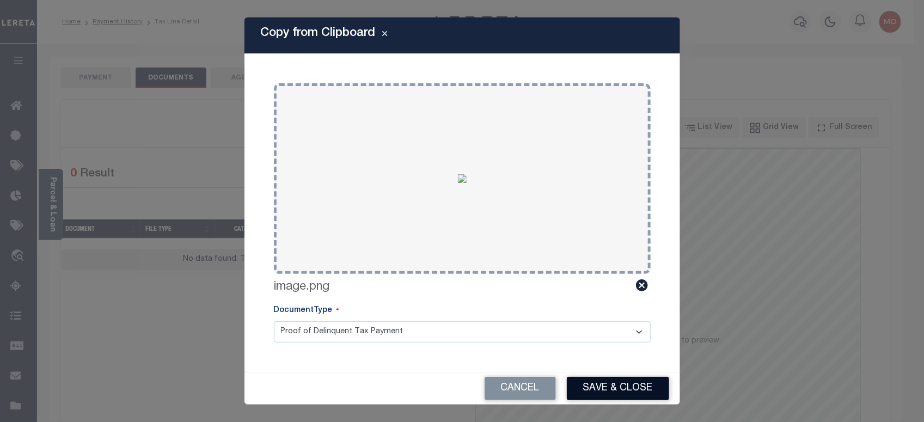
click at [620, 384] on button "Save & Close" at bounding box center [618, 388] width 102 height 23
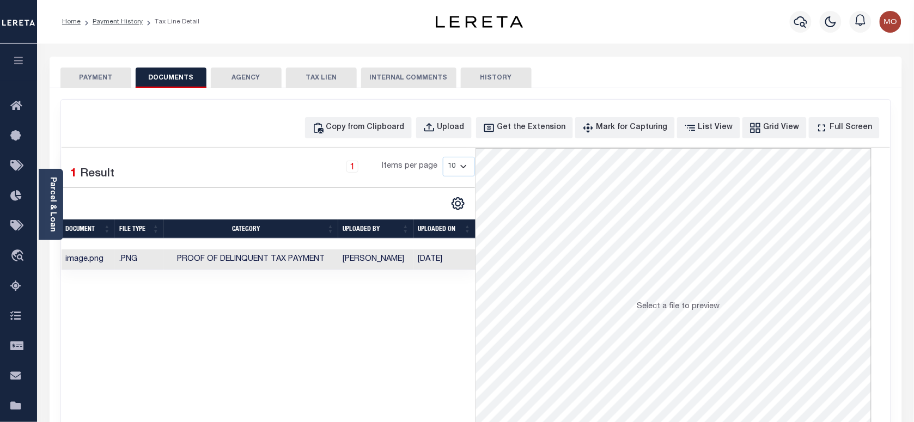
click at [94, 83] on button "PAYMENT" at bounding box center [95, 78] width 71 height 21
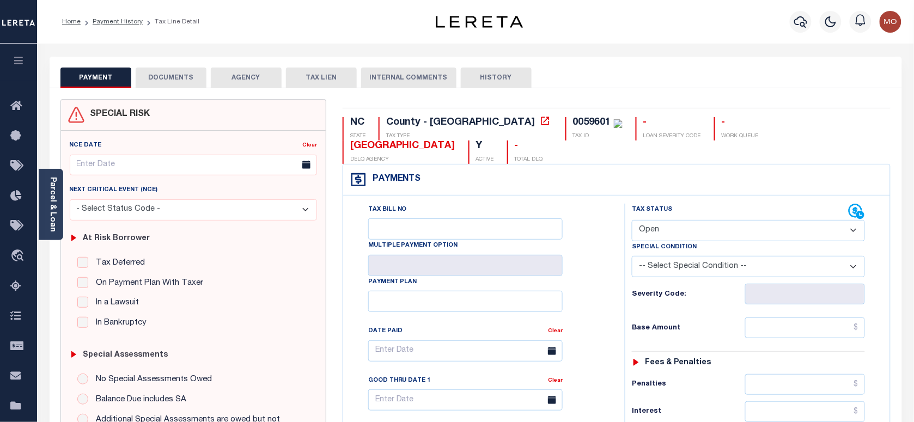
click at [681, 220] on select "- Select Status Code - Open Due/Unpaid Paid Incomplete No Tax Due Internal Refu…" at bounding box center [748, 230] width 233 height 21
select select "PYD"
click at [632, 220] on select "- Select Status Code - Open Due/Unpaid Paid Incomplete No Tax Due Internal Refu…" at bounding box center [748, 230] width 233 height 21
type input "[DATE]"
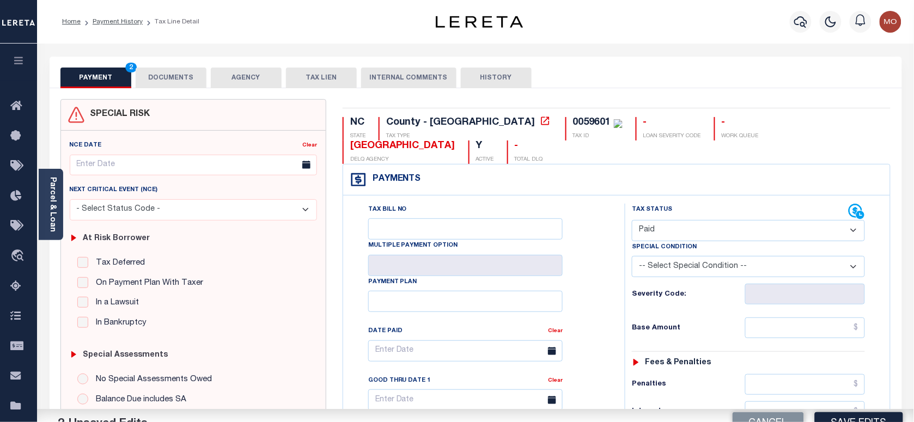
click at [603, 278] on div "Tax Bill No Multiple Payment Option Payment Plan Clear" at bounding box center [481, 356] width 254 height 305
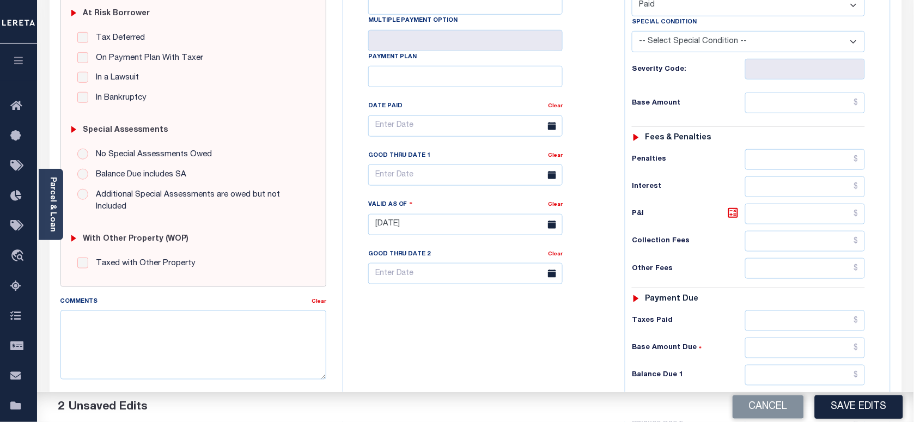
scroll to position [340, 0]
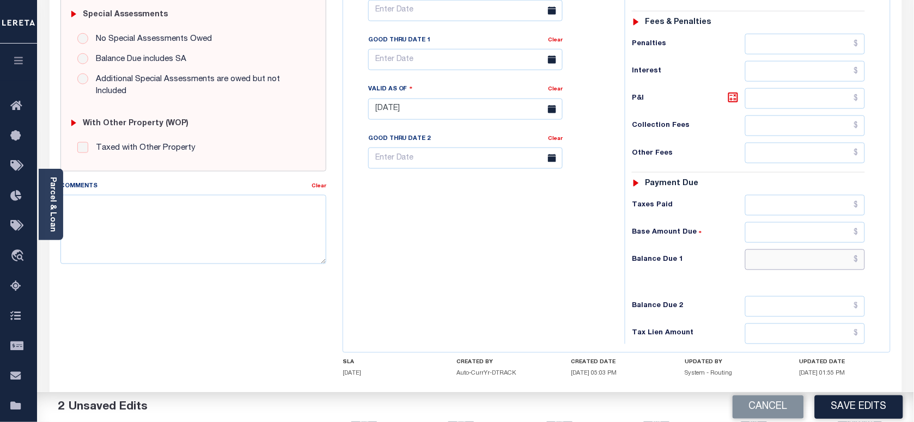
click at [785, 249] on input "text" at bounding box center [805, 259] width 120 height 21
type input "$0.00"
click at [848, 398] on button "Save Edits" at bounding box center [859, 406] width 88 height 23
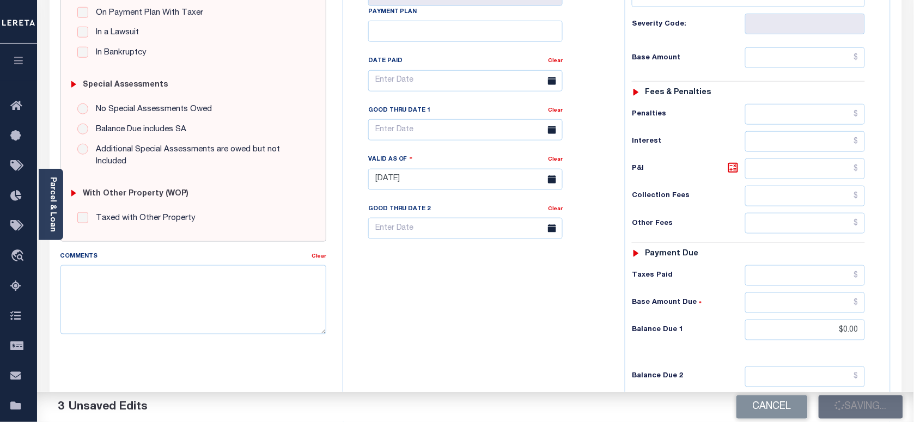
scroll to position [204, 0]
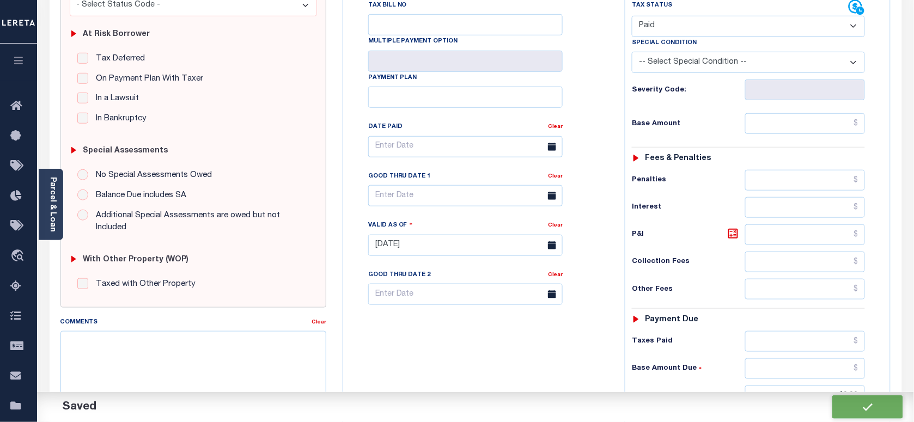
checkbox input "false"
type input "$0"
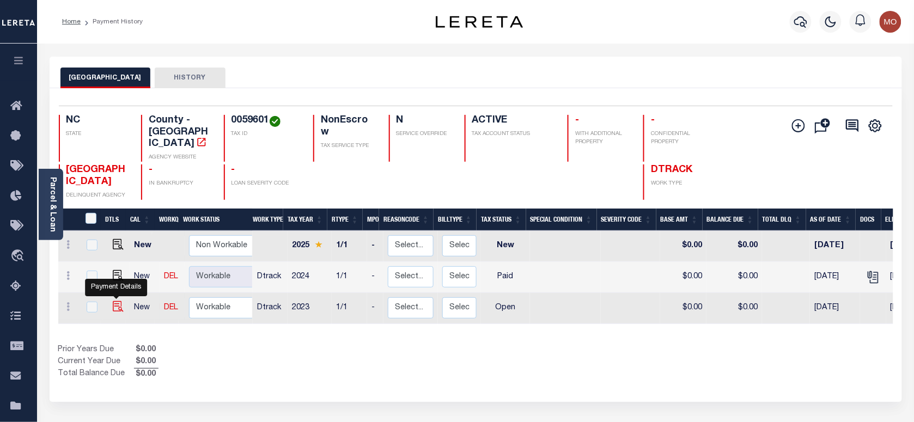
click at [115, 301] on img "" at bounding box center [118, 306] width 11 height 11
checkbox input "true"
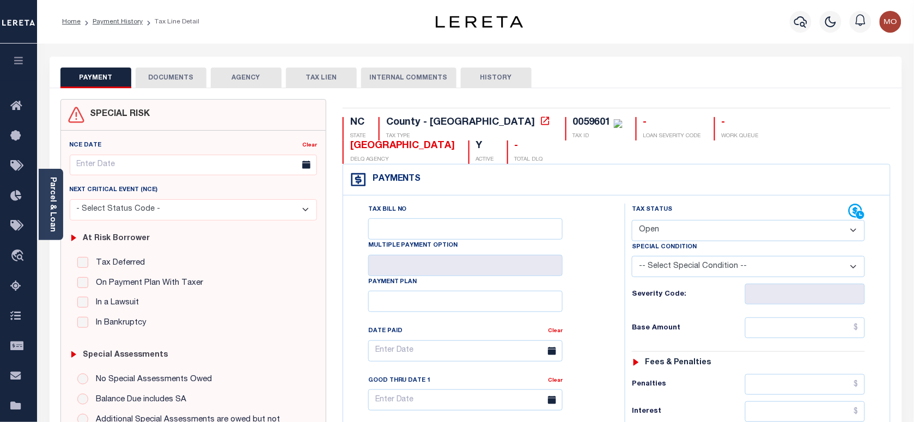
drag, startPoint x: 677, startPoint y: 210, endPoint x: 679, endPoint y: 216, distance: 6.6
click at [677, 220] on select "- Select Status Code - Open Due/Unpaid Paid Incomplete No Tax Due Internal Refu…" at bounding box center [748, 230] width 233 height 21
select select "PYD"
click at [632, 220] on select "- Select Status Code - Open Due/Unpaid Paid Incomplete No Tax Due Internal Refu…" at bounding box center [748, 230] width 233 height 21
type input "[DATE]"
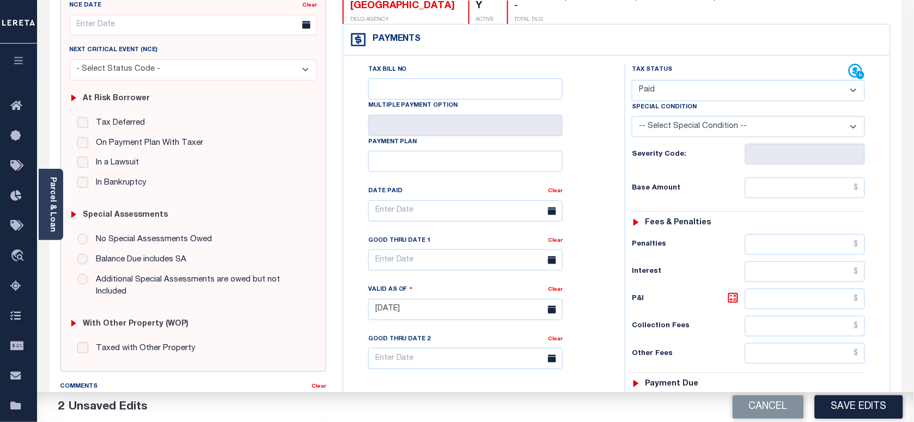
scroll to position [272, 0]
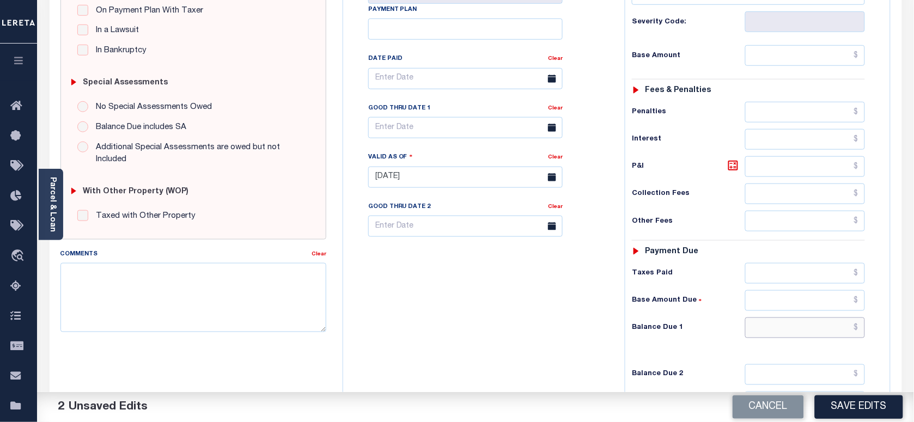
click at [775, 317] on input "text" at bounding box center [805, 327] width 120 height 21
type input "$0.00"
click at [193, 316] on textarea "Comments" at bounding box center [193, 297] width 266 height 69
type textarea "Refer 2024 year for doc"
click at [838, 409] on button "Save Edits" at bounding box center [859, 406] width 88 height 23
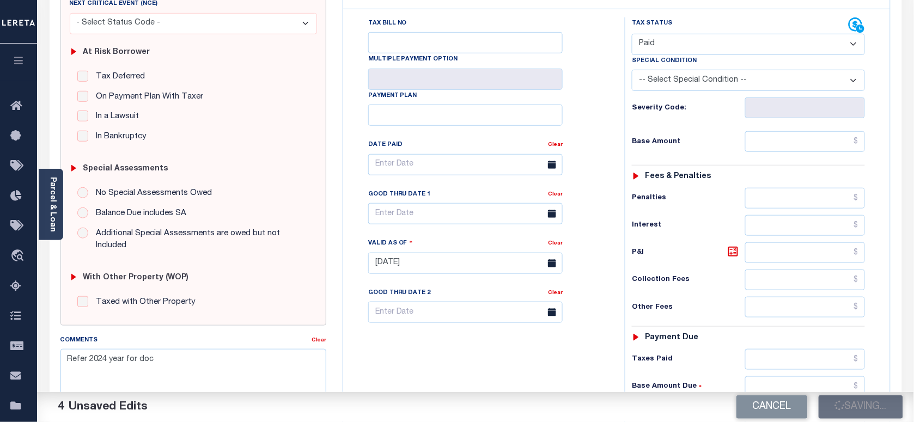
scroll to position [68, 0]
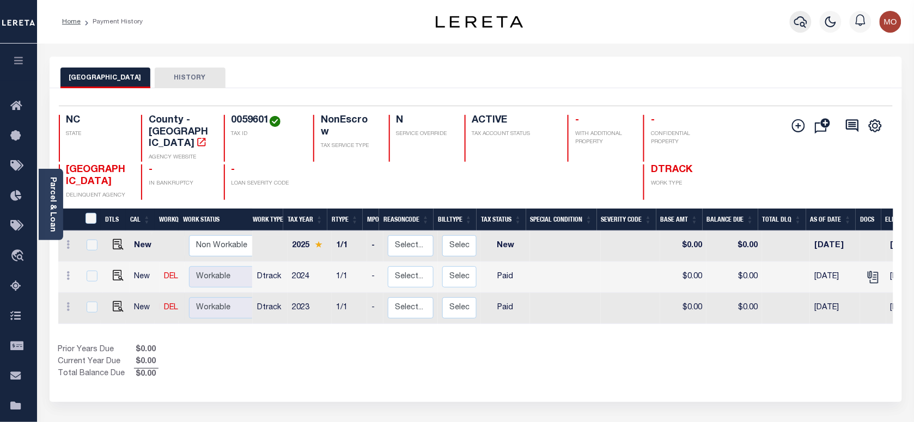
click at [798, 28] on icon "button" at bounding box center [800, 21] width 13 height 13
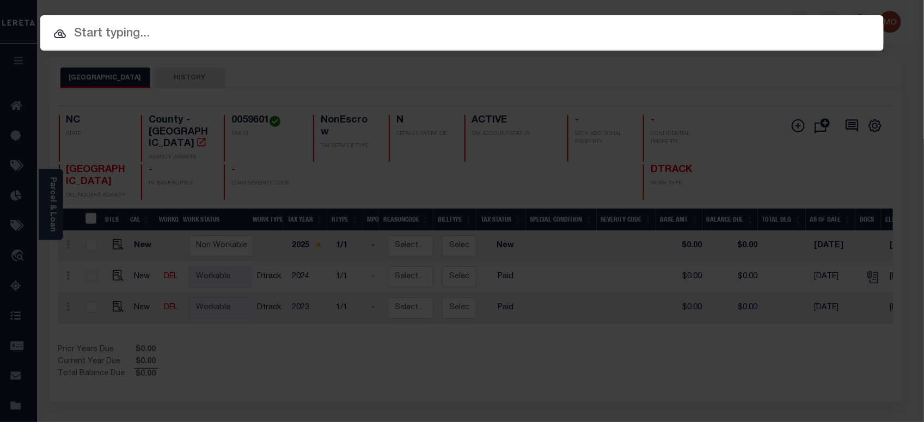
click at [221, 31] on input "text" at bounding box center [461, 34] width 843 height 19
paste input "230203-10"
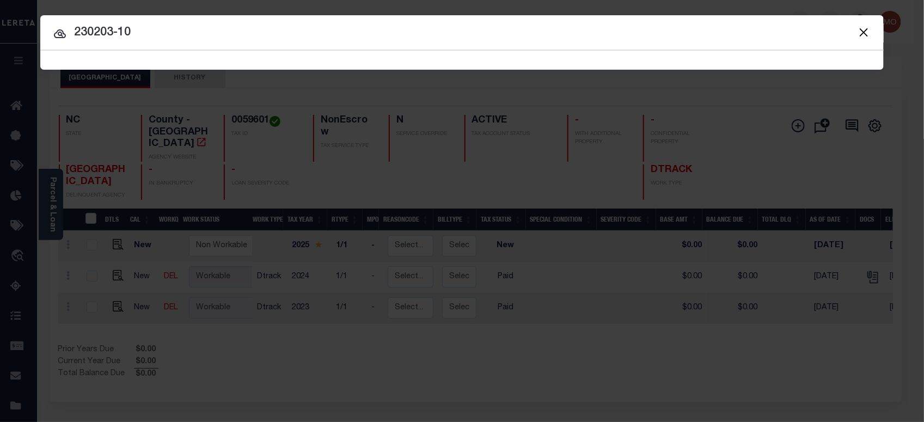
type input "230203-10"
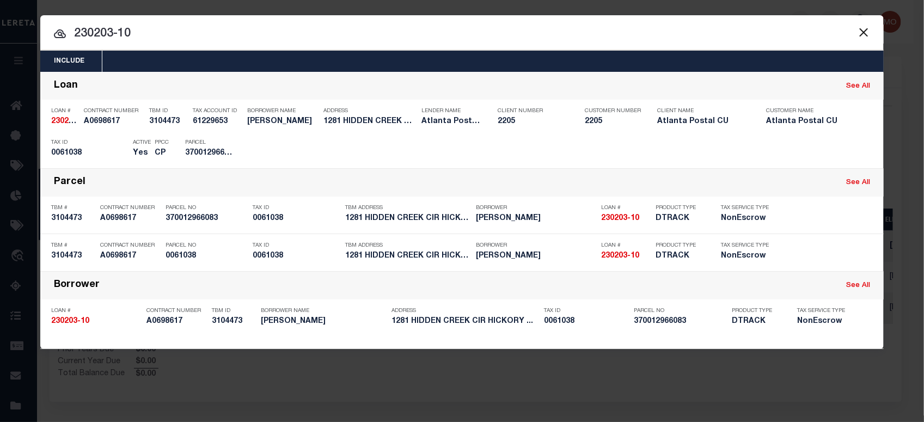
click at [191, 34] on input "230203-10" at bounding box center [461, 34] width 843 height 19
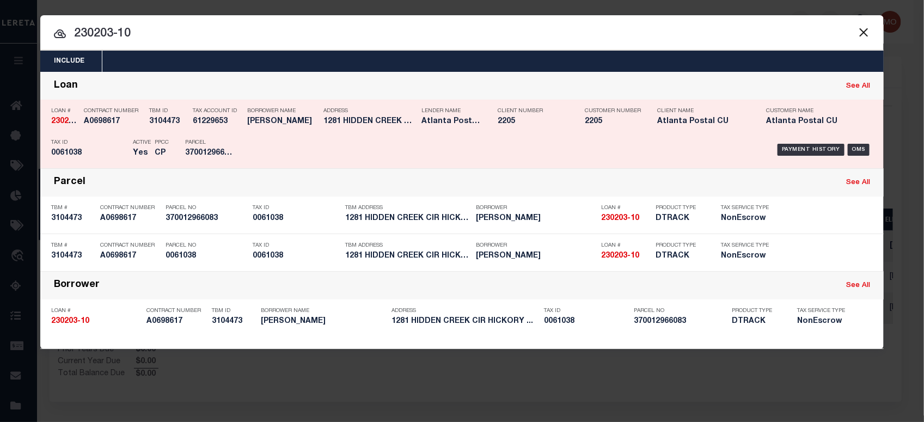
click at [124, 142] on p "Tax ID" at bounding box center [89, 142] width 76 height 7
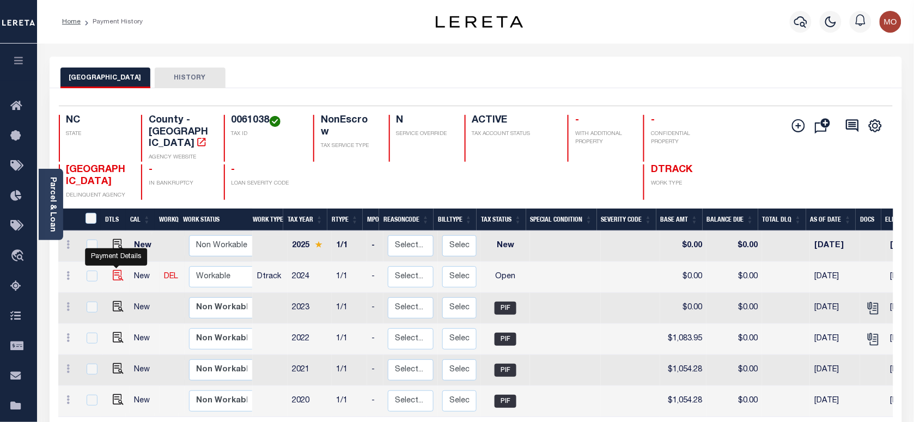
click at [114, 270] on img "" at bounding box center [118, 275] width 11 height 11
checkbox input "true"
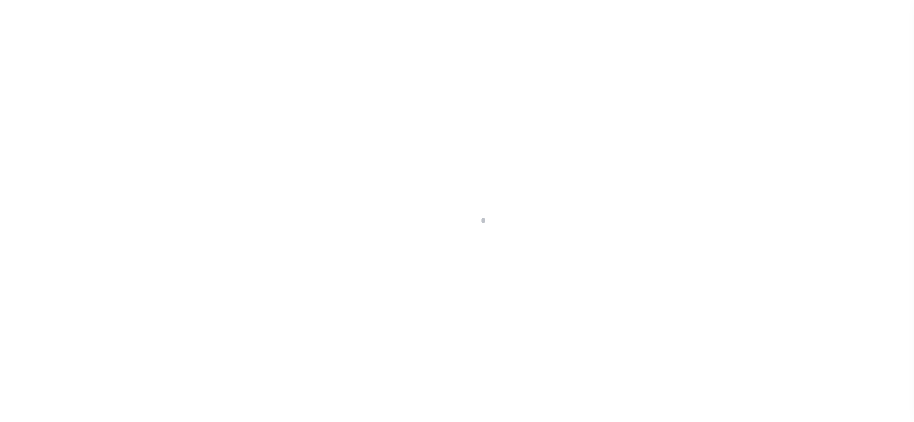
checkbox input "false"
type input "[DATE]"
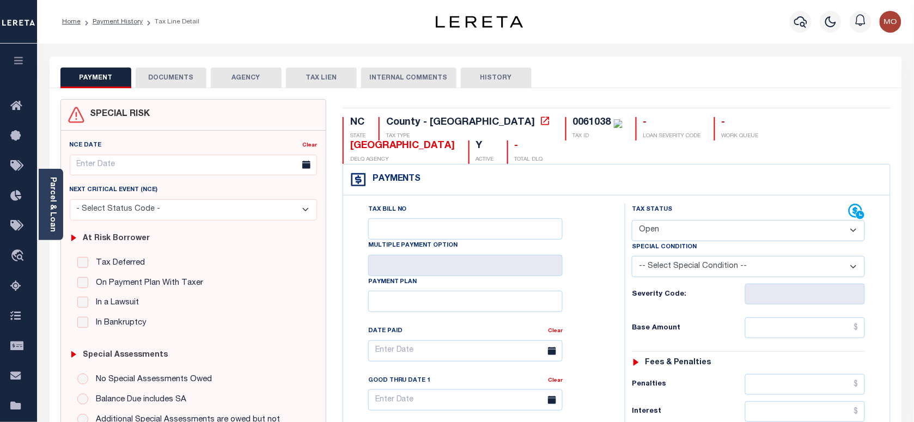
click at [573, 120] on div "0061038" at bounding box center [592, 123] width 38 height 10
copy div "0061038"
click at [696, 220] on select "- Select Status Code - Open Due/Unpaid Paid Incomplete No Tax Due Internal Refu…" at bounding box center [748, 230] width 233 height 21
select select "PYD"
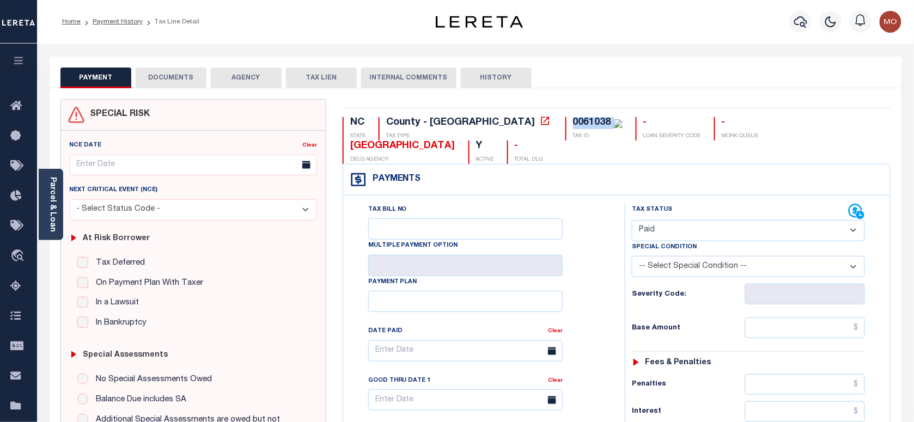
click at [632, 220] on select "- Select Status Code - Open Due/Unpaid Paid Incomplete No Tax Due Internal Refu…" at bounding box center [748, 230] width 233 height 21
type input "09/11/2025"
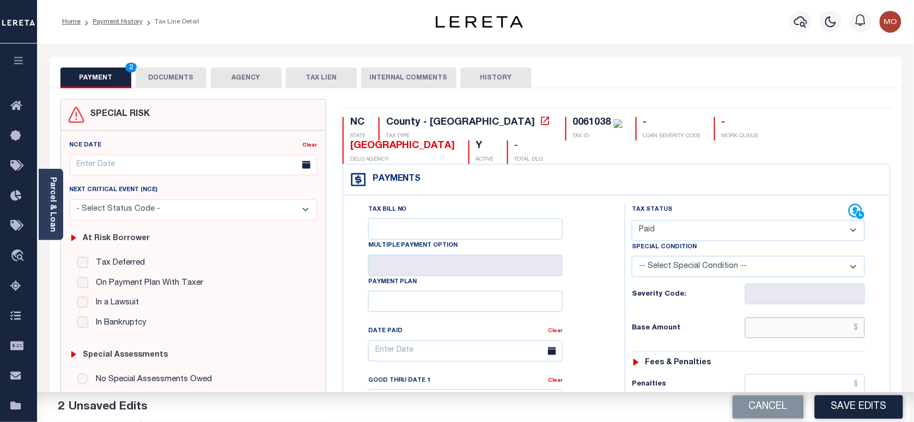
drag, startPoint x: 792, startPoint y: 310, endPoint x: 596, endPoint y: 294, distance: 196.7
click at [792, 317] on input "text" at bounding box center [805, 327] width 120 height 21
paste input "1,409.89"
type input "$1,409.89"
click at [594, 292] on div "Tax Bill No Multiple Payment Option Payment Plan Clear" at bounding box center [481, 356] width 254 height 305
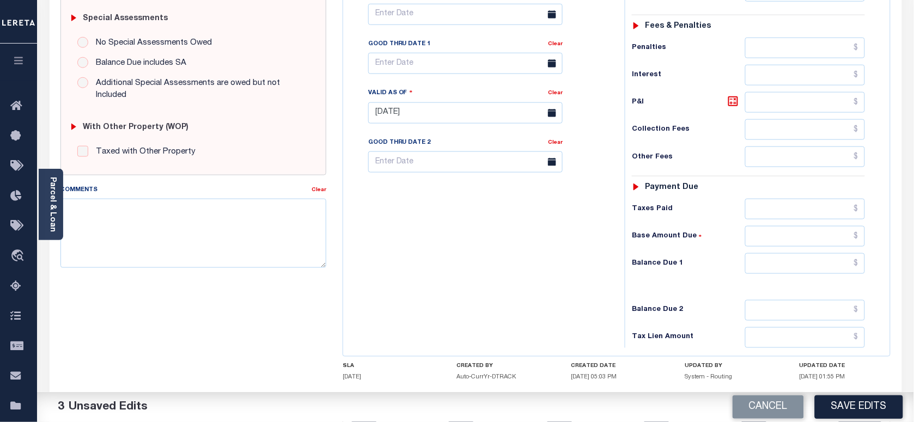
scroll to position [340, 0]
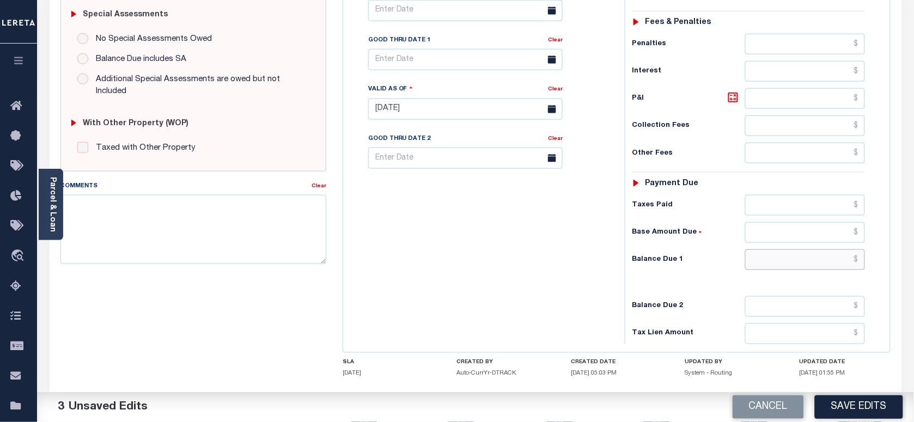
click at [769, 249] on input "text" at bounding box center [805, 259] width 120 height 21
type input "$0.00"
click at [494, 229] on div "Tax Bill No Multiple Payment Option Payment Plan Clear" at bounding box center [481, 103] width 271 height 481
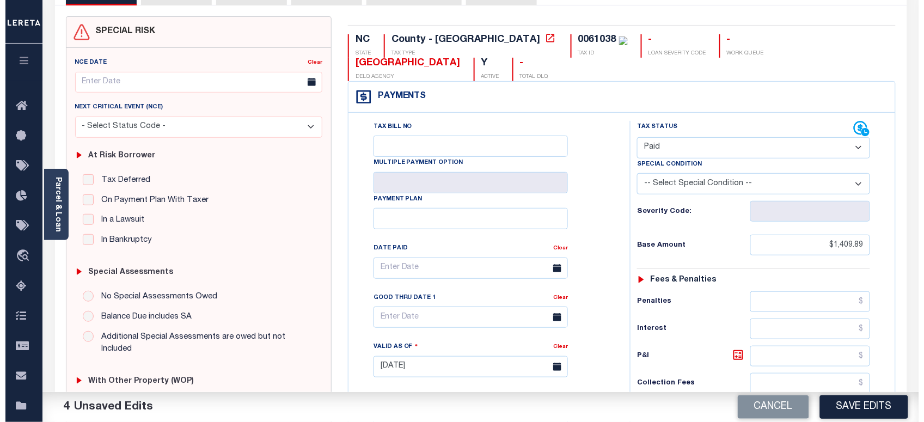
scroll to position [68, 0]
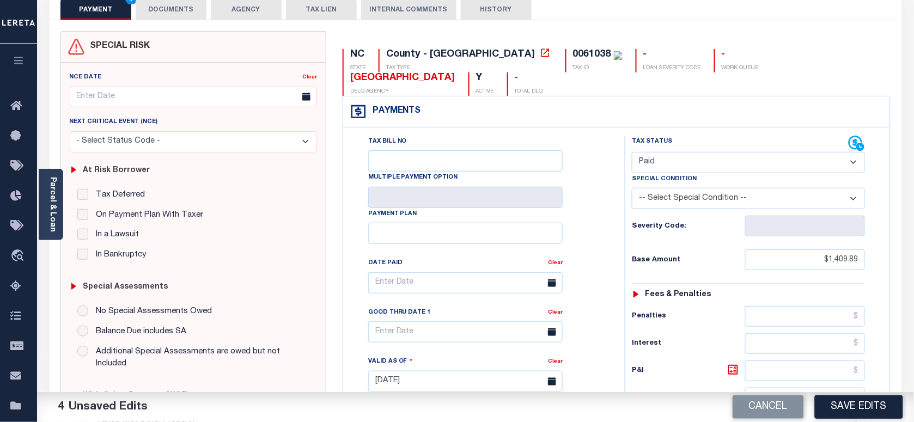
drag, startPoint x: 167, startPoint y: 11, endPoint x: 161, endPoint y: 14, distance: 7.3
click at [167, 11] on button "DOCUMENTS" at bounding box center [171, 9] width 71 height 21
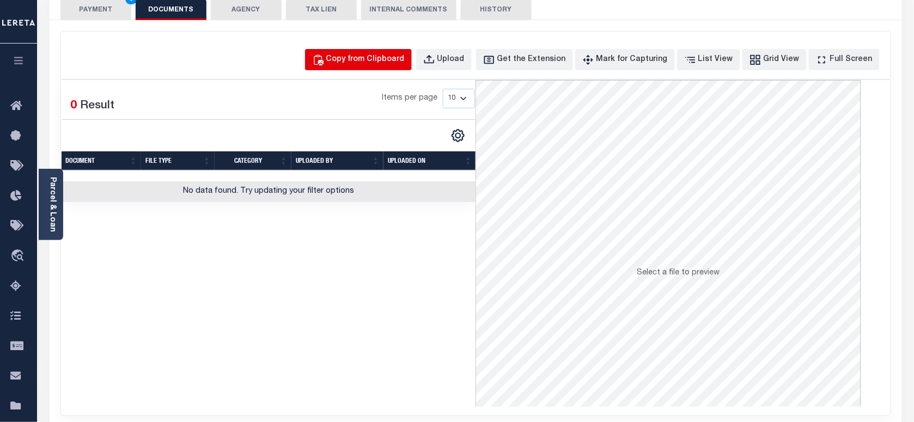
click at [383, 58] on div "Copy from Clipboard" at bounding box center [365, 60] width 78 height 12
select select "POP"
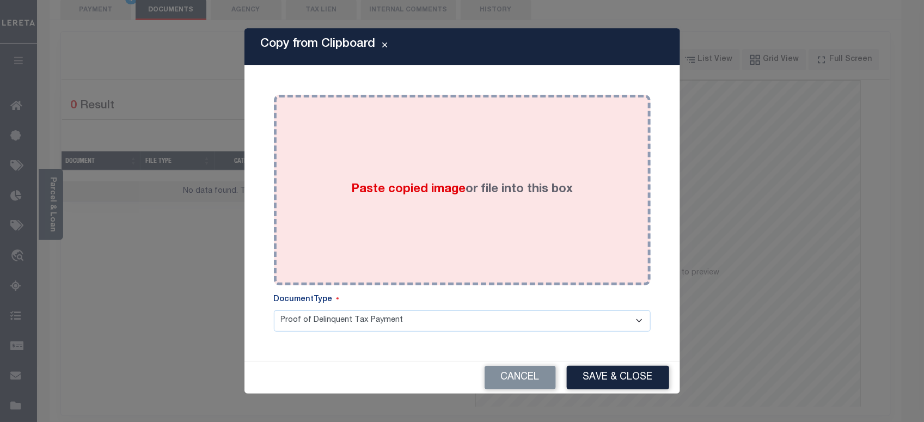
click at [405, 138] on div "Paste copied image or file into this box" at bounding box center [462, 190] width 360 height 174
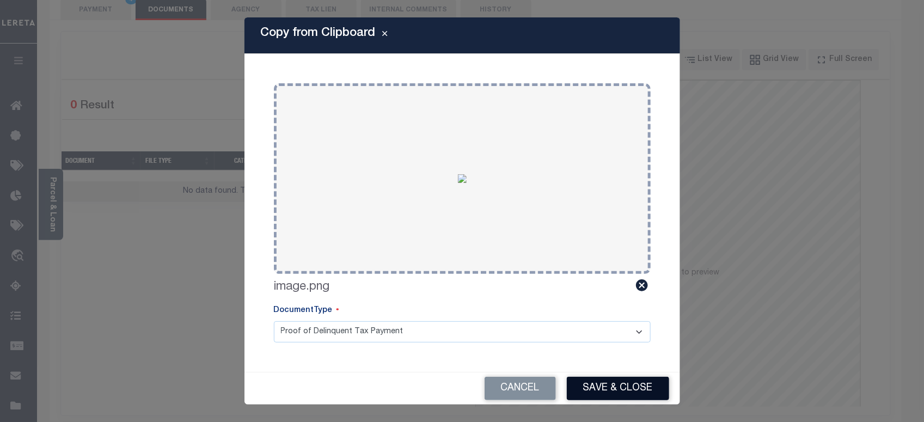
click at [639, 382] on button "Save & Close" at bounding box center [618, 388] width 102 height 23
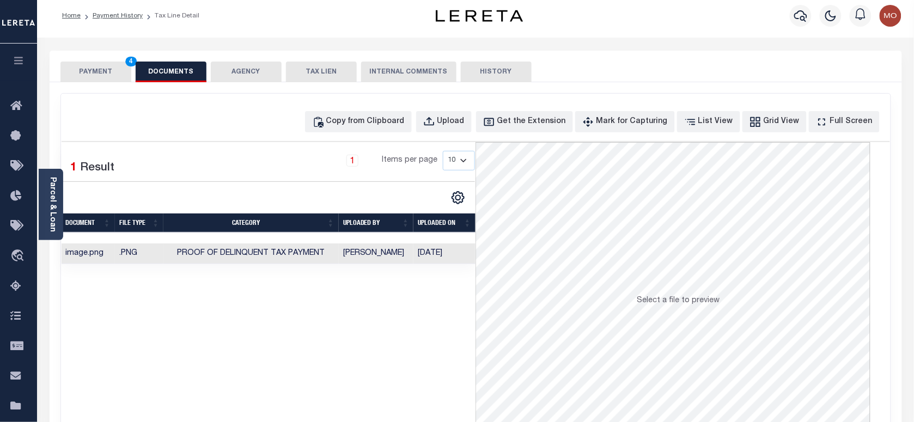
scroll to position [0, 0]
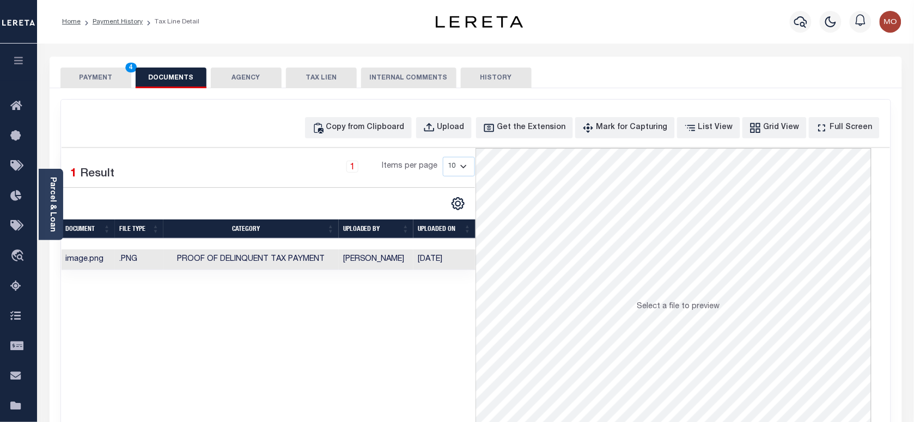
click at [107, 76] on button "PAYMENT 4" at bounding box center [95, 78] width 71 height 21
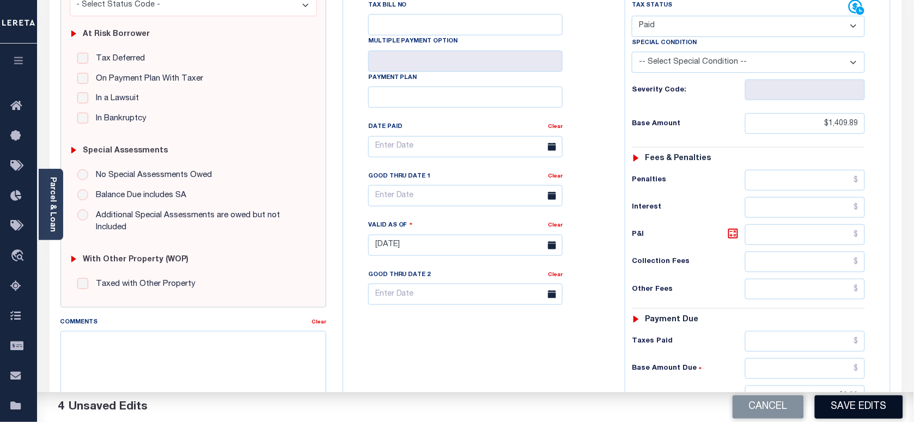
click at [856, 403] on button "Save Edits" at bounding box center [859, 406] width 88 height 23
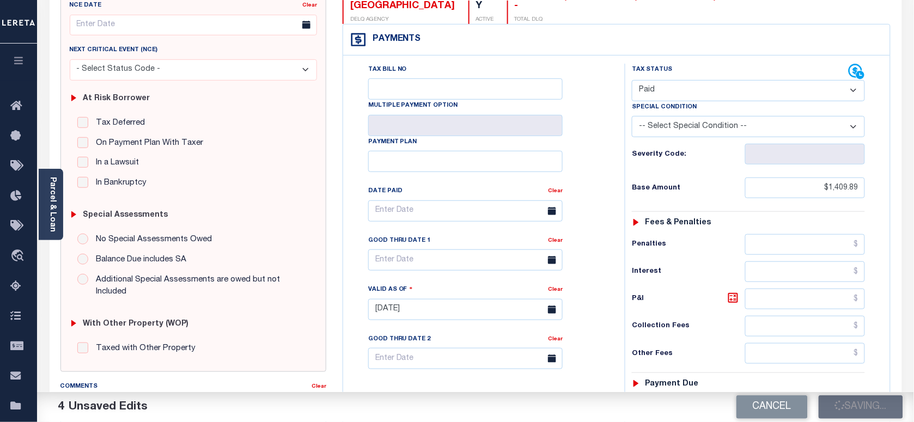
scroll to position [68, 0]
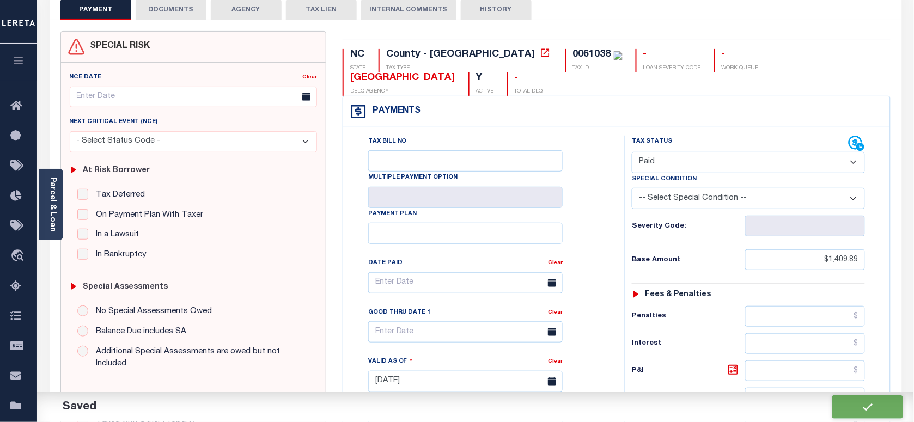
checkbox input "false"
type input "$1,409.89"
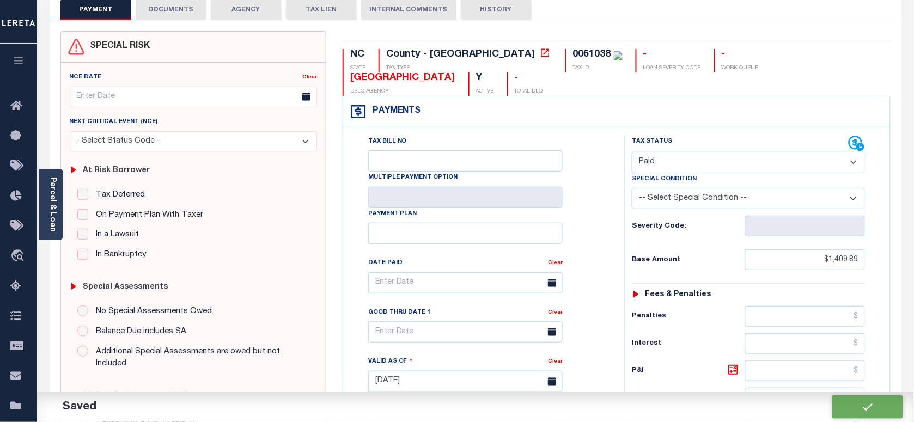
type input "$0"
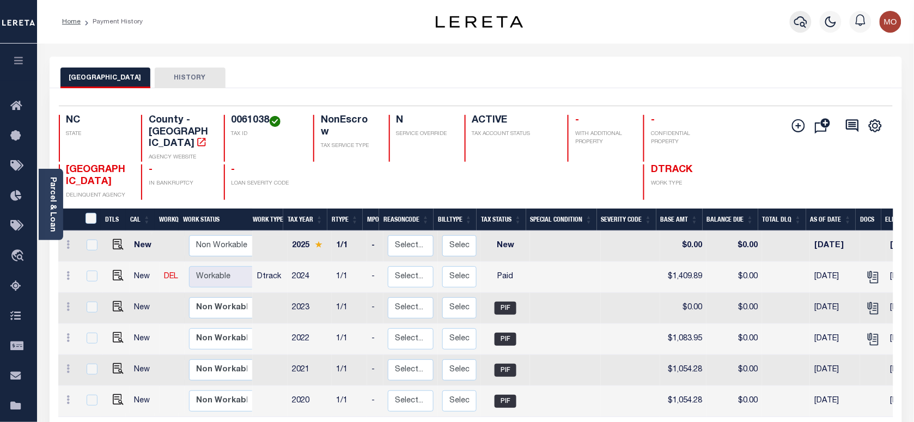
click at [799, 20] on icon "button" at bounding box center [800, 21] width 13 height 13
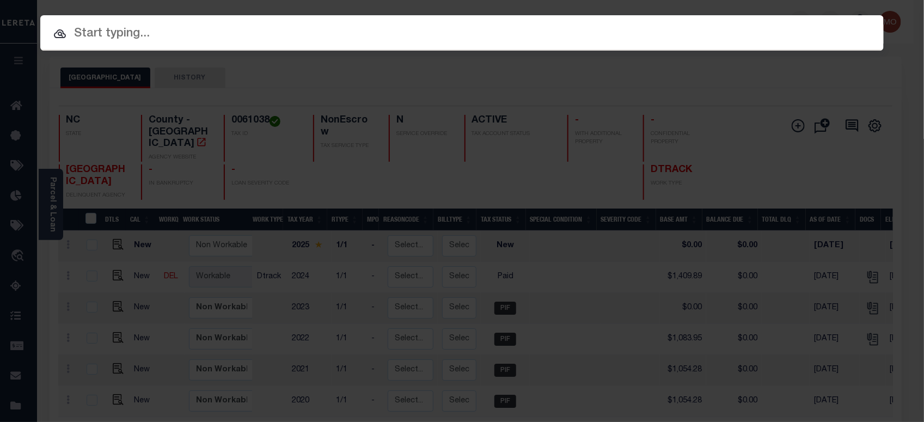
click at [144, 38] on input "text" at bounding box center [461, 34] width 843 height 19
paste input "40000997"
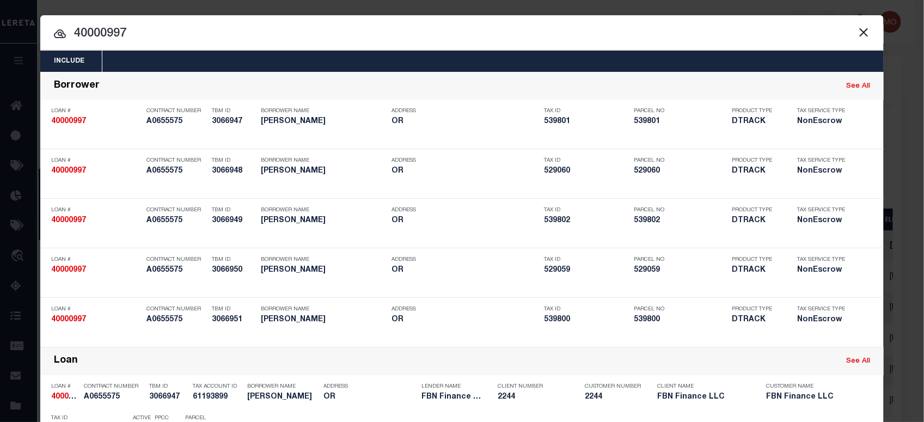
type input "40000997"
click at [134, 40] on input "40000997" at bounding box center [461, 34] width 843 height 19
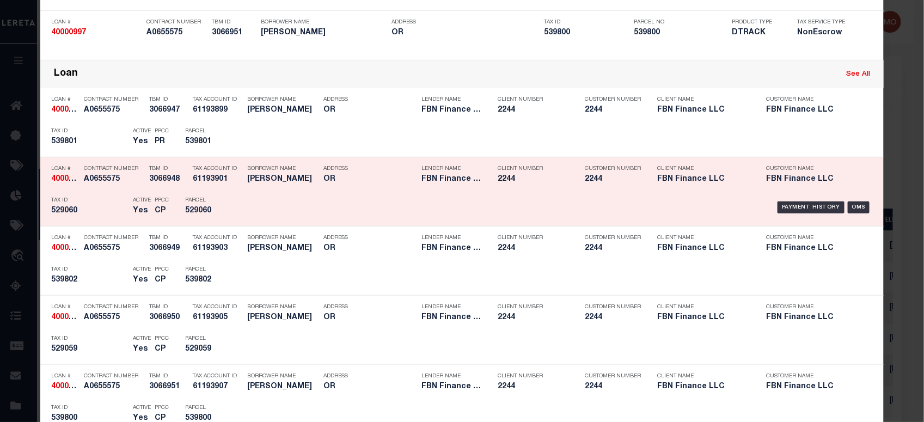
click at [165, 204] on div "PPCC CP" at bounding box center [161, 208] width 30 height 32
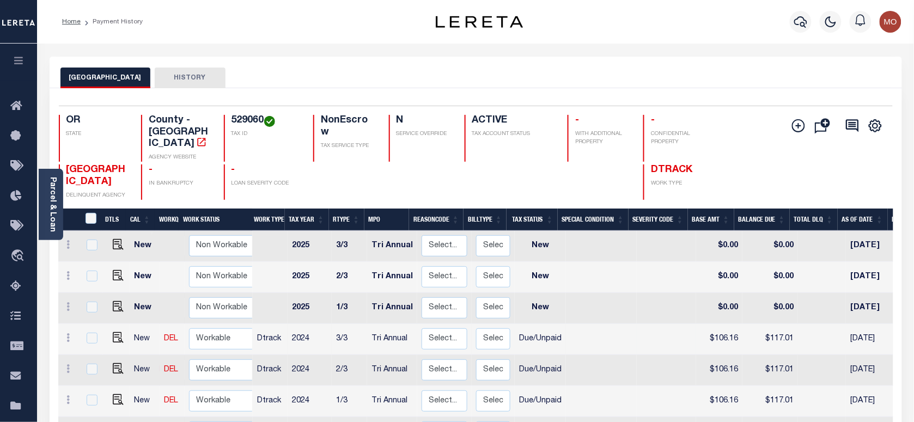
scroll to position [68, 0]
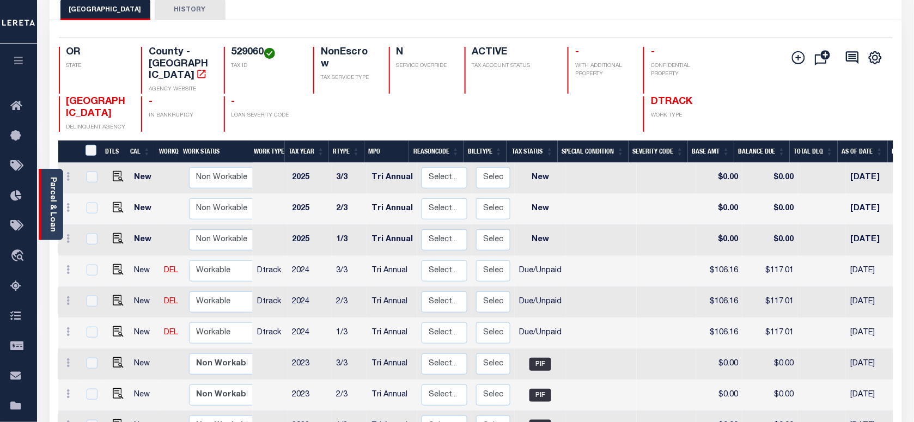
click at [52, 179] on link "Parcel & Loan" at bounding box center [52, 204] width 8 height 55
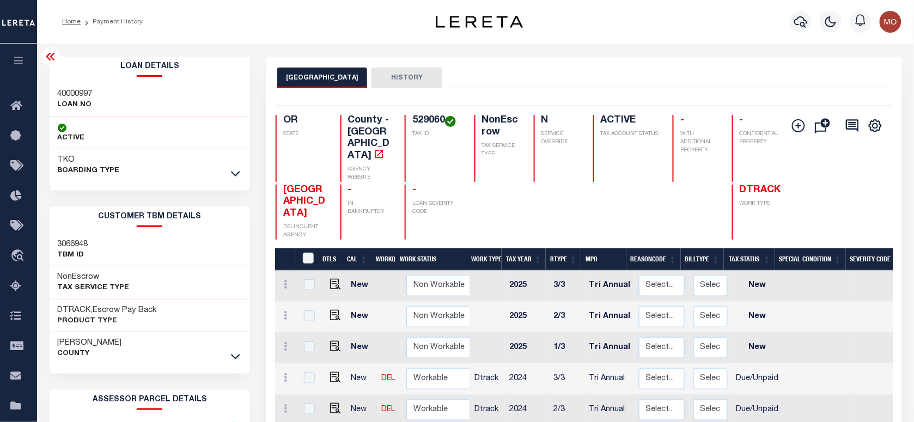
click at [233, 173] on icon at bounding box center [235, 174] width 9 height 5
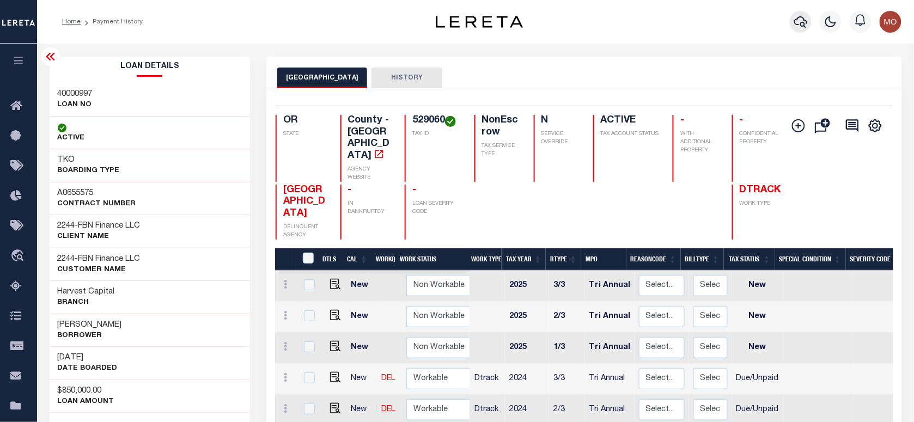
click at [803, 25] on icon "button" at bounding box center [800, 21] width 13 height 13
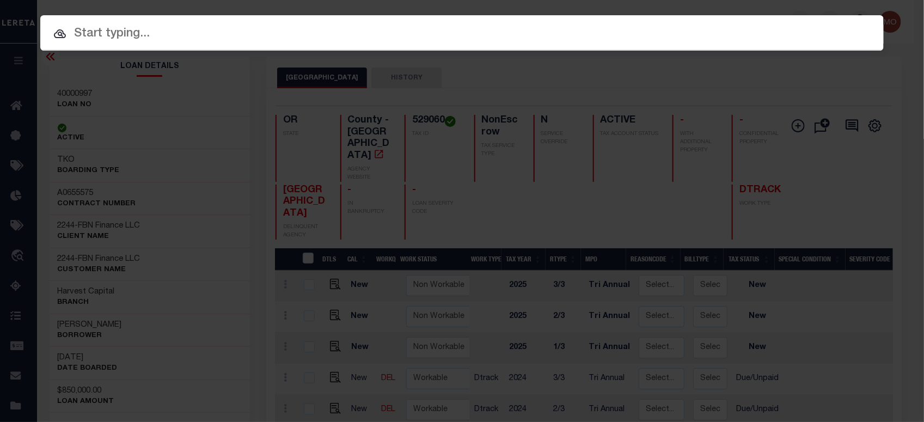
click at [148, 40] on input "text" at bounding box center [461, 34] width 843 height 19
paste input "FTF_15882_56917"
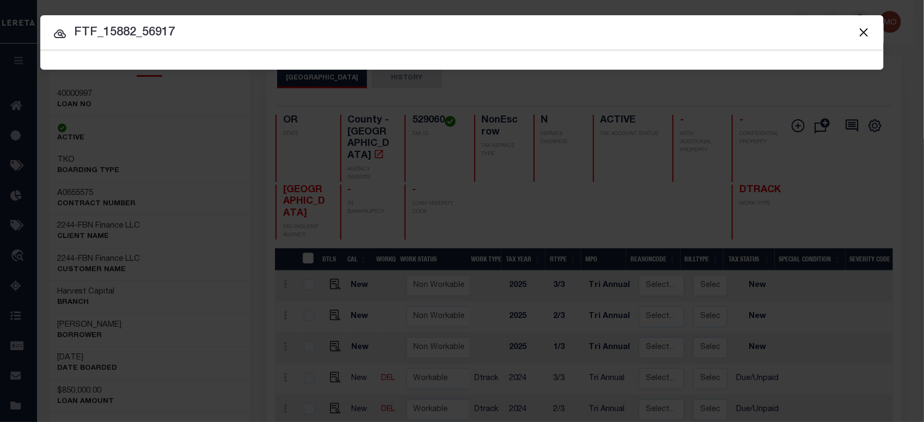
type input "FTF_15882_56917"
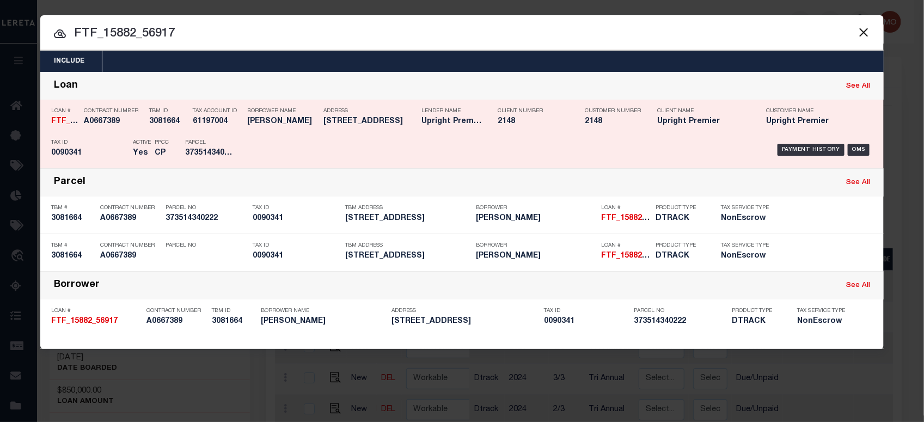
click at [149, 140] on div "PPCC CP" at bounding box center [161, 150] width 30 height 32
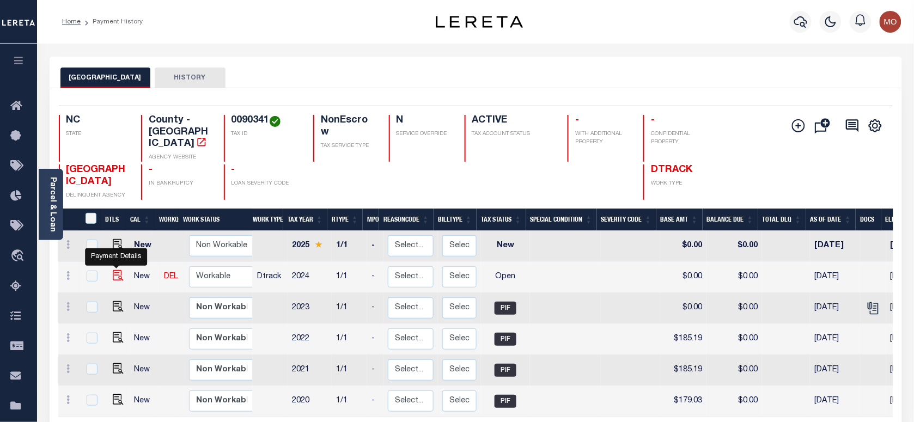
click at [114, 270] on img "" at bounding box center [118, 275] width 11 height 11
checkbox input "true"
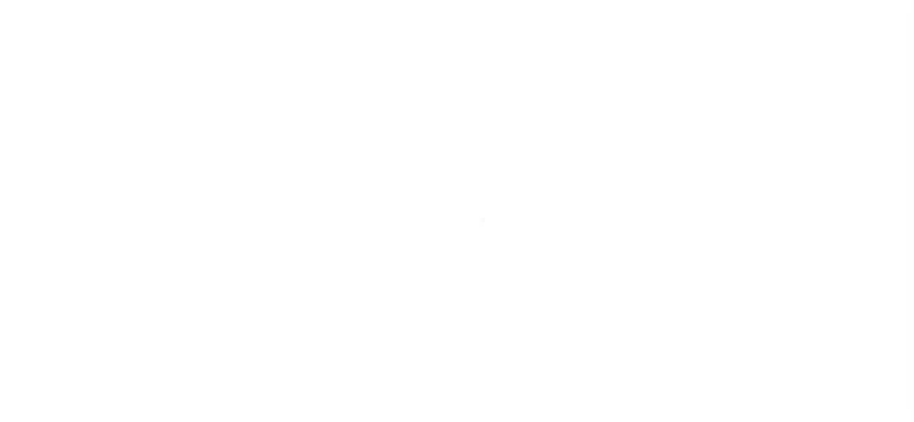
select select "OP2"
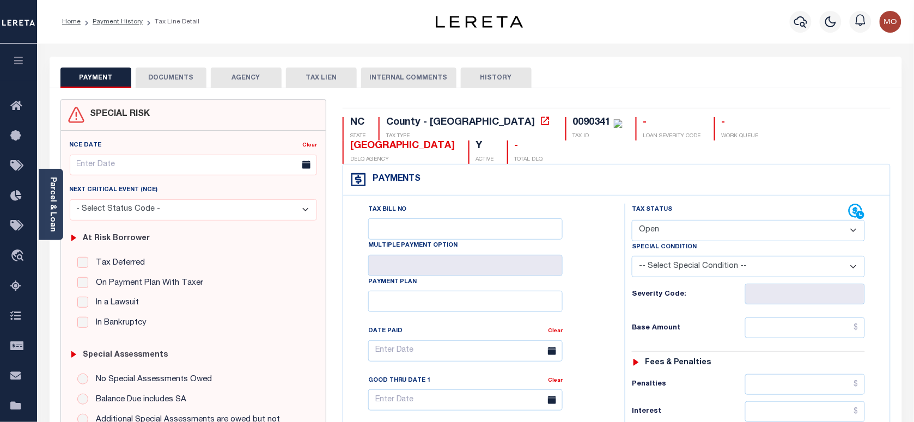
copy div "0090341"
click at [55, 201] on link "Parcel & Loan" at bounding box center [52, 204] width 8 height 55
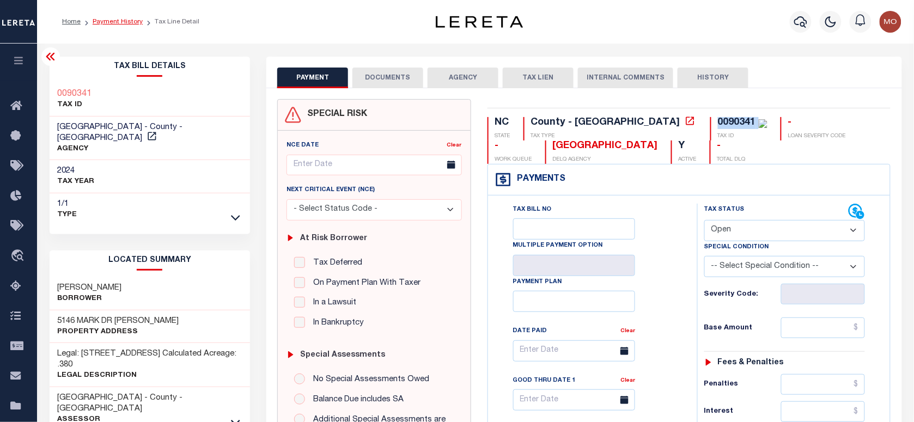
click at [117, 22] on link "Payment History" at bounding box center [118, 22] width 50 height 7
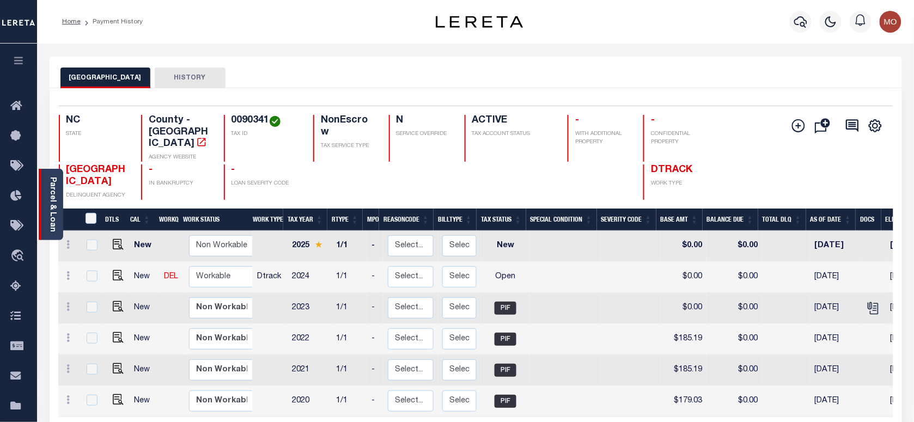
click at [51, 203] on link "Parcel & Loan" at bounding box center [52, 204] width 8 height 55
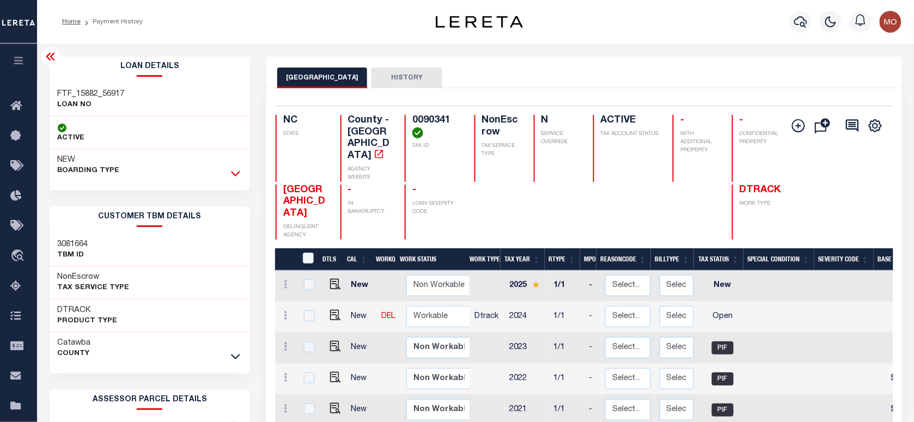
click at [235, 172] on icon at bounding box center [235, 173] width 9 height 11
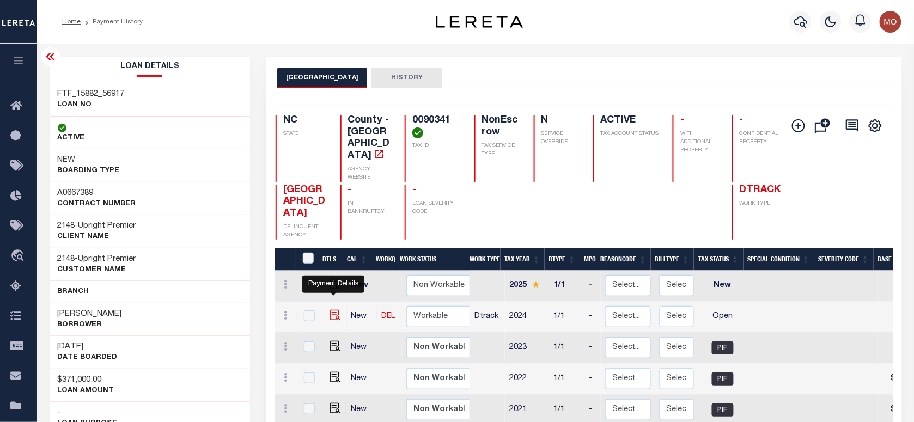
click at [331, 310] on img "" at bounding box center [335, 315] width 11 height 11
checkbox input "true"
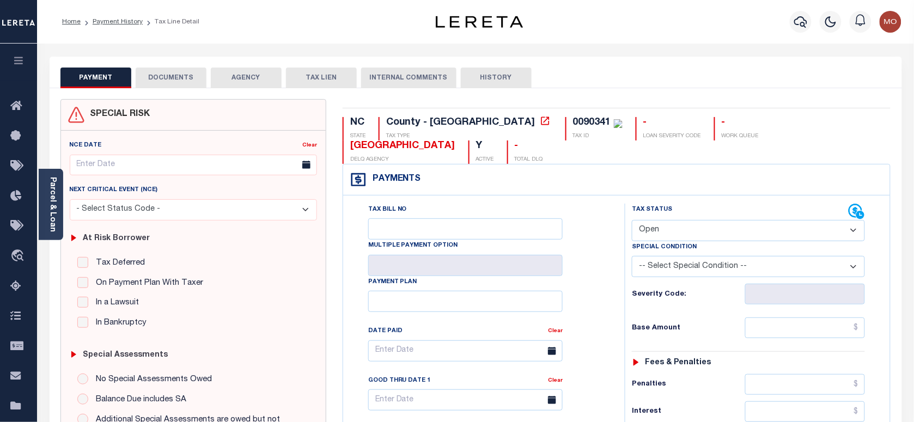
click at [688, 220] on select "- Select Status Code - Open Due/Unpaid Paid Incomplete No Tax Due Internal Refu…" at bounding box center [748, 230] width 233 height 21
select select "DUE"
click at [632, 220] on select "- Select Status Code - Open Due/Unpaid Paid Incomplete No Tax Due Internal Refu…" at bounding box center [748, 230] width 233 height 21
type input "[DATE]"
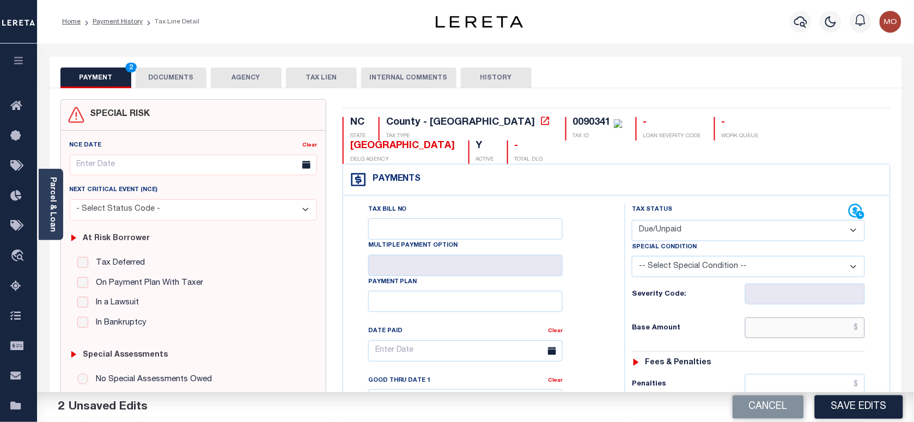
drag, startPoint x: 787, startPoint y: 310, endPoint x: 889, endPoint y: 319, distance: 101.6
click at [787, 317] on input "text" at bounding box center [805, 327] width 120 height 21
paste input "175.82"
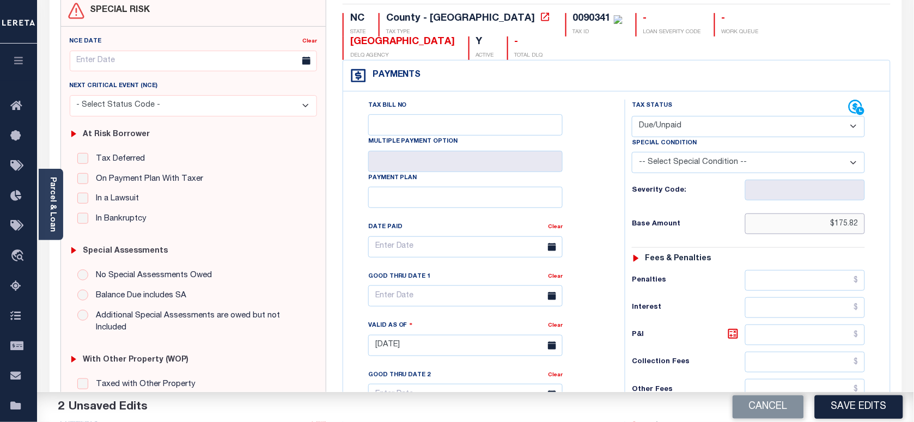
scroll to position [204, 0]
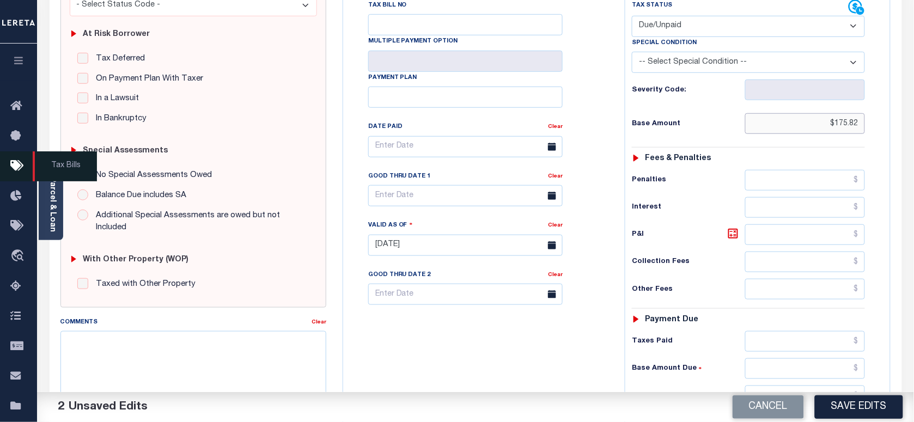
type input "$175.82"
click at [627, 319] on div "Tax Status Status - Select Status Code -" at bounding box center [752, 239] width 254 height 481
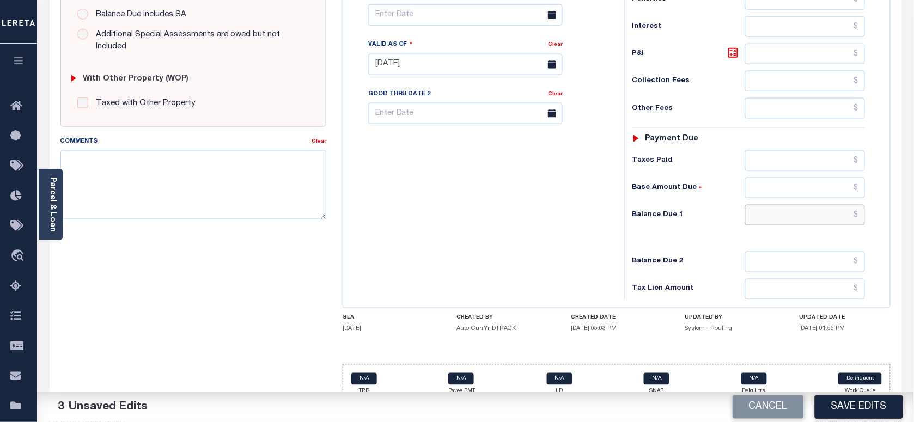
click at [793, 205] on input "text" at bounding box center [805, 215] width 120 height 21
paste input "192.89"
type input "$192.89"
click at [523, 197] on div "Tax Bill No Multiple Payment Option Payment Plan Clear" at bounding box center [481, 59] width 271 height 481
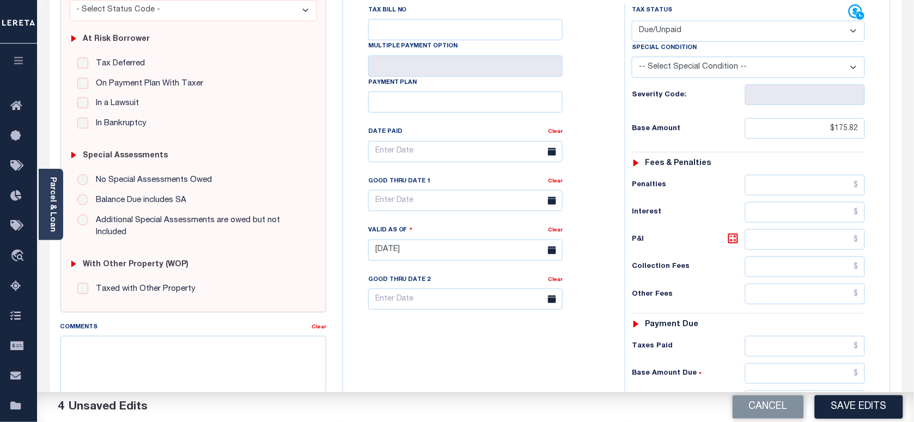
scroll to position [181, 0]
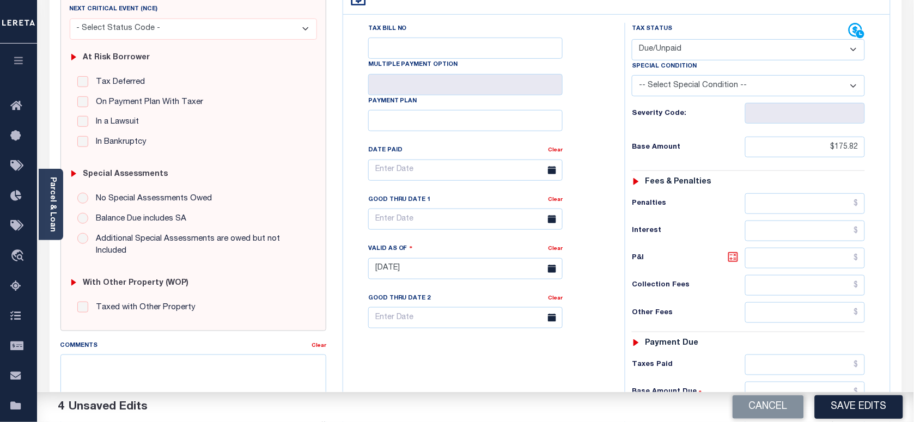
click at [735, 250] on icon at bounding box center [732, 256] width 13 height 13
type input "$17.07"
click at [426, 209] on input "text" at bounding box center [465, 219] width 194 height 21
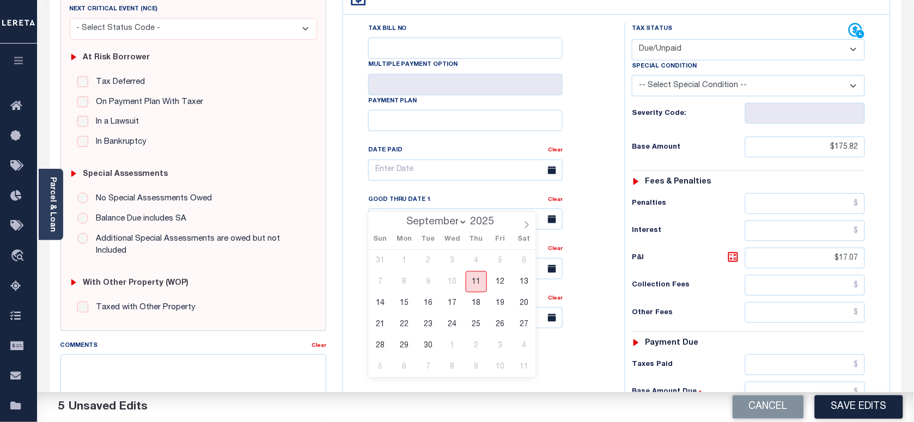
click at [482, 281] on span "11" at bounding box center [476, 281] width 21 height 21
type input "09/11/2025"
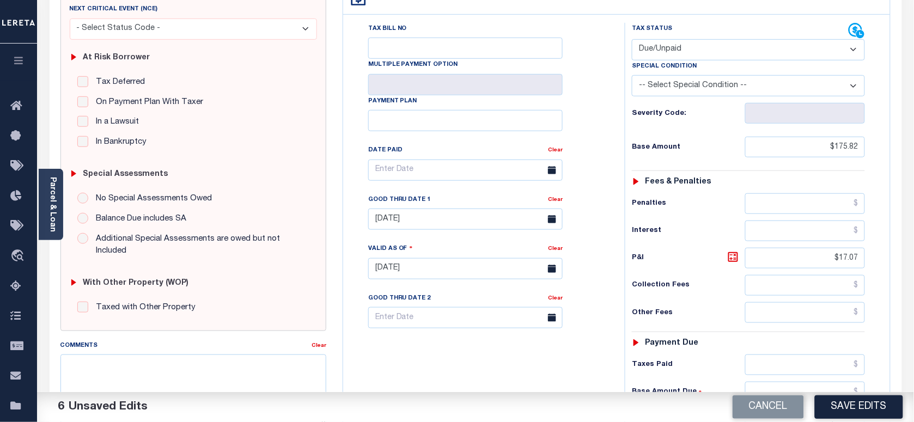
click at [486, 352] on div "Tax Bill No Multiple Payment Option Payment Plan Clear" at bounding box center [481, 263] width 271 height 481
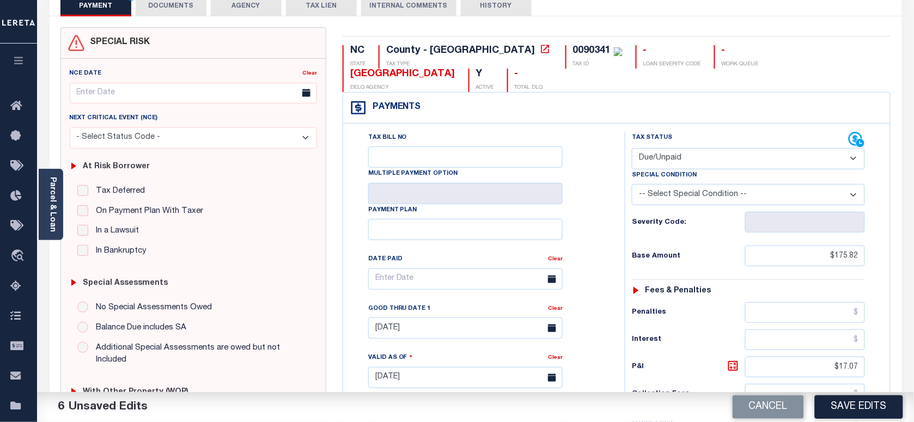
scroll to position [0, 0]
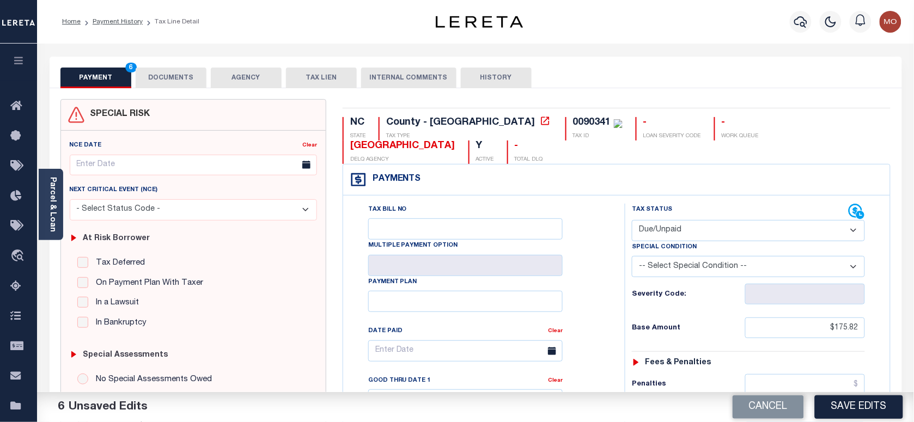
click at [573, 120] on div "0090341" at bounding box center [592, 123] width 38 height 10
copy div "0090341"
click at [165, 69] on button "DOCUMENTS" at bounding box center [171, 78] width 71 height 21
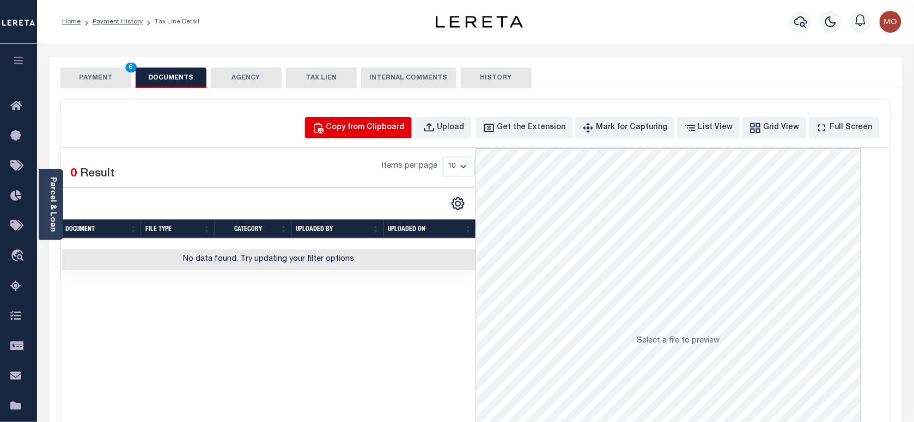
click at [387, 131] on div "Copy from Clipboard" at bounding box center [365, 128] width 78 height 12
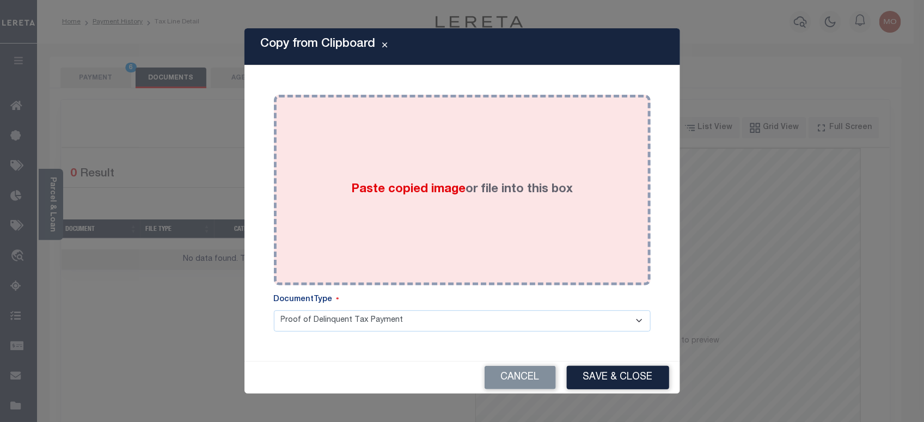
drag, startPoint x: 406, startPoint y: 207, endPoint x: 412, endPoint y: 230, distance: 23.6
click at [407, 205] on div "Paste copied image or file into this box" at bounding box center [462, 190] width 360 height 174
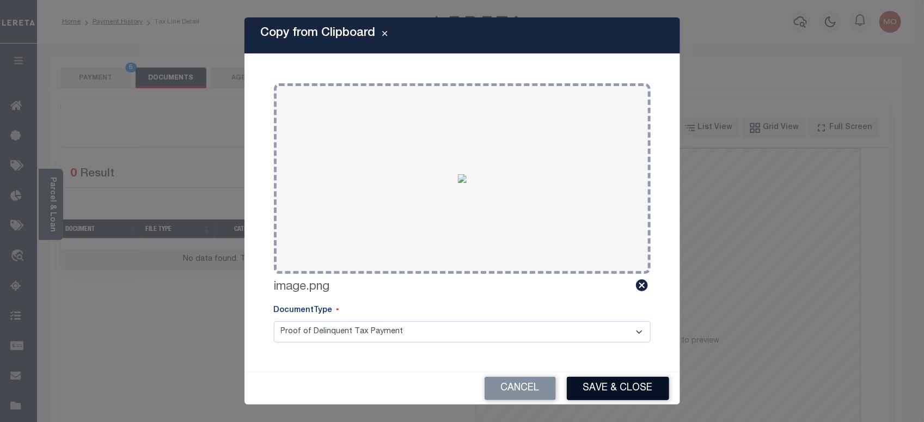
click at [613, 388] on button "Save & Close" at bounding box center [618, 388] width 102 height 23
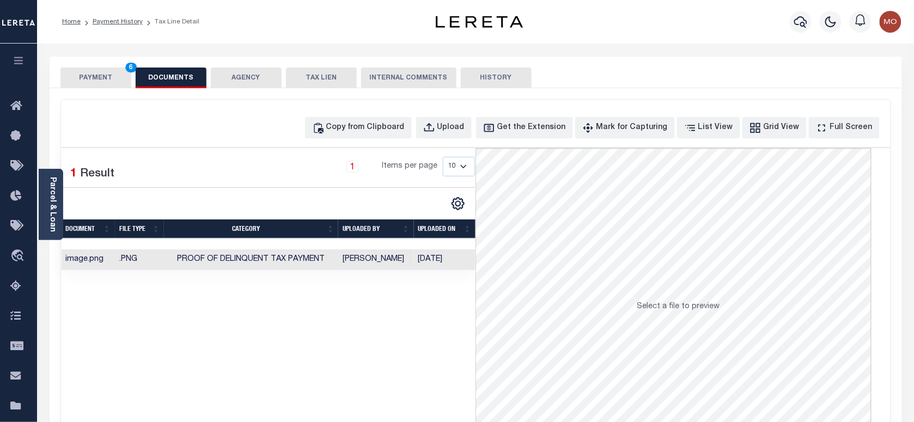
click at [99, 72] on button "PAYMENT 6" at bounding box center [95, 78] width 71 height 21
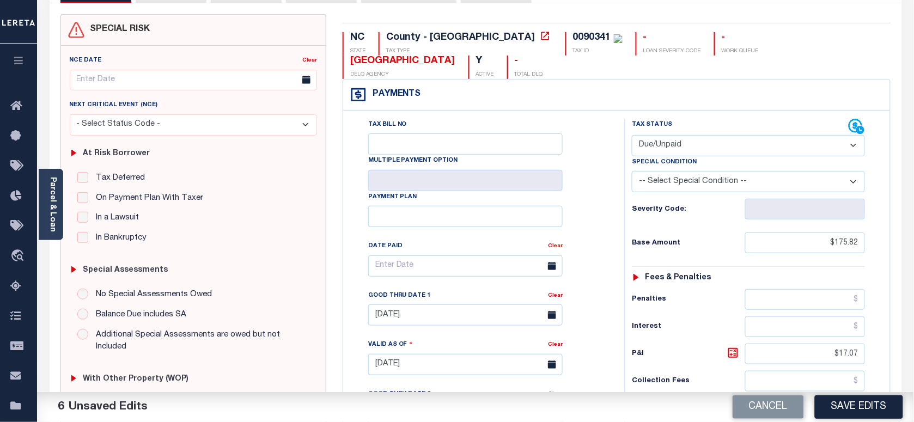
scroll to position [272, 0]
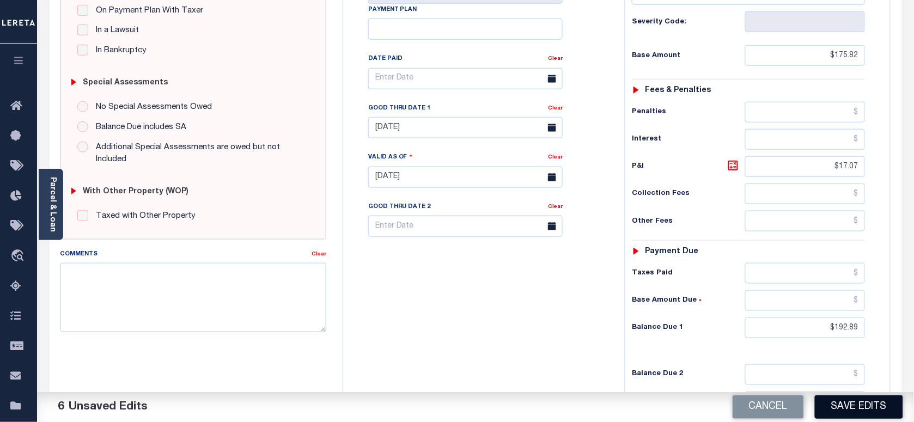
click at [849, 405] on button "Save Edits" at bounding box center [859, 406] width 88 height 23
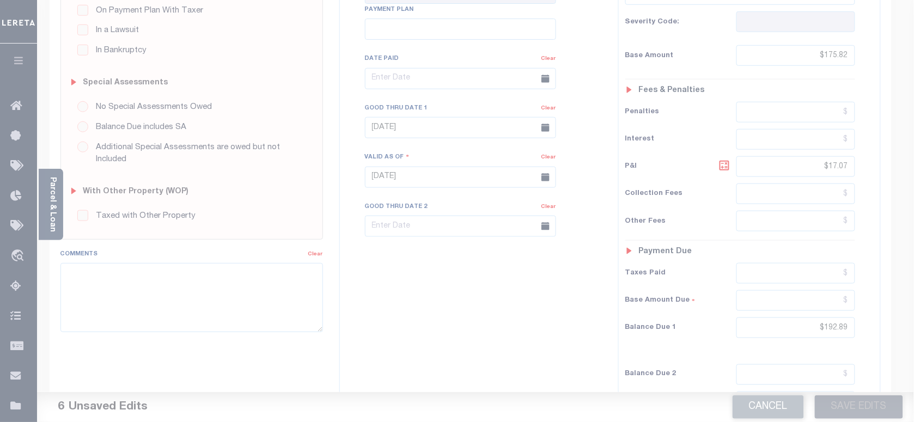
scroll to position [68, 0]
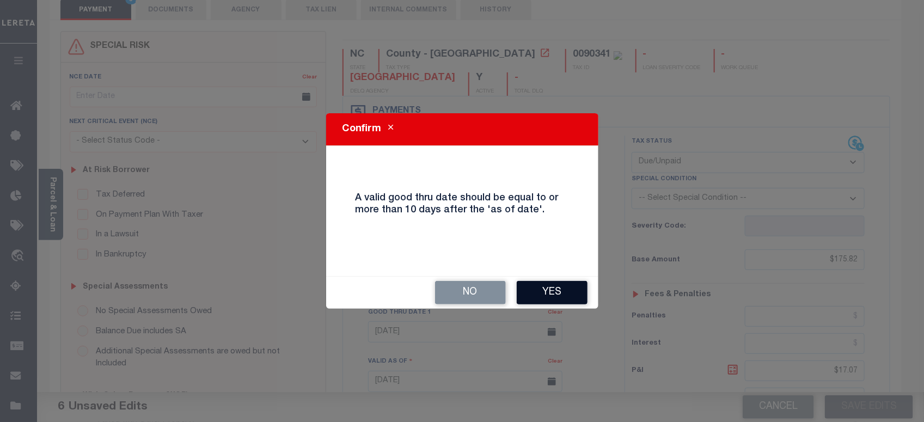
click at [547, 295] on button "Yes" at bounding box center [552, 292] width 71 height 23
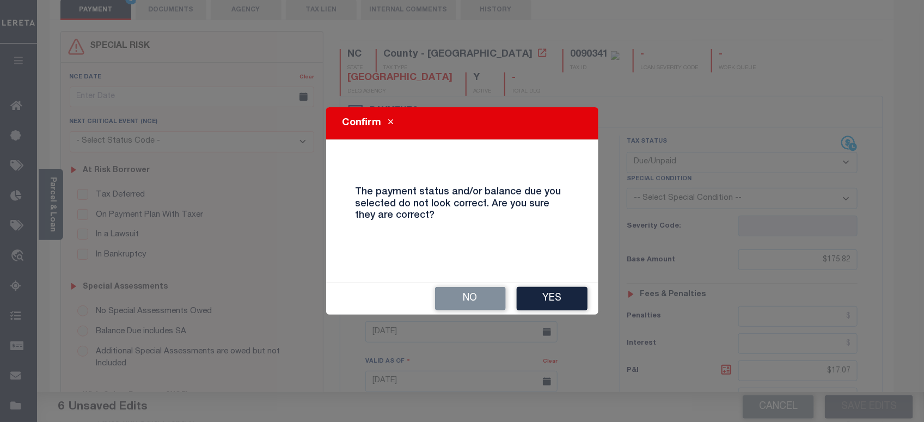
click at [541, 295] on button "Yes" at bounding box center [552, 298] width 71 height 23
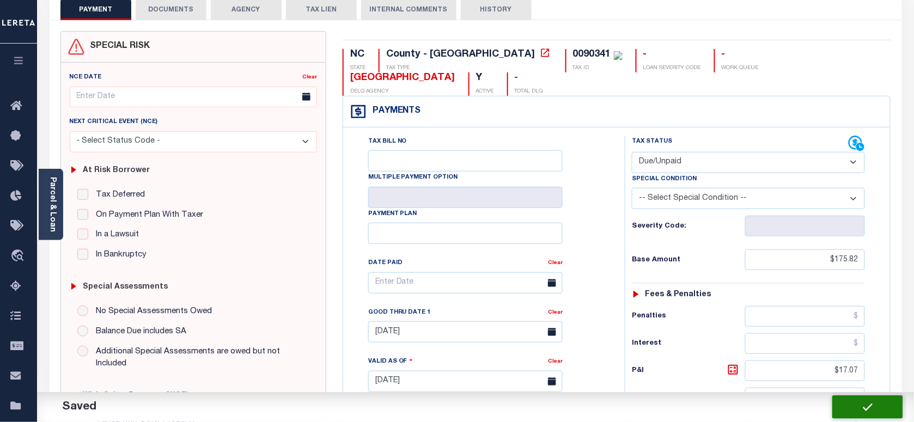
checkbox input "false"
type input "$175.82"
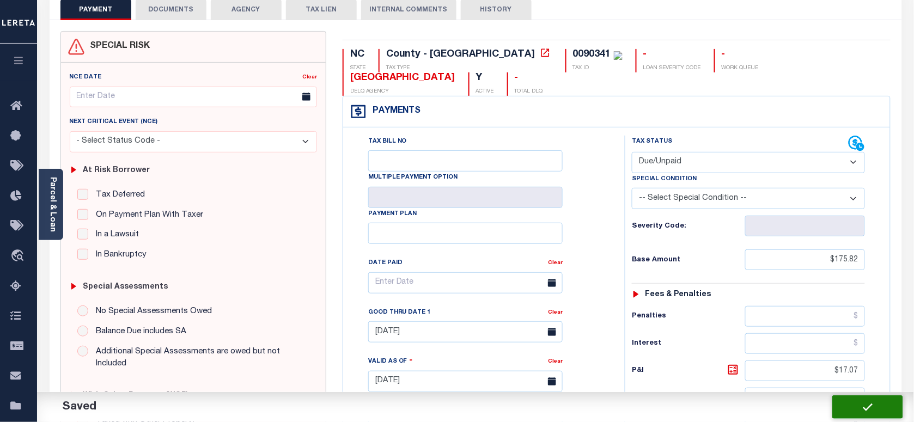
type input "$17.07"
type input "$192.89"
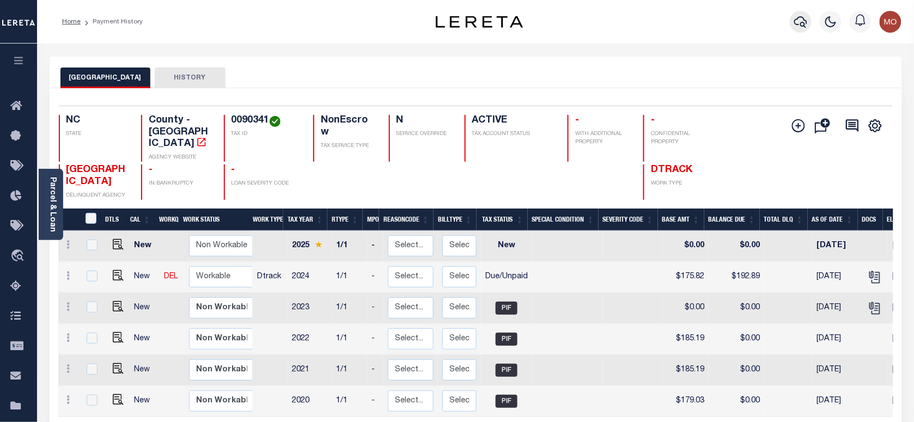
click at [809, 20] on button "button" at bounding box center [800, 22] width 22 height 22
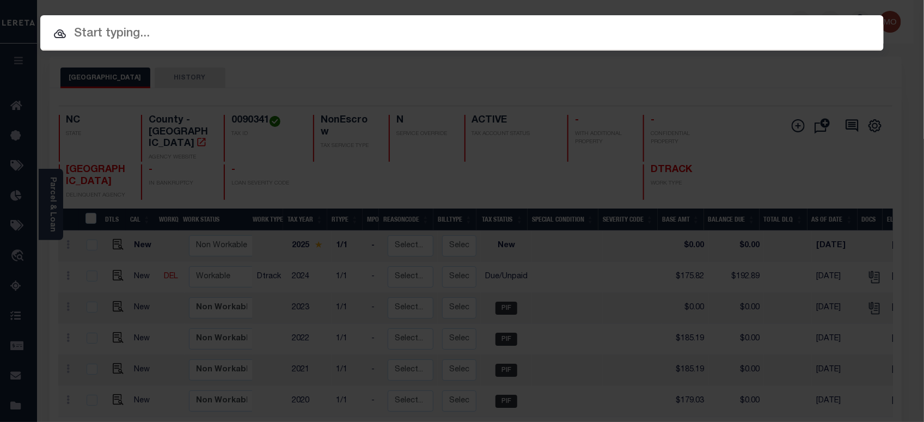
click at [151, 26] on input "text" at bounding box center [461, 34] width 843 height 19
paste input "FTF_15882_56921"
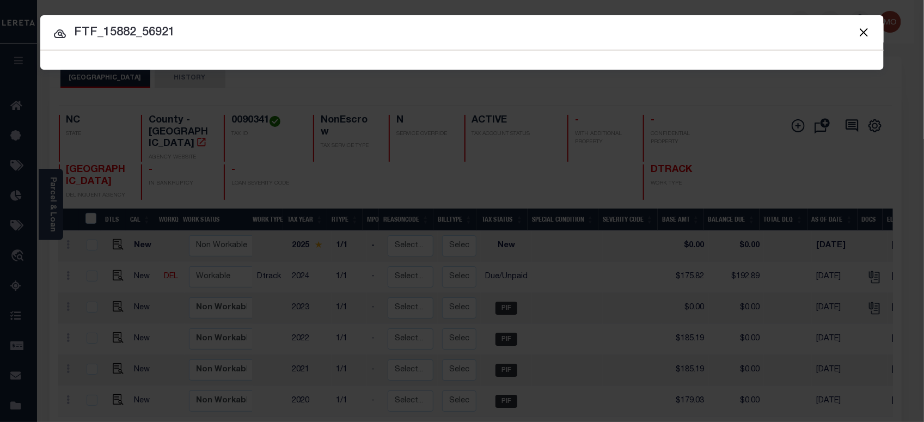
type input "FTF_15882_56921"
click at [864, 30] on button "Close" at bounding box center [863, 32] width 14 height 14
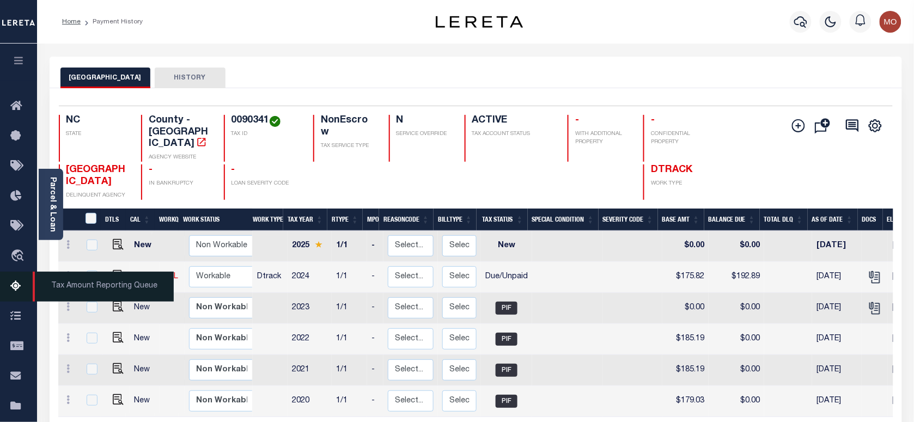
click at [14, 281] on link "Tax Amount Reporting Queue" at bounding box center [18, 287] width 37 height 30
